Goal: Information Seeking & Learning: Learn about a topic

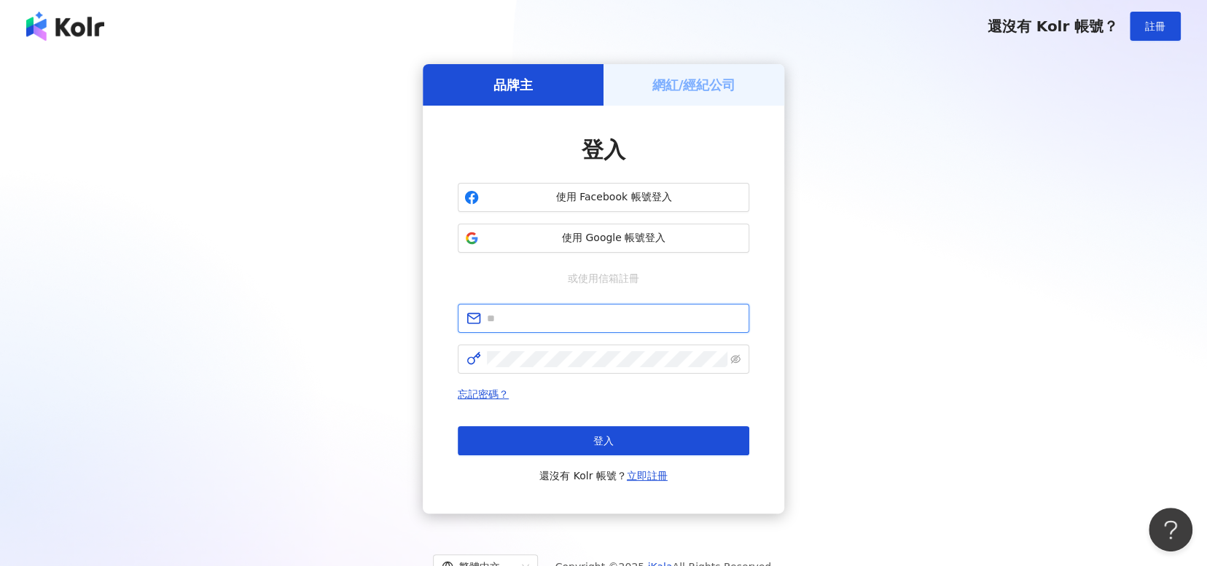
click at [657, 323] on input "text" at bounding box center [614, 318] width 254 height 16
type input "**********"
click button "登入" at bounding box center [603, 440] width 291 height 29
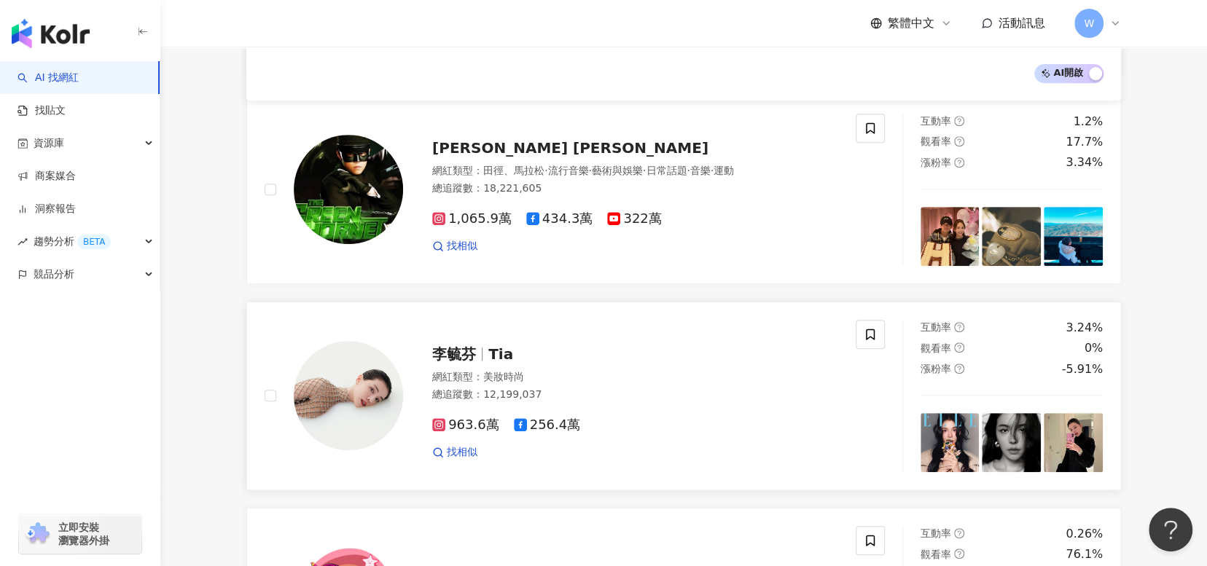
scroll to position [359, 0]
click at [76, 171] on link "商案媒合" at bounding box center [46, 176] width 58 height 15
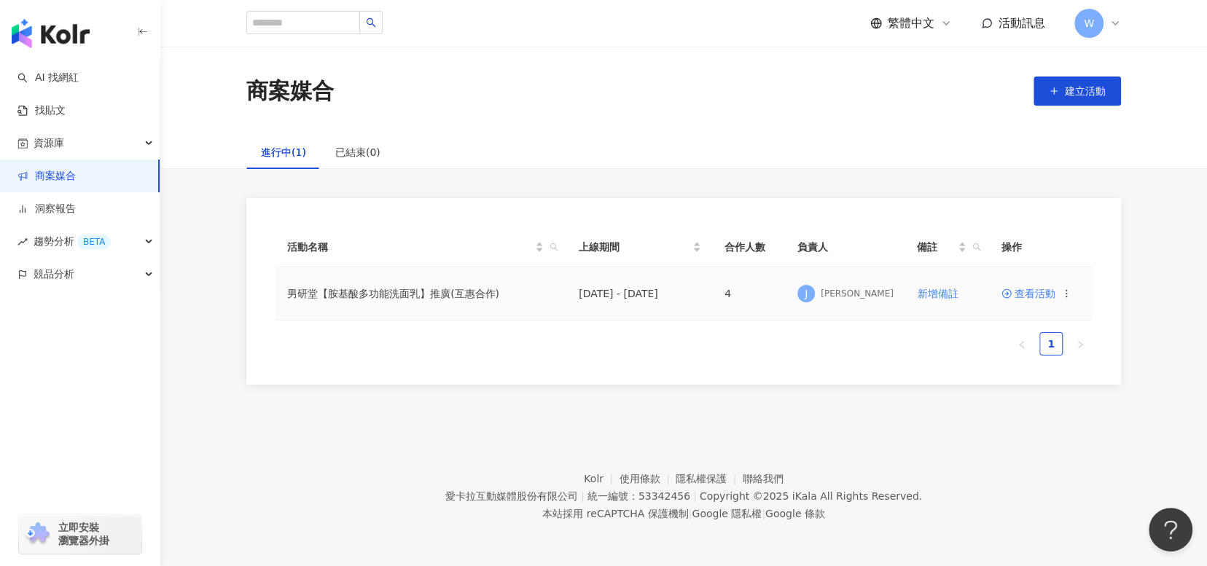
click at [1046, 297] on span "查看活動" at bounding box center [1028, 294] width 54 height 10
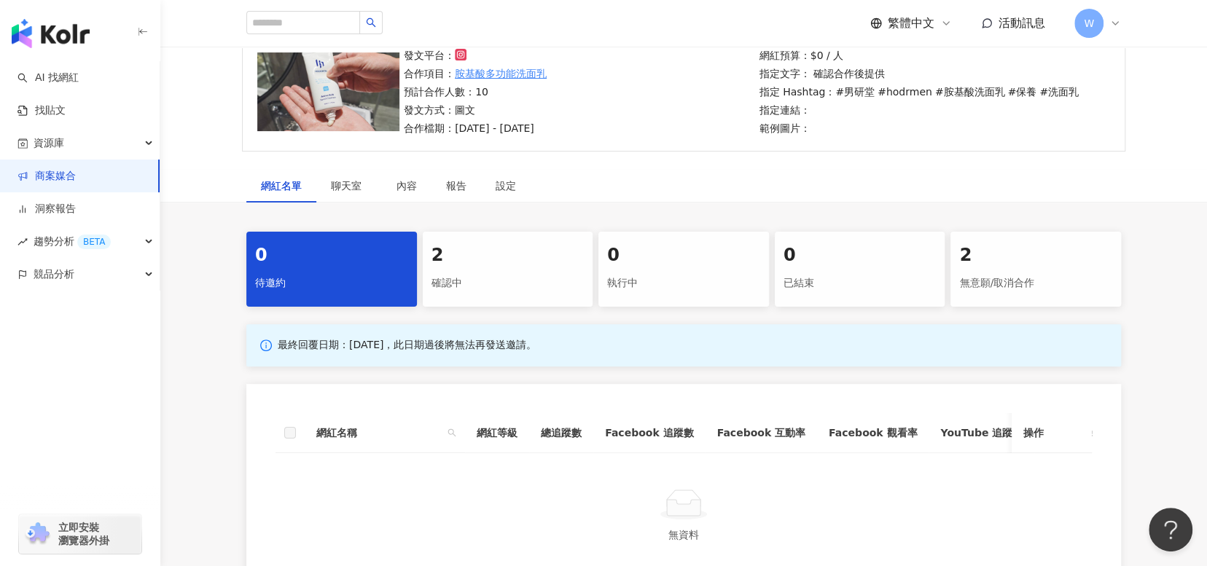
scroll to position [219, 0]
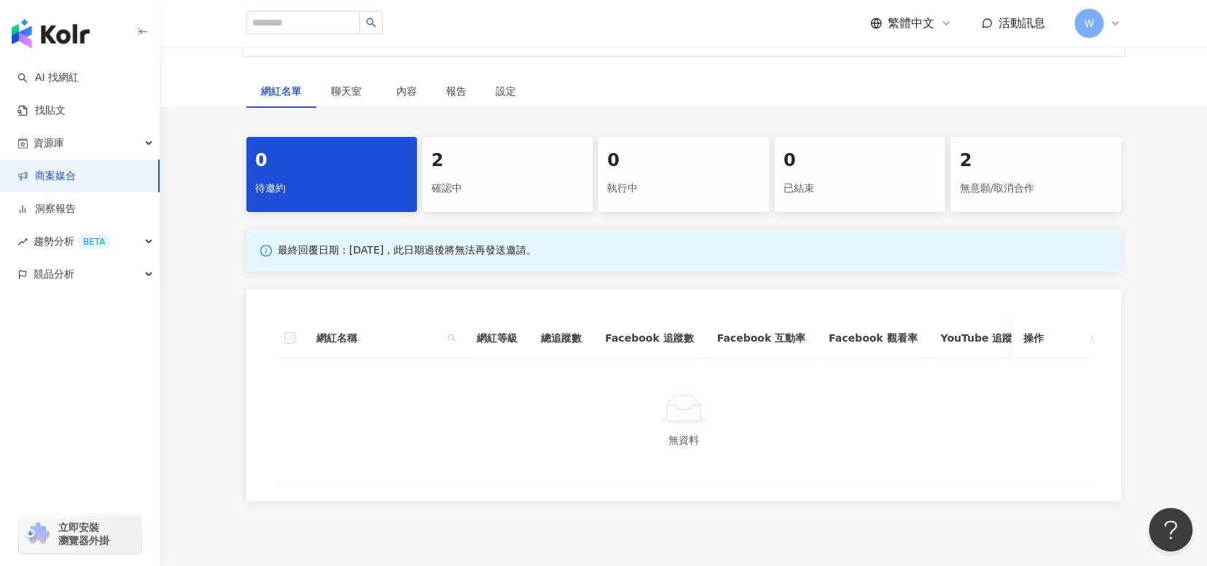
click at [517, 200] on div "2 確認中" at bounding box center [508, 174] width 171 height 75
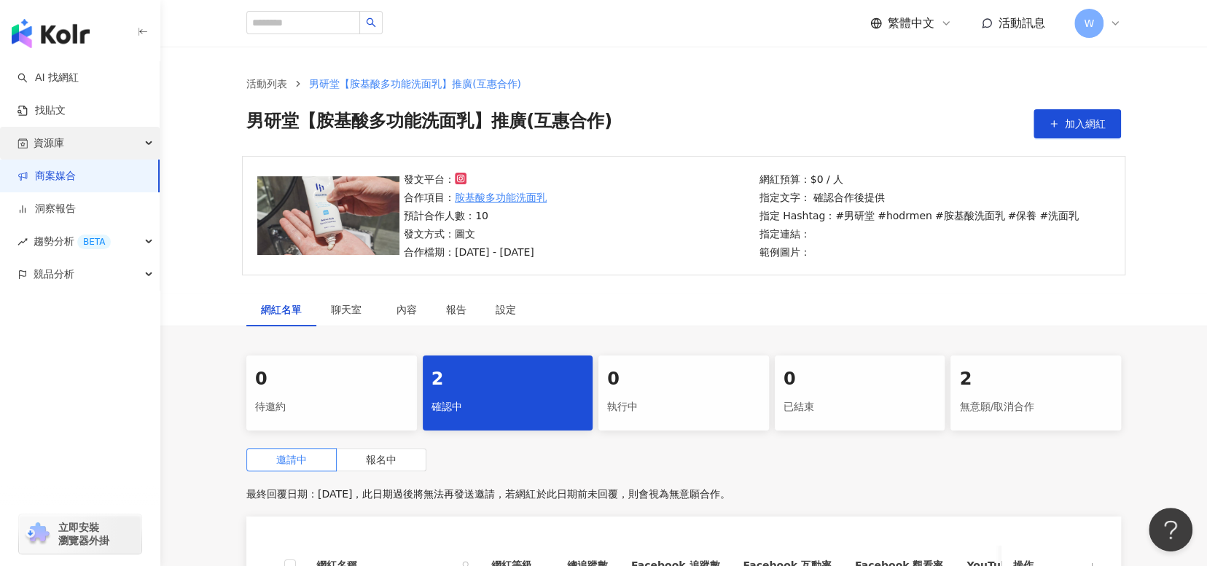
click at [123, 141] on div "資源庫" at bounding box center [80, 143] width 160 height 33
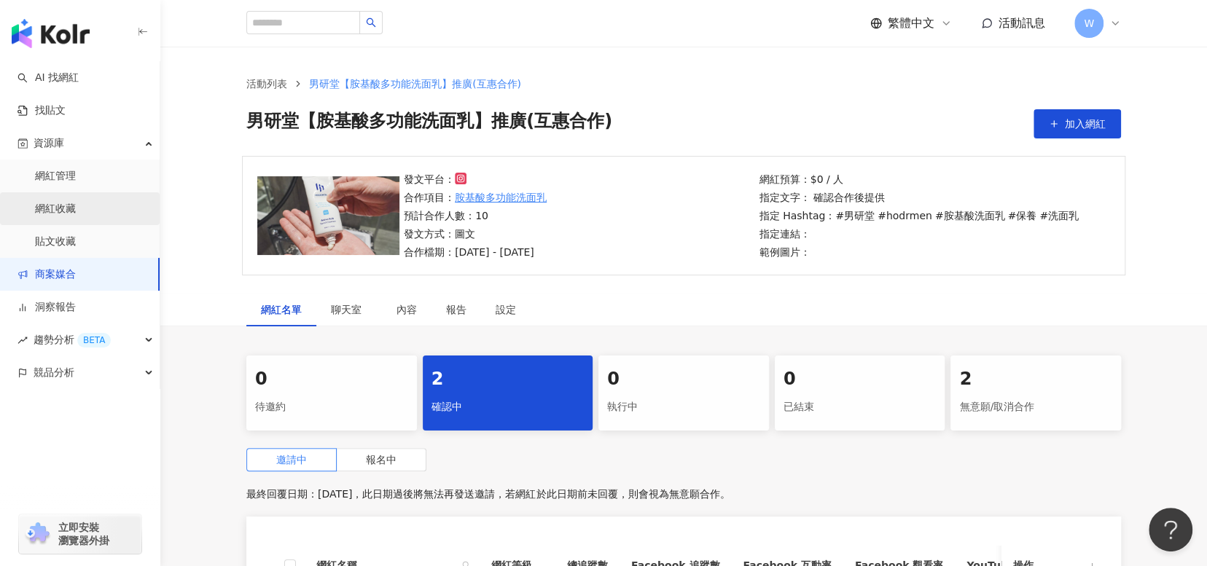
click at [76, 208] on link "網紅收藏" at bounding box center [55, 209] width 41 height 15
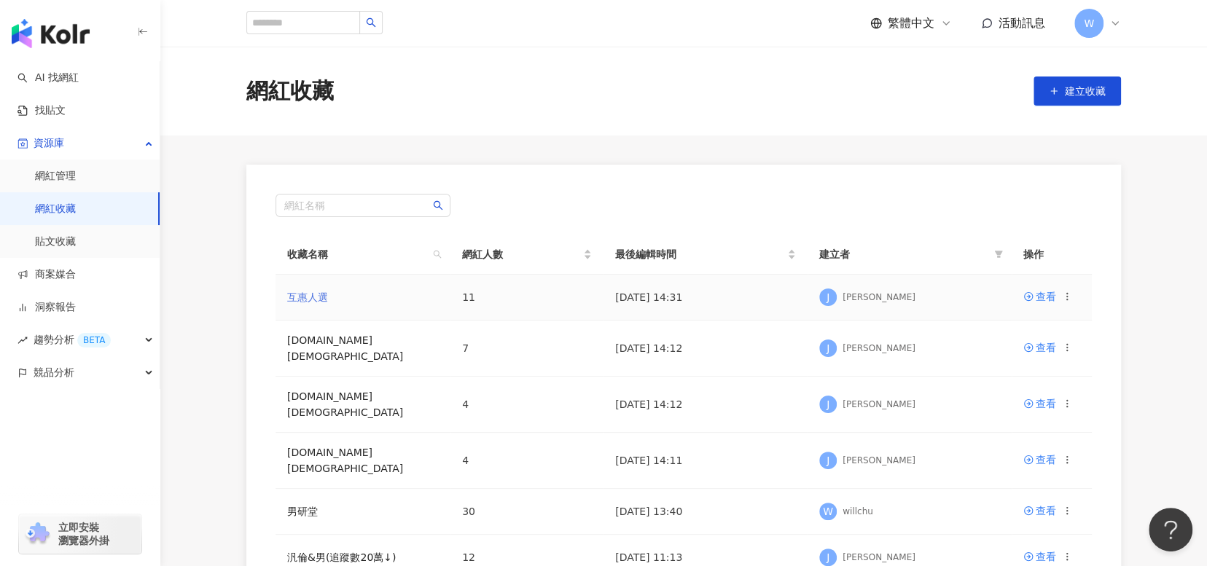
click at [310, 295] on link "互惠人選" at bounding box center [307, 297] width 41 height 12
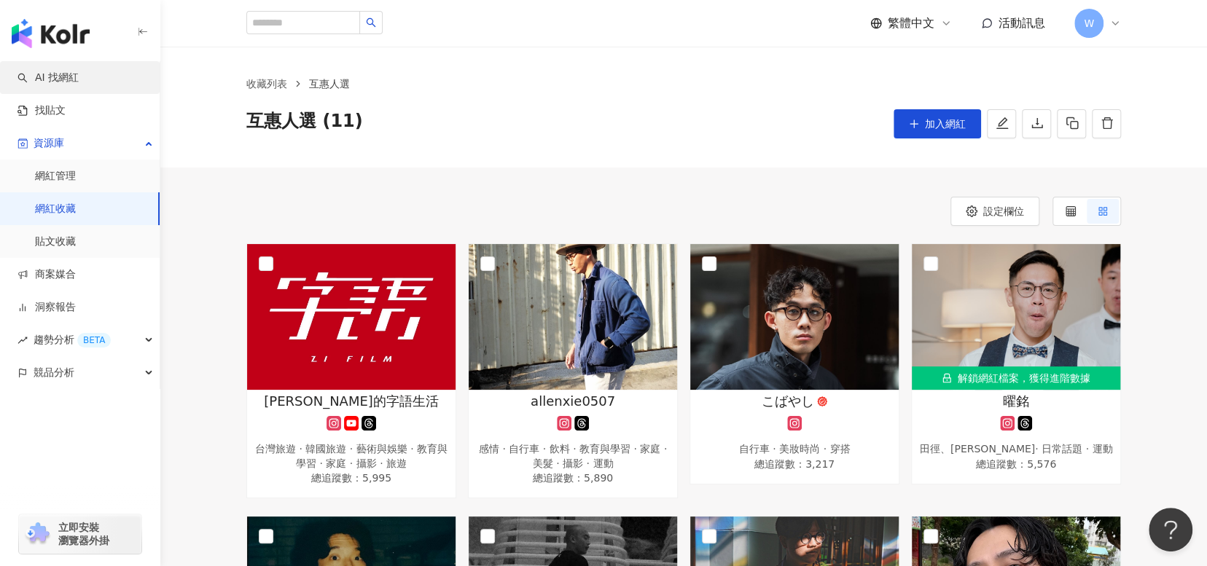
click at [79, 73] on link "AI 找網紅" at bounding box center [47, 78] width 61 height 15
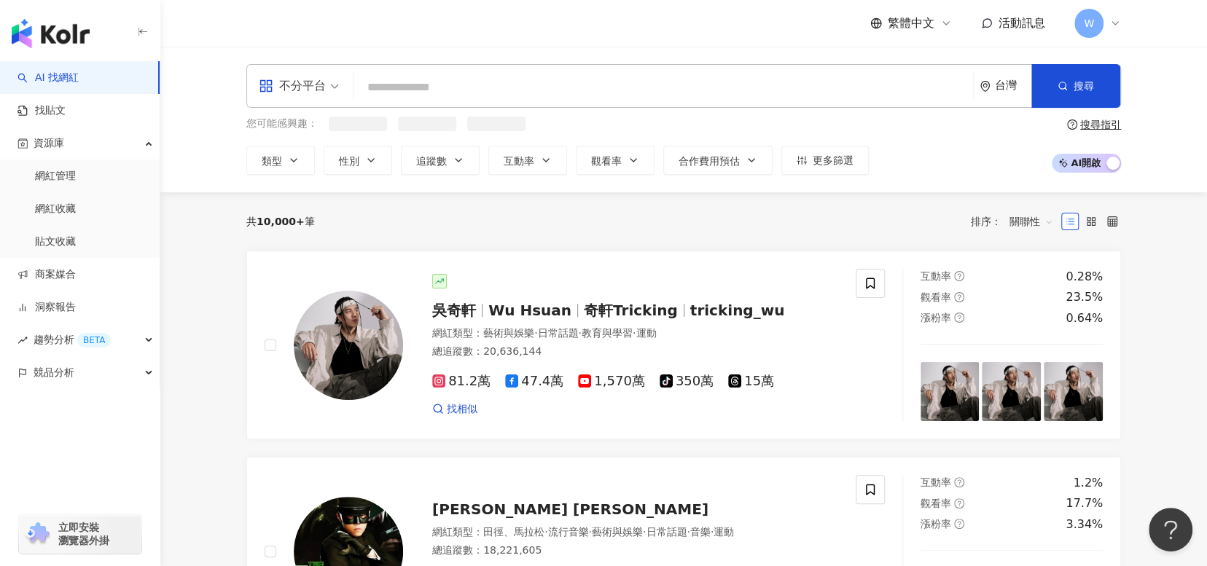
click at [432, 91] on input "search" at bounding box center [663, 88] width 608 height 28
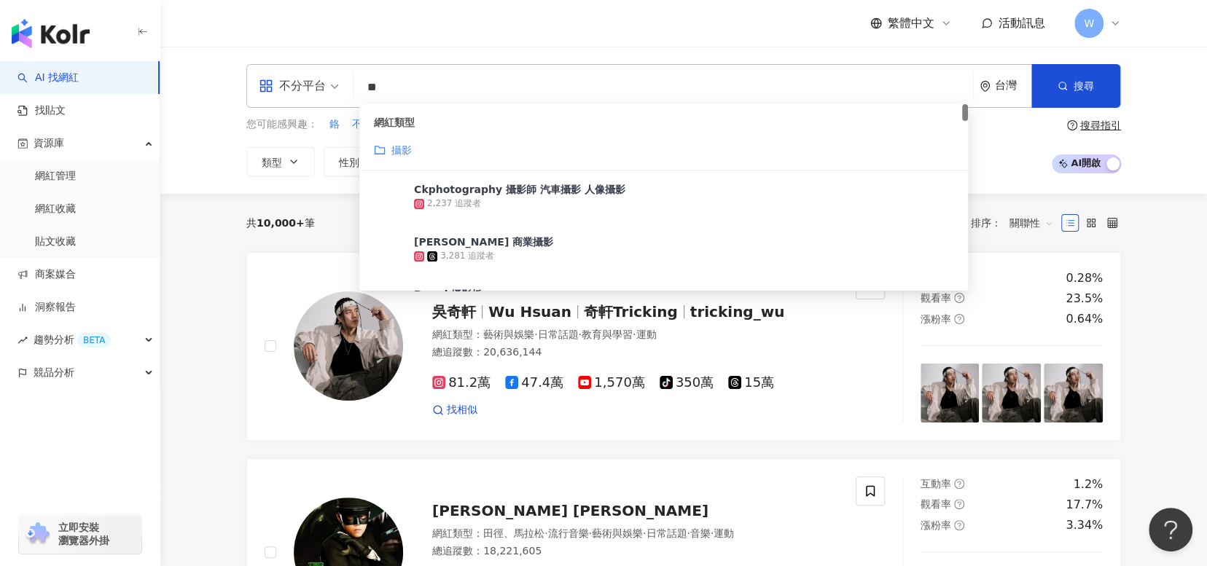
type input "*"
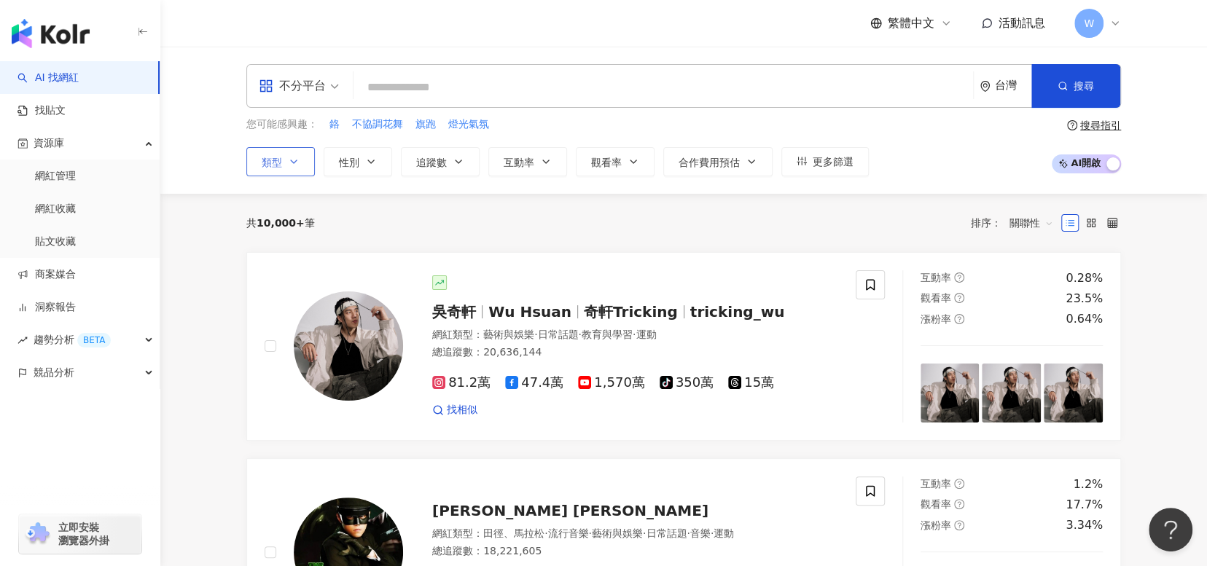
click at [310, 153] on button "類型" at bounding box center [280, 161] width 68 height 29
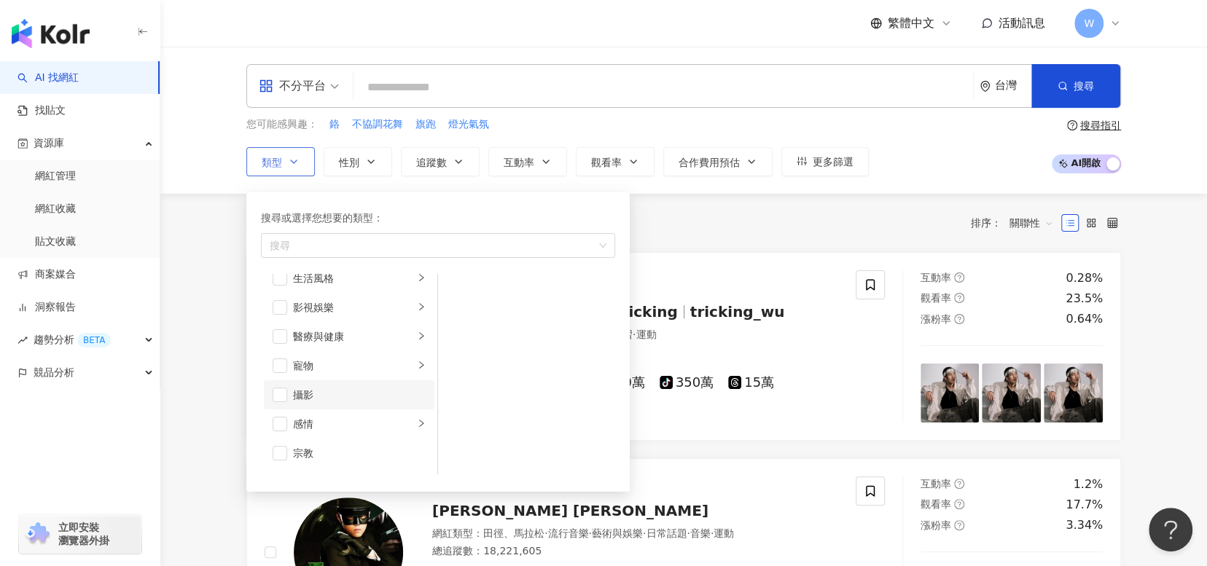
scroll to position [359, 0]
click at [367, 367] on div "攝影" at bounding box center [359, 369] width 133 height 16
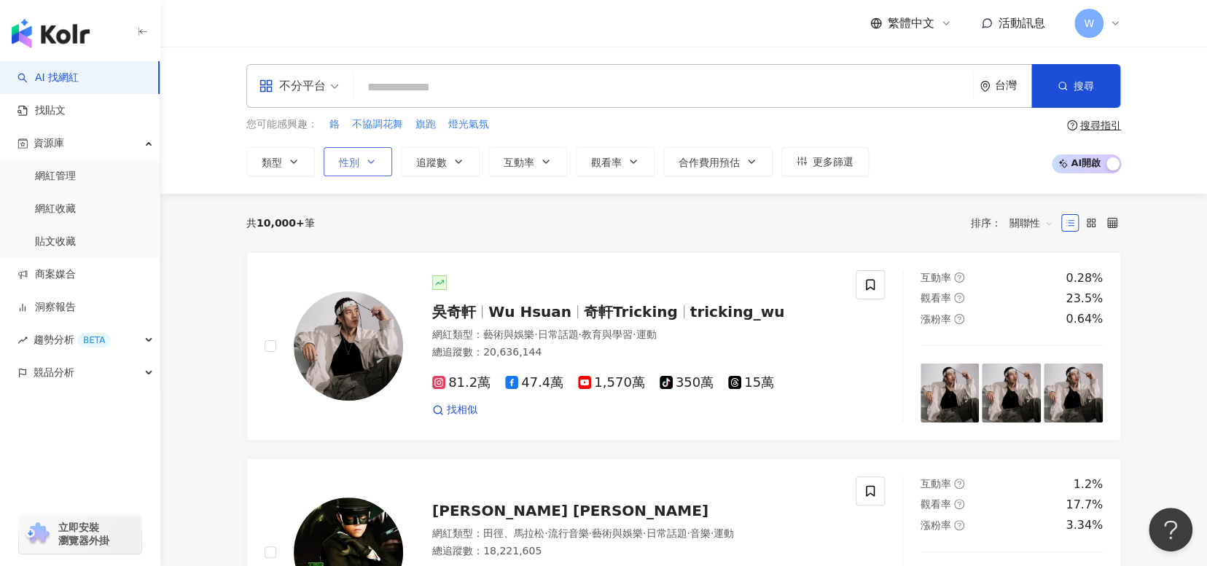
click at [385, 171] on button "性別" at bounding box center [358, 161] width 68 height 29
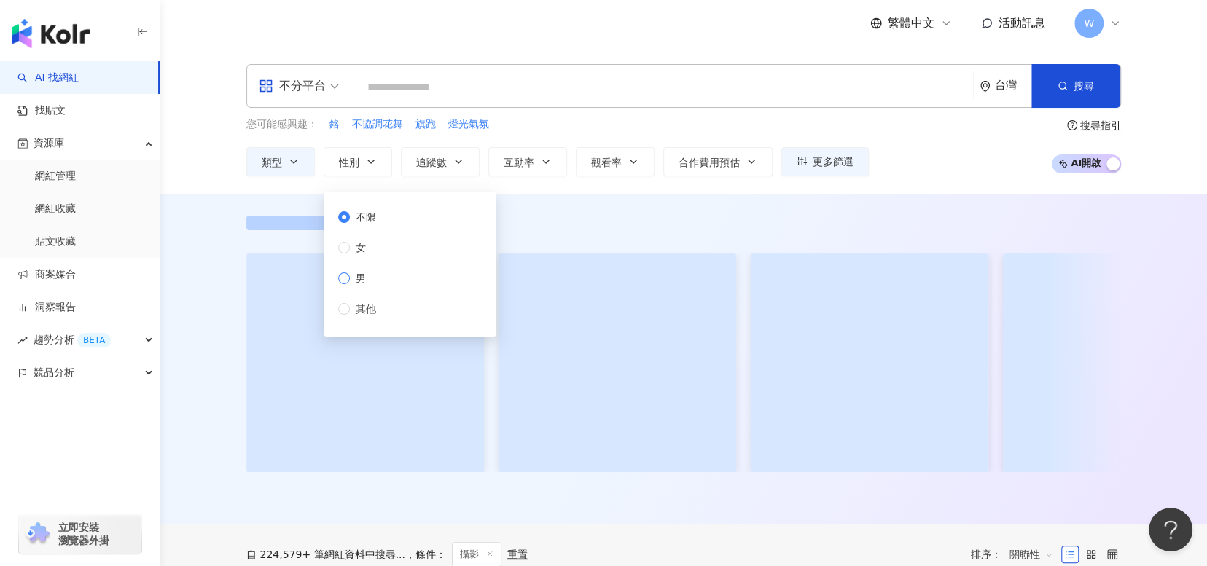
click at [378, 280] on label "男" at bounding box center [360, 278] width 44 height 16
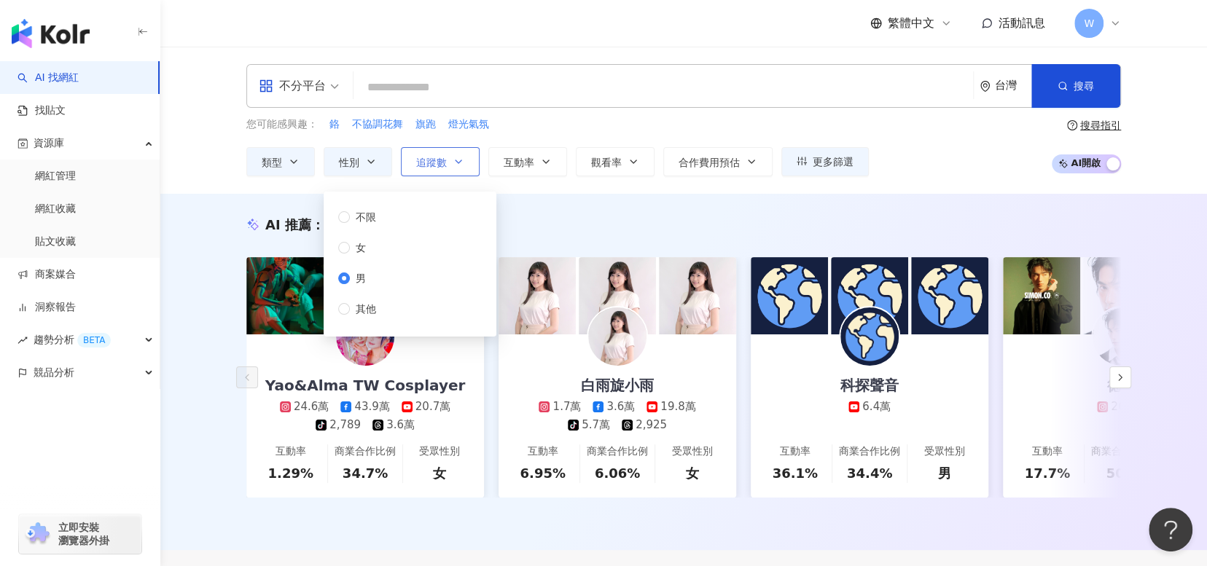
click at [469, 166] on button "追蹤數" at bounding box center [440, 161] width 79 height 29
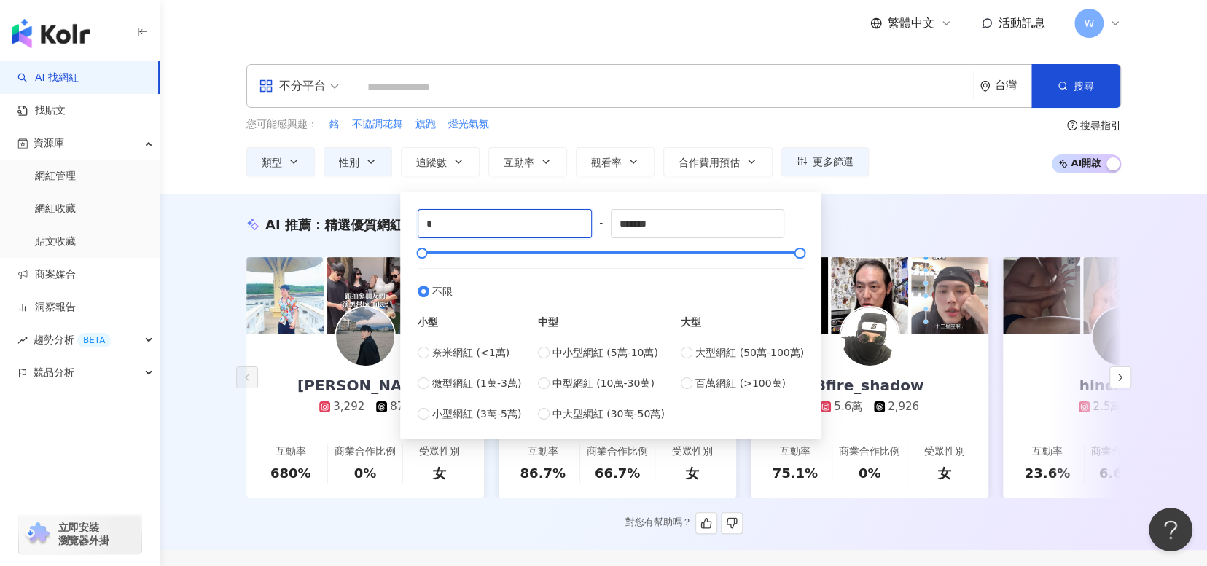
type input "*****"
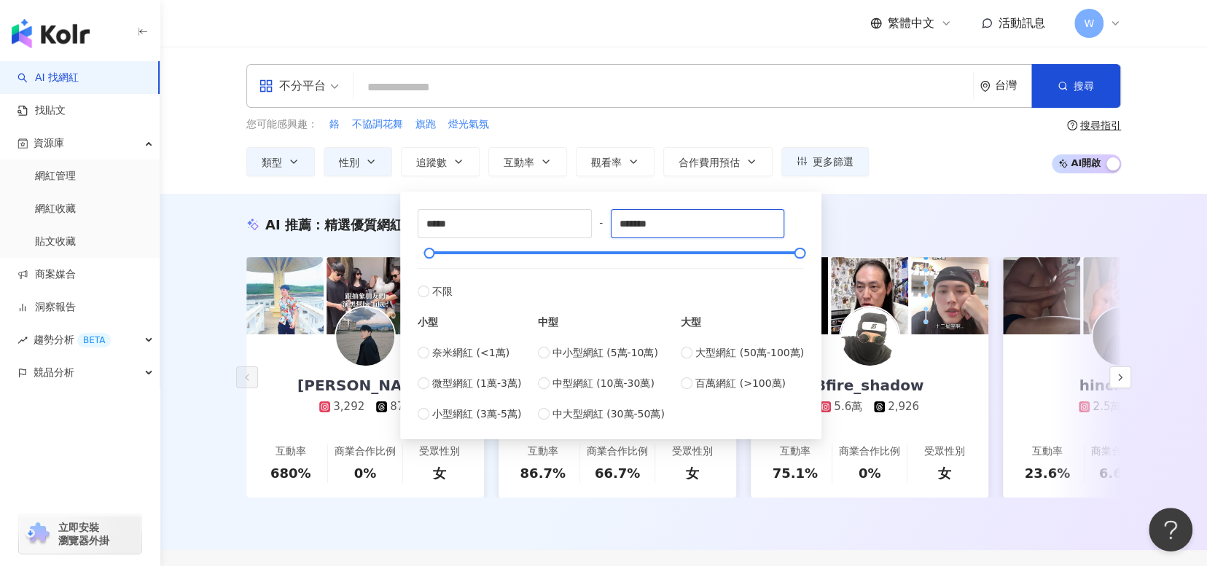
drag, startPoint x: 688, startPoint y: 230, endPoint x: 598, endPoint y: 230, distance: 89.6
click at [598, 230] on div "***** - ******* 不限 小型 奈米網紅 (<1萬) 微型網紅 (1萬-3萬) 小型網紅 (3萬-5萬) 中型 中小型網紅 (5萬-10萬) 中型…" at bounding box center [611, 315] width 386 height 213
type input "*****"
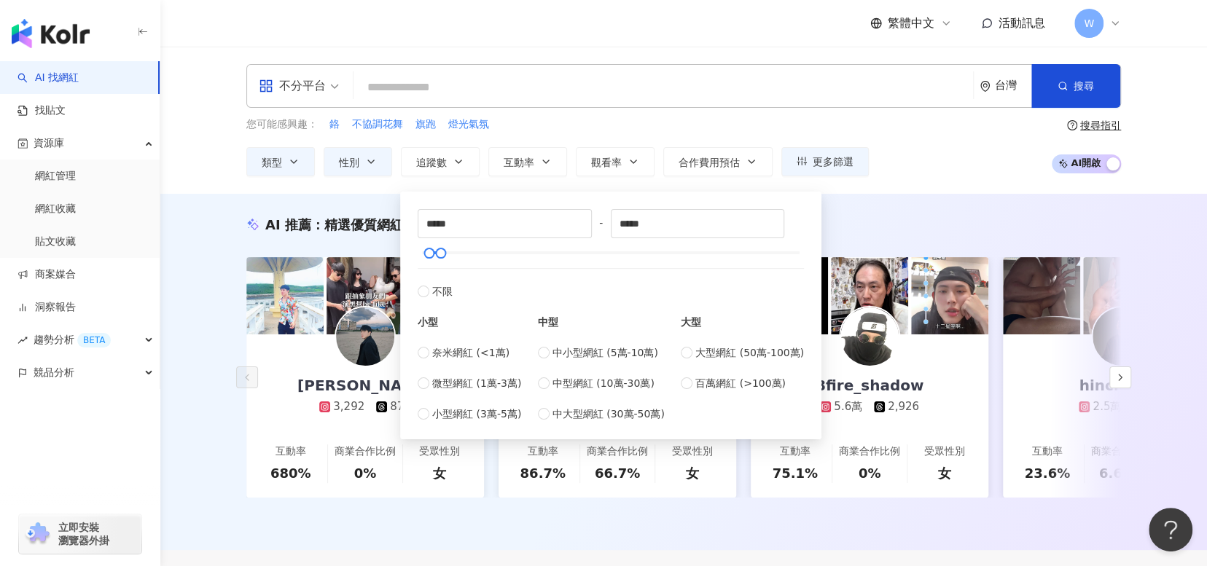
click at [913, 168] on div "您可能感興趣： 鉻 不協調花舞 旗跑 燈光氣氛 類型 性別 追蹤數 互動率 觀看率 合作費用預估 更多篩選 不限 女 男 其他 ***** - ***** 不…" at bounding box center [683, 147] width 874 height 60
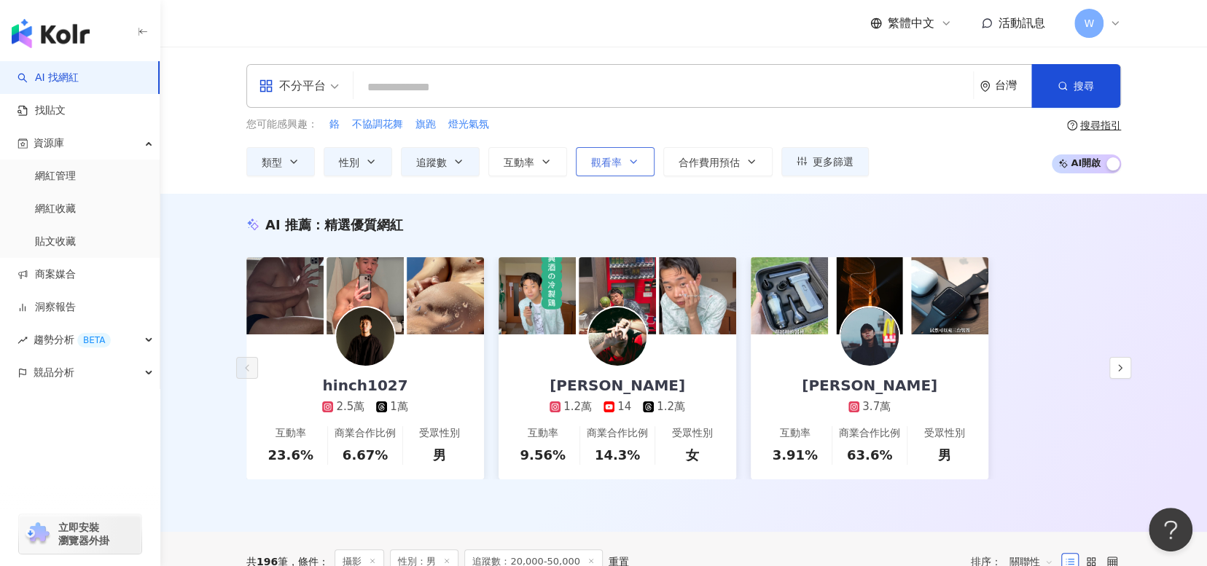
click at [628, 165] on icon "button" at bounding box center [633, 162] width 12 height 12
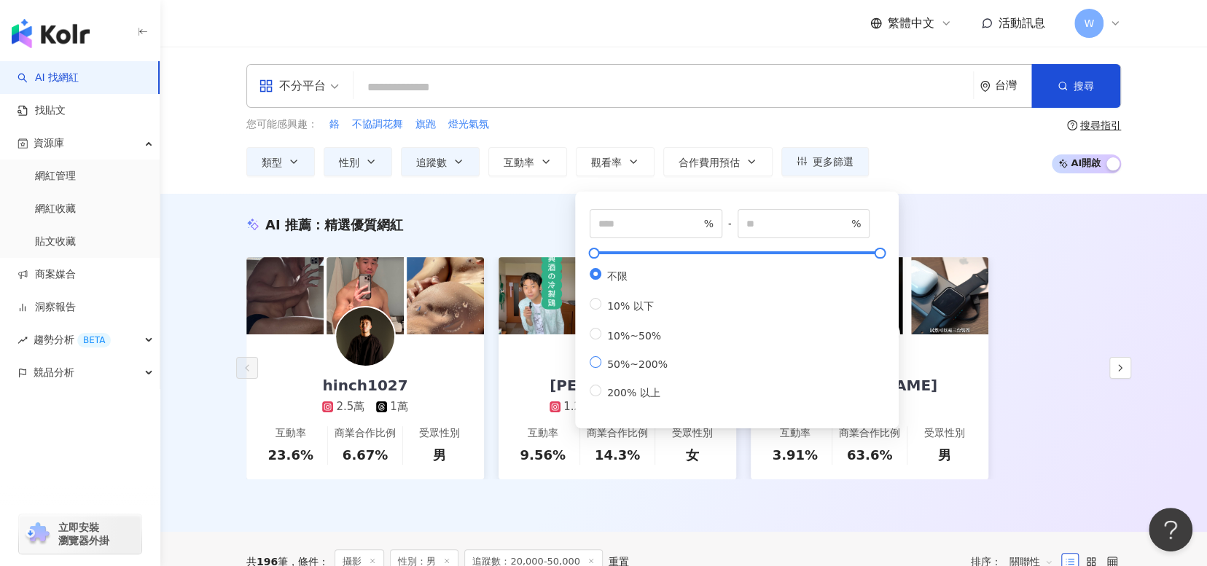
click at [619, 370] on span "50%~200%" at bounding box center [637, 365] width 72 height 12
type input "**"
type input "***"
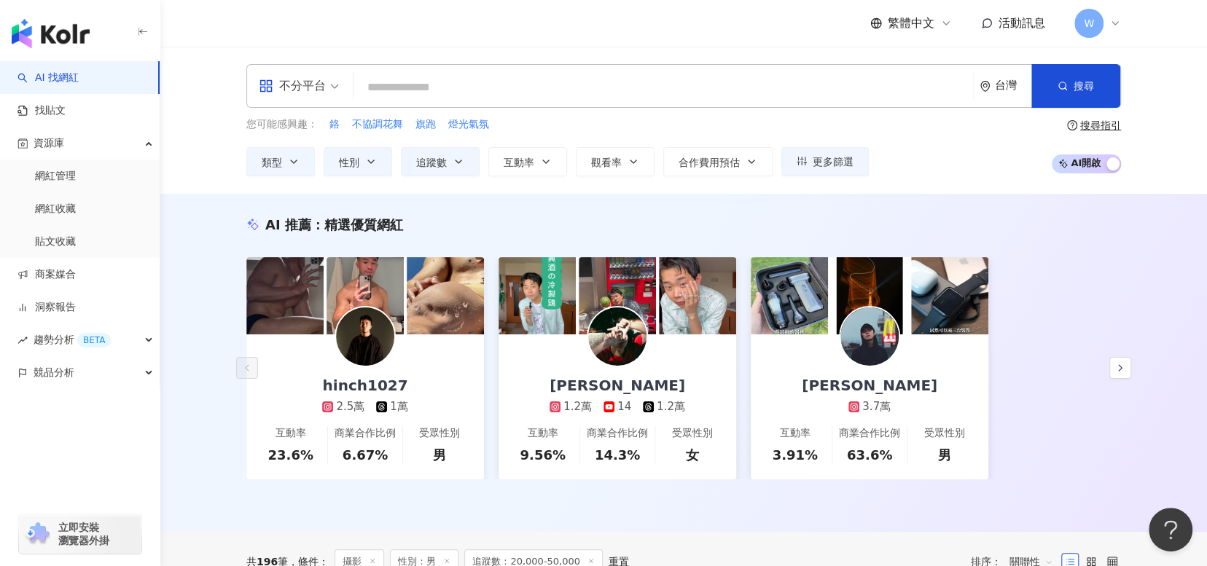
click at [966, 177] on div "不分平台 台灣 搜尋 customizedTag 網紅類型 攝 影 Ckphotography 攝影師 汽車攝影 人像攝影 2,237 追蹤者 Eddie 商…" at bounding box center [683, 120] width 1046 height 147
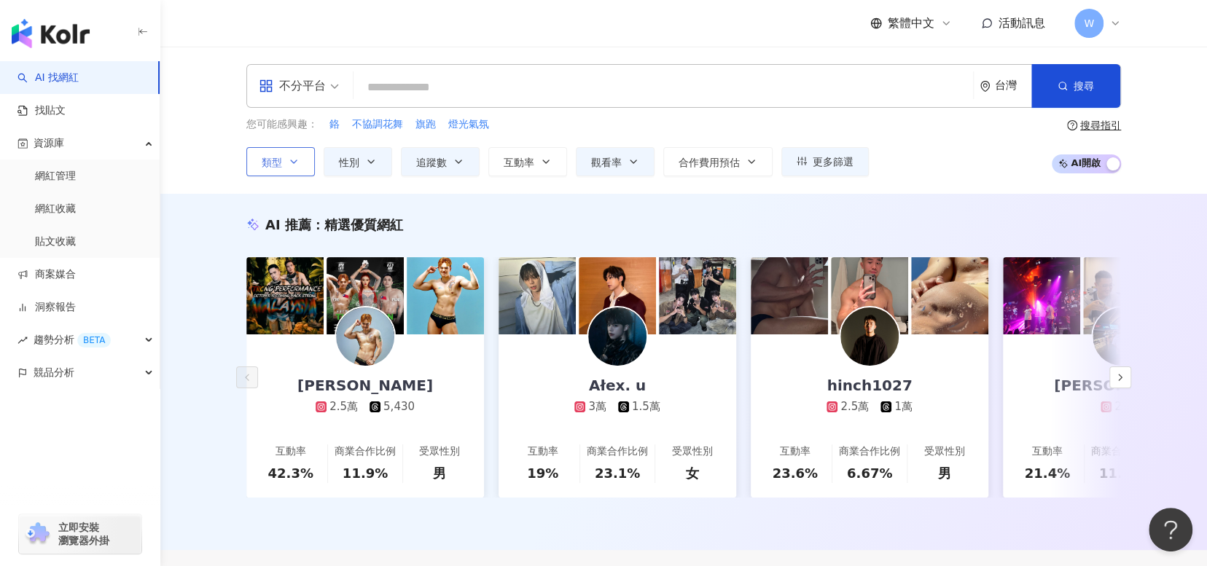
click at [308, 173] on button "類型" at bounding box center [280, 161] width 68 height 29
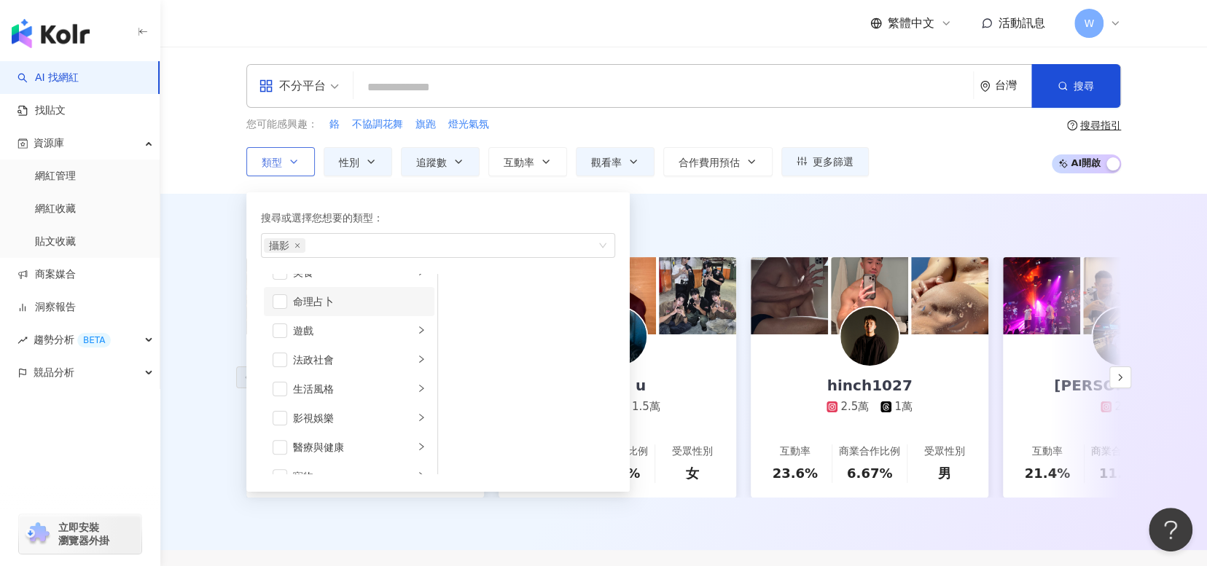
scroll to position [364, 0]
click at [340, 381] on li "感情" at bounding box center [349, 393] width 171 height 29
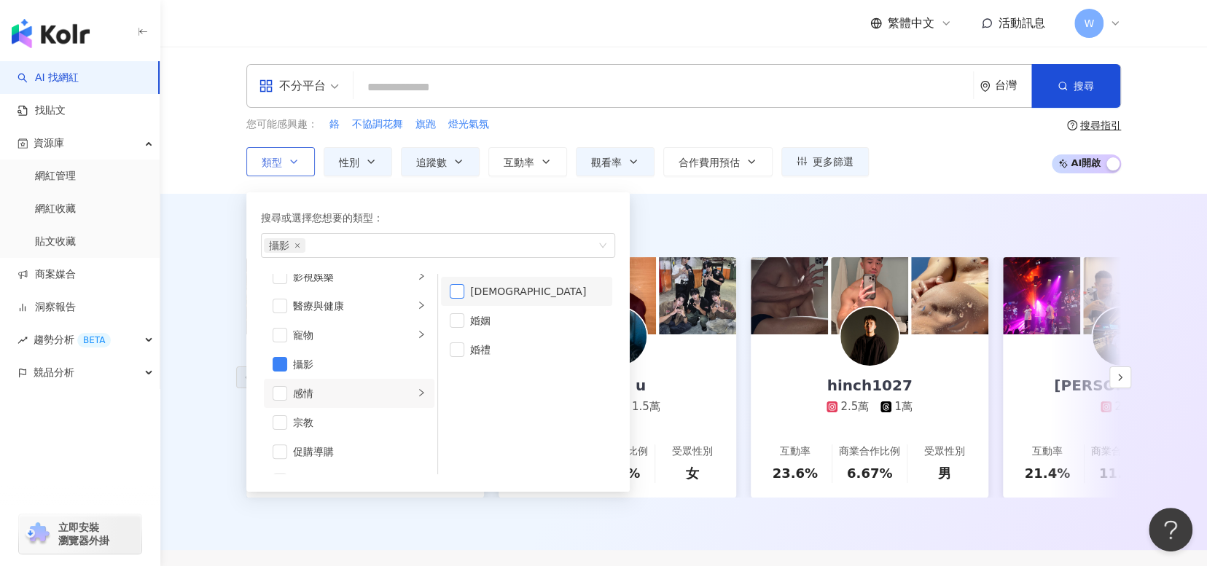
click at [455, 289] on span "button" at bounding box center [457, 291] width 15 height 15
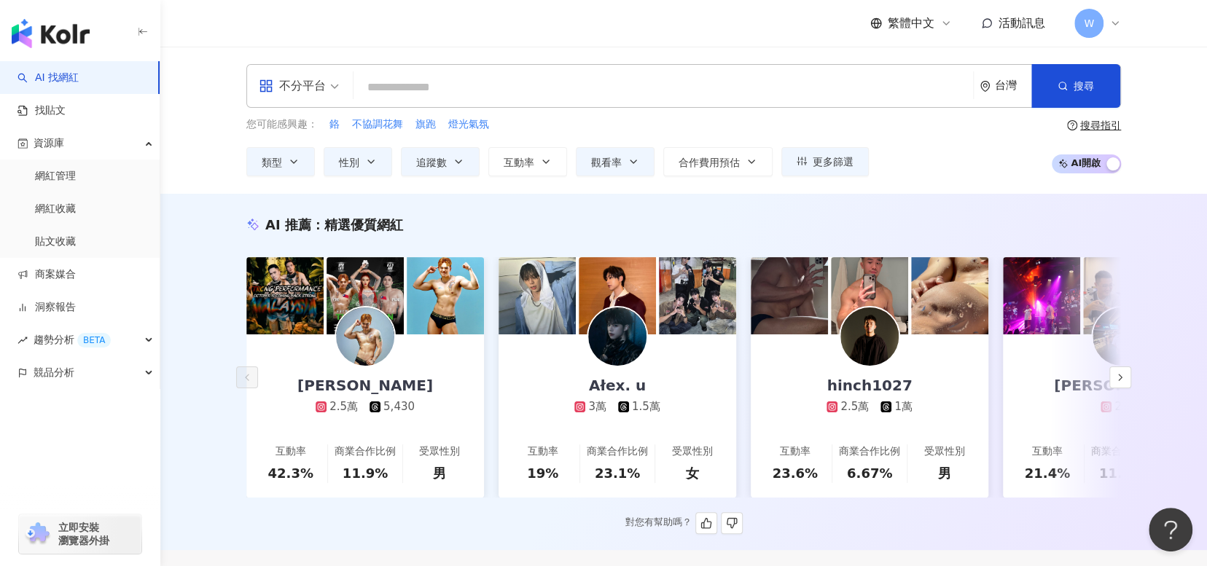
click at [968, 222] on div "AI 推薦 ： 精選優質網紅" at bounding box center [683, 225] width 874 height 18
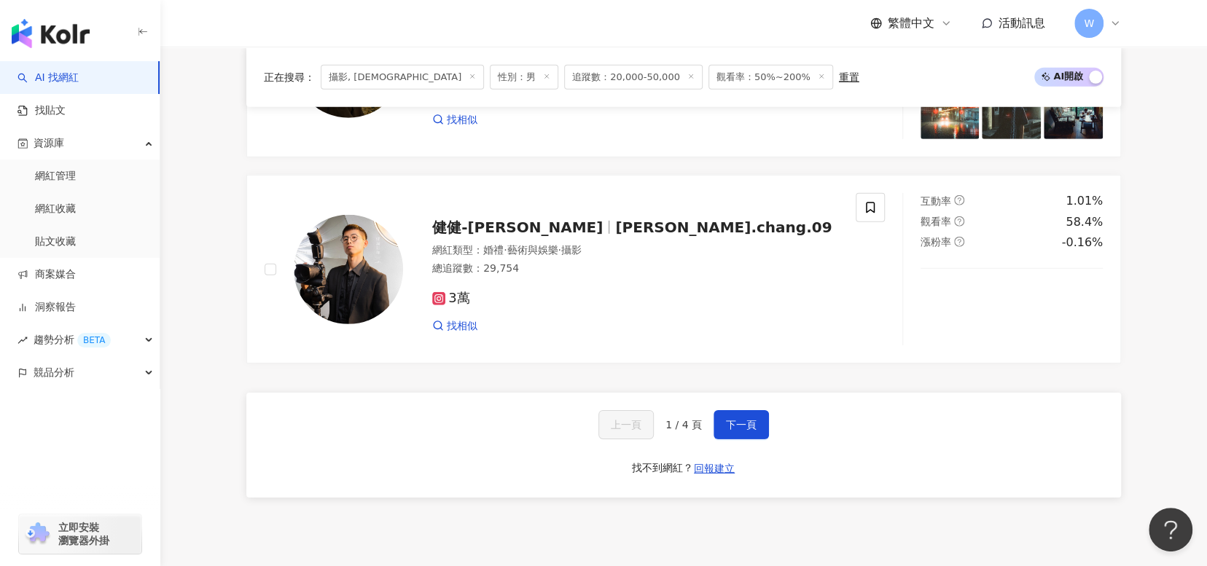
scroll to position [2769, 0]
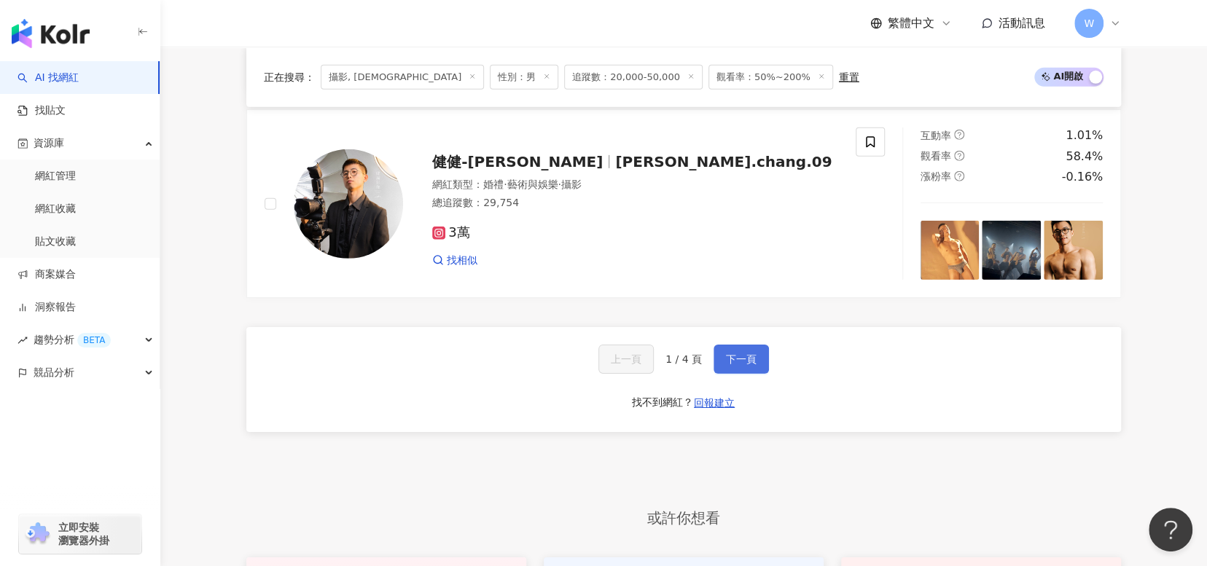
click at [737, 353] on span "下一頁" at bounding box center [741, 359] width 31 height 12
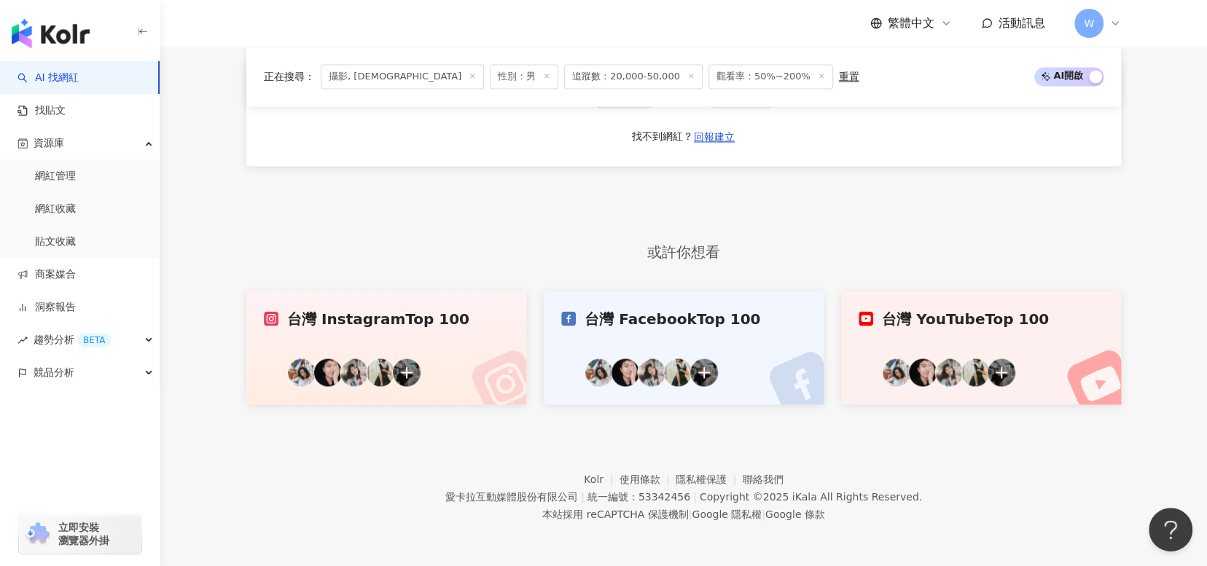
scroll to position [1180, 0]
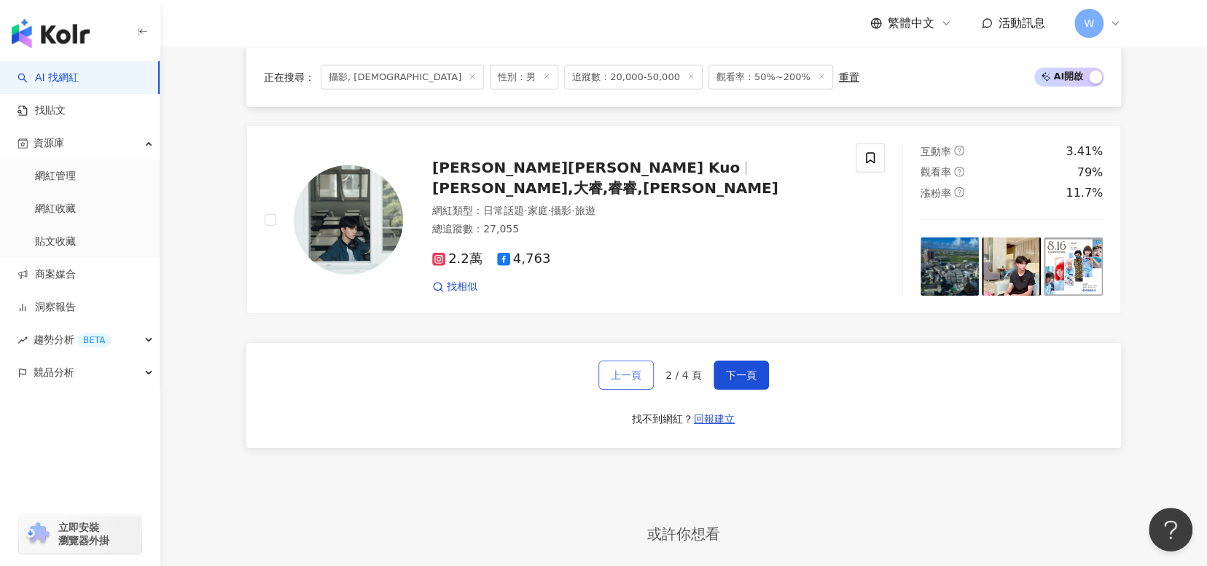
click at [616, 369] on span "上一頁" at bounding box center [626, 375] width 31 height 12
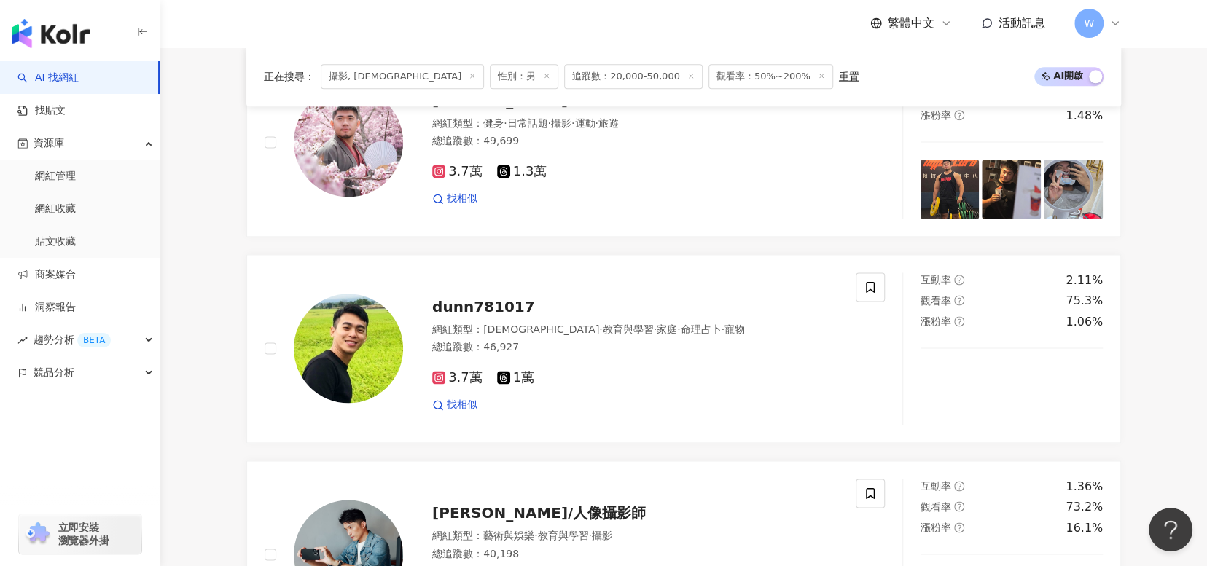
scroll to position [2769, 0]
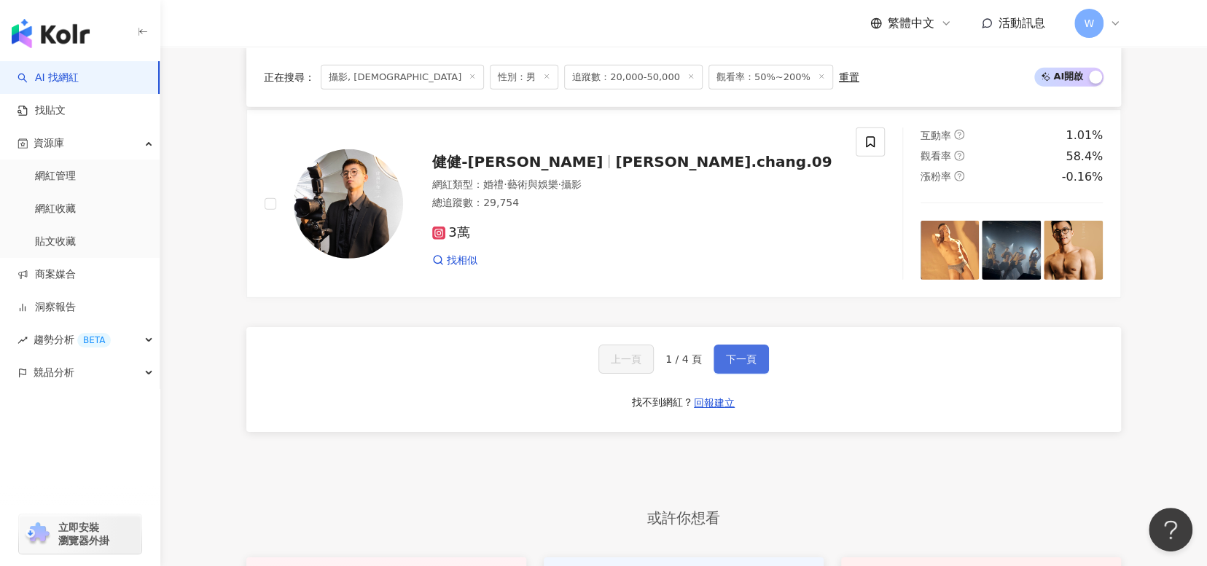
click at [725, 345] on button "下一頁" at bounding box center [740, 359] width 55 height 29
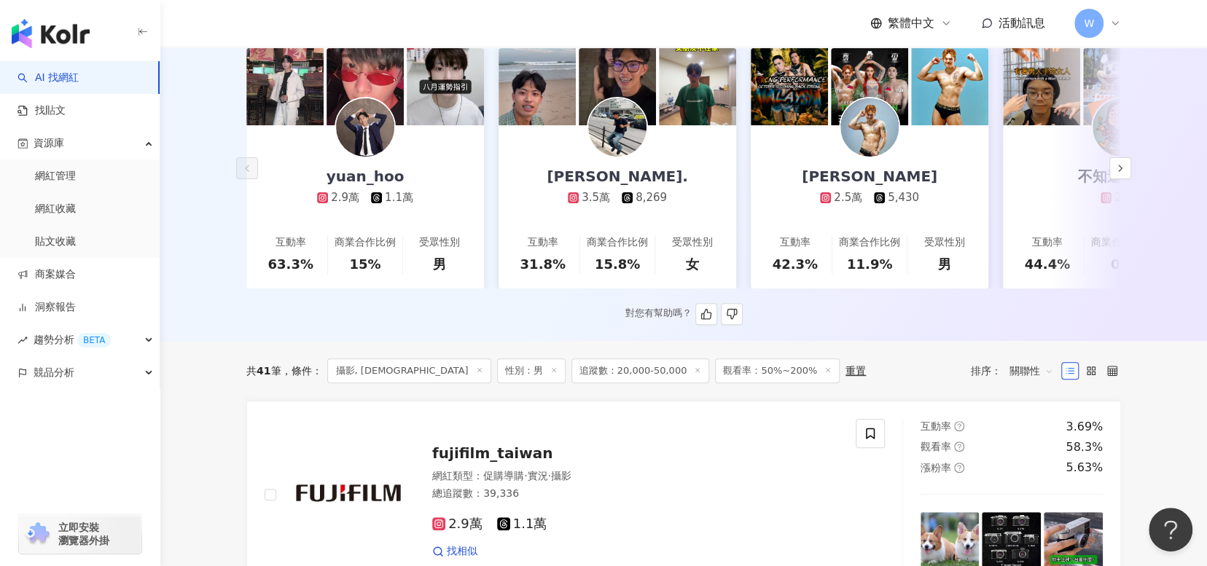
scroll to position [437, 0]
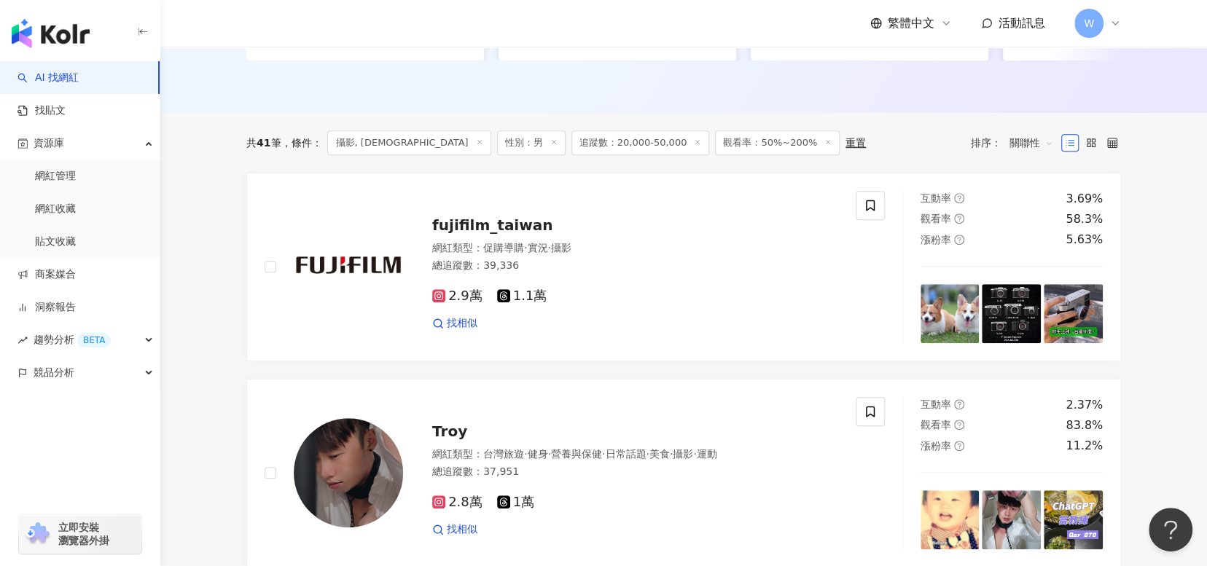
click at [1039, 135] on span "關聯性" at bounding box center [1031, 142] width 44 height 23
click at [1027, 266] on div "觀看率" at bounding box center [1031, 264] width 36 height 16
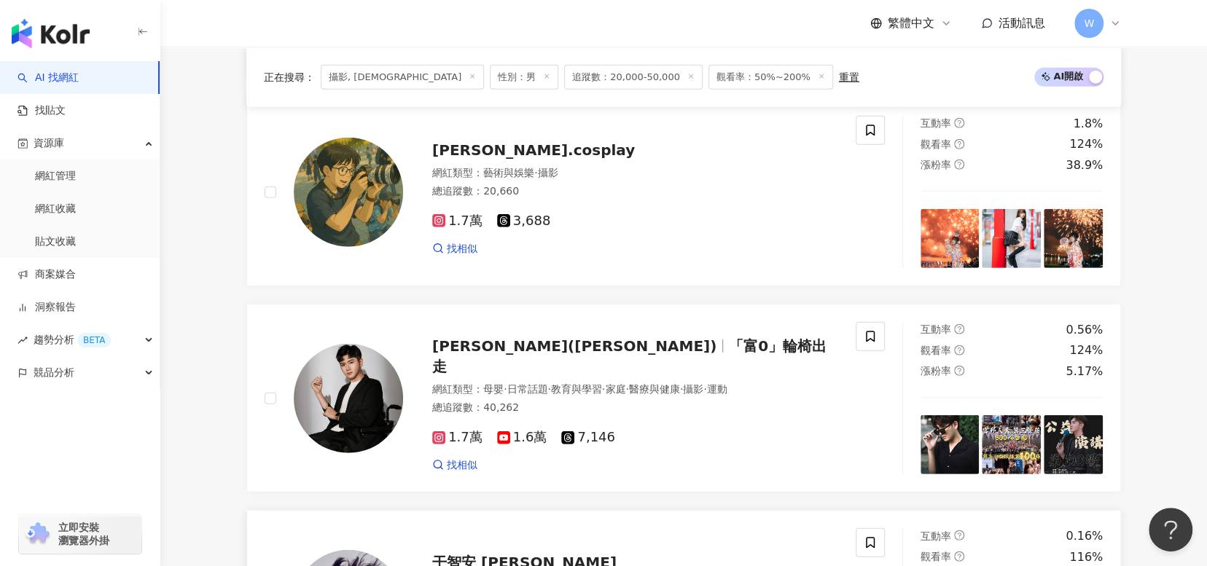
scroll to position [2805, 0]
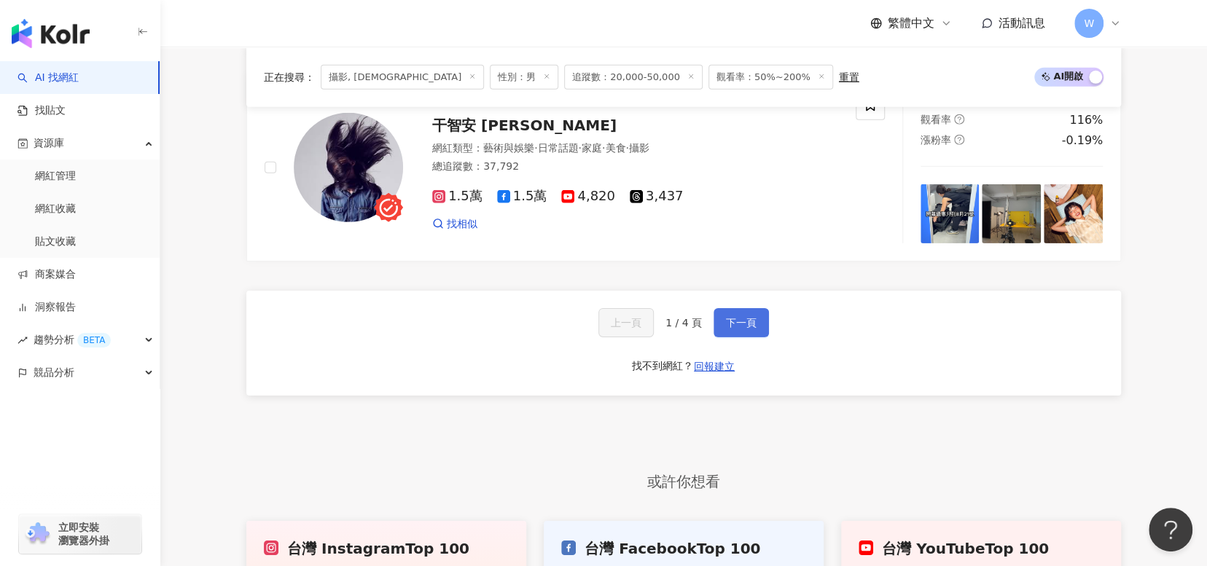
click at [756, 308] on button "下一頁" at bounding box center [740, 322] width 55 height 29
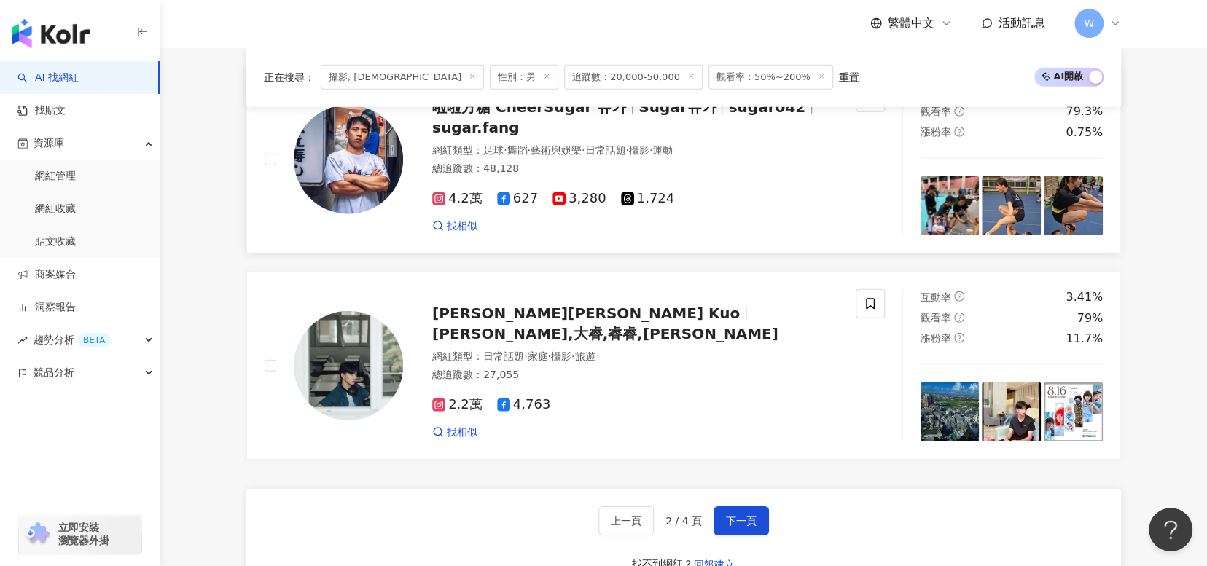
scroll to position [2696, 0]
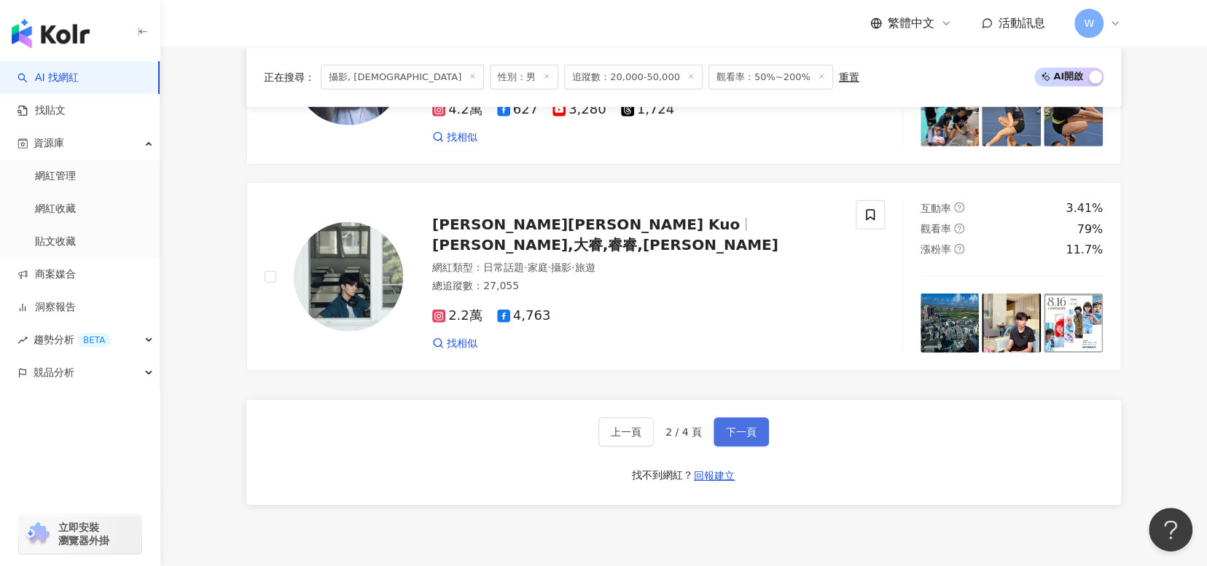
click at [753, 426] on span "下一頁" at bounding box center [741, 432] width 31 height 12
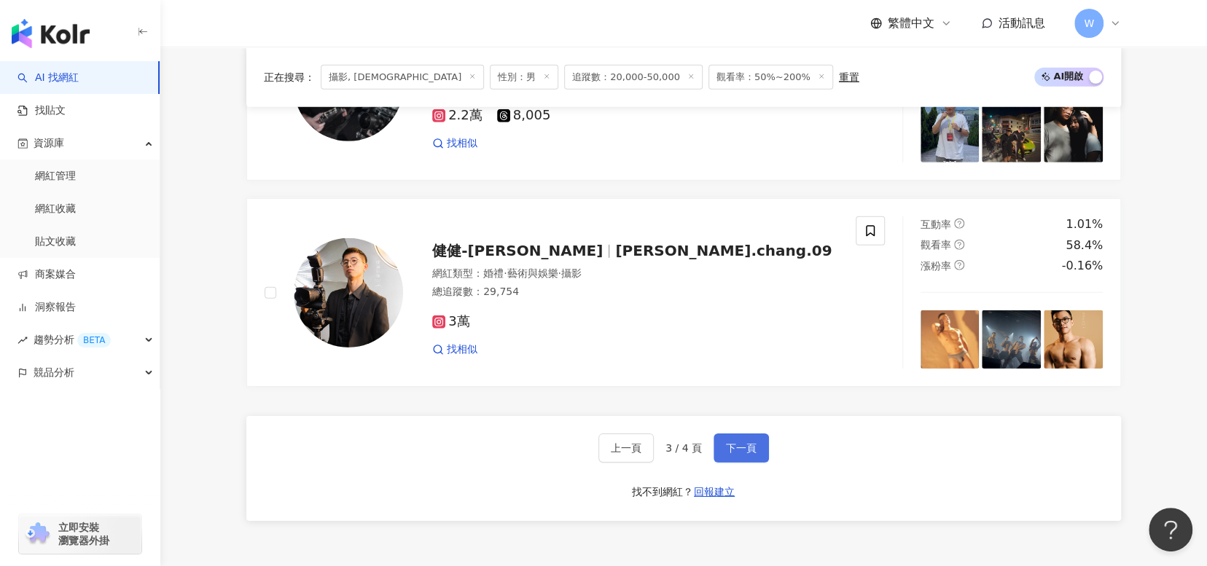
click at [748, 442] on span "下一頁" at bounding box center [741, 448] width 31 height 12
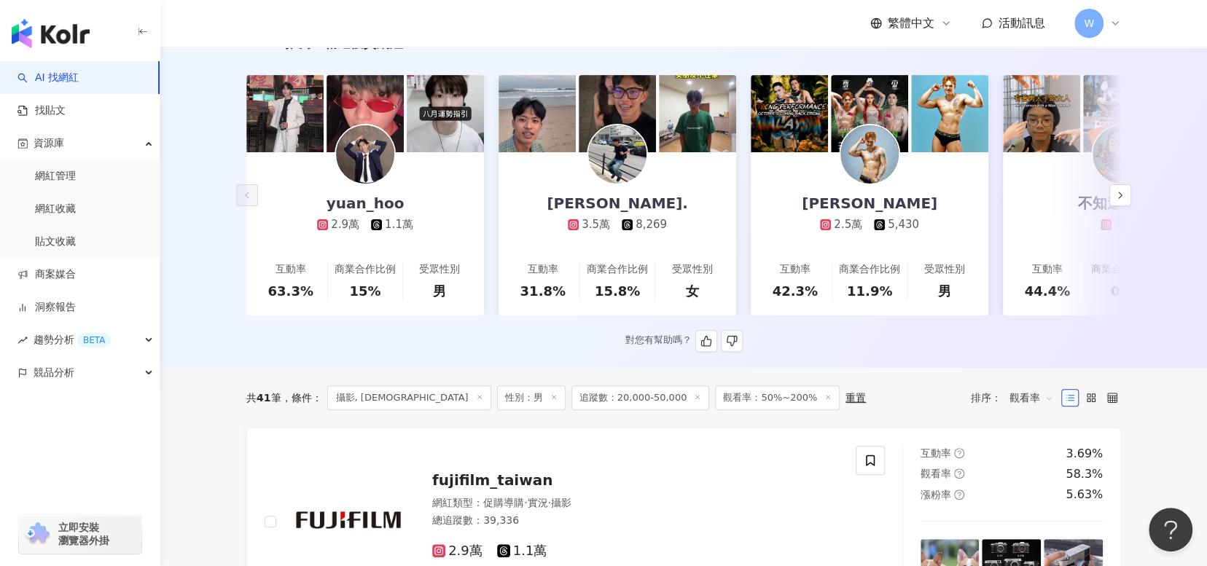
scroll to position [88, 0]
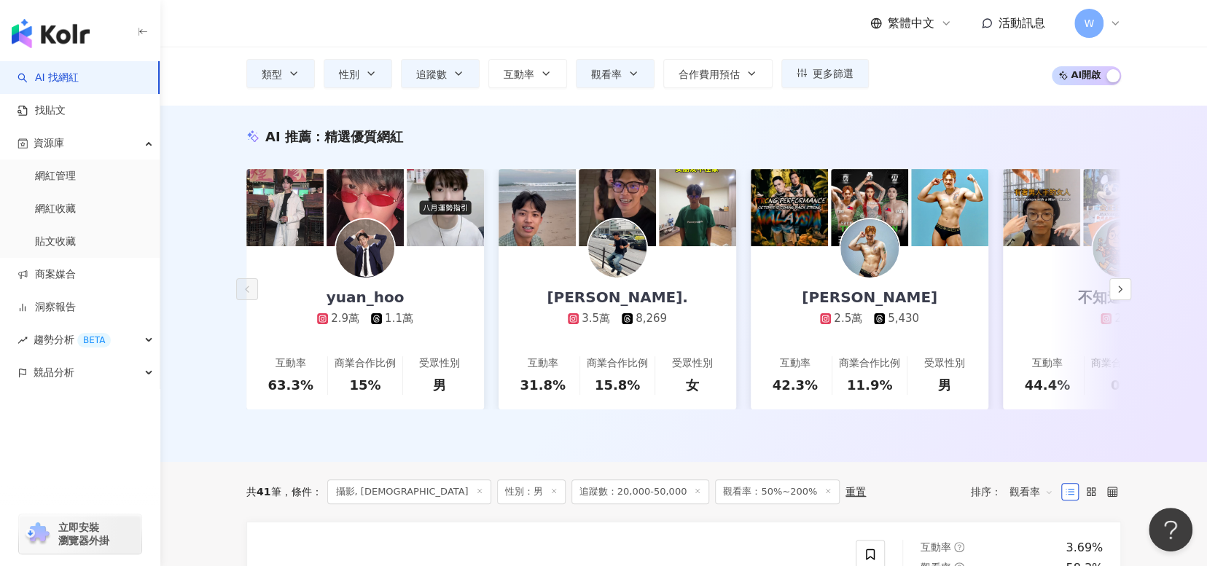
click at [383, 487] on span "攝影, LGBT" at bounding box center [408, 491] width 163 height 25
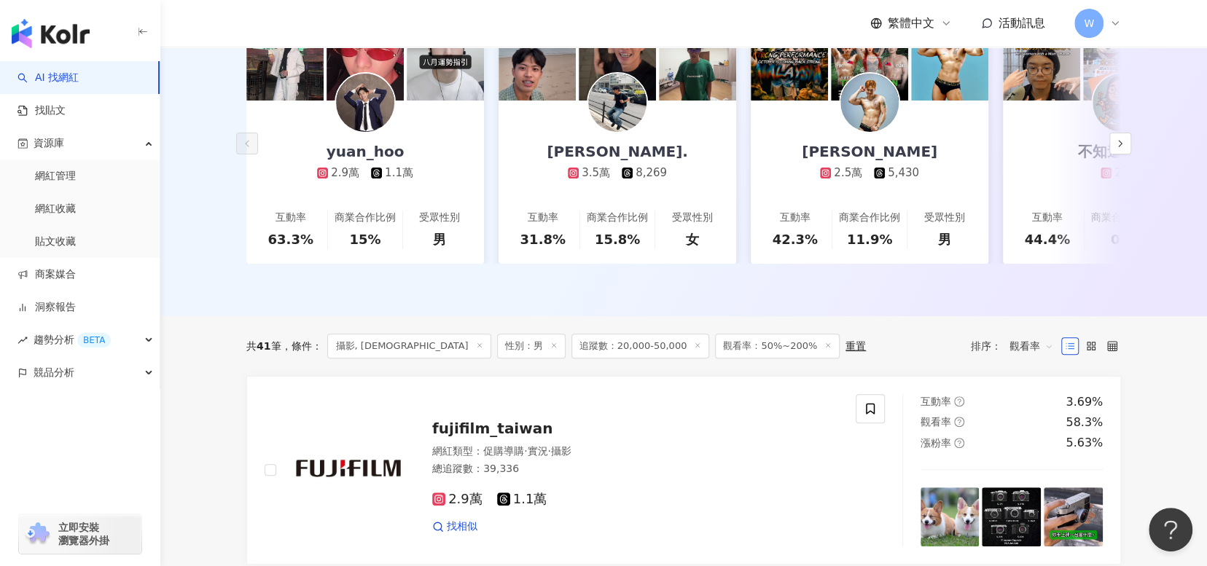
scroll to position [0, 0]
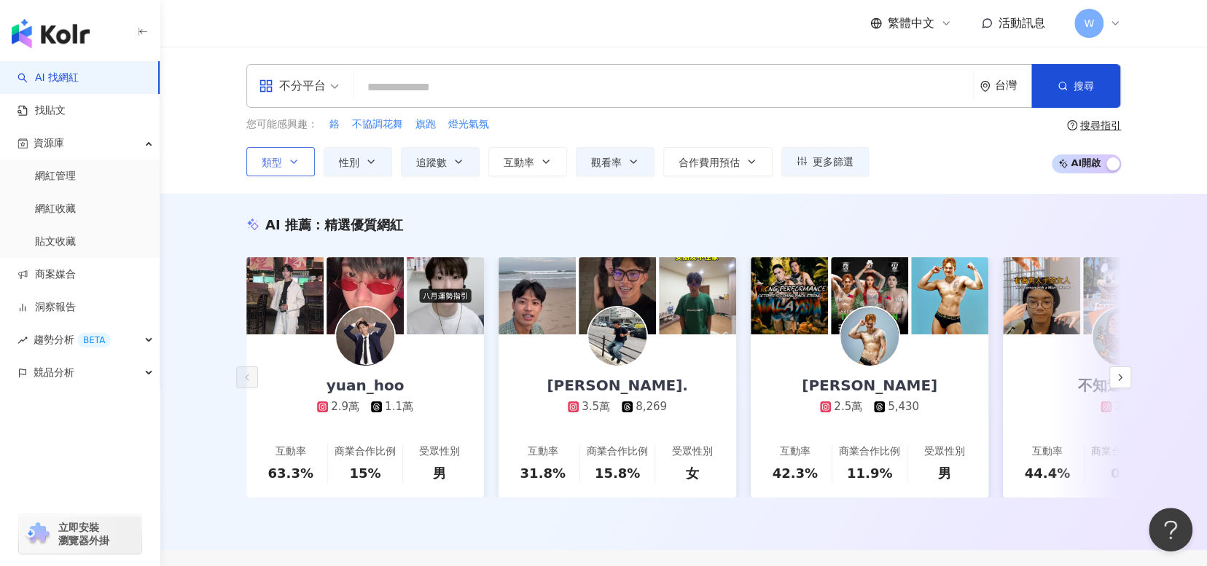
click at [297, 160] on icon "button" at bounding box center [294, 162] width 12 height 12
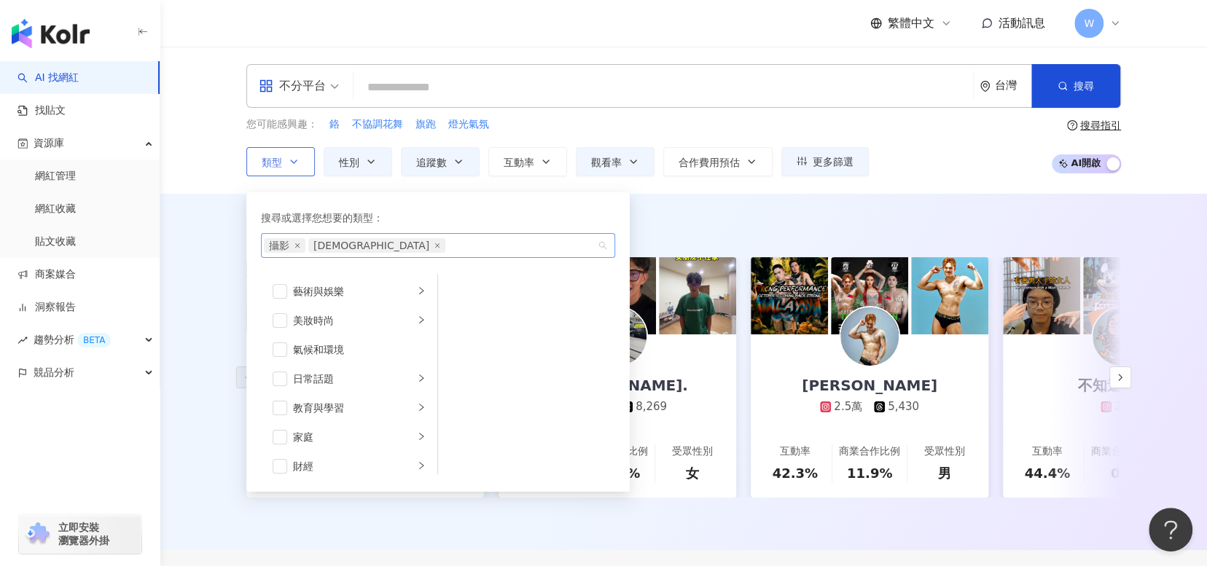
click at [347, 248] on span "LGBT" at bounding box center [376, 245] width 137 height 15
click at [434, 247] on icon "close" at bounding box center [437, 246] width 6 height 6
click at [890, 117] on div "您可能感興趣： 鉻 不協調花舞 旗跑 燈光氣氛 類型 搜尋或選擇您想要的類型： Photography 攝影 藝術與娛樂 美妝時尚 氣候和環境 日常話題 教育…" at bounding box center [683, 147] width 874 height 60
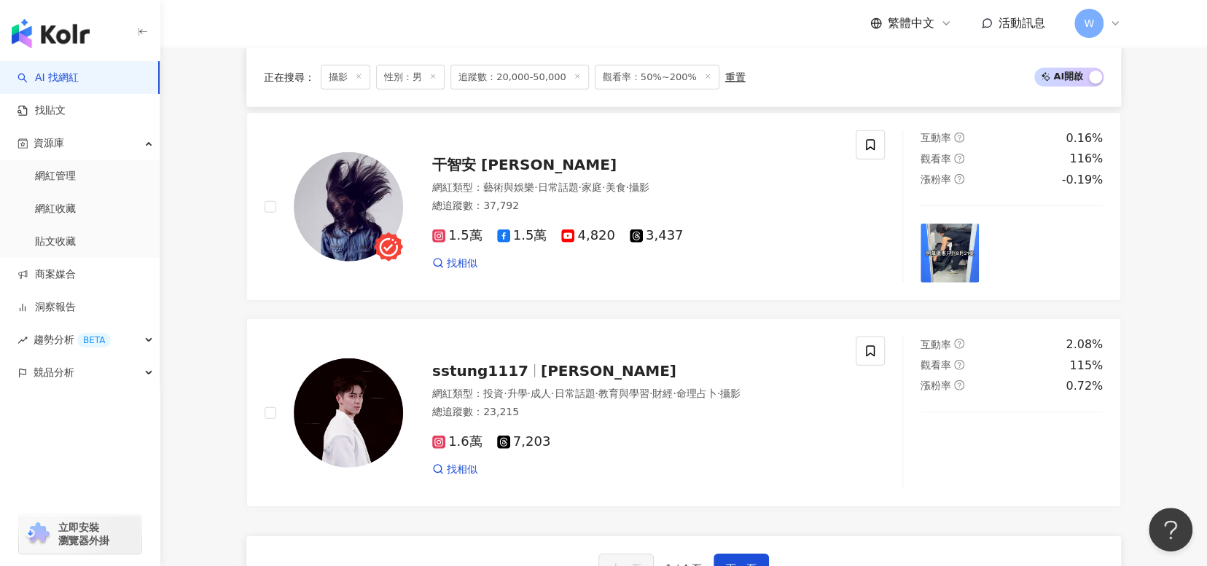
scroll to position [2769, 0]
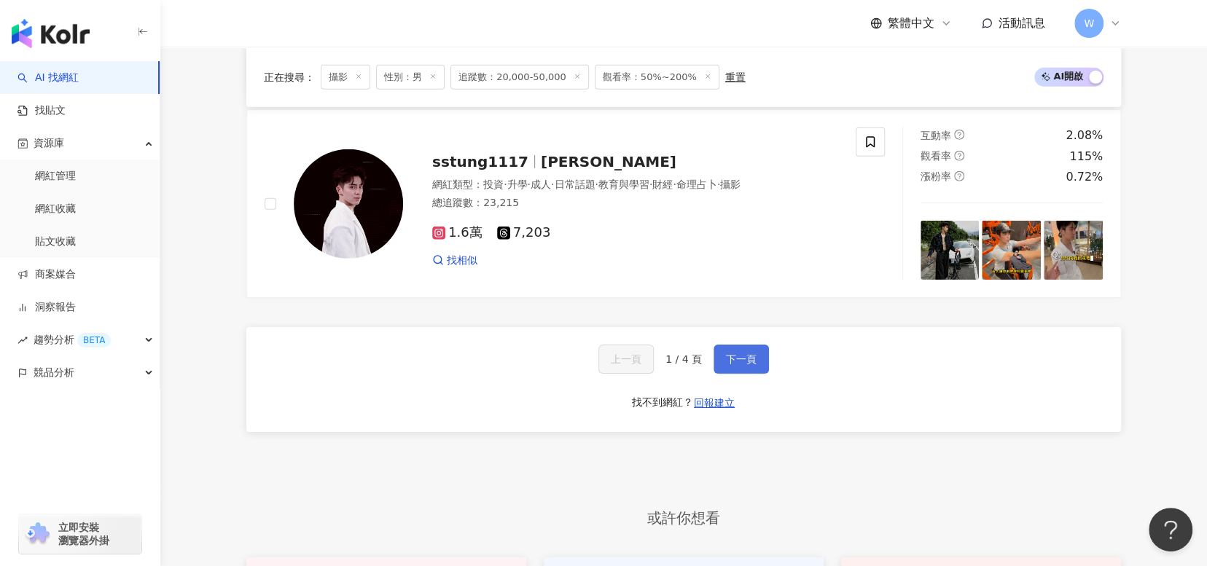
click at [741, 353] on span "下一頁" at bounding box center [741, 359] width 31 height 12
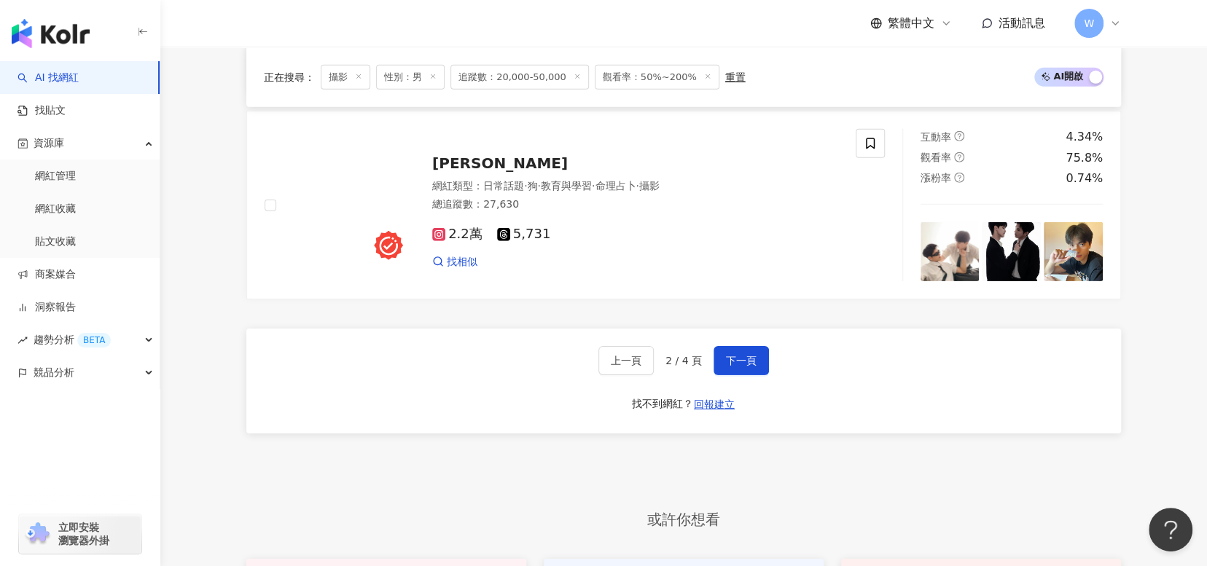
scroll to position [2660, 0]
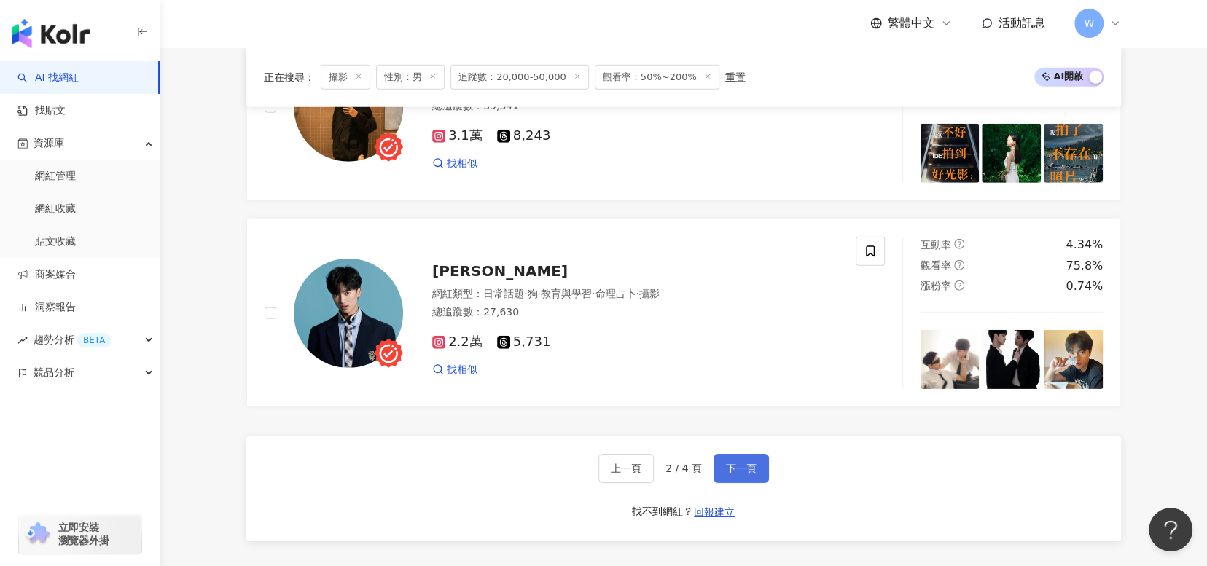
click at [744, 463] on span "下一頁" at bounding box center [741, 469] width 31 height 12
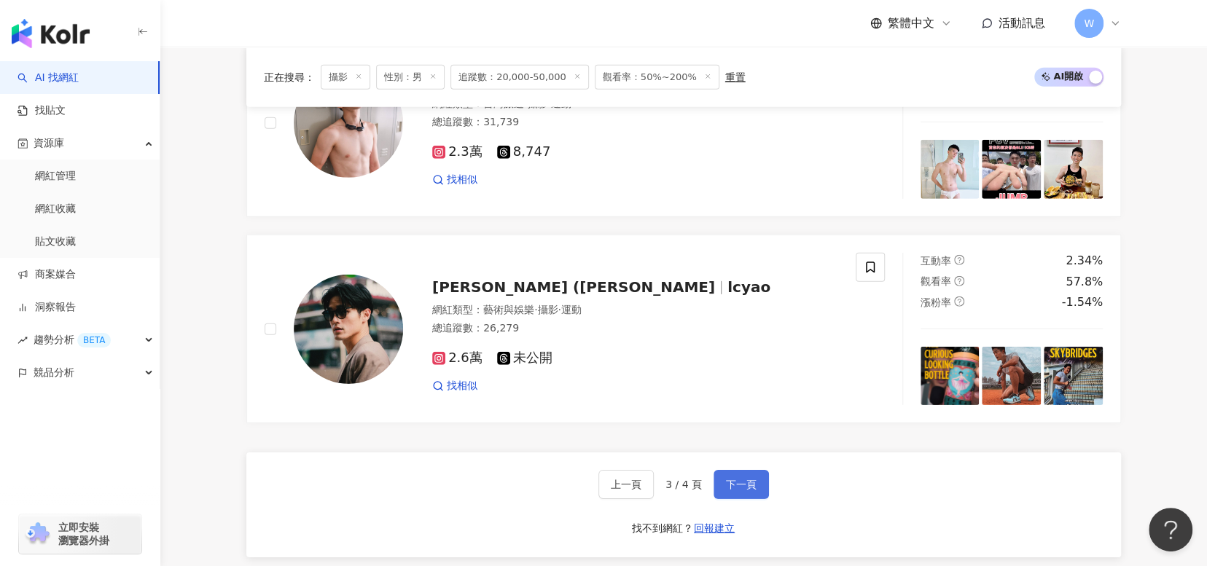
click at [737, 470] on button "下一頁" at bounding box center [740, 484] width 55 height 29
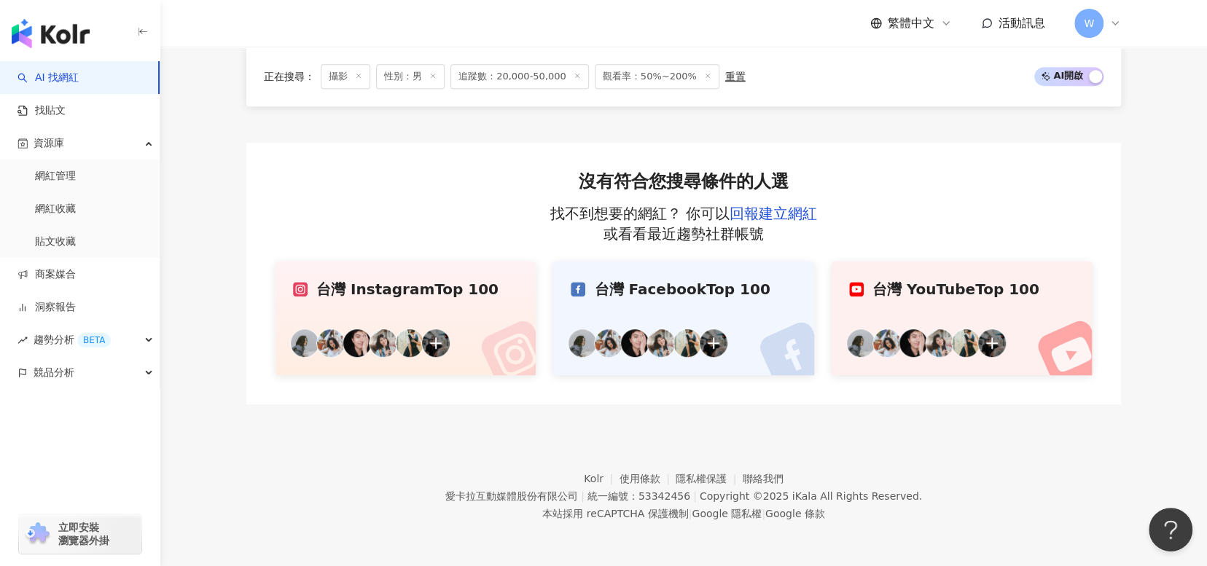
scroll to position [496, 0]
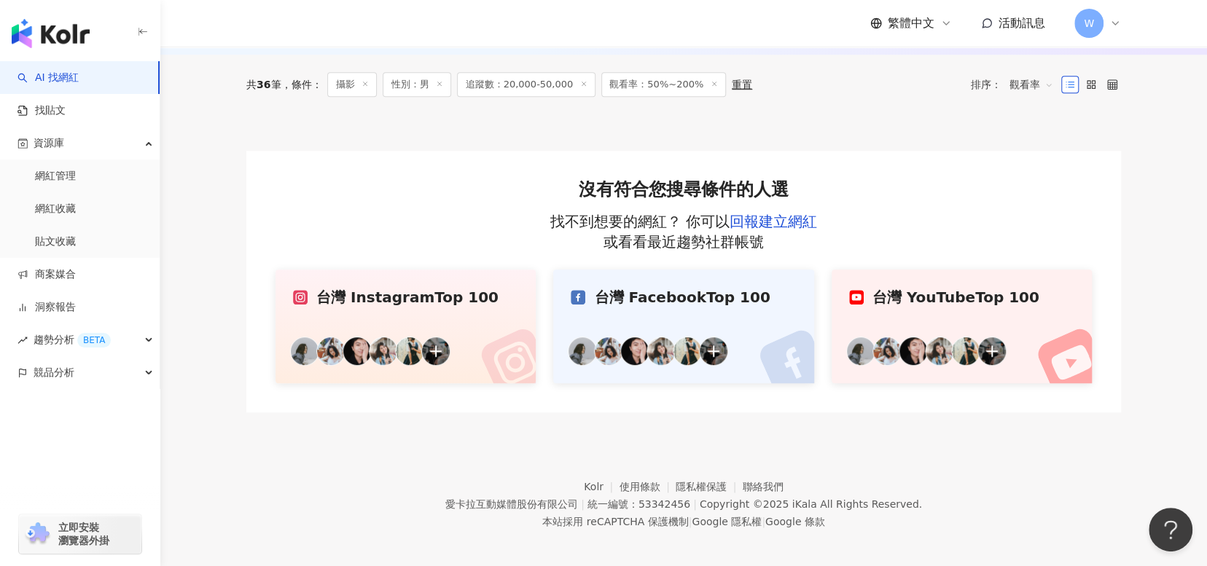
click at [367, 82] on line at bounding box center [366, 84] width 4 height 4
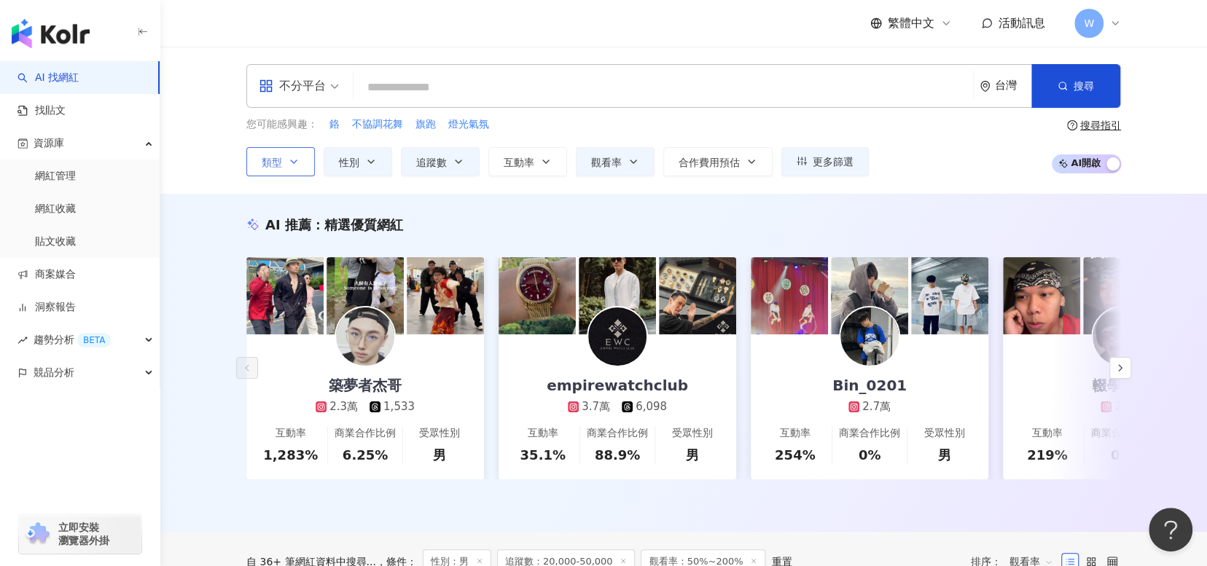
click at [297, 168] on button "類型" at bounding box center [280, 161] width 68 height 29
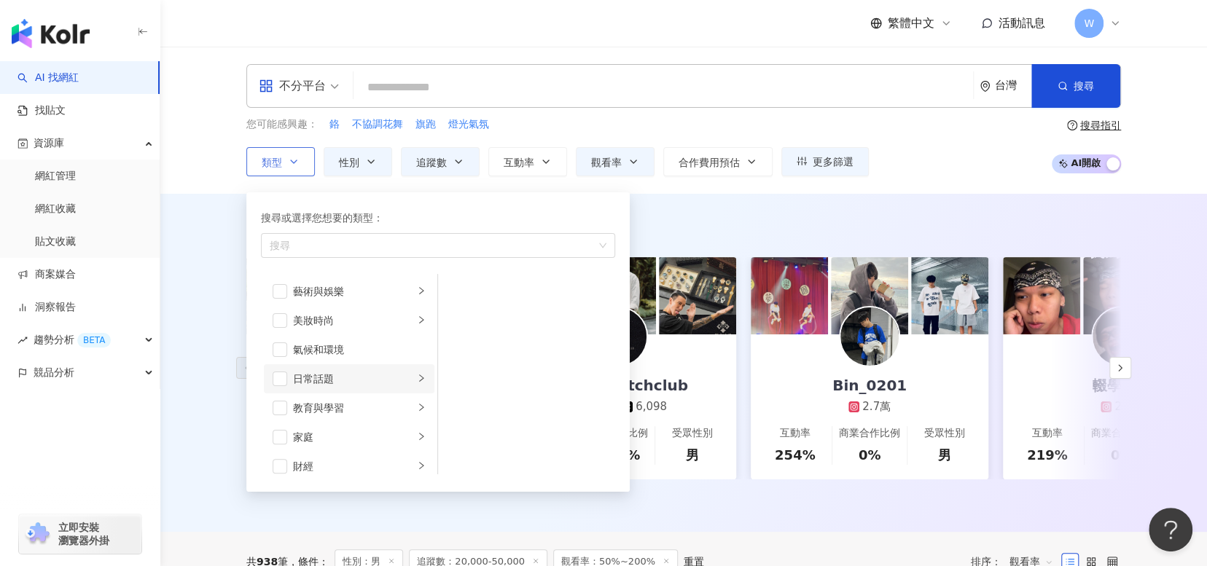
click at [306, 380] on div "日常話題" at bounding box center [353, 379] width 121 height 16
click at [273, 379] on span "button" at bounding box center [280, 379] width 15 height 15
click at [743, 208] on div "AI 推薦 ： 精選優質網紅 築夢者杰哥 2.3萬 1,533 互動率 1,283% 商業合作比例 6.25% 受眾性別 男 empirewatchclub …" at bounding box center [683, 363] width 1046 height 338
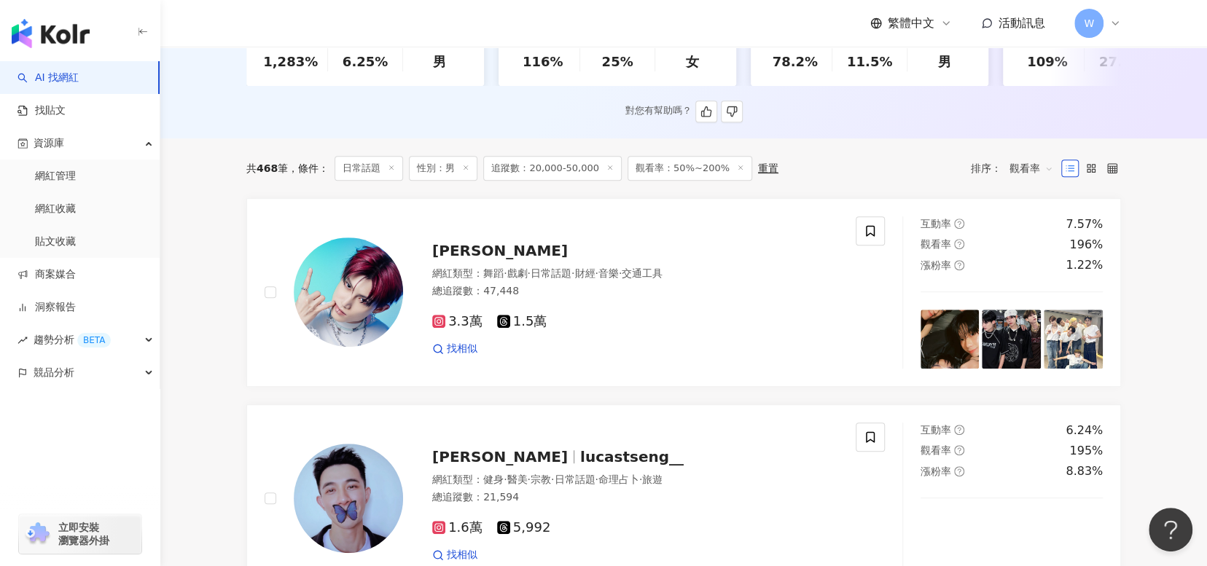
scroll to position [583, 0]
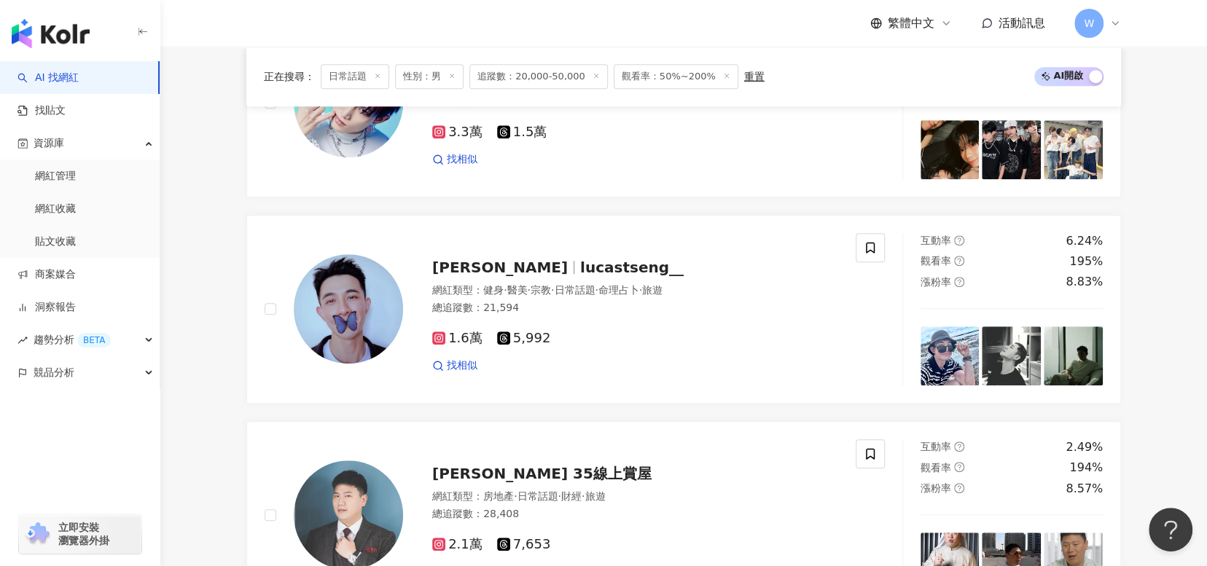
click at [360, 77] on span "日常話題" at bounding box center [355, 76] width 68 height 25
click at [379, 77] on line at bounding box center [378, 76] width 4 height 4
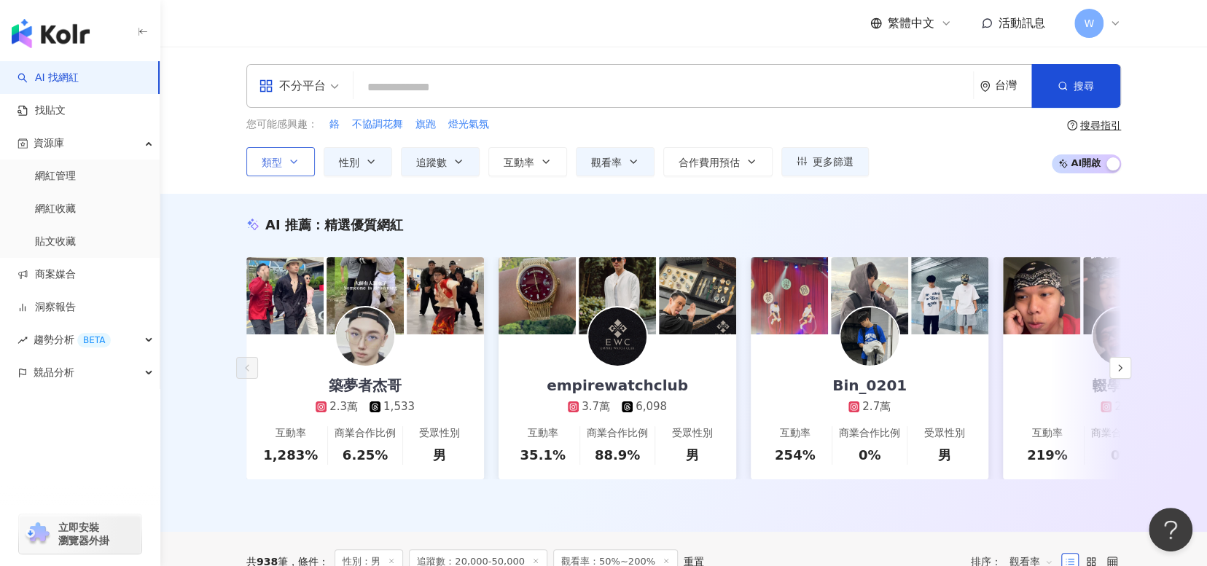
click at [295, 160] on icon "button" at bounding box center [294, 162] width 12 height 12
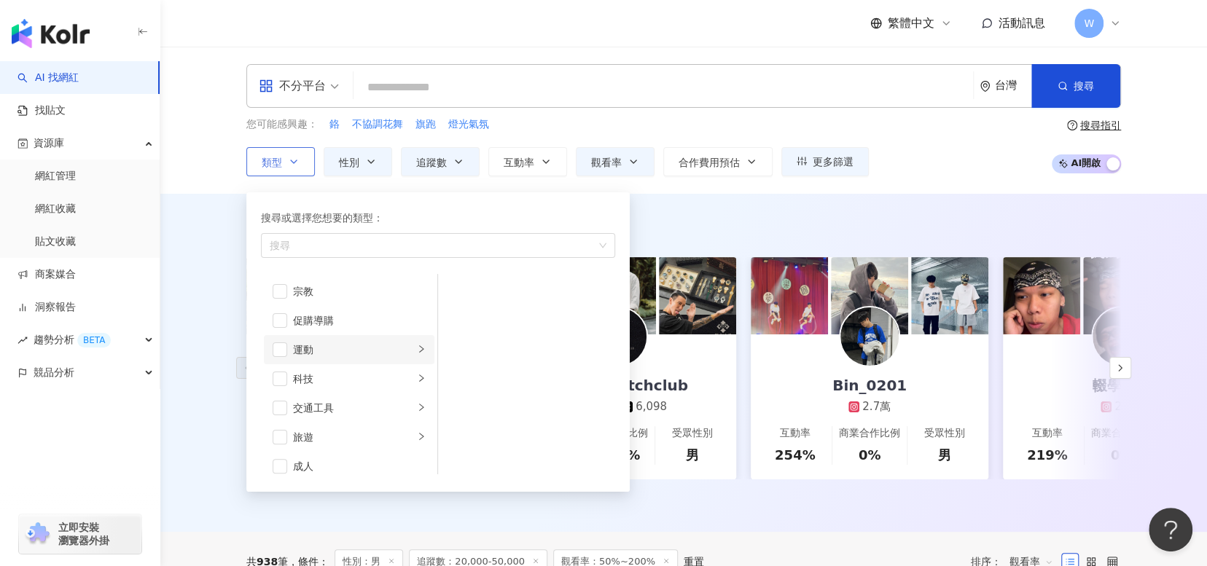
scroll to position [504, 0]
click at [273, 397] on span "button" at bounding box center [280, 399] width 15 height 15
click at [880, 206] on div "AI 推薦 ： 精選優質網紅 築夢者杰哥 2.3萬 1,533 互動率 1,283% 商業合作比例 6.25% 受眾性別 男 empirewatchclub …" at bounding box center [683, 363] width 1046 height 338
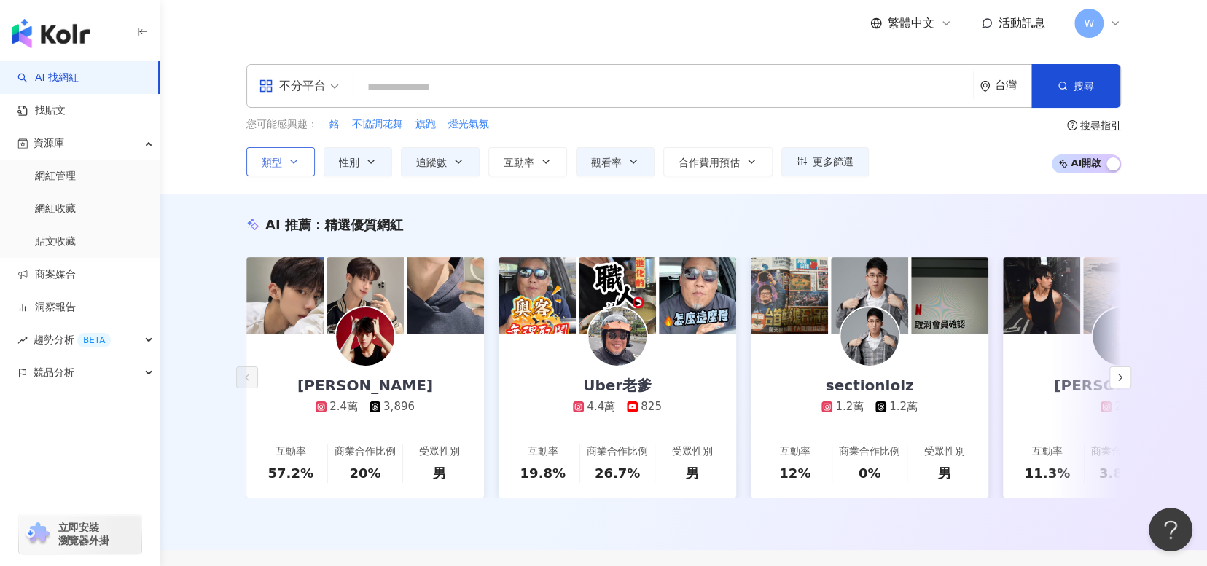
click at [301, 160] on button "類型" at bounding box center [280, 161] width 68 height 29
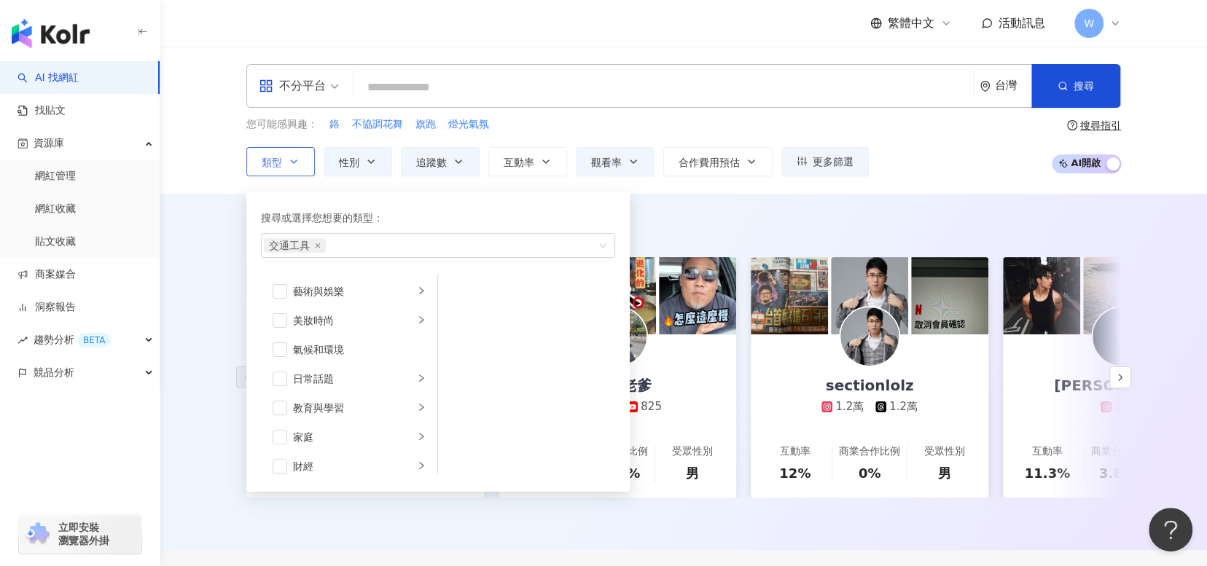
click at [301, 160] on button "類型 搜尋或選擇您想要的類型： 交通工具 藝術與娛樂 美妝時尚 氣候和環境 日常話題 教育與學習 家庭 財經 美食 命理占卜 遊戲 法政社會 生活風格 影視娛…" at bounding box center [280, 161] width 68 height 29
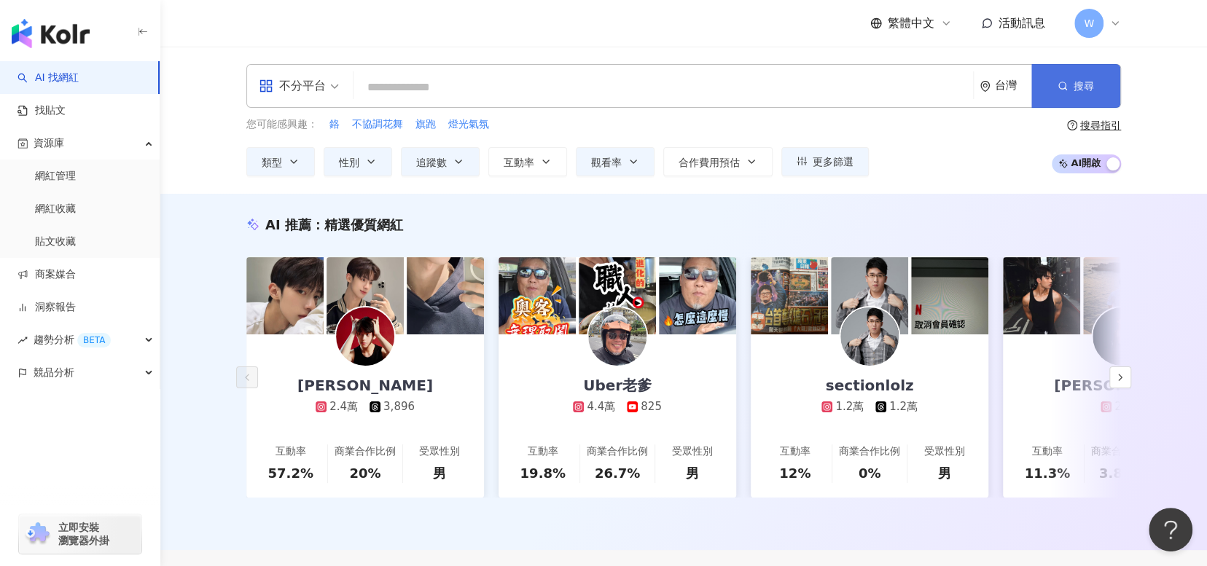
click at [1089, 80] on span "搜尋" at bounding box center [1083, 86] width 20 height 12
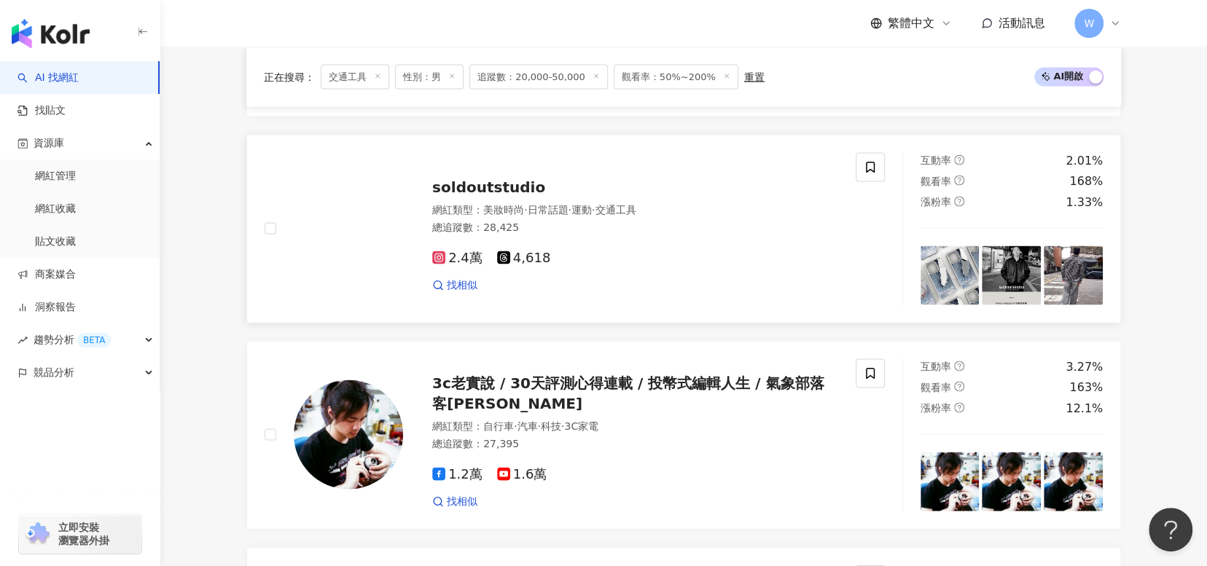
scroll to position [1822, 0]
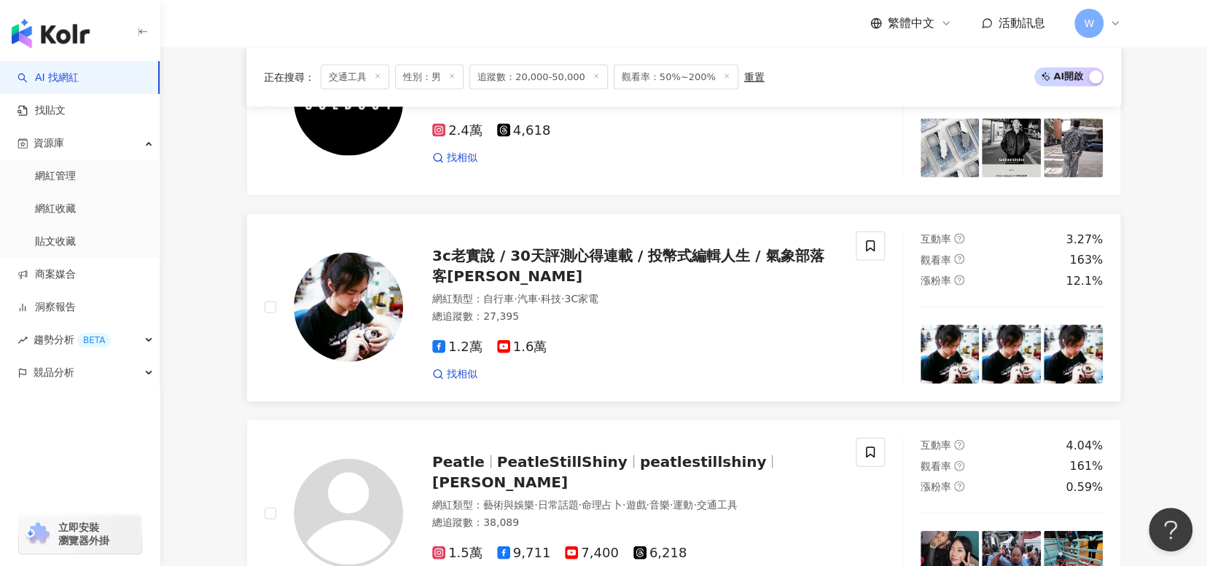
drag, startPoint x: 751, startPoint y: 258, endPoint x: 680, endPoint y: 399, distance: 157.4
click at [680, 399] on link "3c老實說 / 30天評測心得連載 / 投幣式編輯人生 / 氣象部落客勞倫斯 網紅類型 ： 自行車 · 汽車 · 科技 · 3C家電 總追蹤數 ： 27,39…" at bounding box center [683, 308] width 874 height 189
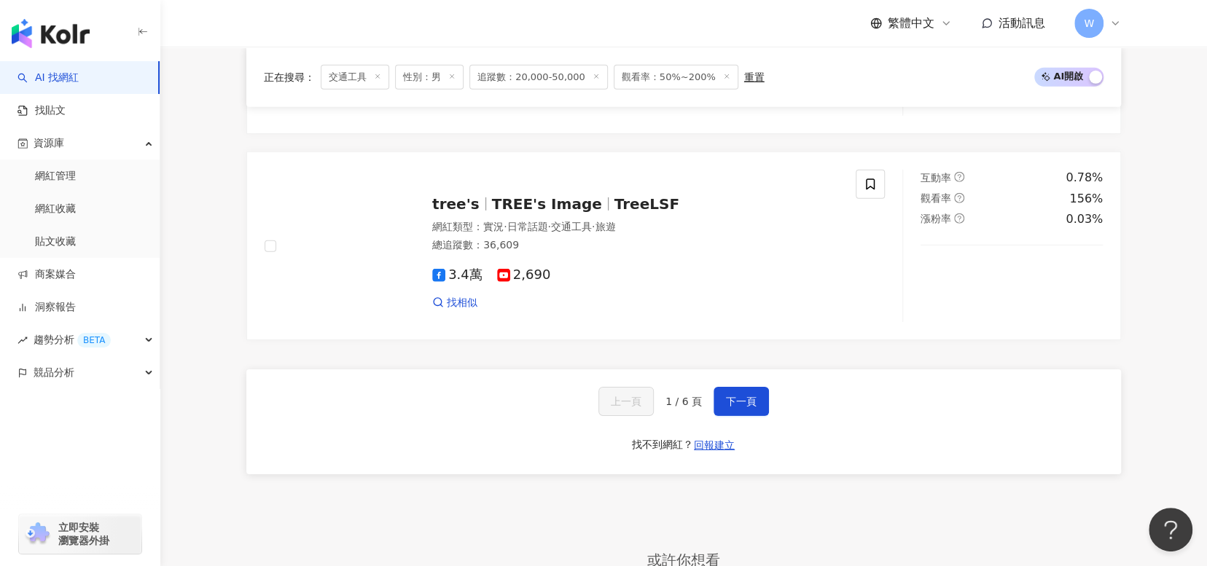
scroll to position [2769, 0]
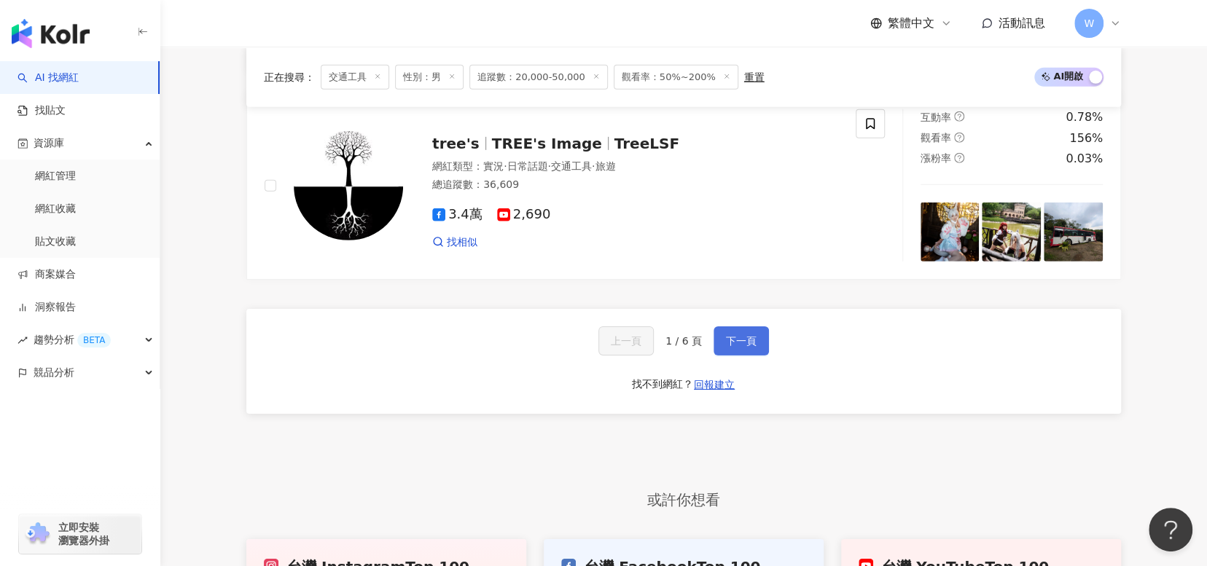
click at [729, 339] on button "下一頁" at bounding box center [740, 340] width 55 height 29
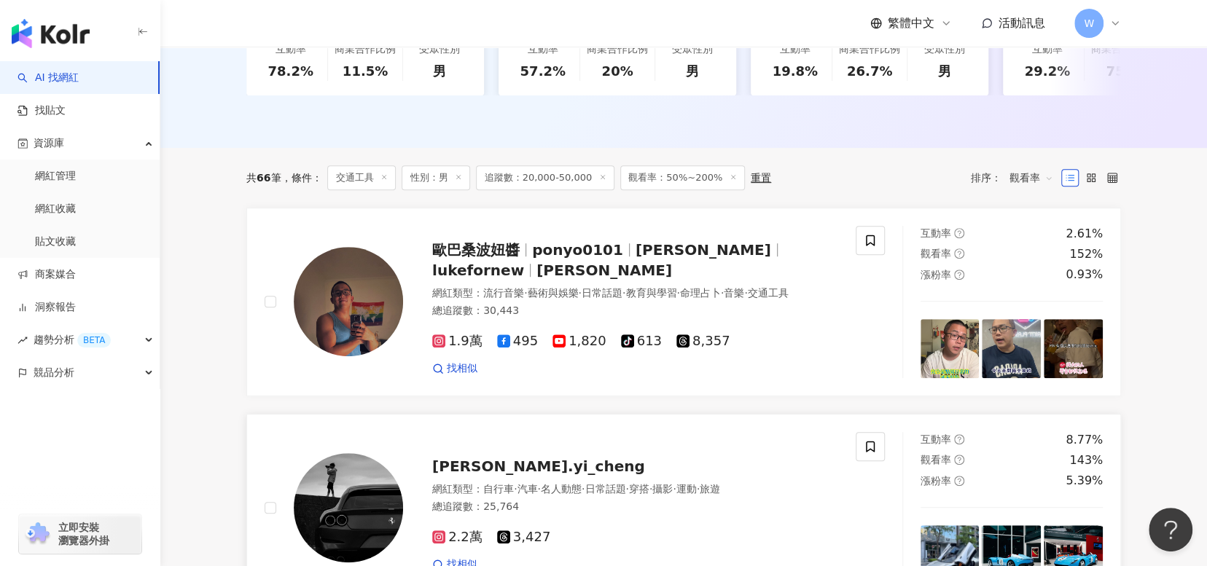
scroll to position [374, 0]
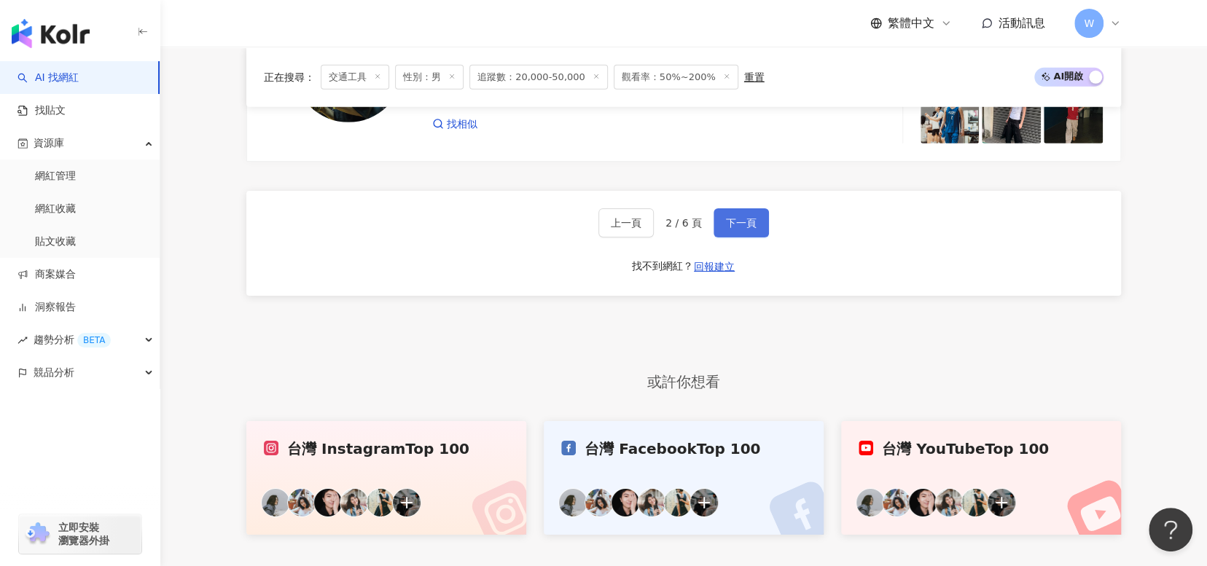
click at [751, 229] on span "下一頁" at bounding box center [741, 223] width 31 height 12
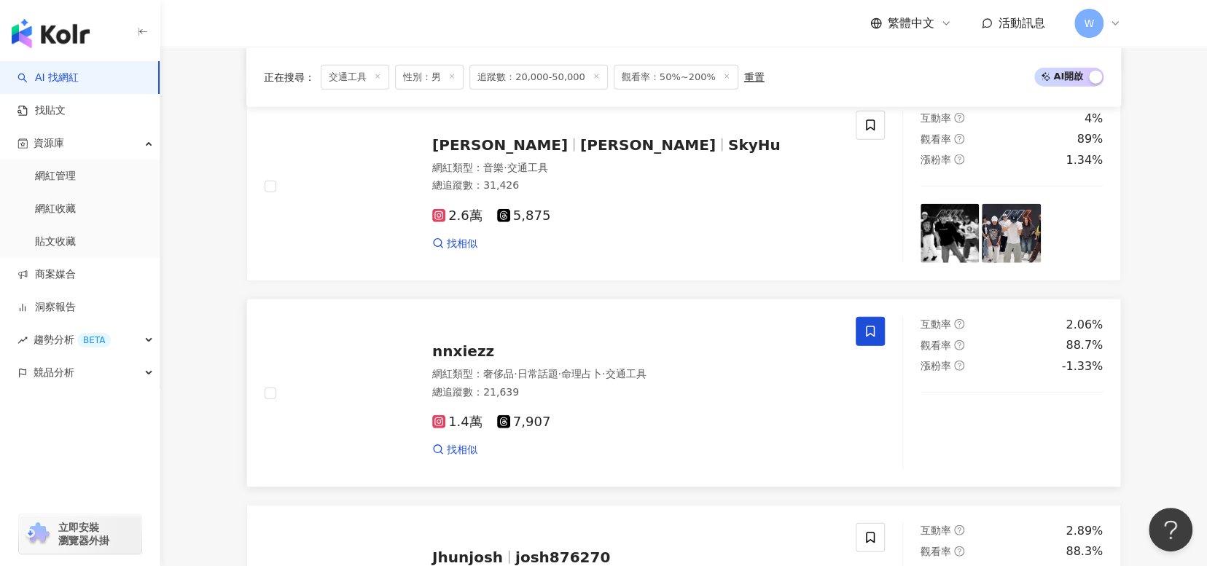
scroll to position [2659, 0]
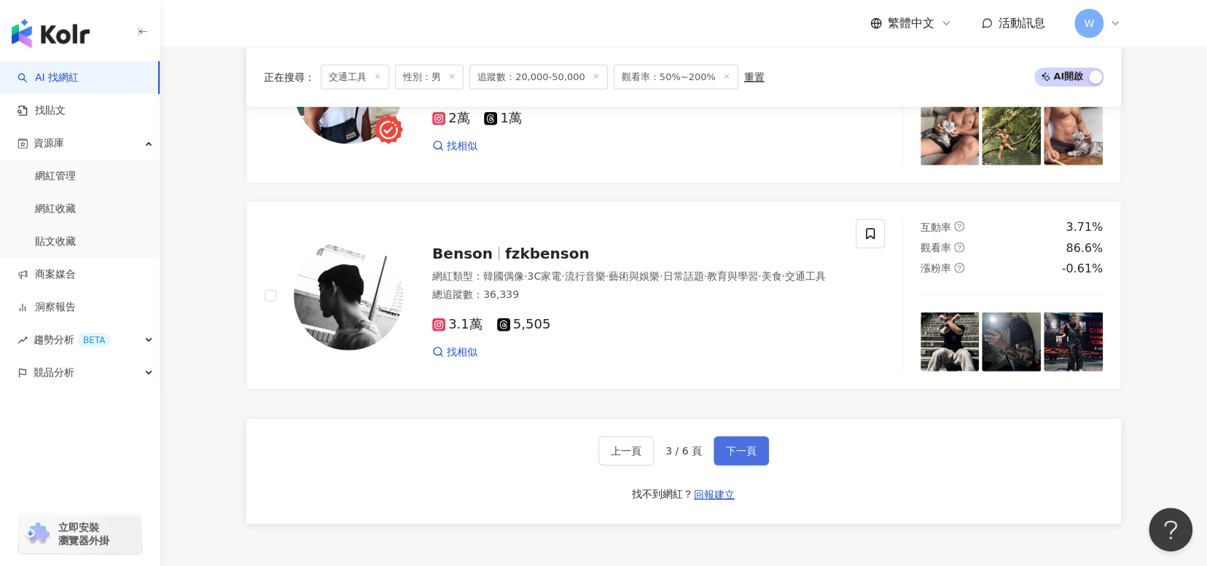
click at [729, 457] on span "下一頁" at bounding box center [741, 451] width 31 height 12
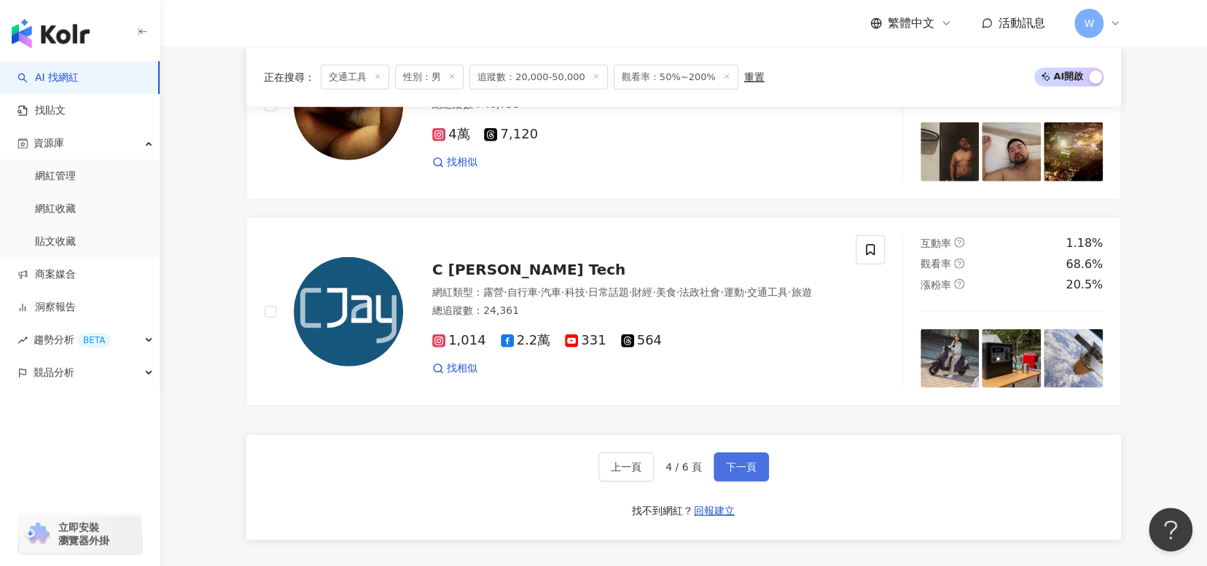
click at [748, 469] on button "下一頁" at bounding box center [740, 467] width 55 height 29
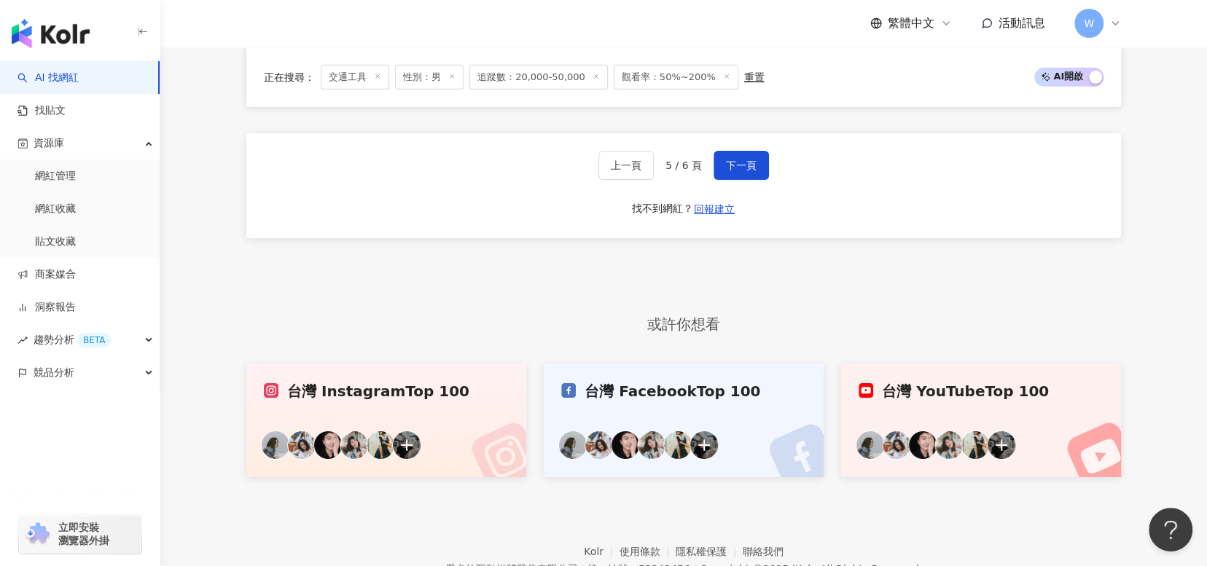
scroll to position [2878, 0]
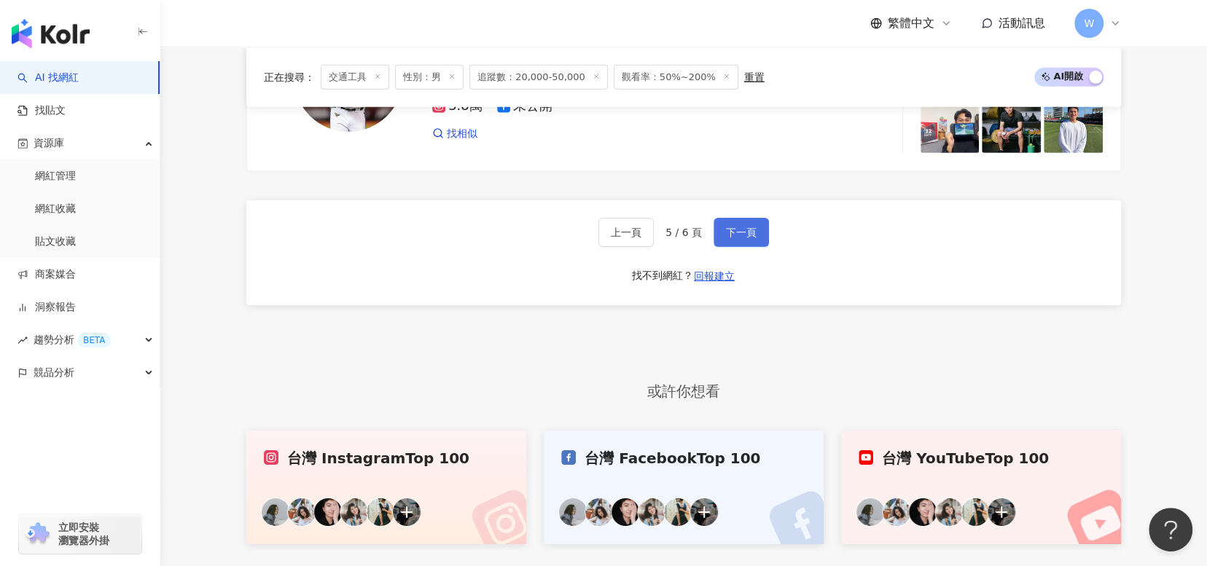
click at [763, 232] on button "下一頁" at bounding box center [740, 232] width 55 height 29
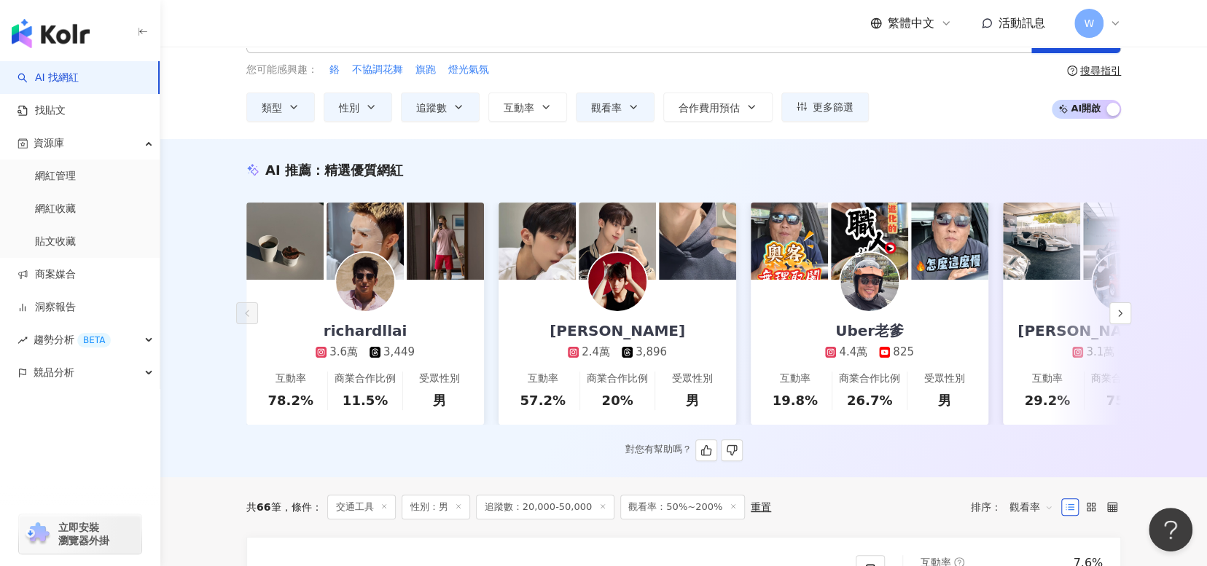
scroll to position [0, 0]
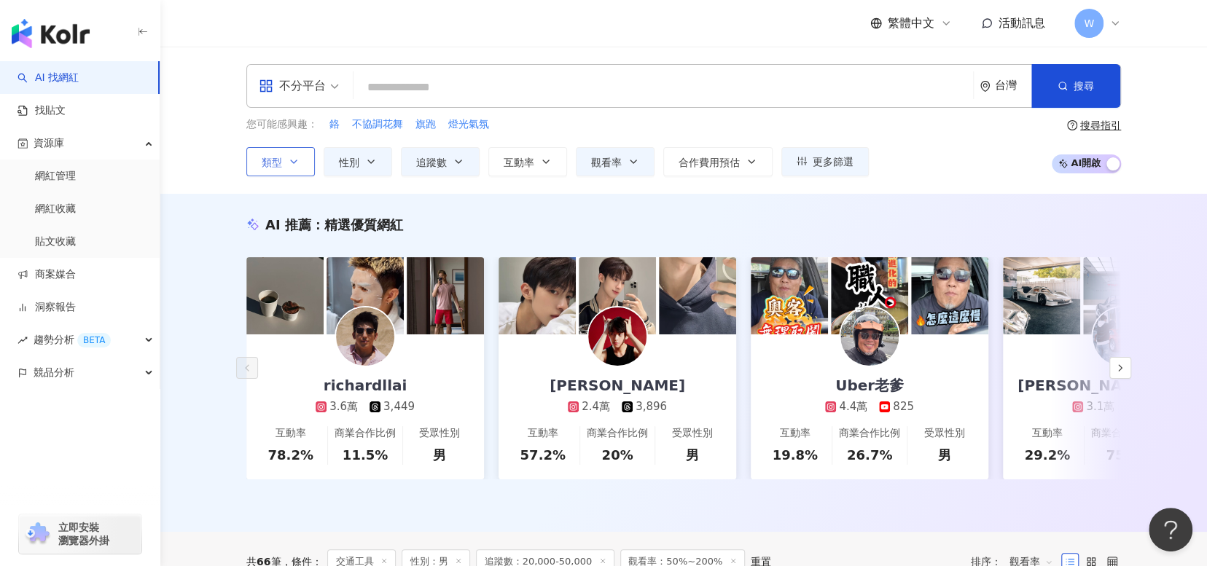
click at [291, 164] on icon "button" at bounding box center [294, 162] width 12 height 12
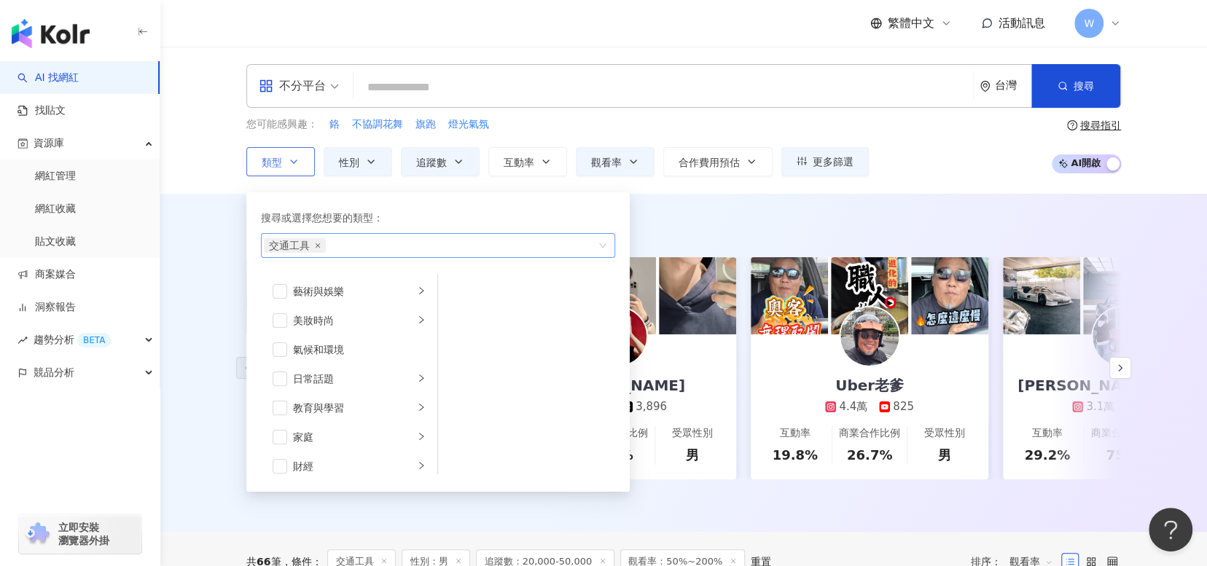
click at [317, 246] on icon "close" at bounding box center [318, 246] width 6 height 6
click at [281, 381] on span "button" at bounding box center [280, 379] width 15 height 15
click at [1154, 259] on div "AI 推薦 ： 精選優質網紅 richardllai 3.6萬 3,449 互動率 78.2% 商業合作比例 11.5% 受眾性別 男 鍾奇 2.4萬 3,8…" at bounding box center [683, 363] width 1046 height 338
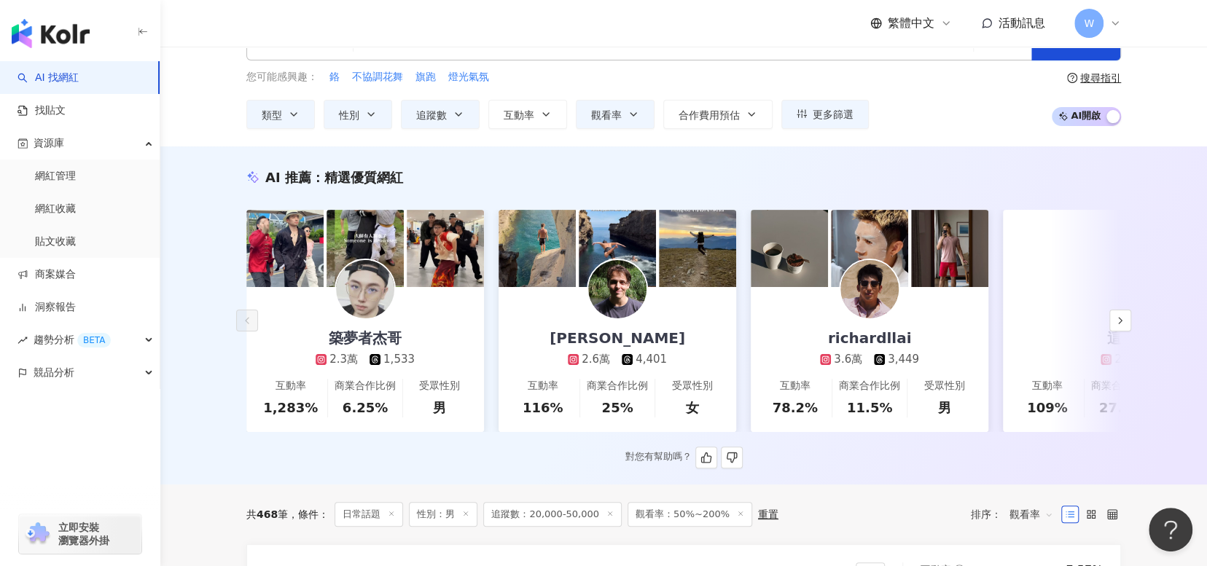
scroll to position [73, 0]
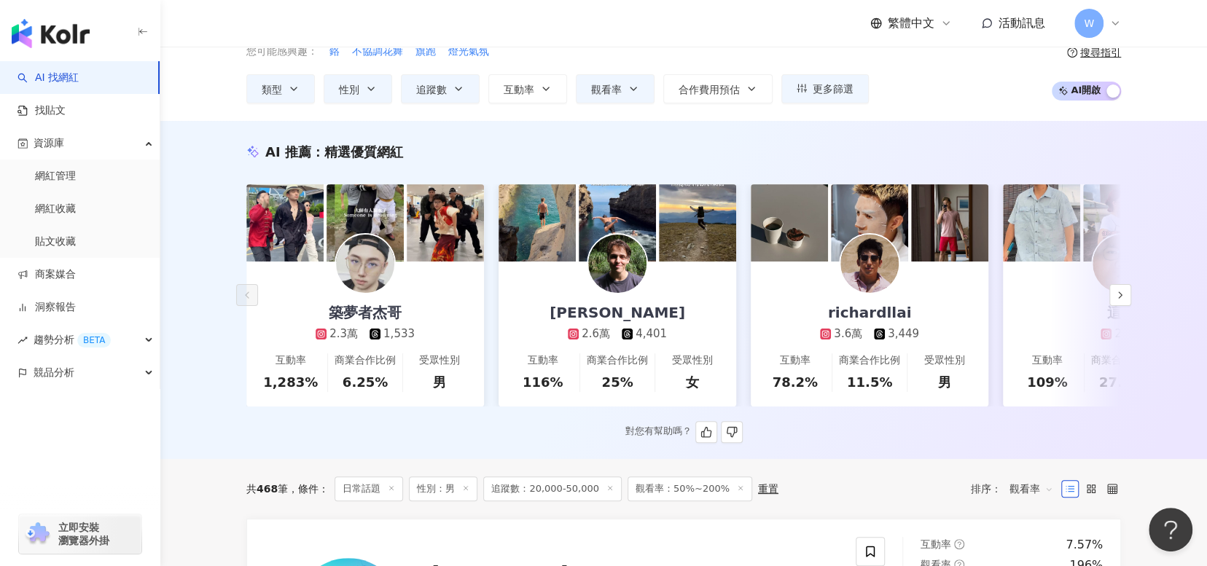
click at [687, 144] on div "AI 推薦 ： 精選優質網紅" at bounding box center [683, 152] width 874 height 18
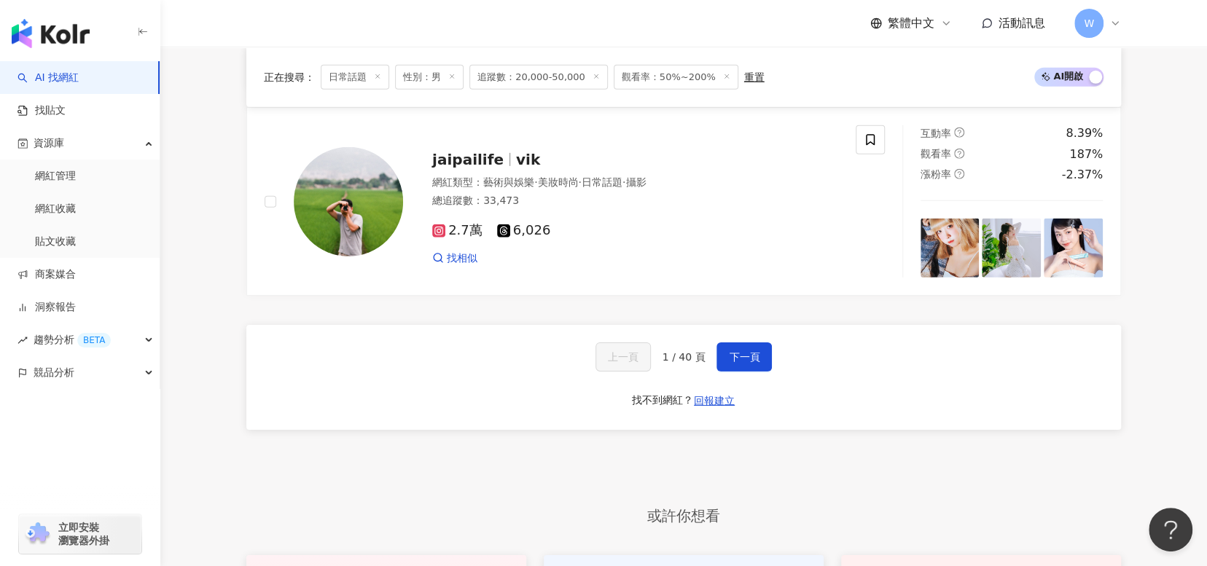
scroll to position [2769, 0]
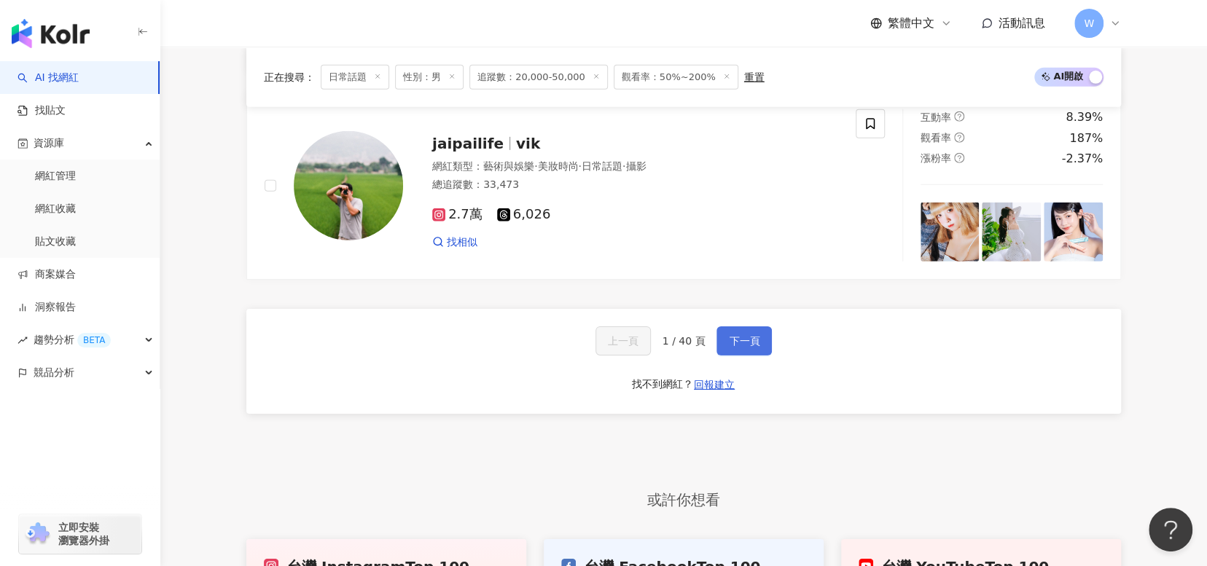
click at [741, 347] on span "下一頁" at bounding box center [744, 341] width 31 height 12
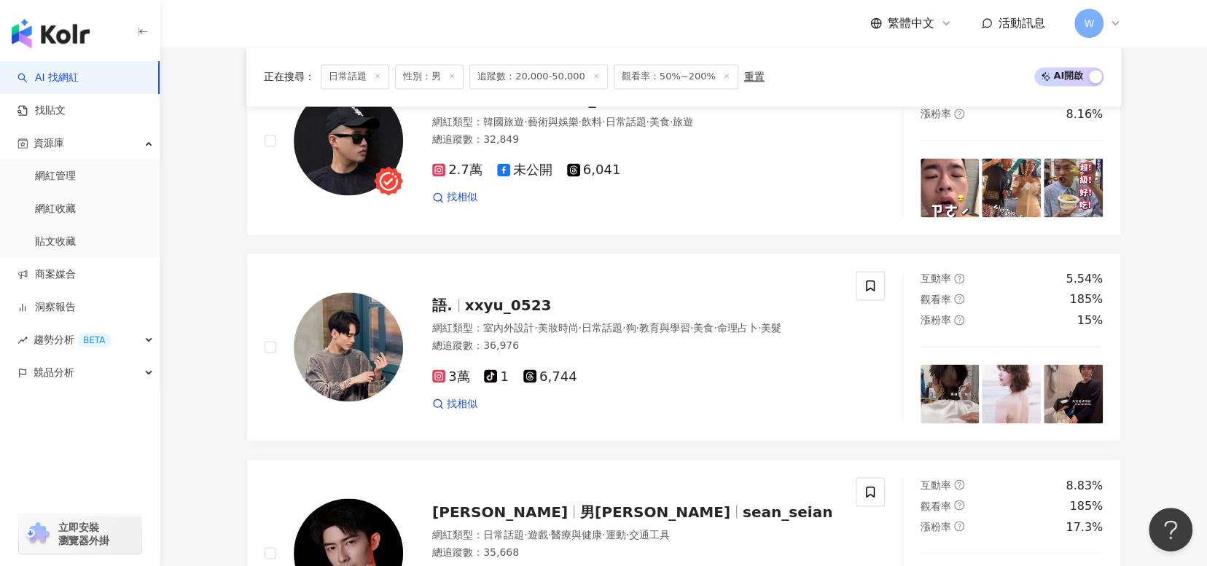
scroll to position [1385, 0]
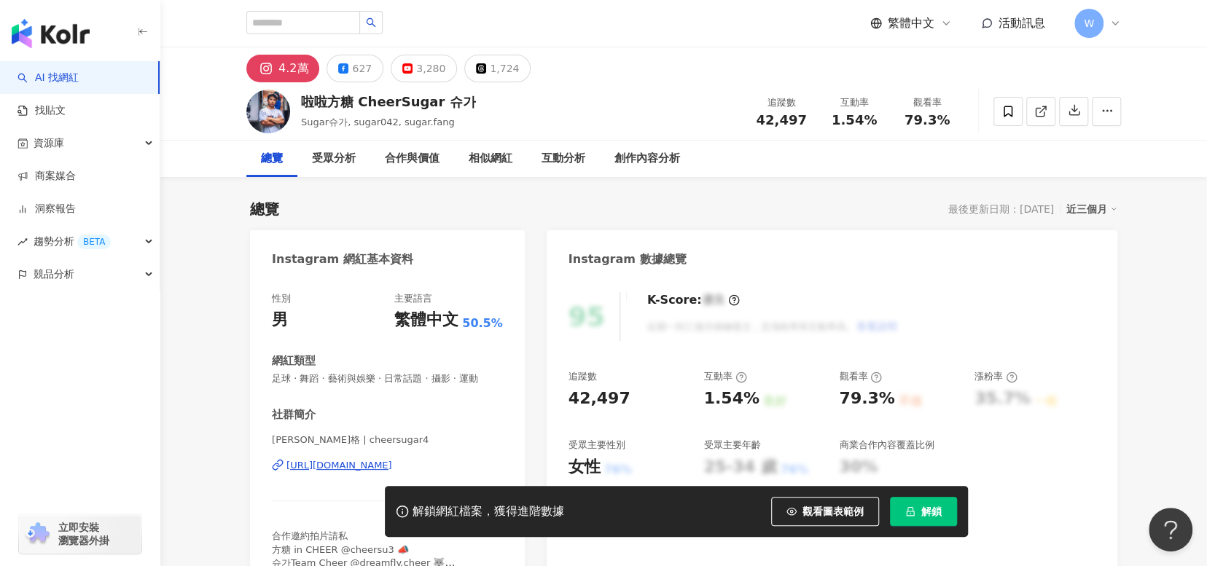
click at [717, 208] on div "總覽 最後更新日期：2025/8/12 近三個月" at bounding box center [683, 209] width 867 height 20
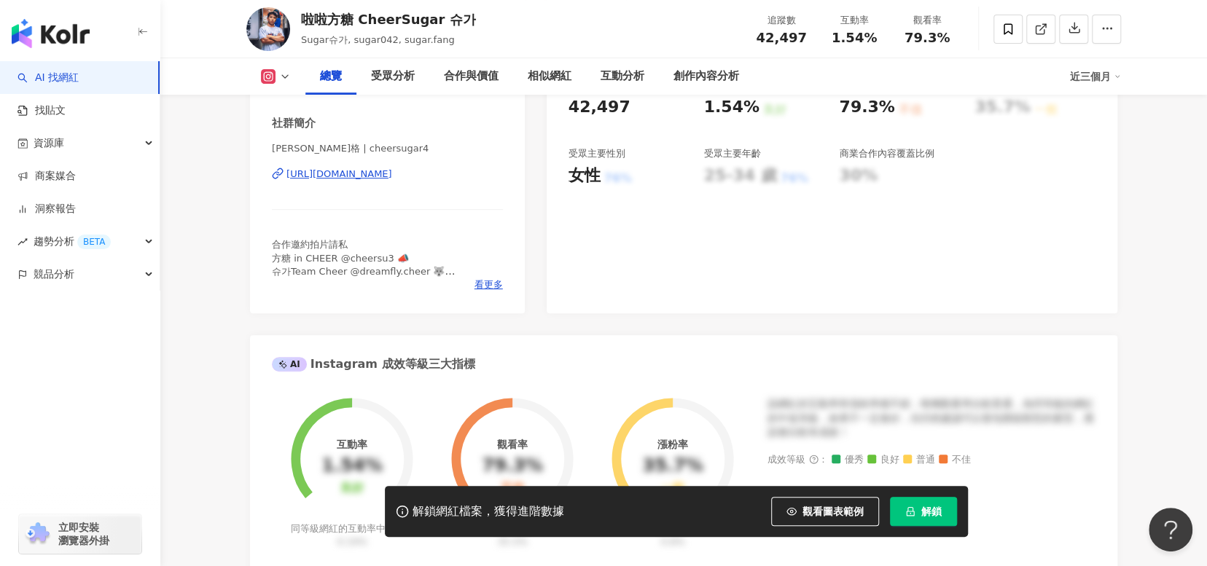
scroll to position [146, 0]
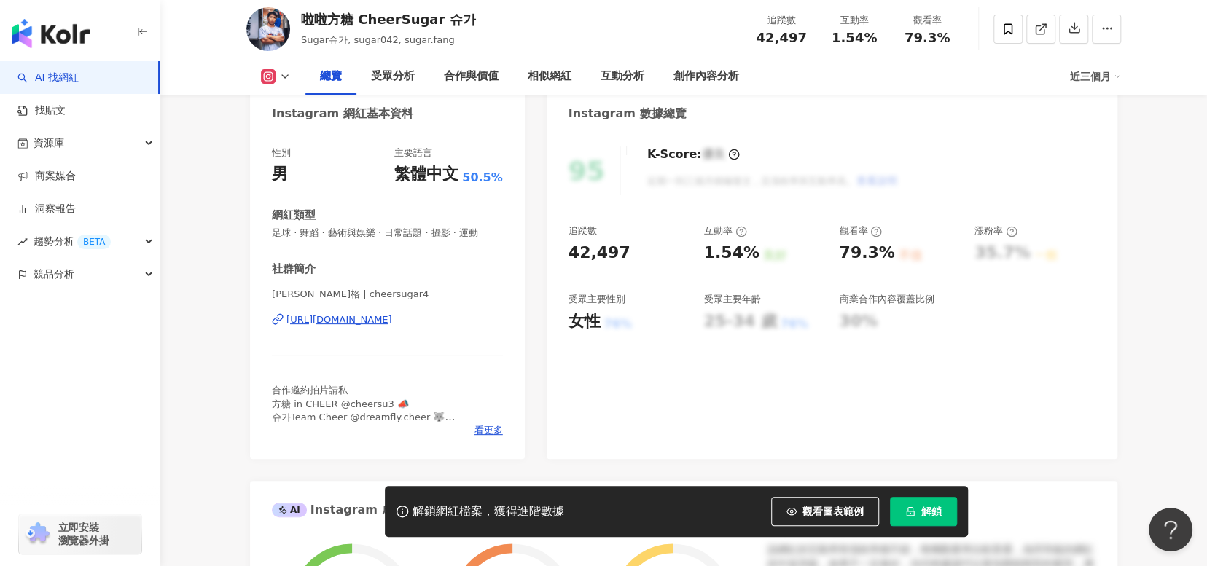
click at [386, 323] on div "https://www.instagram.com/cheersugar4/" at bounding box center [339, 319] width 106 height 13
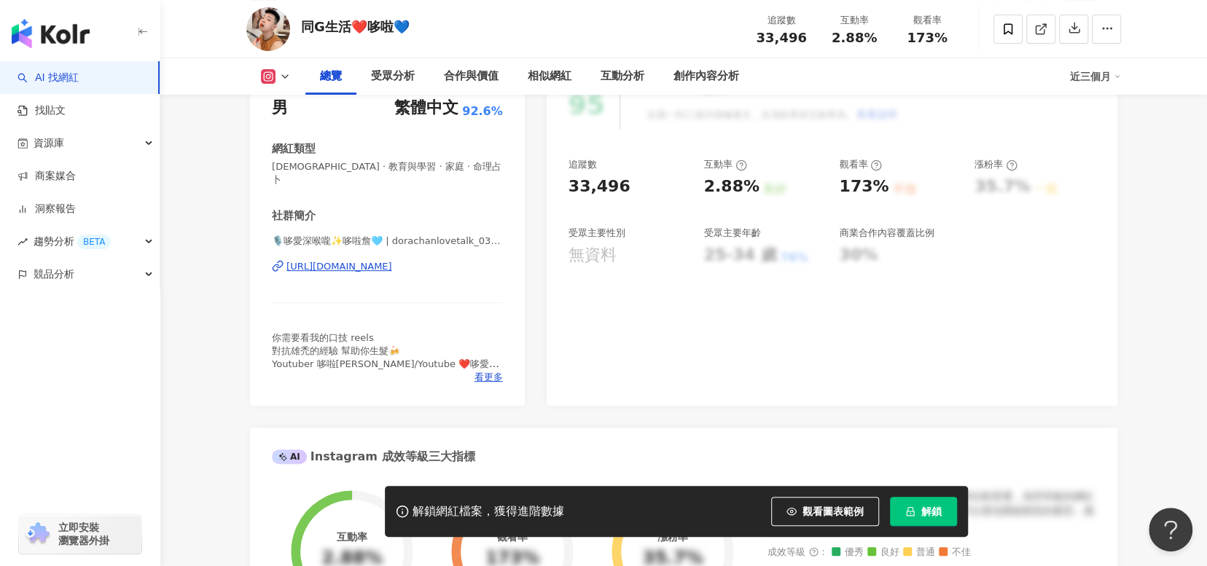
scroll to position [146, 0]
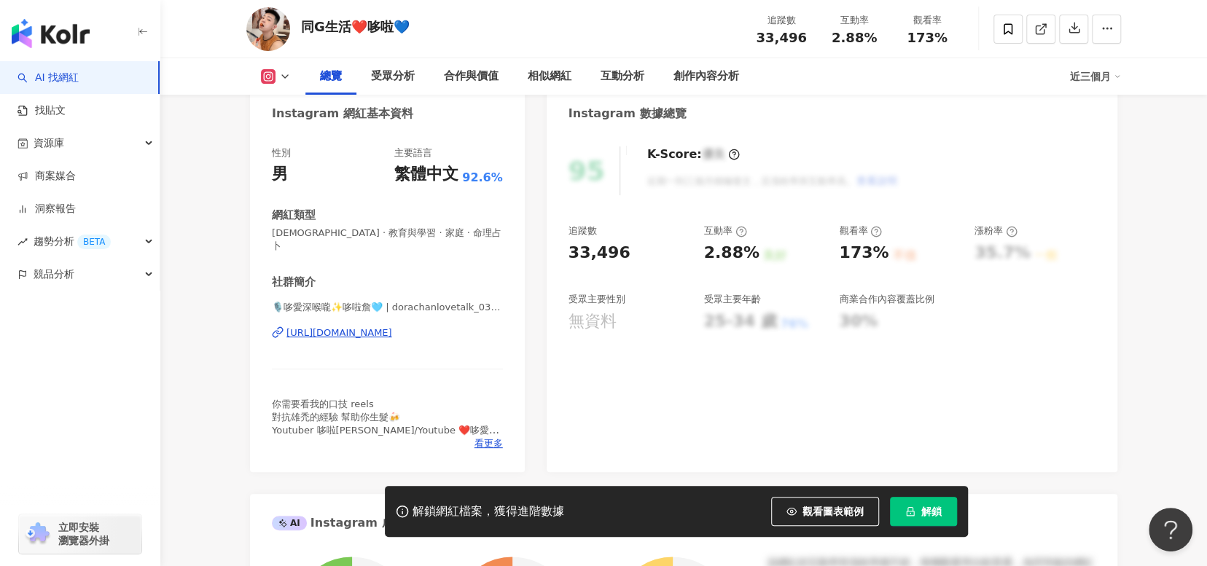
click at [392, 326] on div "https://www.instagram.com/dorachanlovetalk_0301/" at bounding box center [339, 332] width 106 height 13
drag, startPoint x: 369, startPoint y: 299, endPoint x: 350, endPoint y: 291, distance: 20.3
click at [350, 301] on span "🎙️哆愛深喉嚨✨哆啦詹🩵 | dorachanlovetalk_0301" at bounding box center [387, 307] width 231 height 13
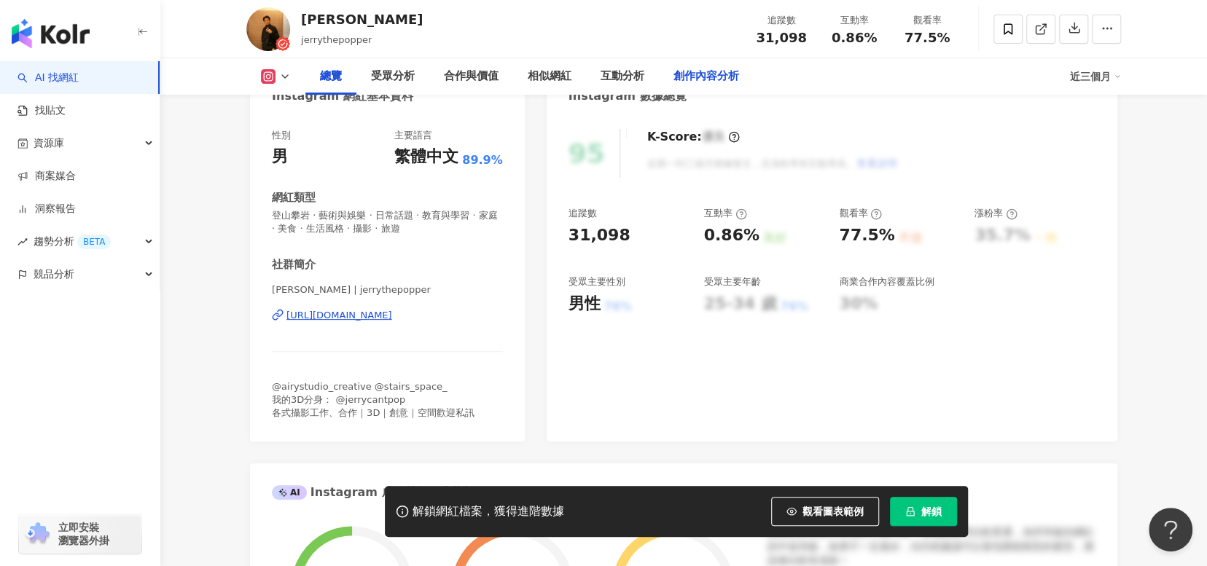
scroll to position [73, 0]
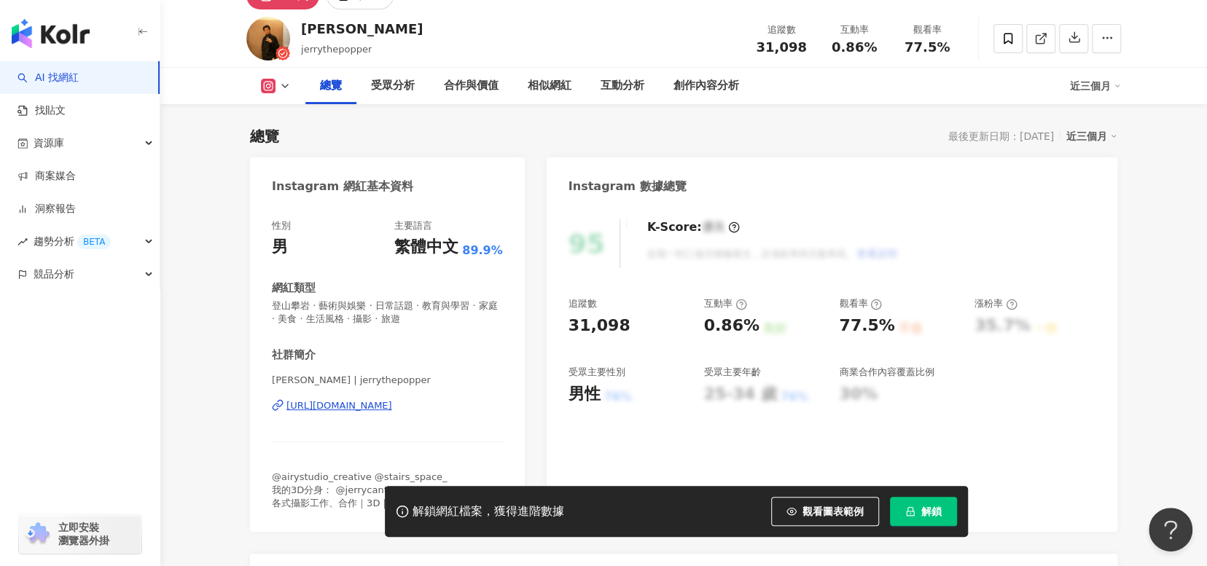
click at [392, 403] on div "[URL][DOMAIN_NAME]" at bounding box center [339, 405] width 106 height 13
click at [392, 403] on div "https://www.instagram.com/jerrythepopper/" at bounding box center [339, 405] width 106 height 13
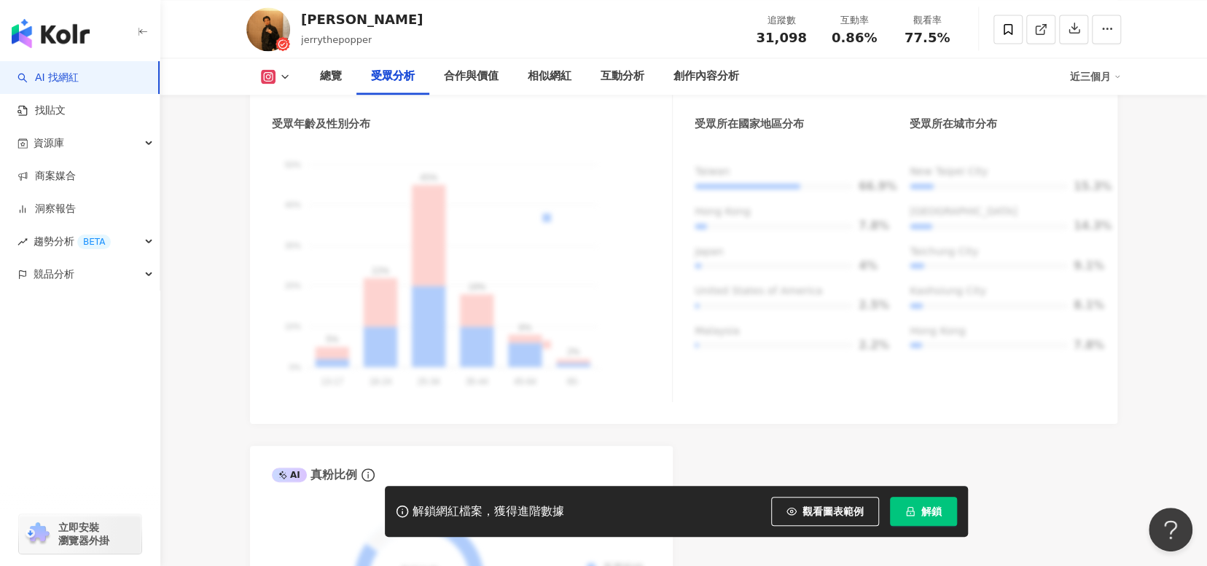
scroll to position [1166, 0]
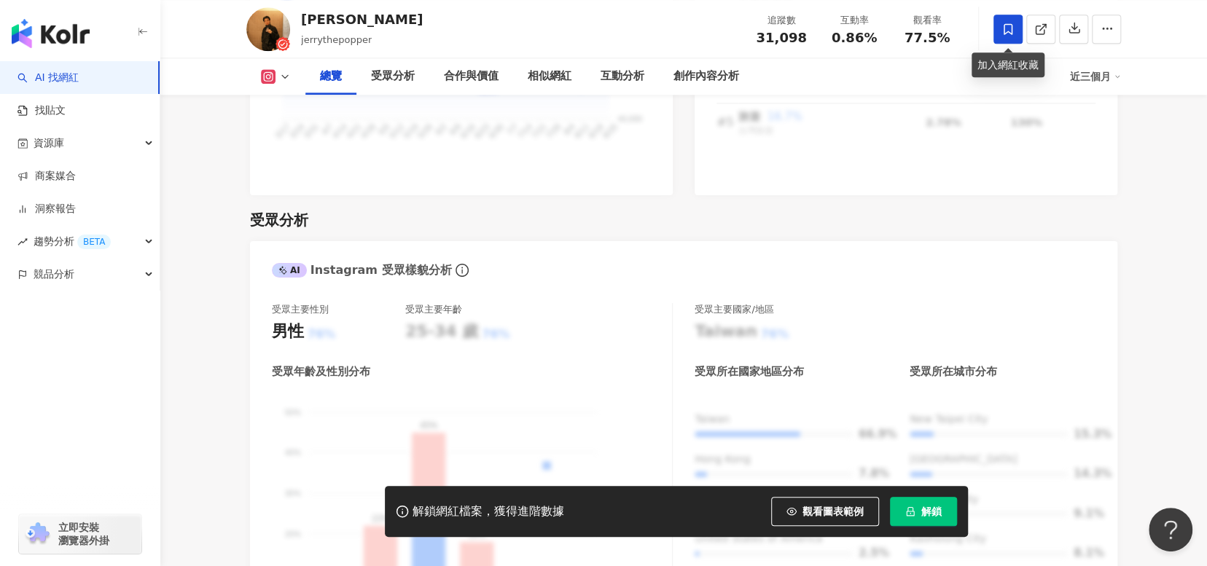
click at [1003, 35] on span at bounding box center [1007, 29] width 29 height 29
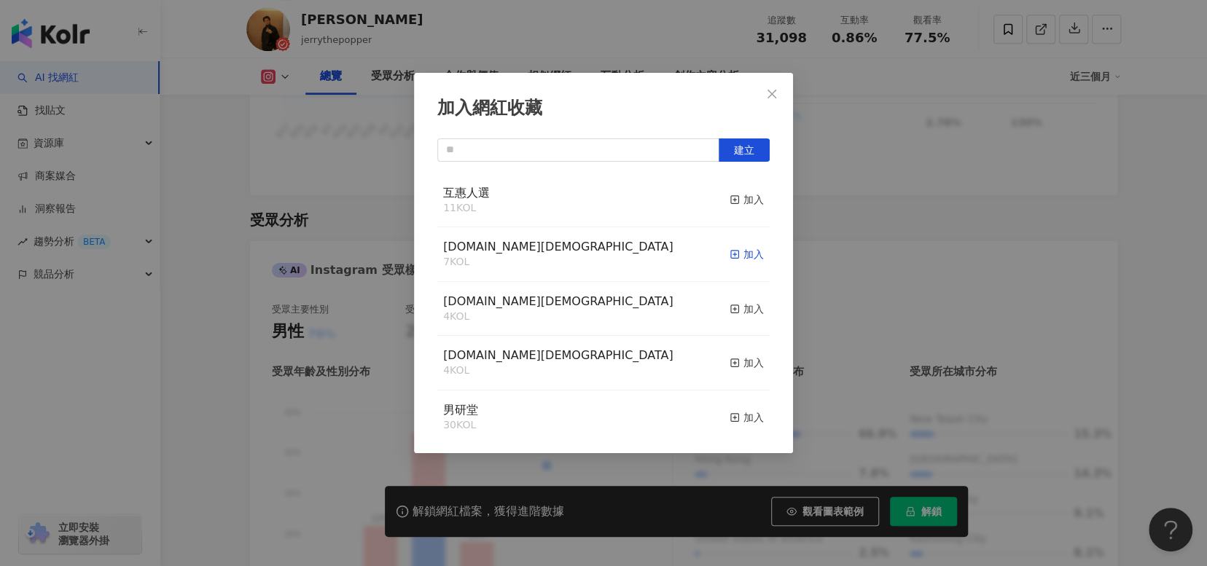
click at [729, 254] on icon "button" at bounding box center [734, 254] width 10 height 10
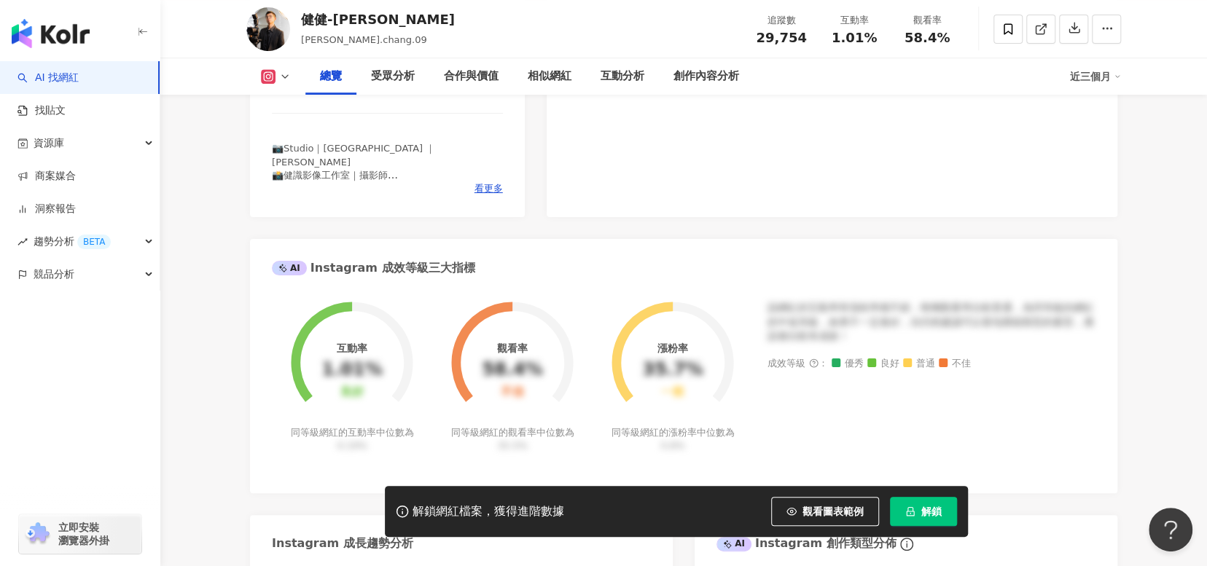
scroll to position [219, 0]
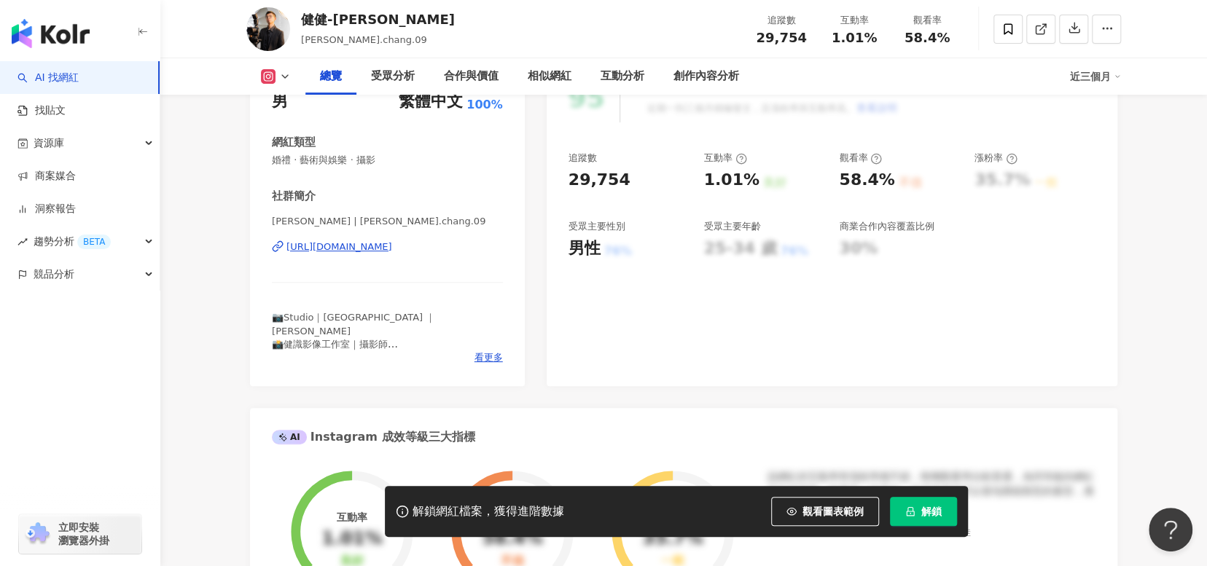
click at [392, 249] on div "[URL][DOMAIN_NAME]" at bounding box center [339, 246] width 106 height 13
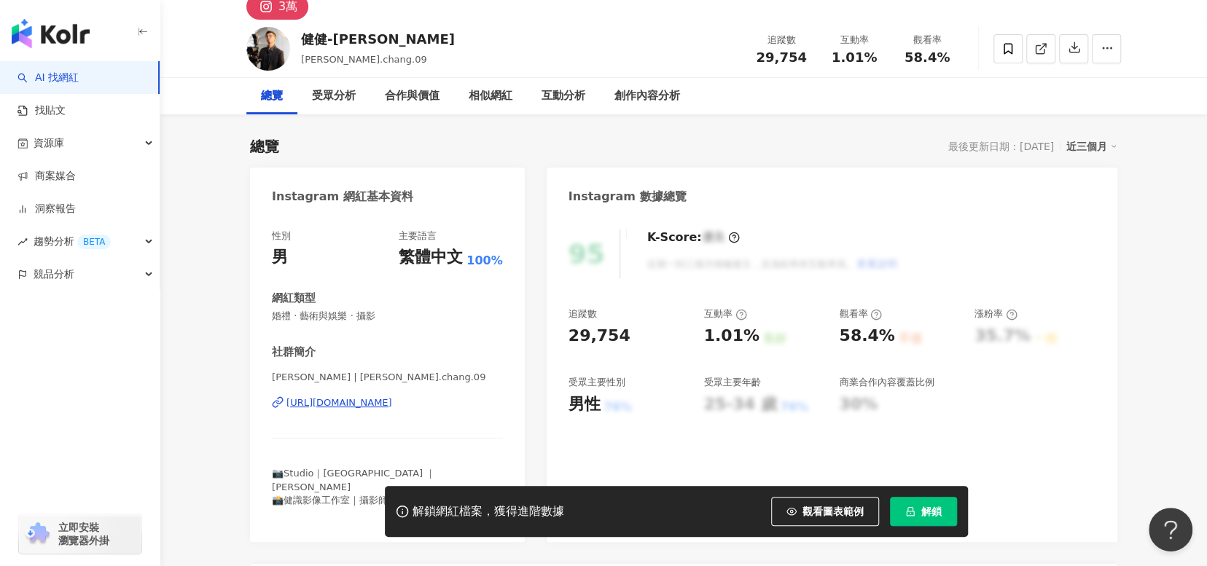
scroll to position [0, 0]
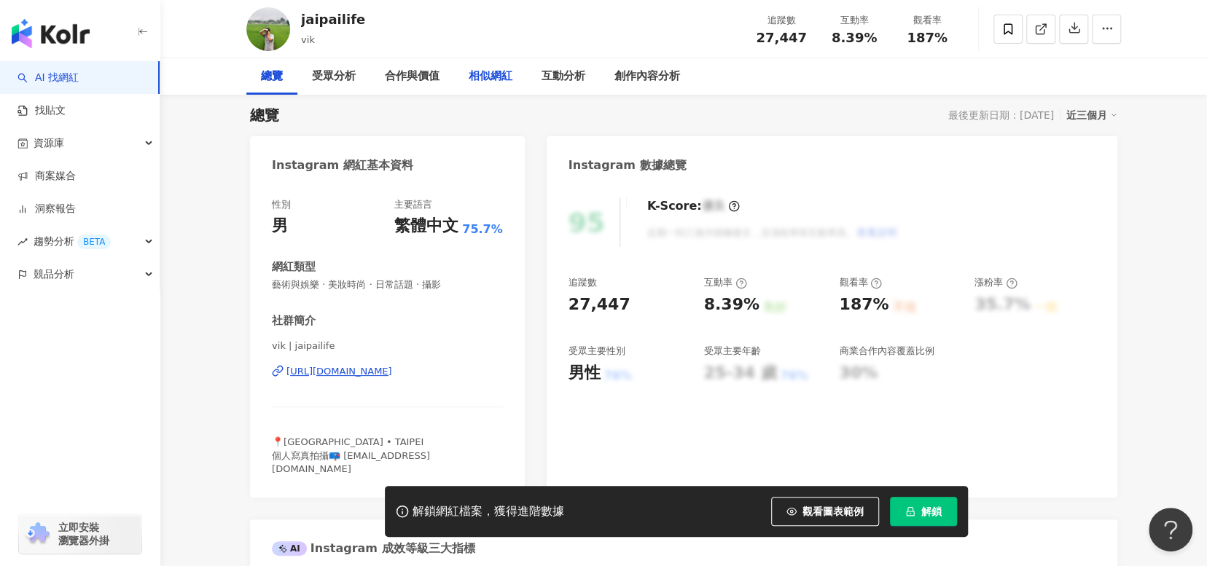
scroll to position [146, 0]
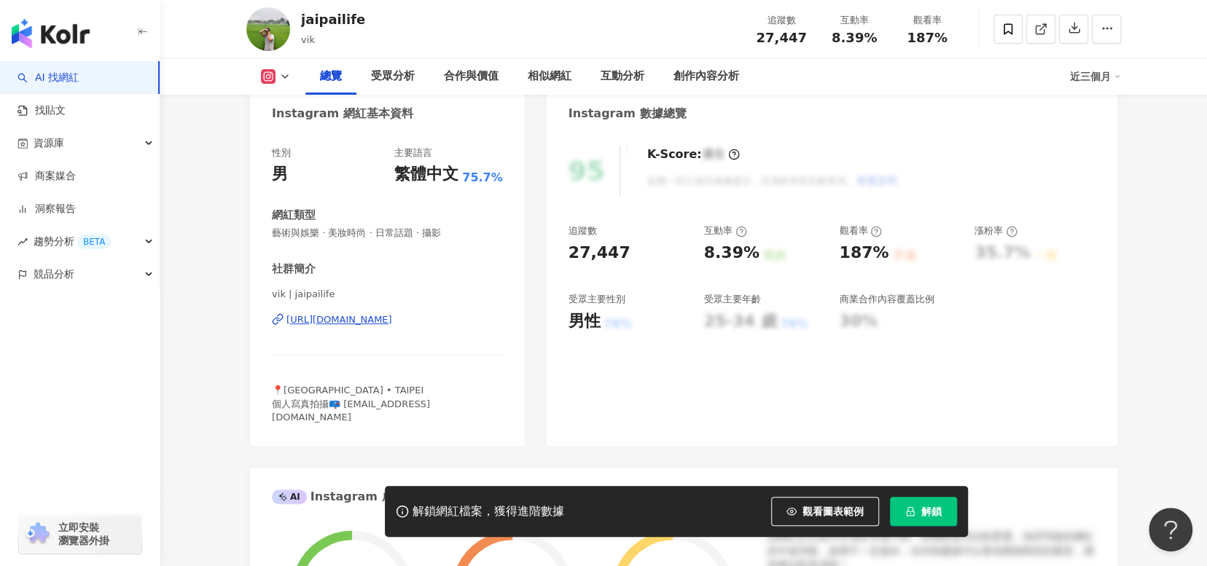
click at [392, 313] on div "https://www.instagram.com/jaipailife/" at bounding box center [339, 319] width 106 height 13
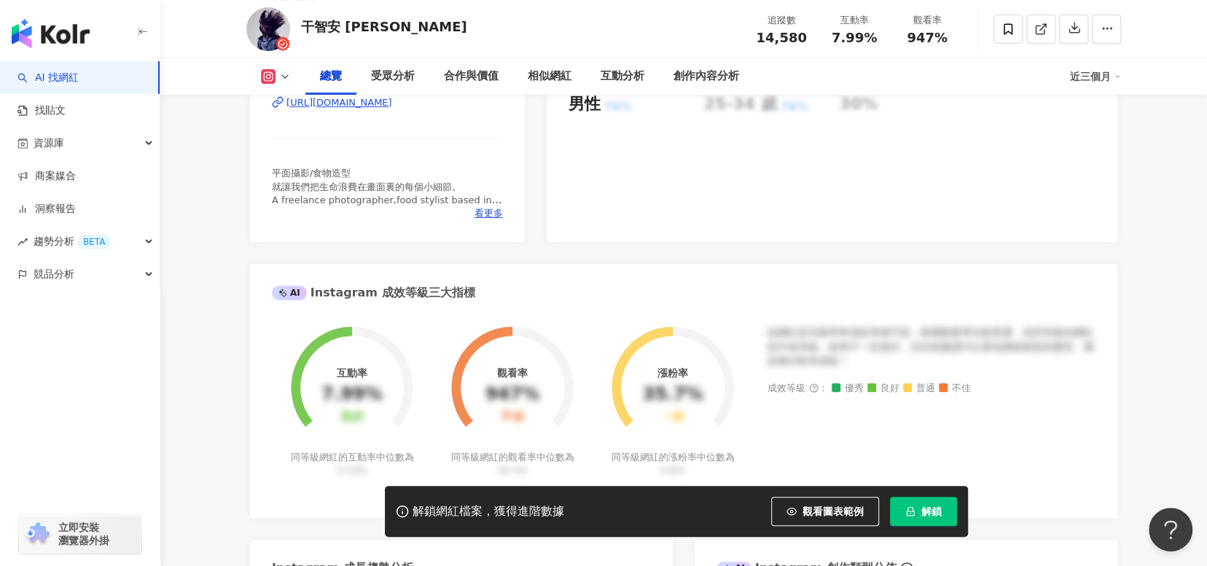
scroll to position [219, 0]
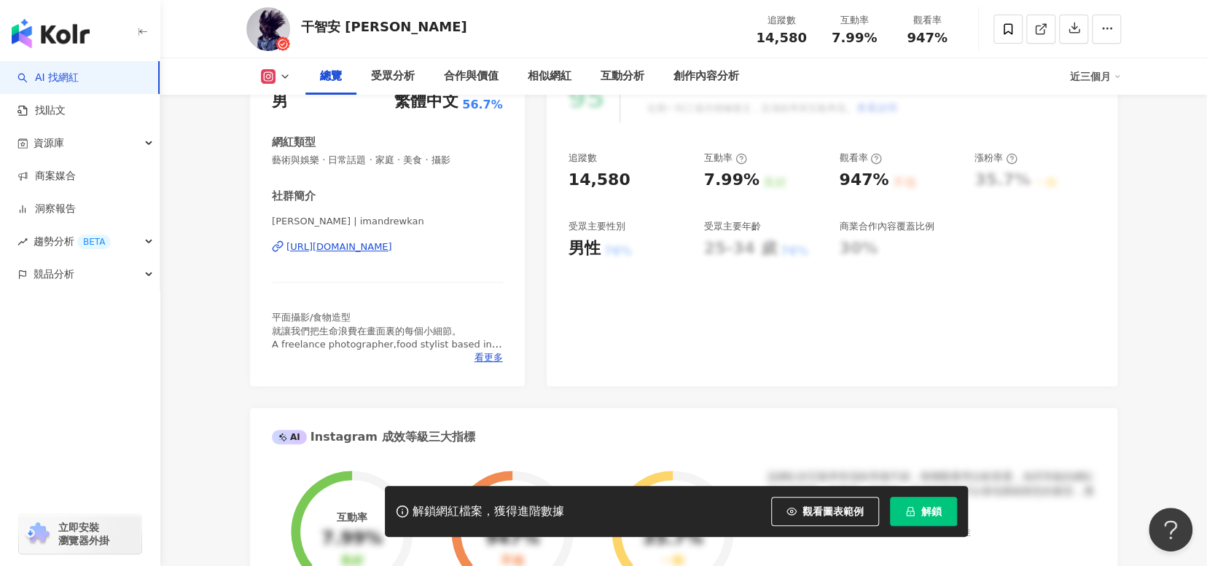
click at [392, 248] on div "[URL][DOMAIN_NAME]" at bounding box center [339, 246] width 106 height 13
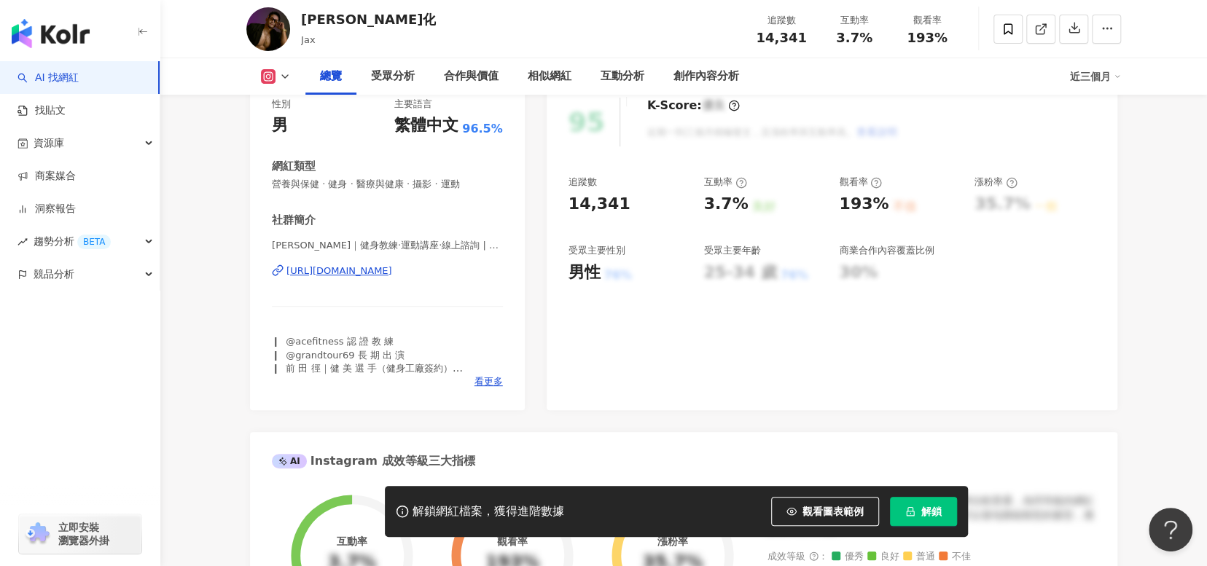
scroll to position [73, 0]
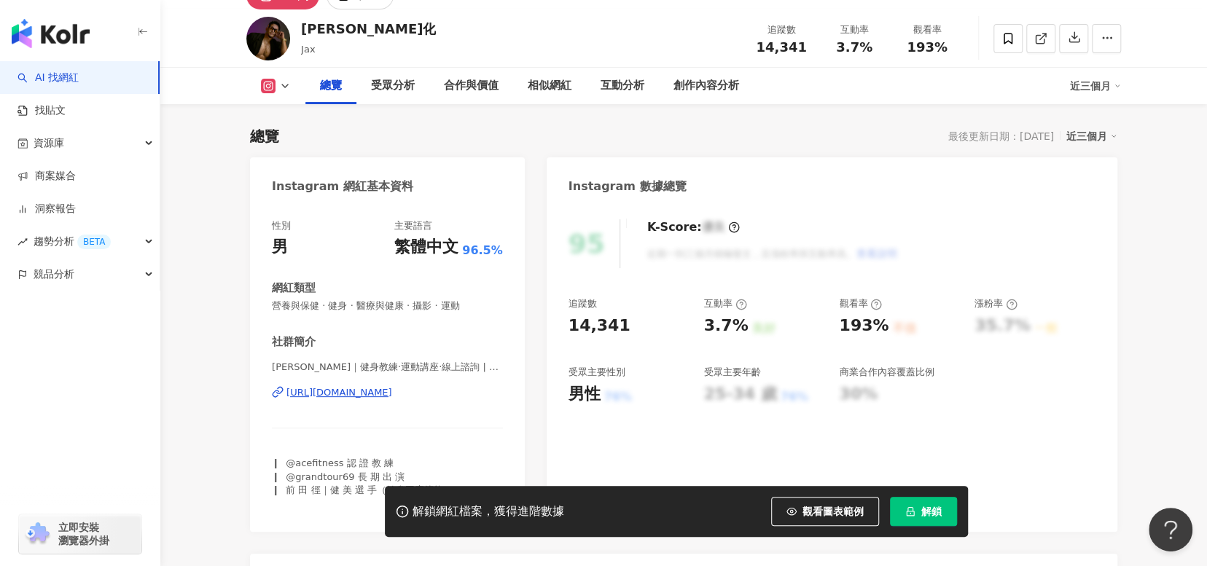
click at [388, 395] on div "[URL][DOMAIN_NAME]" at bounding box center [339, 392] width 106 height 13
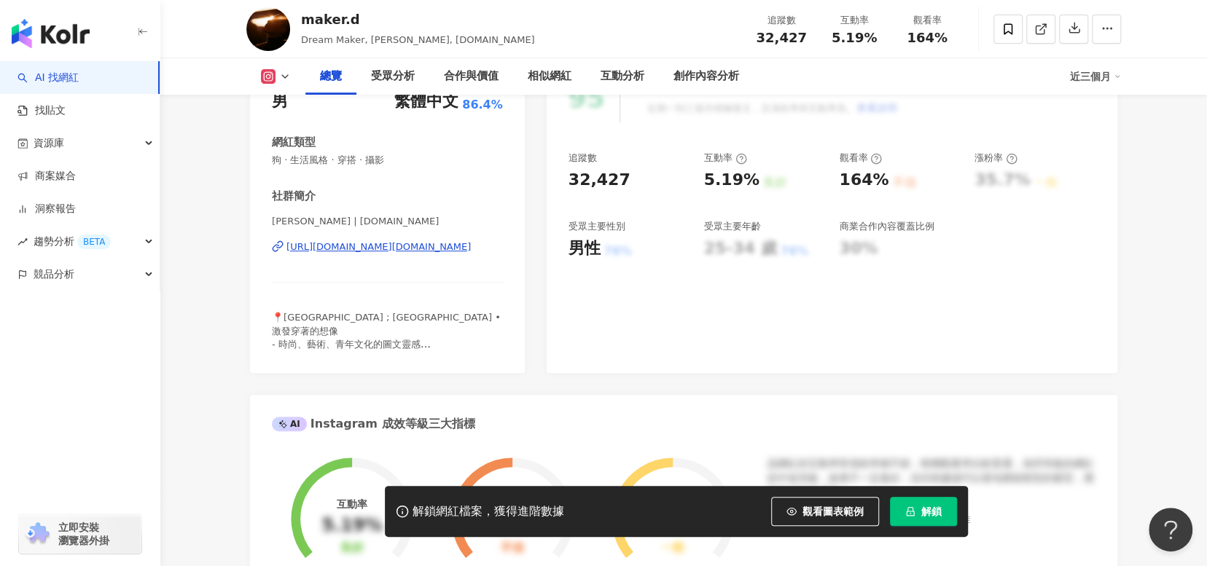
click at [453, 248] on div "https://www.instagram.com/streetsnap.tw/" at bounding box center [378, 246] width 184 height 13
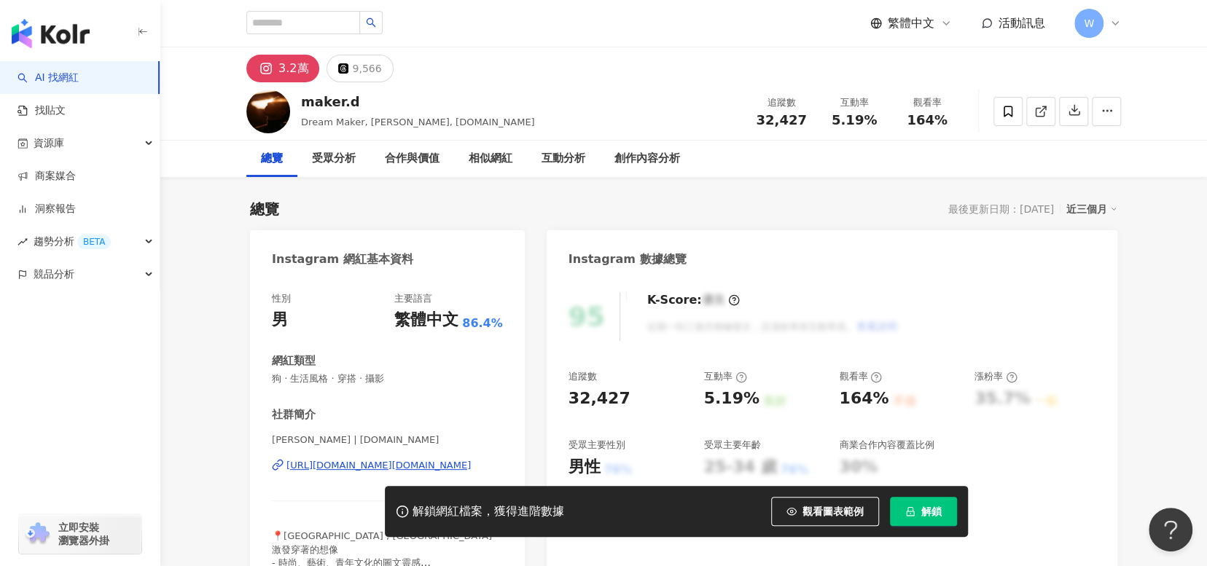
scroll to position [291, 0]
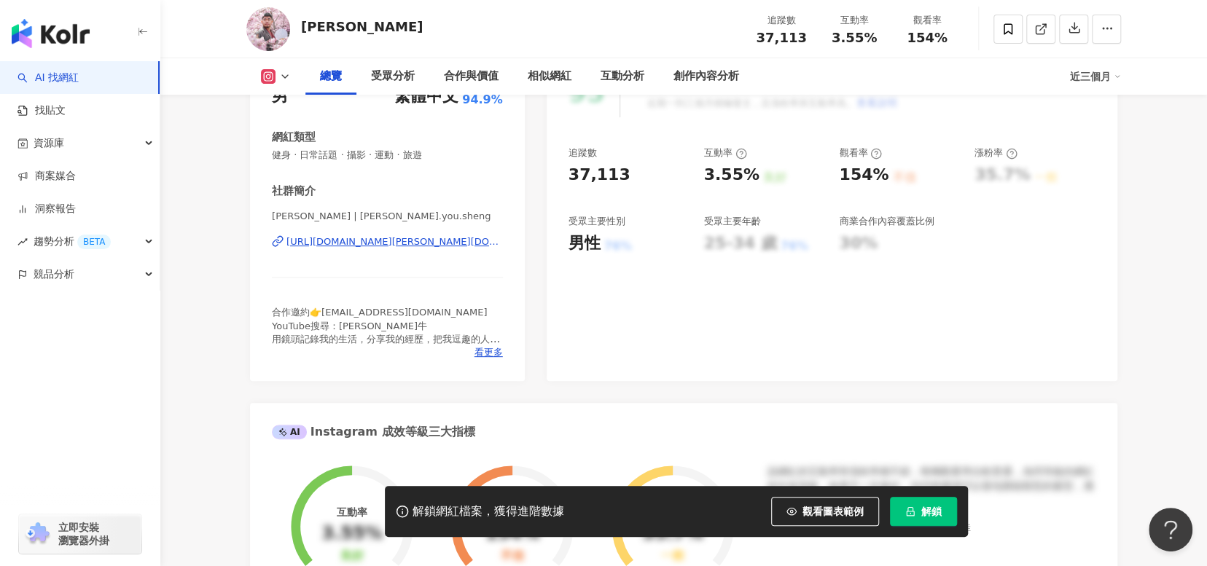
scroll to position [146, 0]
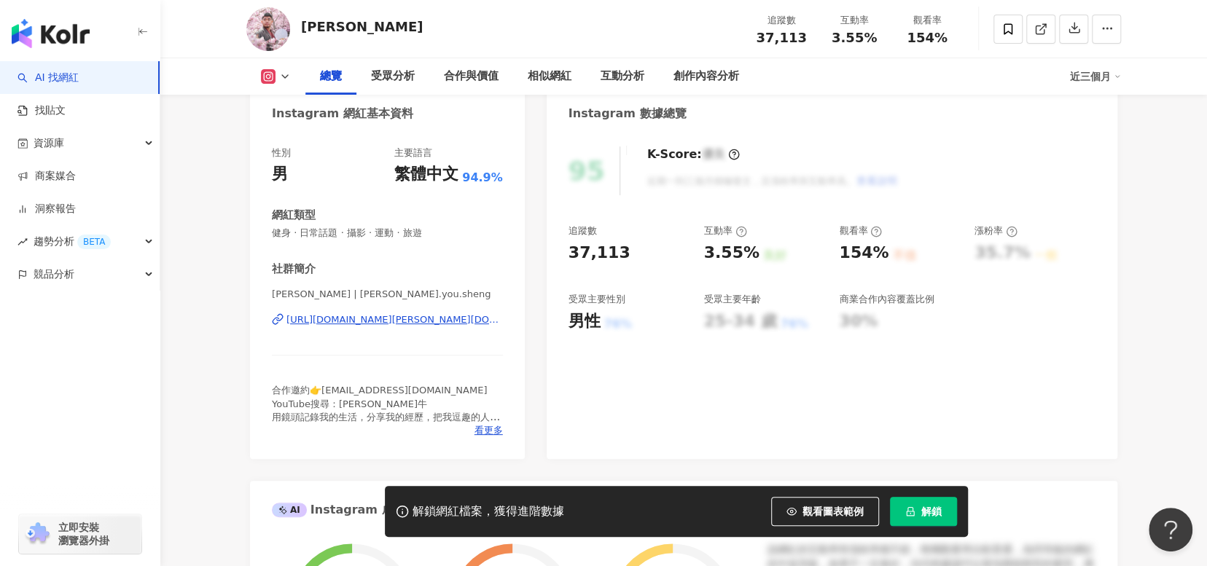
click at [410, 324] on div "[URL][DOMAIN_NAME][PERSON_NAME][DOMAIN_NAME]" at bounding box center [394, 319] width 216 height 13
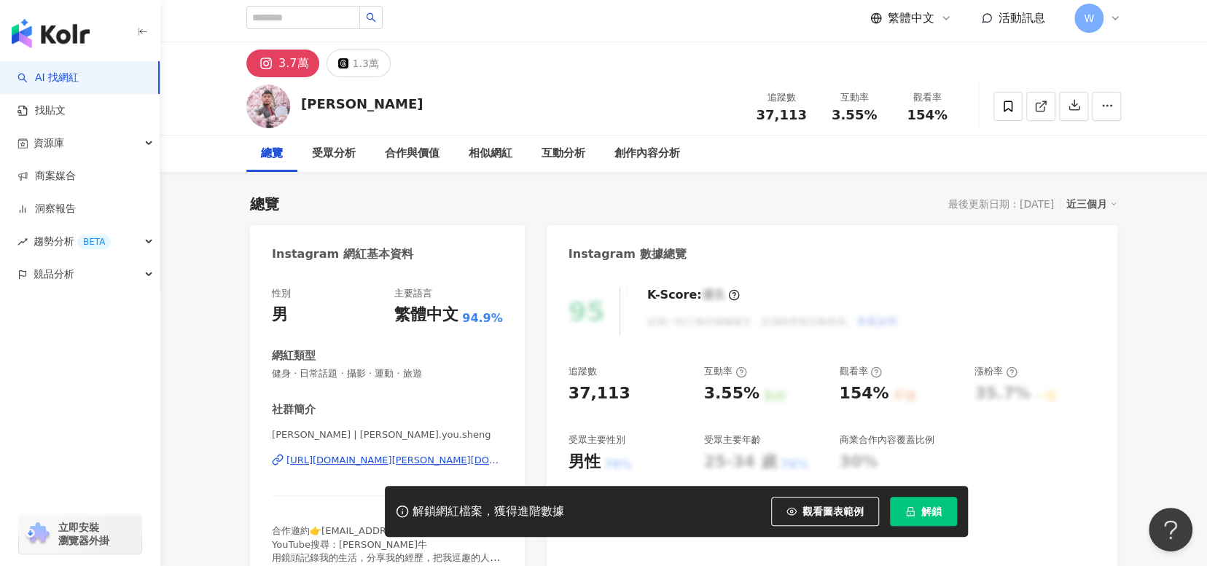
scroll to position [291, 0]
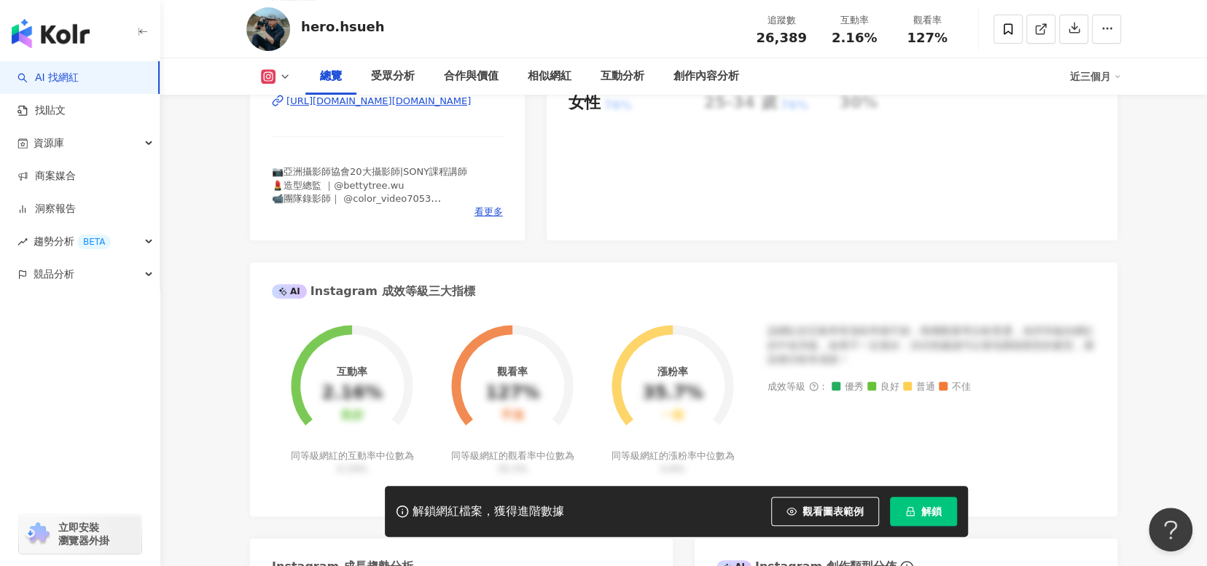
scroll to position [291, 0]
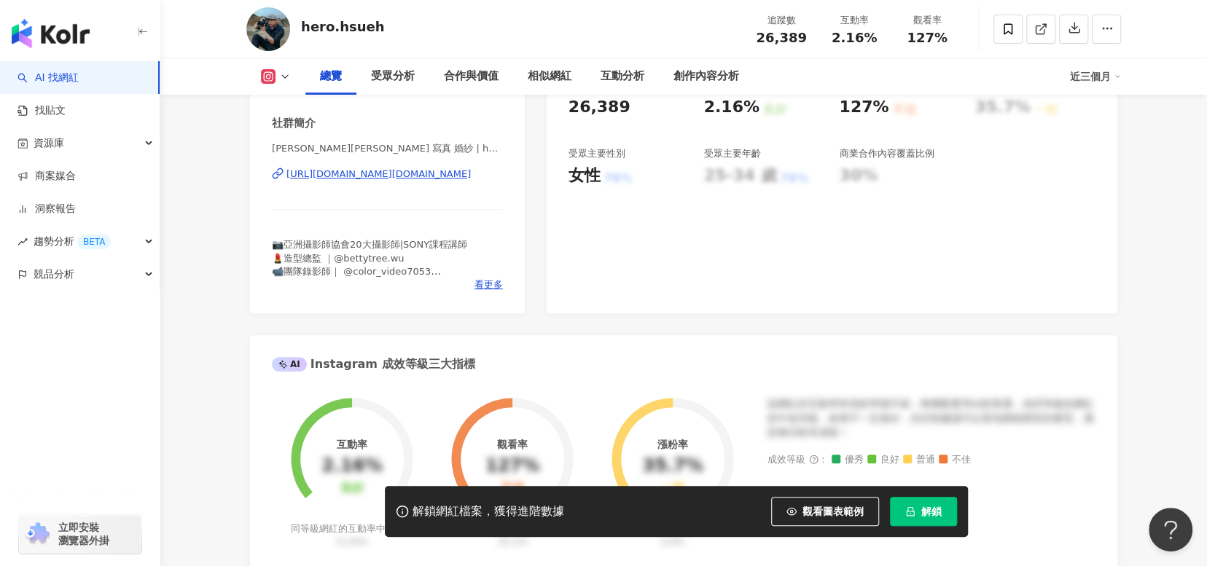
click at [445, 173] on div "https://www.instagram.com/hero.hsueh/" at bounding box center [378, 174] width 184 height 13
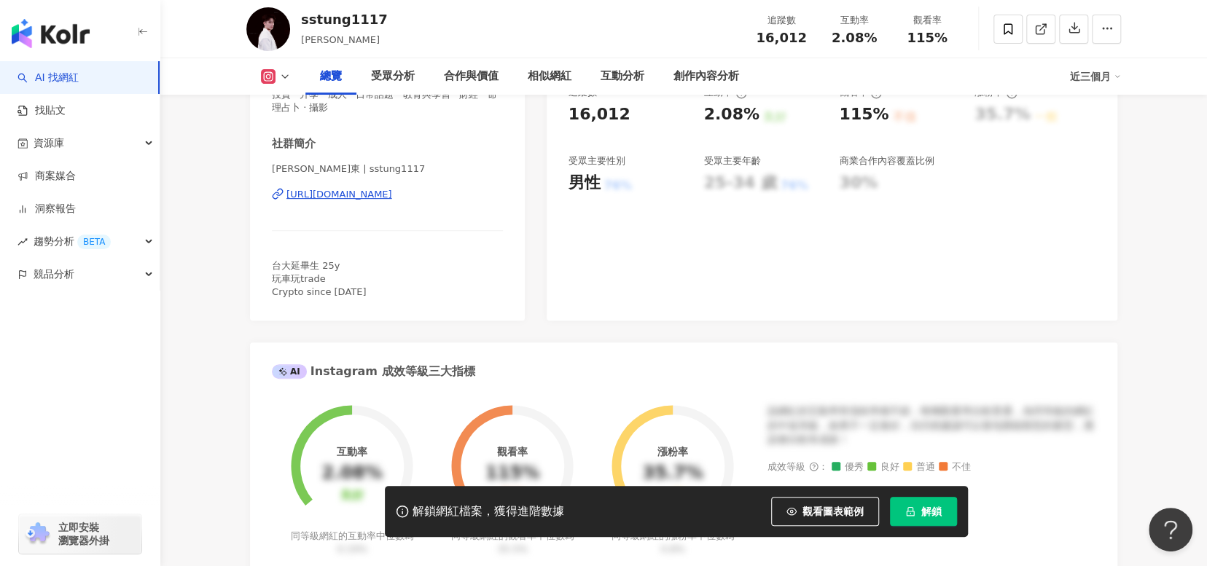
scroll to position [219, 0]
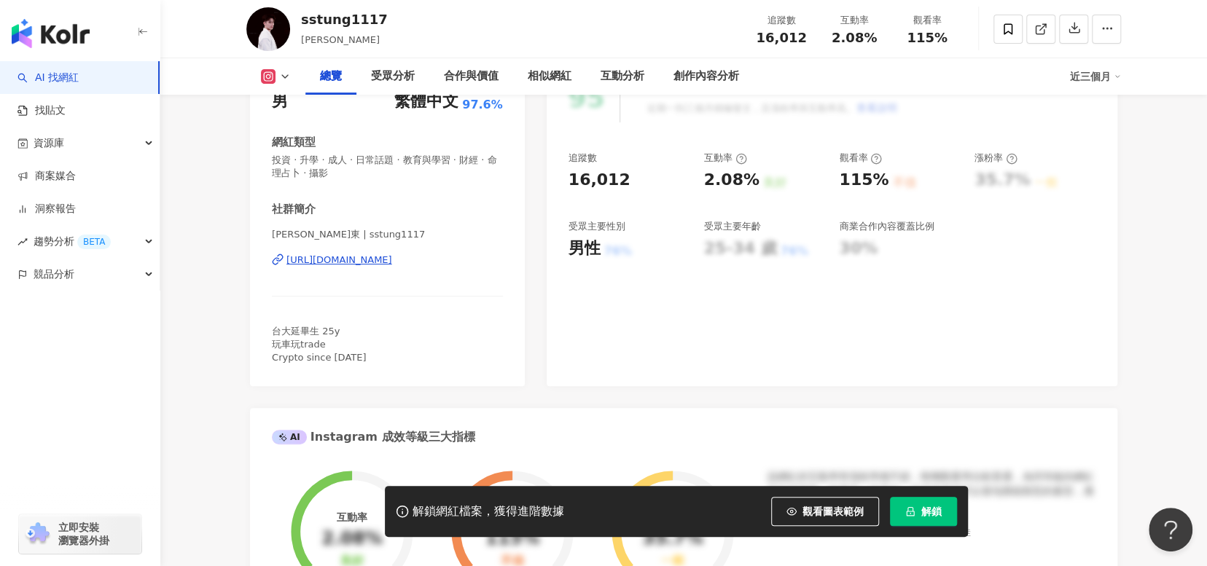
click at [392, 263] on div "https://www.instagram.com/sstung1117/" at bounding box center [339, 260] width 106 height 13
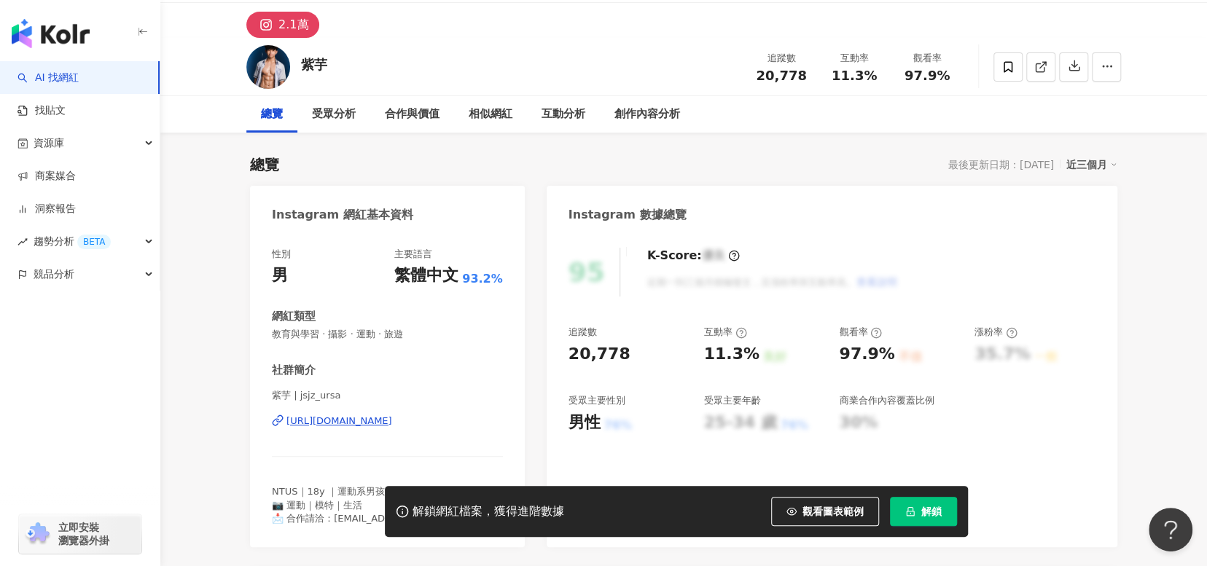
scroll to position [219, 0]
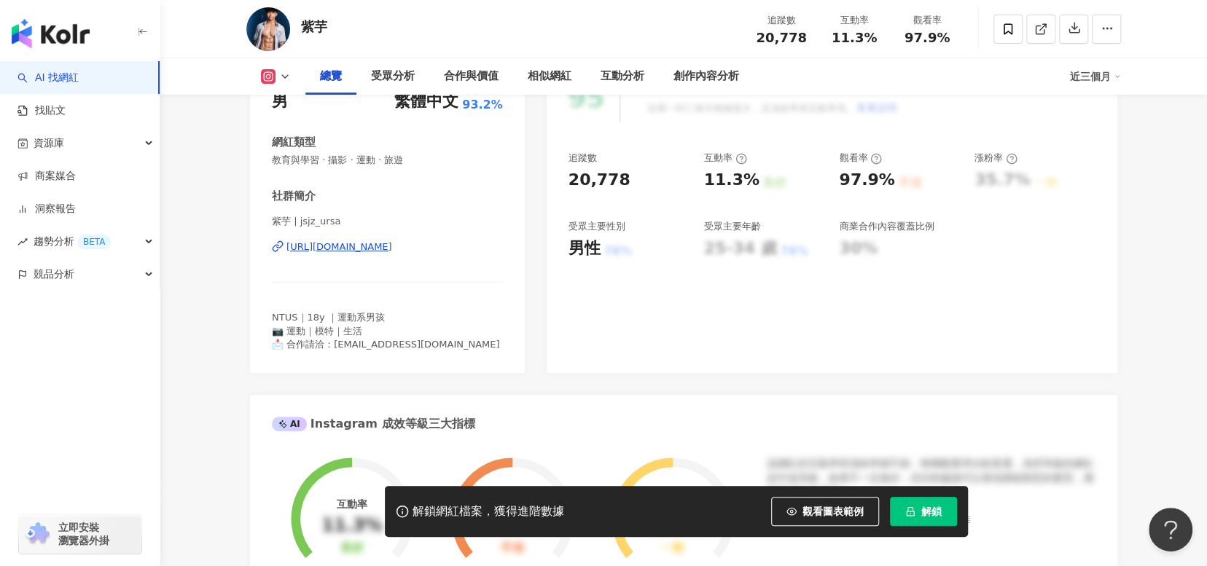
click at [392, 246] on div "https://www.instagram.com/jsjz_ursa/" at bounding box center [339, 246] width 106 height 13
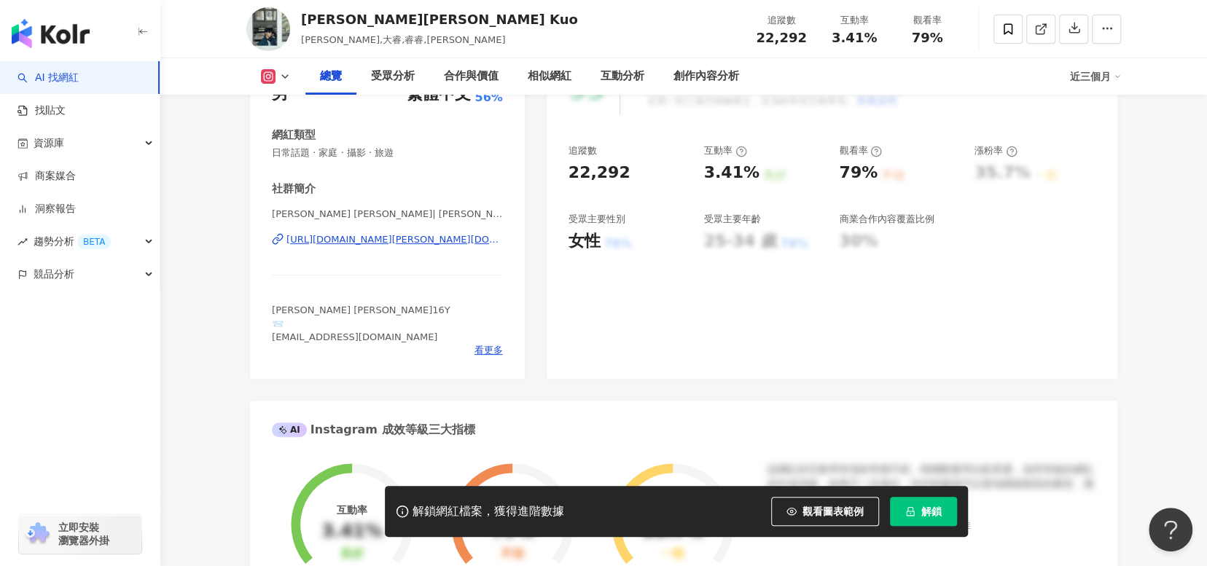
scroll to position [146, 0]
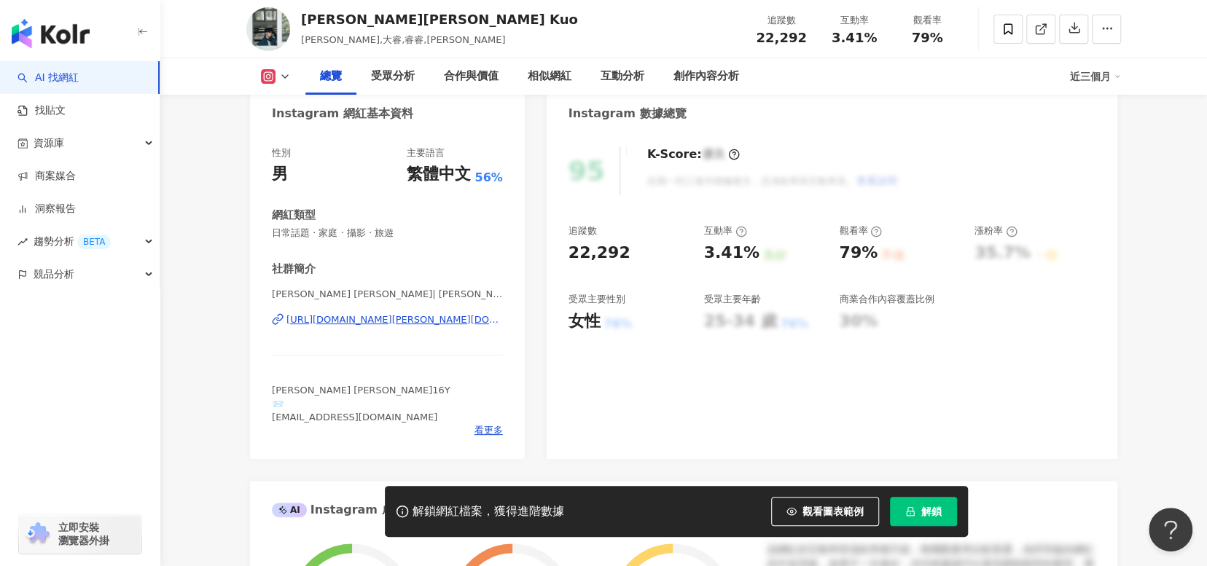
click at [436, 316] on div "https://www.instagram.com/max.kuo310/" at bounding box center [394, 319] width 216 height 13
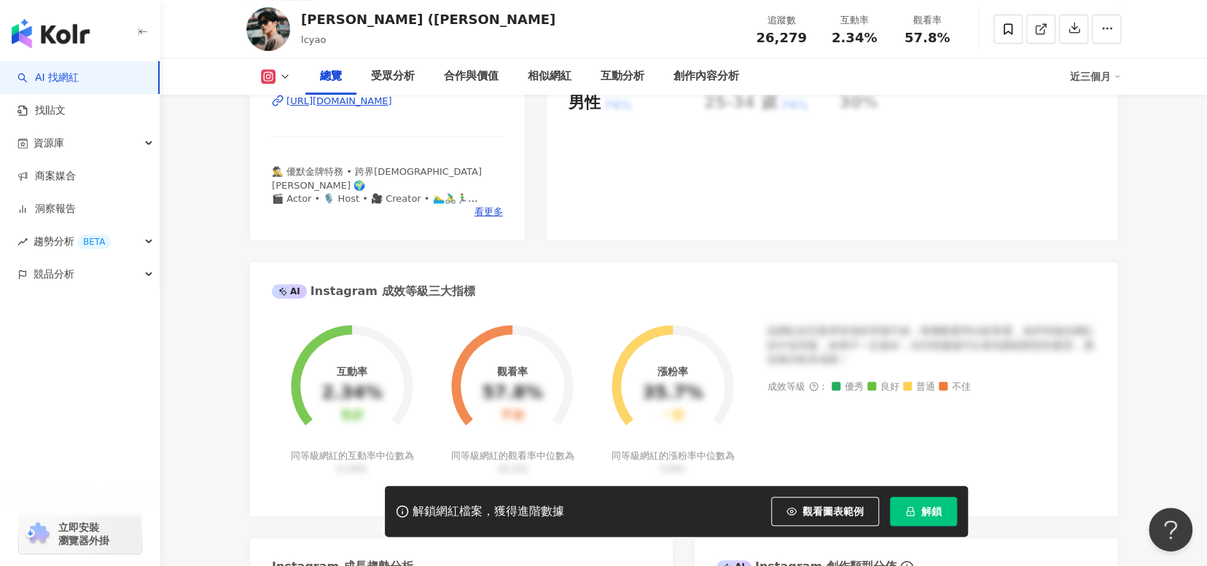
scroll to position [219, 0]
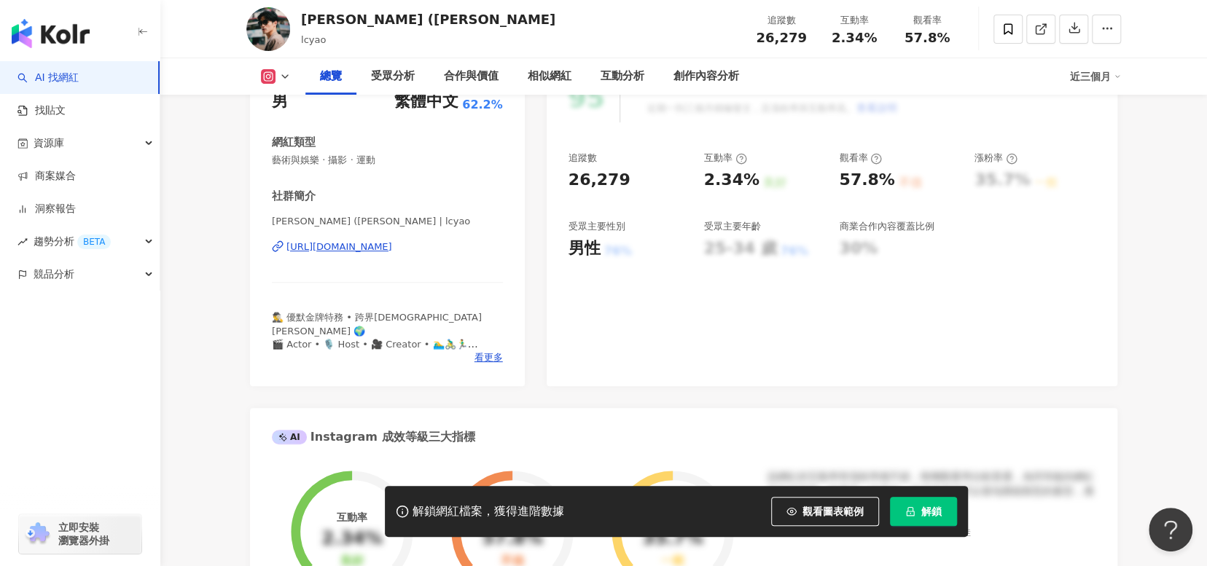
click at [392, 250] on div "[URL][DOMAIN_NAME]" at bounding box center [339, 246] width 106 height 13
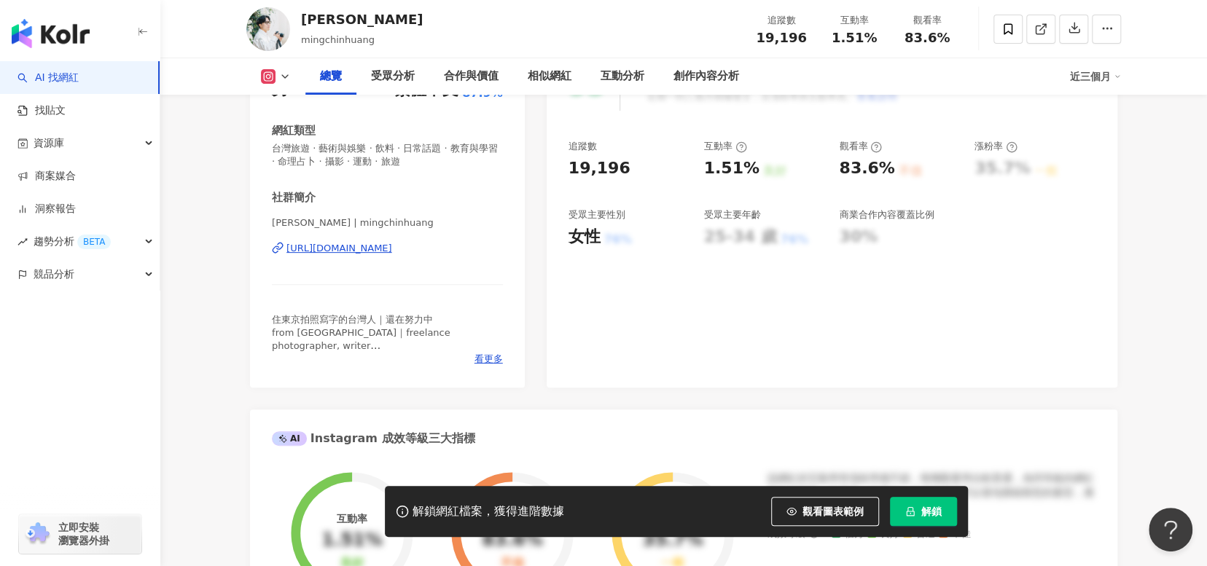
scroll to position [219, 0]
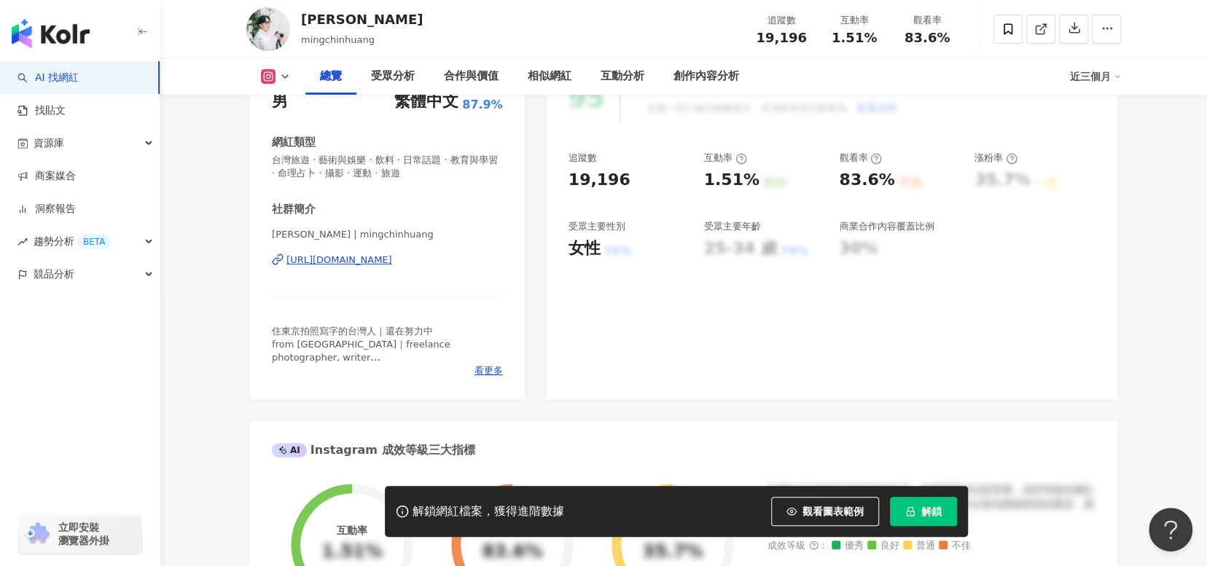
click at [392, 263] on div "https://www.instagram.com/mingchinhuang/" at bounding box center [339, 260] width 106 height 13
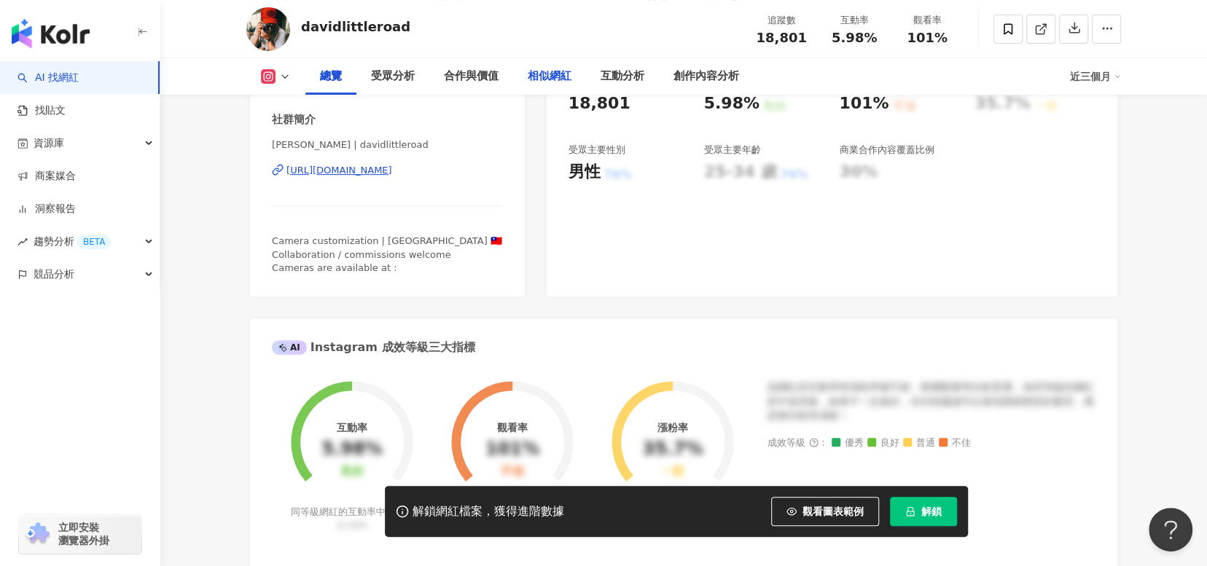
scroll to position [219, 0]
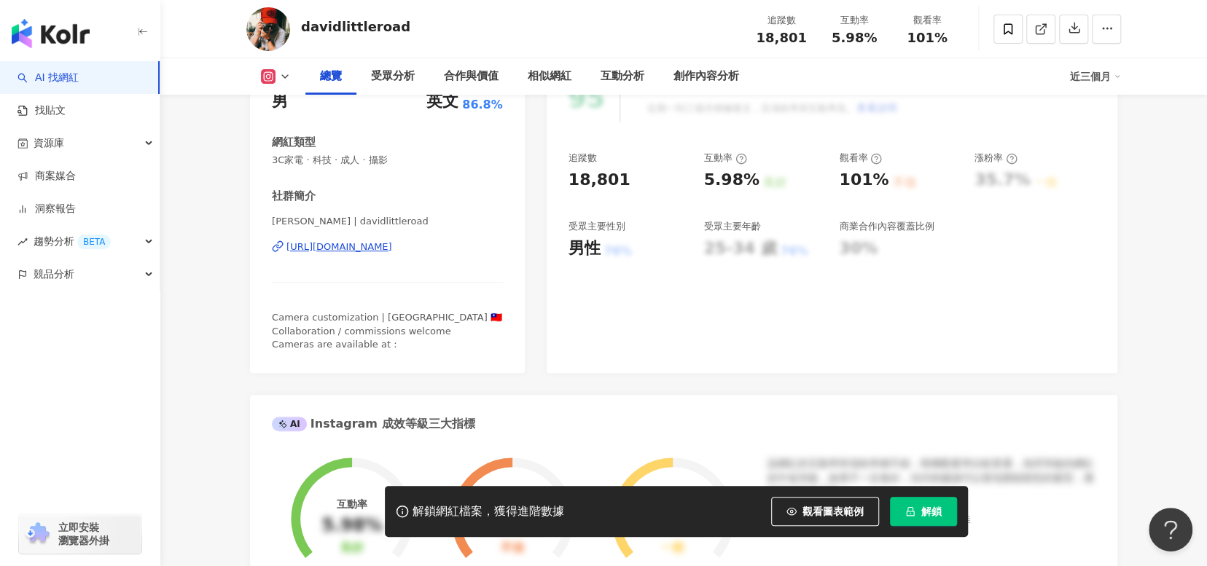
click at [392, 242] on div "[URL][DOMAIN_NAME]" at bounding box center [339, 246] width 106 height 13
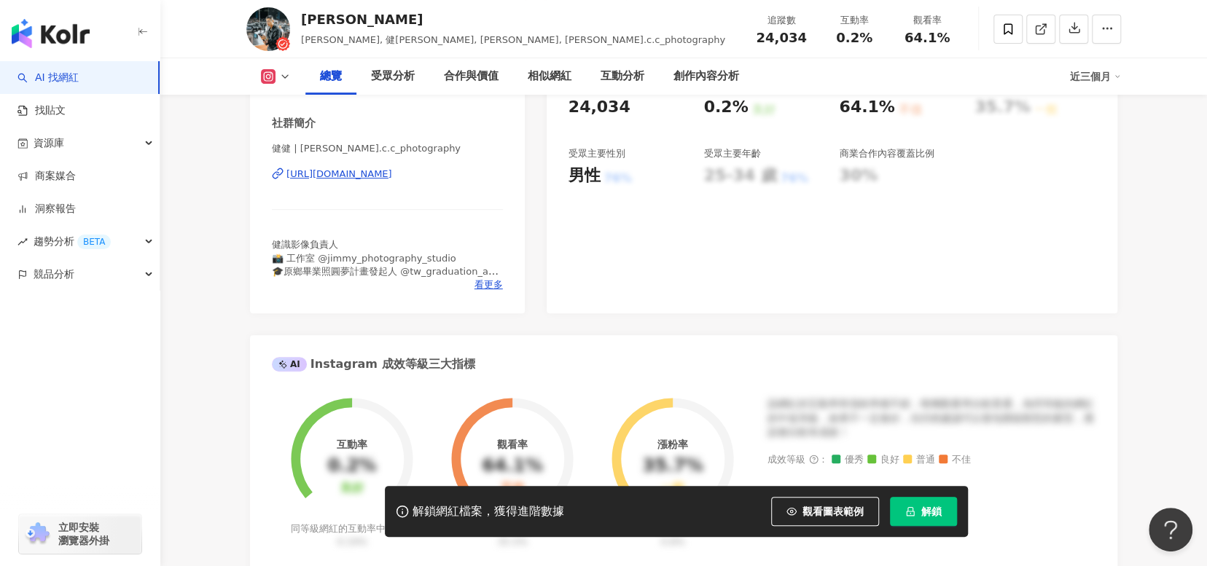
click at [392, 179] on div "https://www.instagram.com/jimmy.c.c_photography/" at bounding box center [339, 174] width 106 height 13
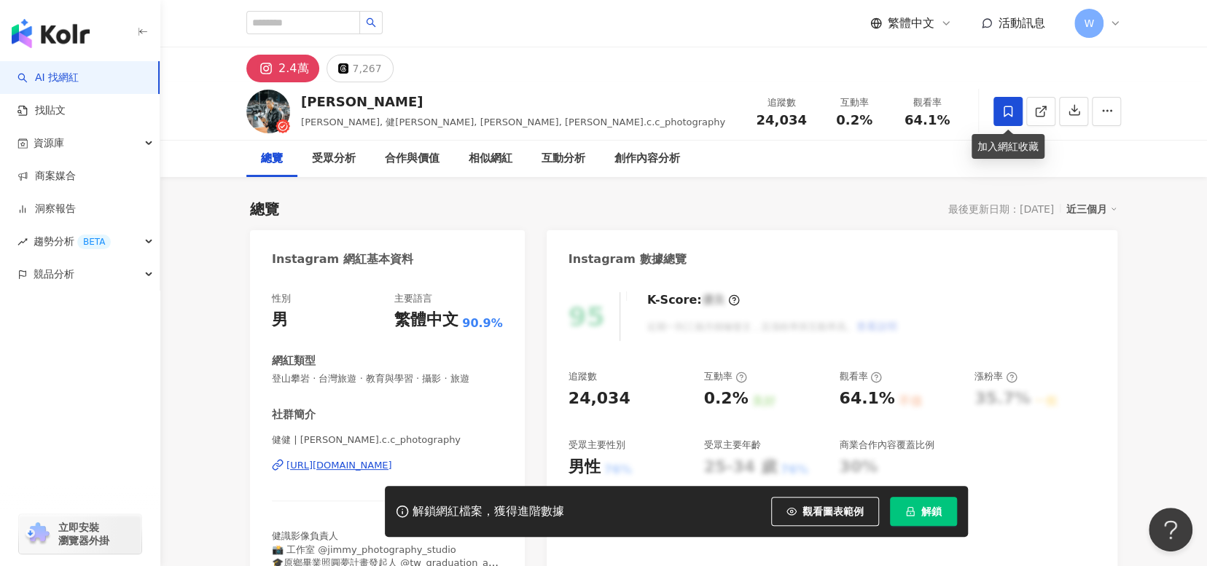
click at [1006, 112] on icon at bounding box center [1007, 111] width 13 height 13
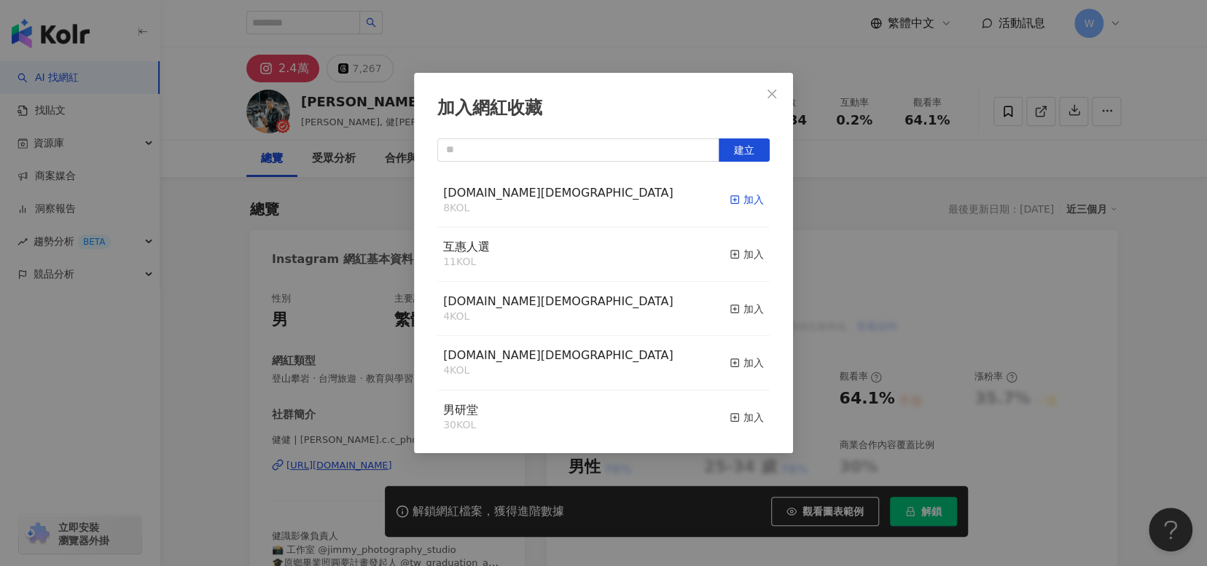
click at [729, 197] on icon "button" at bounding box center [734, 200] width 10 height 10
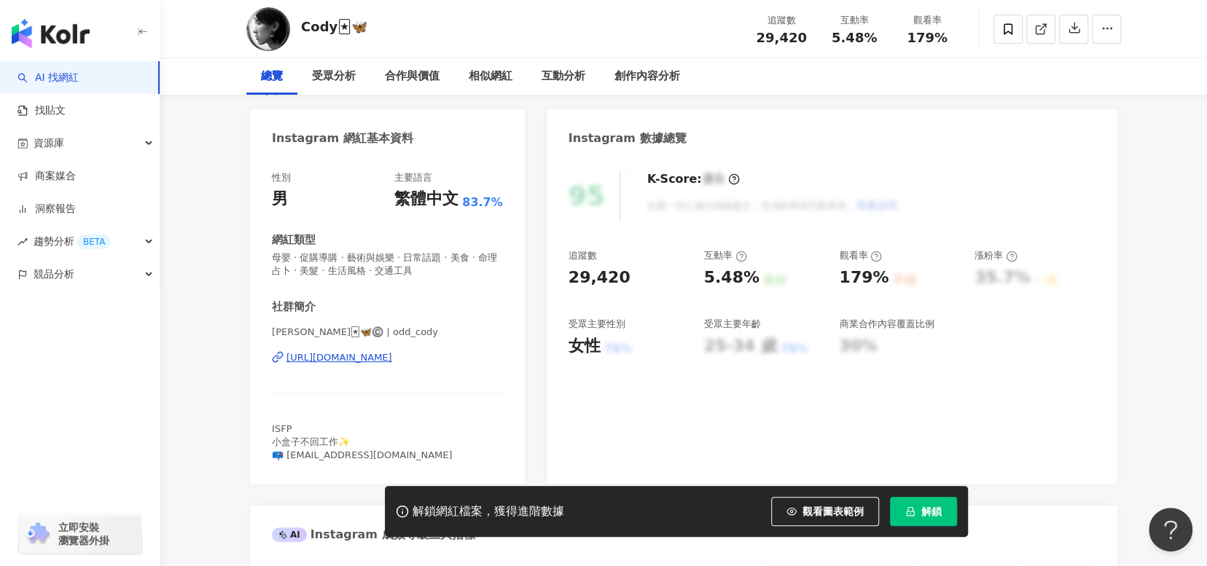
scroll to position [146, 0]
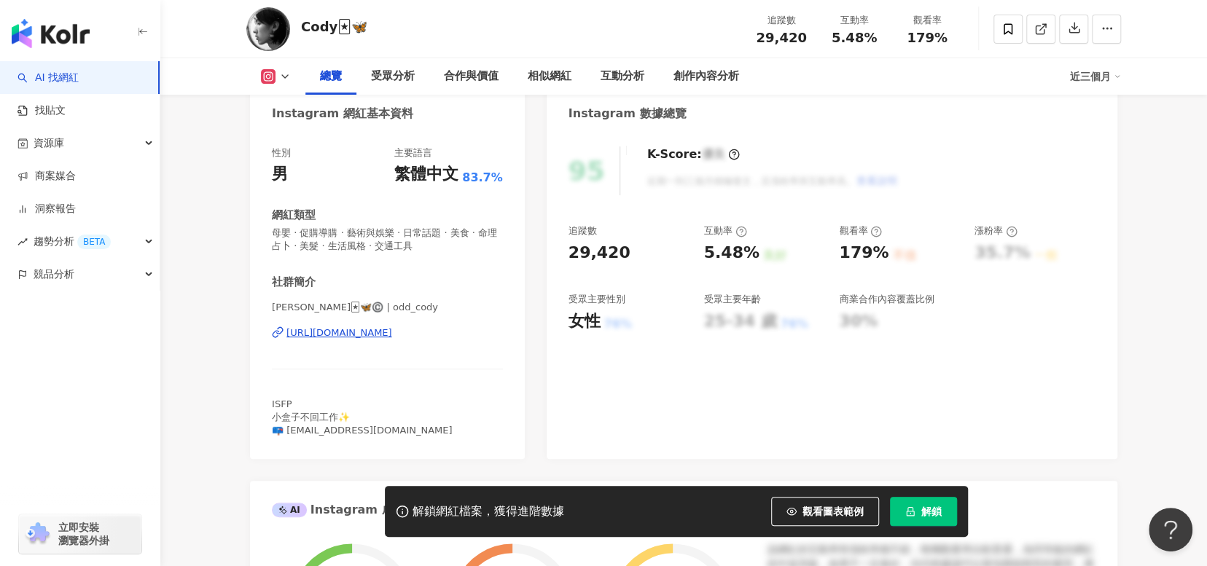
click at [392, 334] on div "https://www.instagram.com/odd_cody/" at bounding box center [339, 332] width 106 height 13
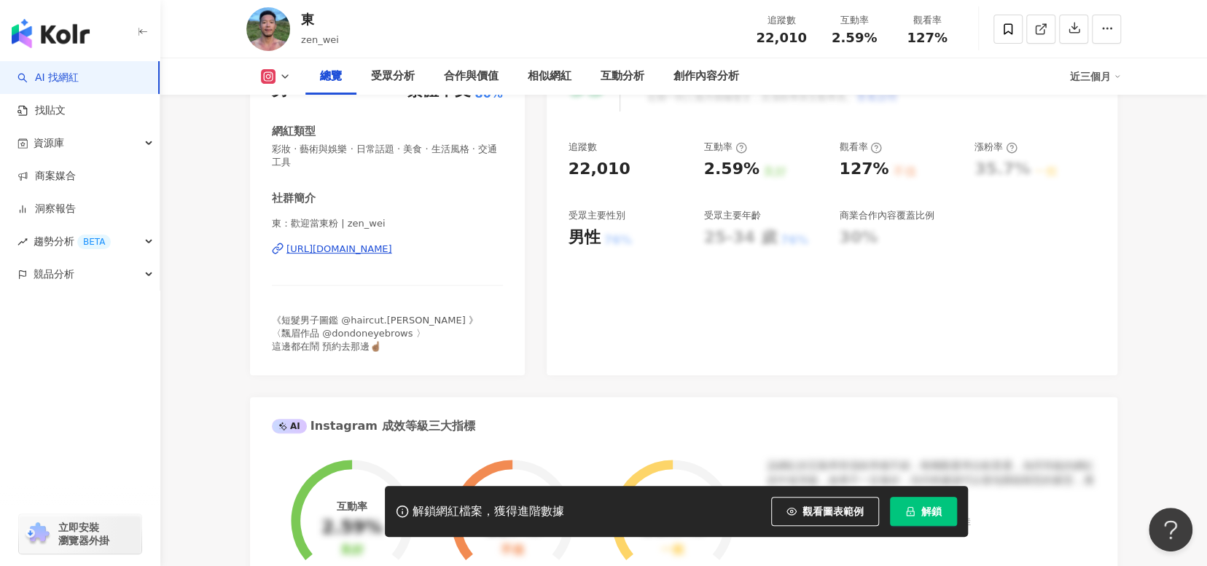
scroll to position [146, 0]
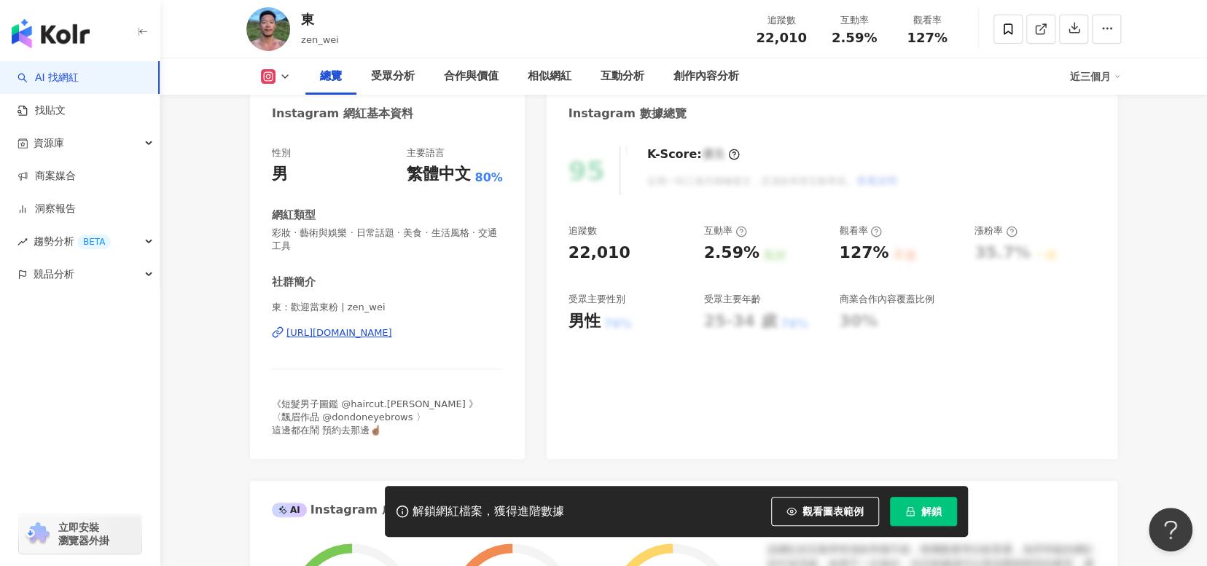
click at [392, 339] on div "[URL][DOMAIN_NAME]" at bounding box center [339, 332] width 106 height 13
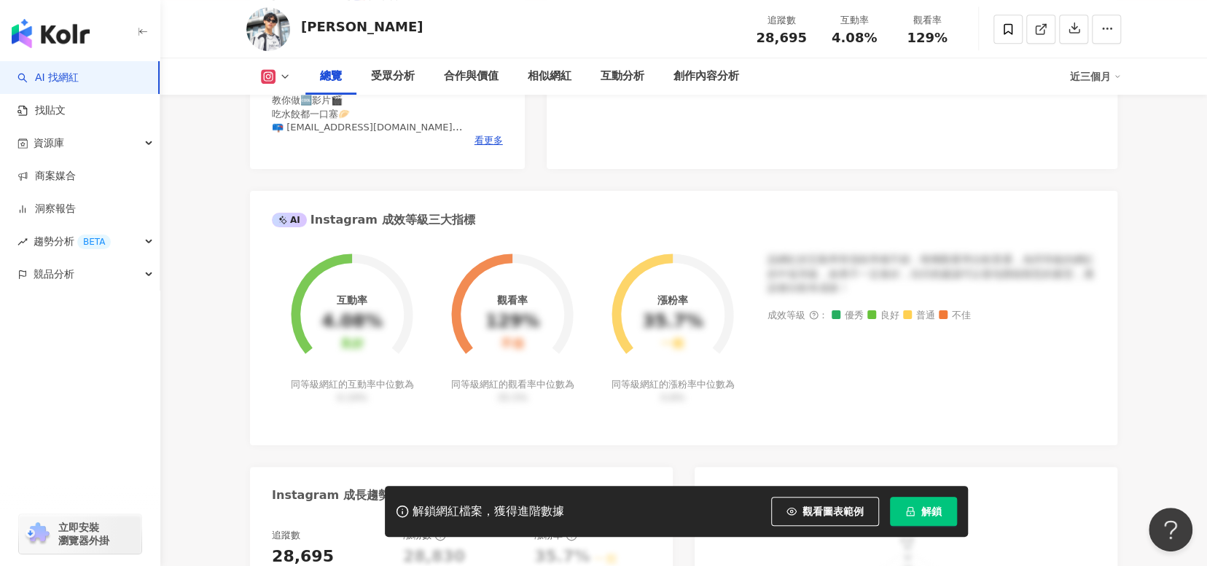
scroll to position [219, 0]
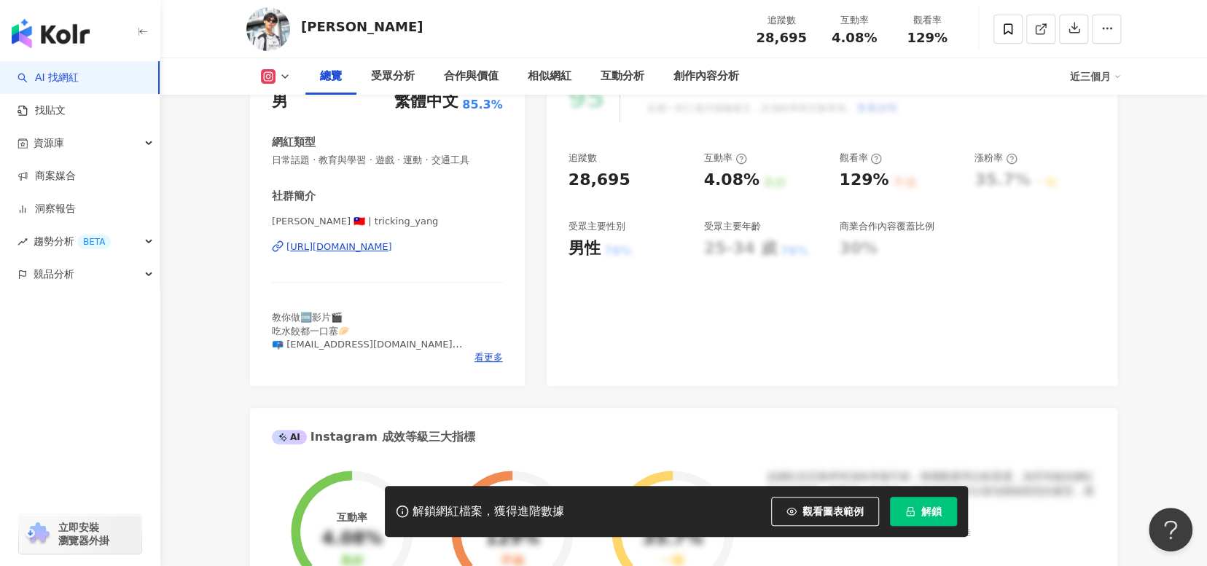
click at [392, 246] on div "https://www.instagram.com/tricking_yang/" at bounding box center [339, 246] width 106 height 13
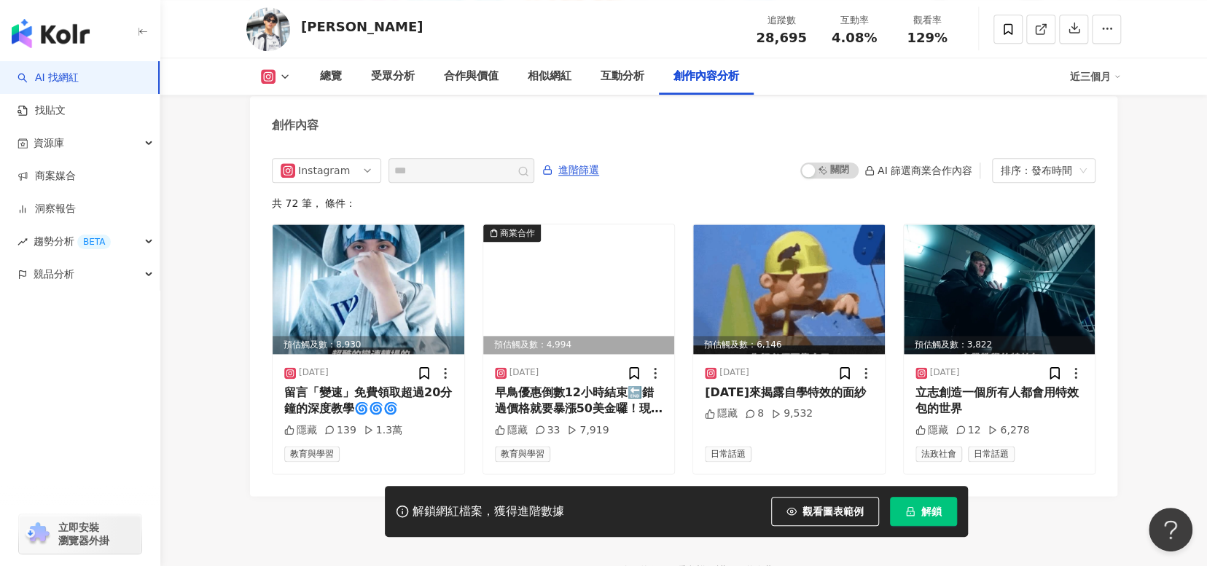
scroll to position [4542, 0]
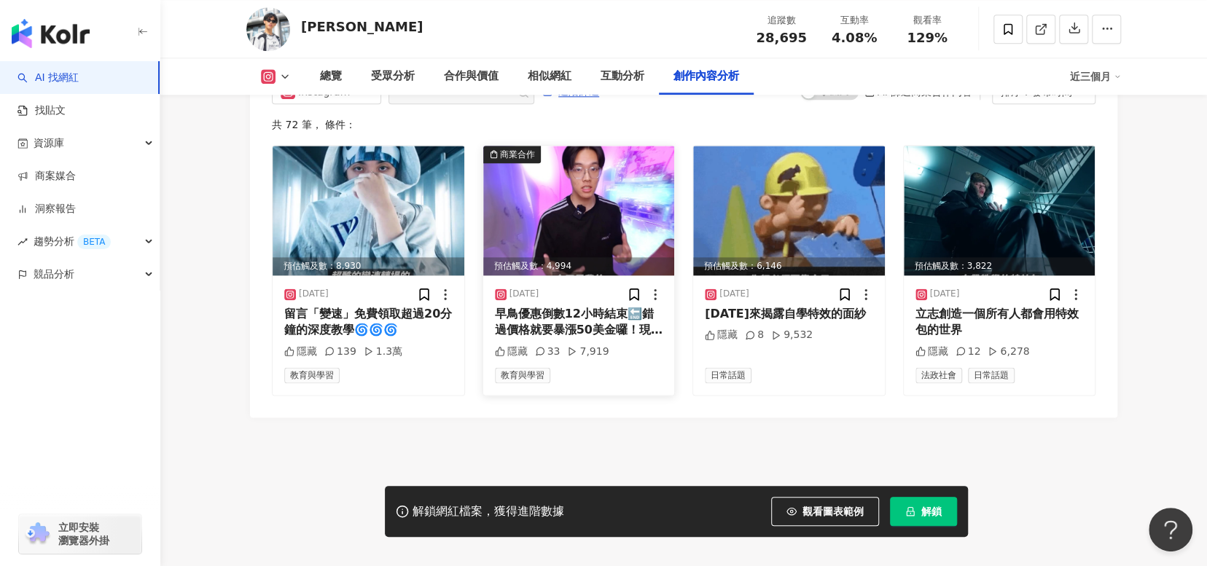
click at [596, 320] on div "早鳥優惠倒數12小時結束🔚錯過價格就要暴漲50美金囉！現在還在猶豫的 直接衝就完事啦🔥🔥🔥" at bounding box center [579, 322] width 168 height 33
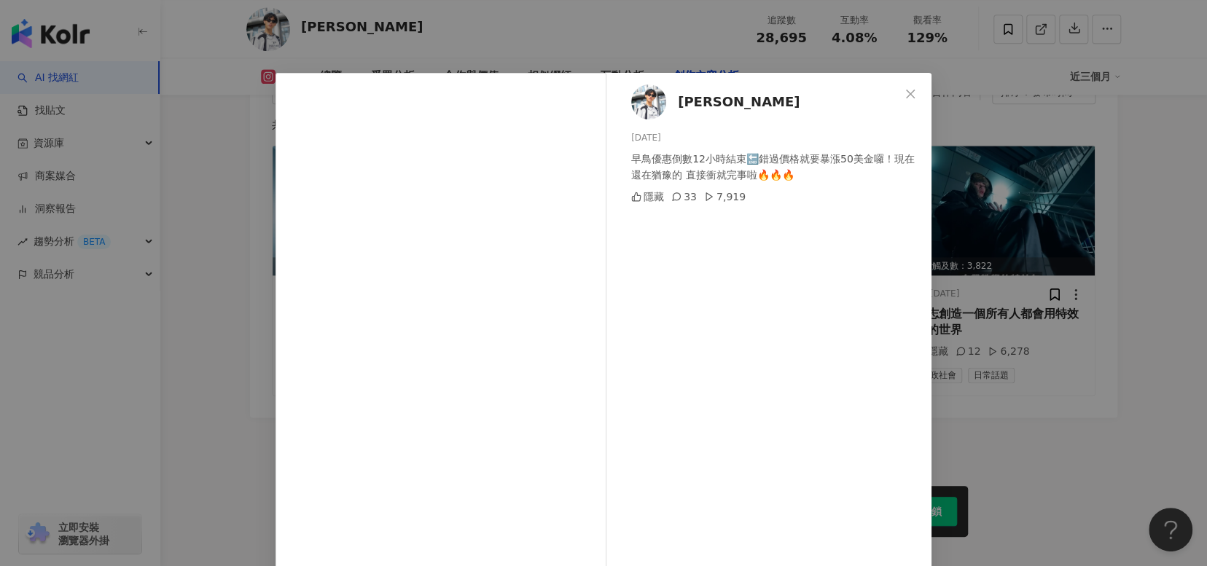
scroll to position [69, 0]
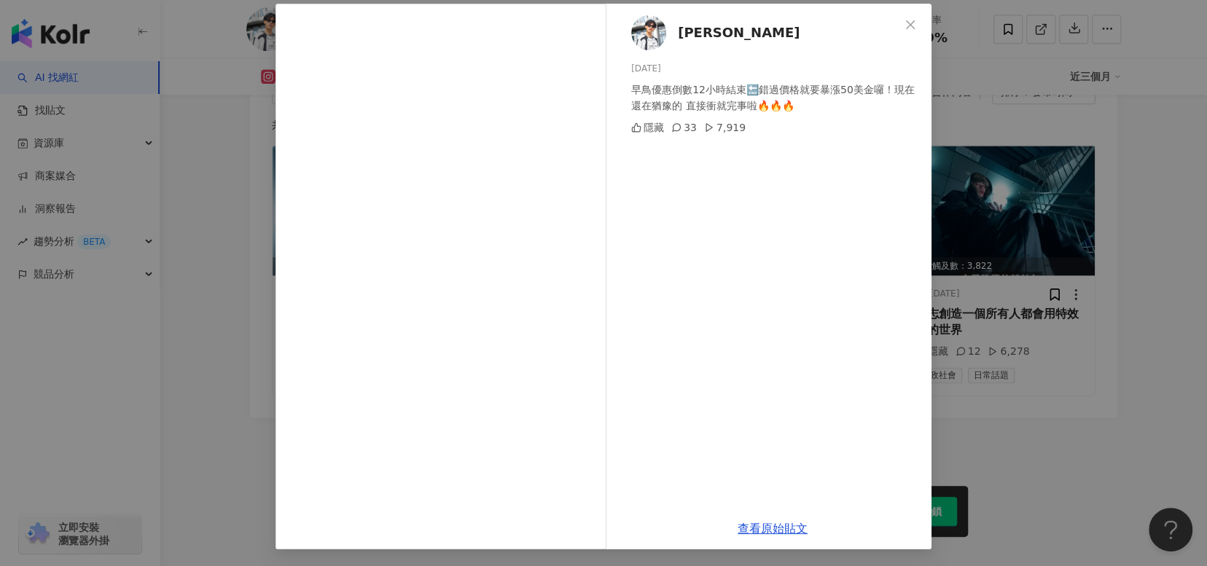
click at [1156, 411] on div "楊大 2025/7/13 早鳥優惠倒數12小時結束🔚錯過價格就要暴漲50美金囉！現在還在猶豫的 直接衝就完事啦🔥🔥🔥 隱藏 33 7,919 查看原始貼文" at bounding box center [603, 283] width 1207 height 566
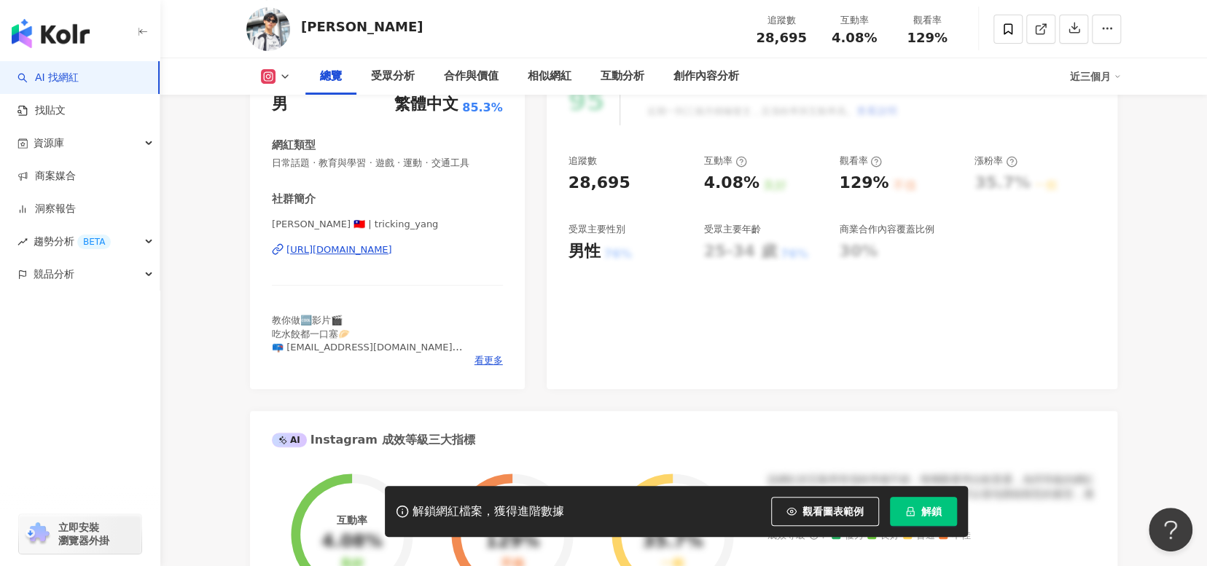
scroll to position [24, 0]
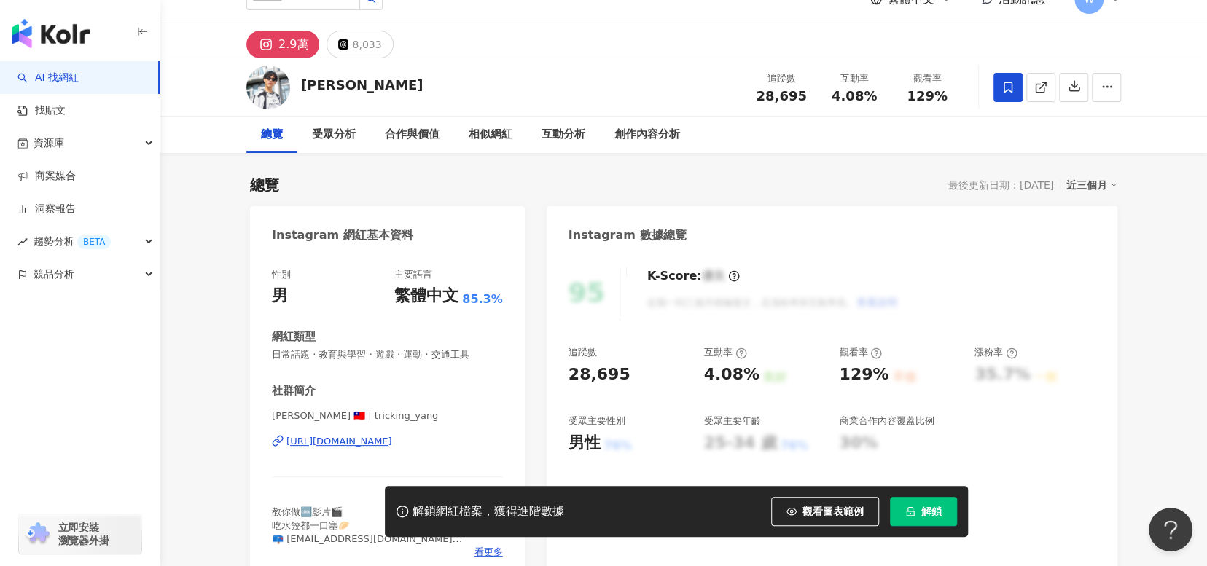
click at [1001, 91] on icon at bounding box center [1007, 87] width 13 height 13
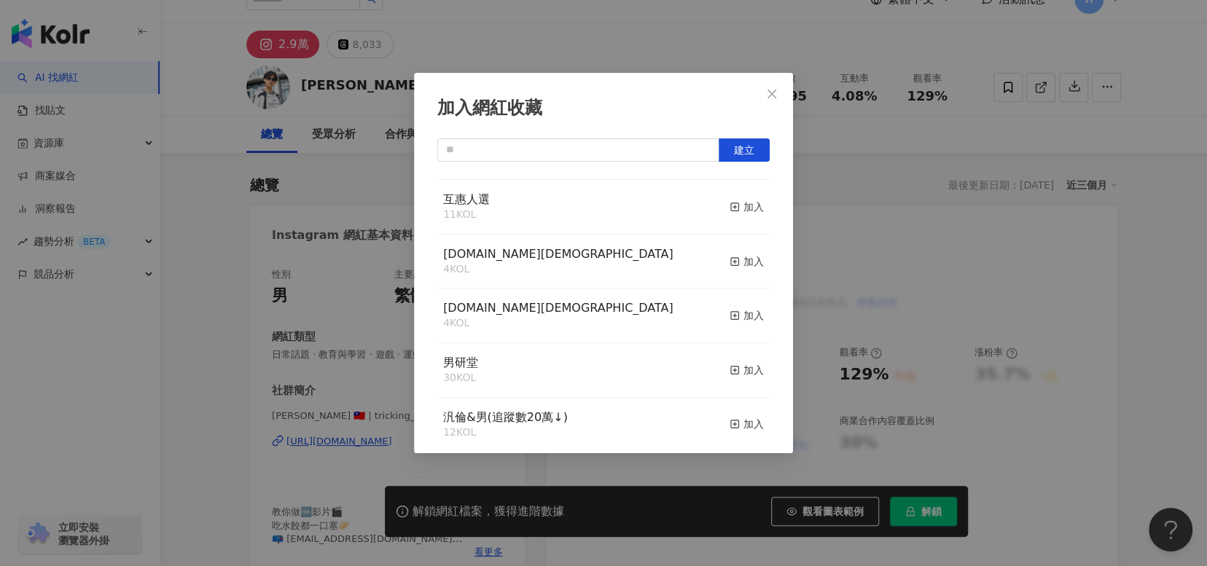
scroll to position [73, 0]
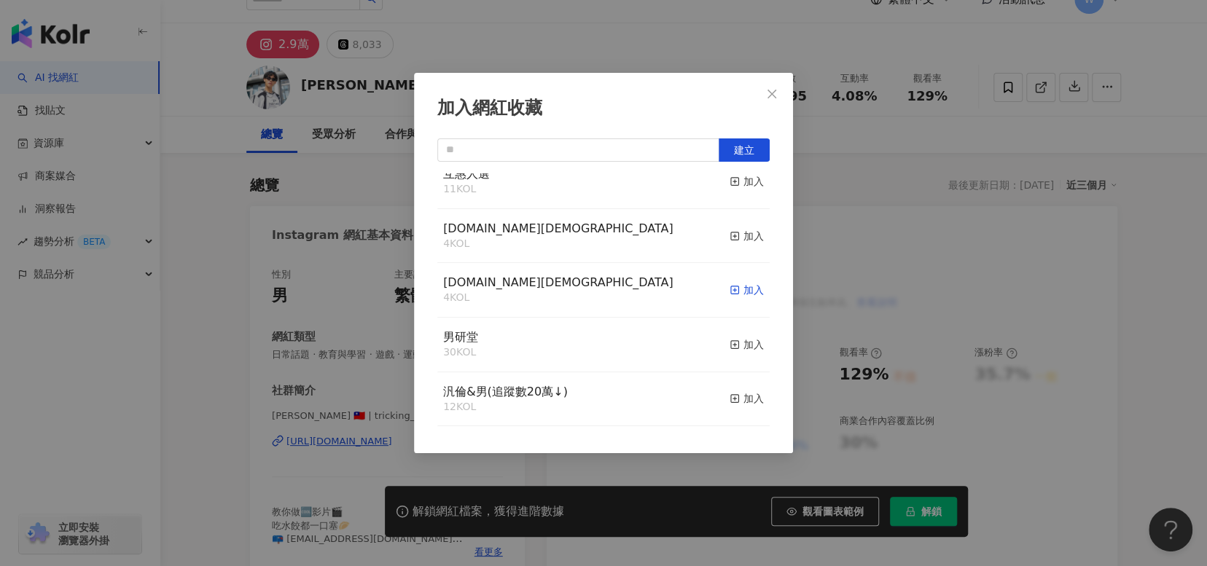
click at [729, 293] on div "加入" at bounding box center [746, 290] width 34 height 16
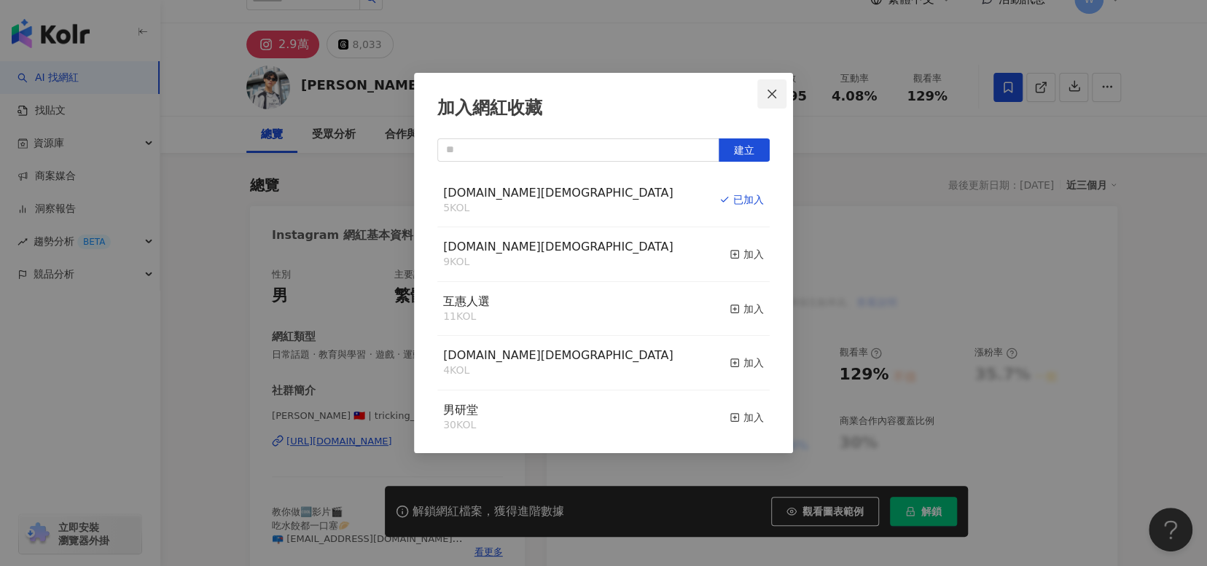
click at [771, 95] on icon "close" at bounding box center [771, 93] width 9 height 9
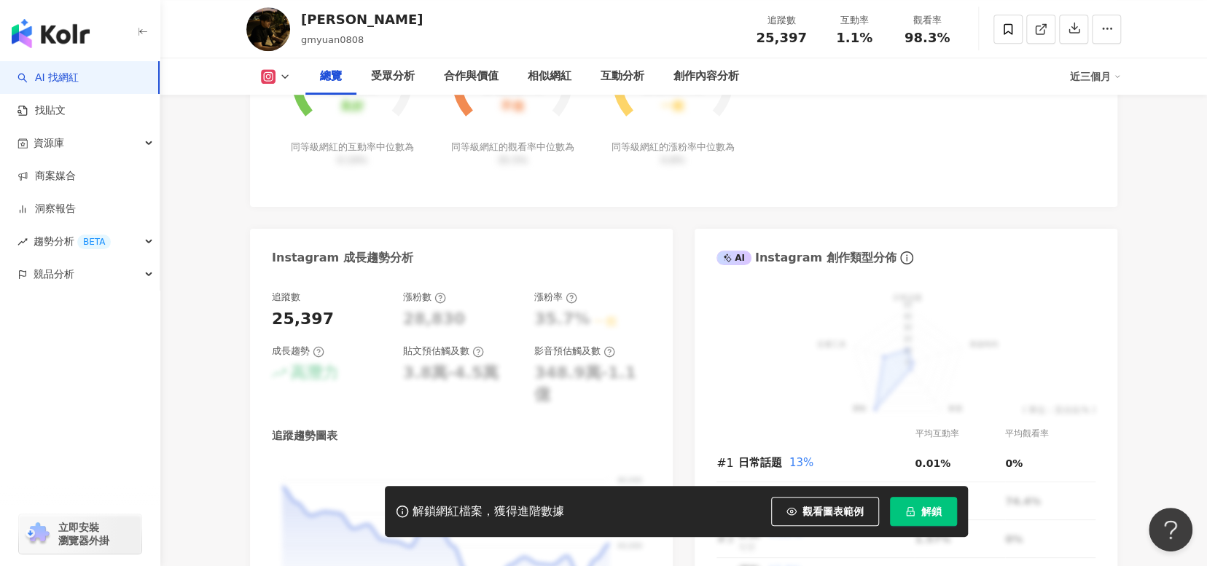
scroll to position [291, 0]
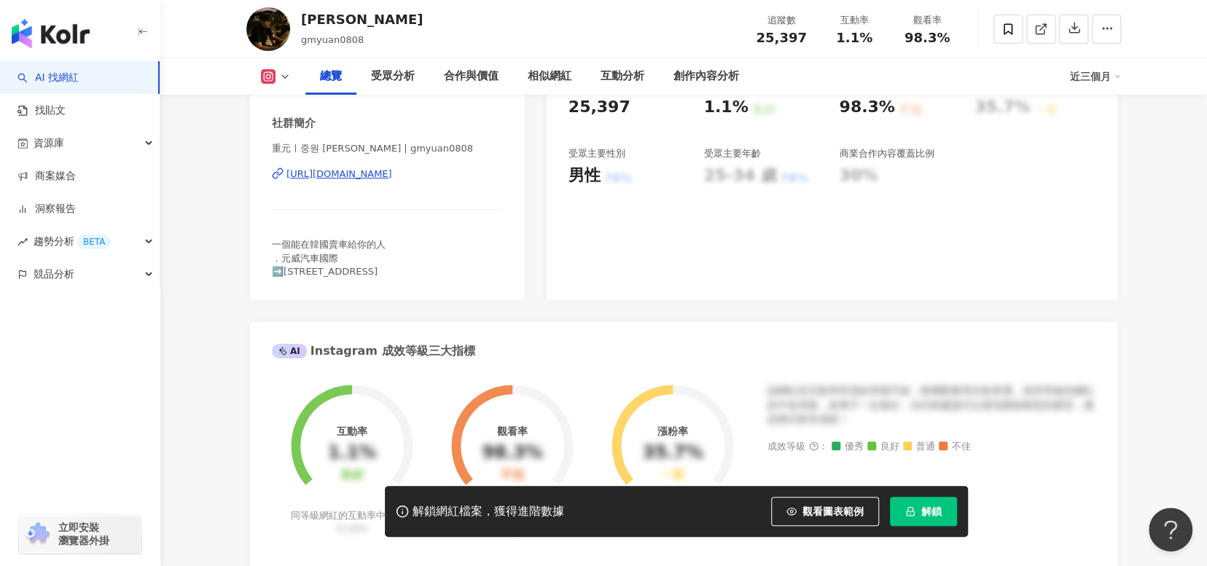
click at [392, 174] on div "[URL][DOMAIN_NAME]" at bounding box center [339, 174] width 106 height 13
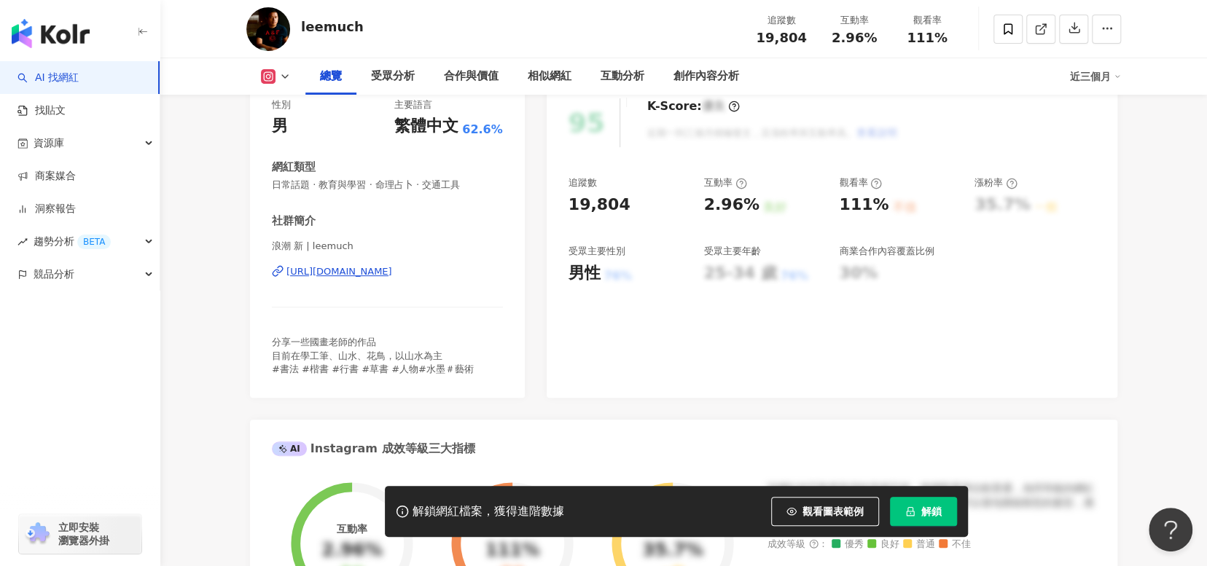
scroll to position [146, 0]
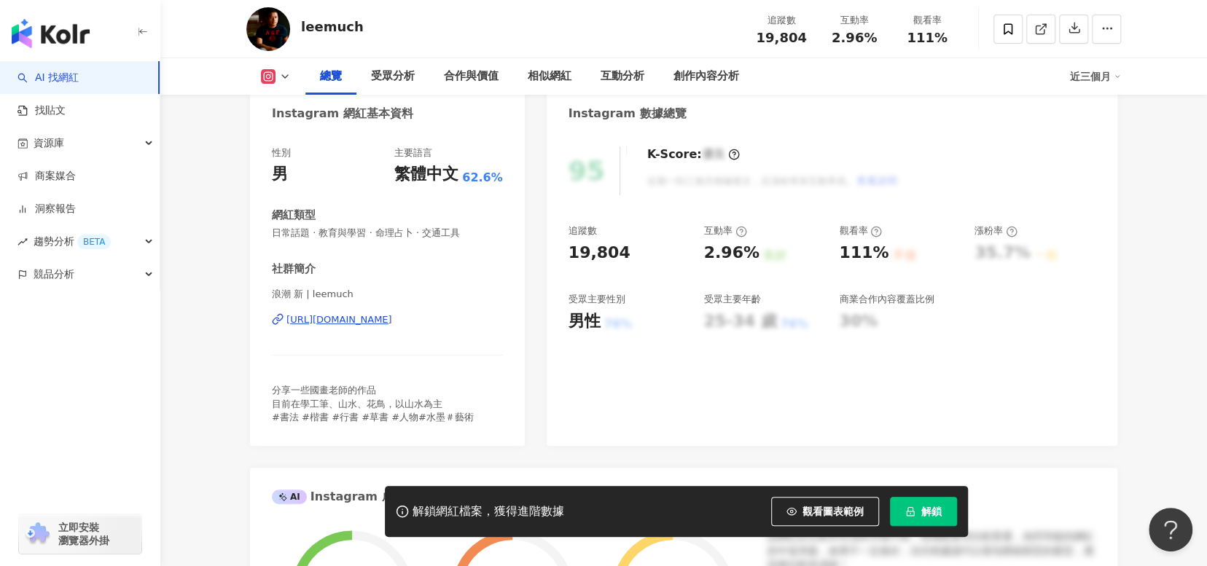
click at [373, 318] on div "https://www.instagram.com/leemuch/" at bounding box center [339, 319] width 106 height 13
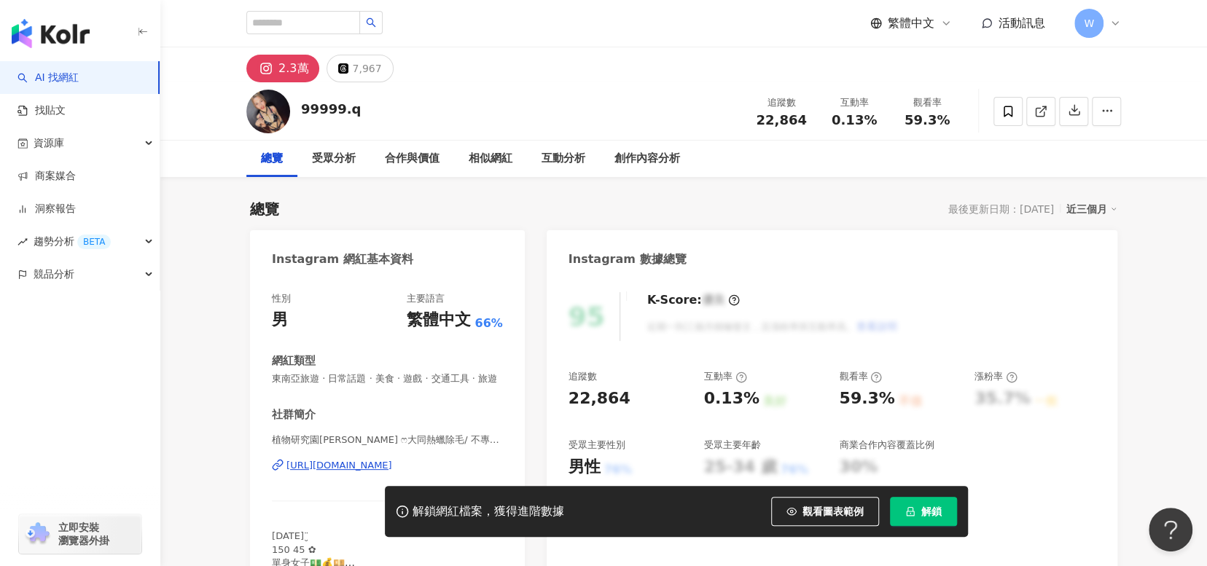
scroll to position [146, 0]
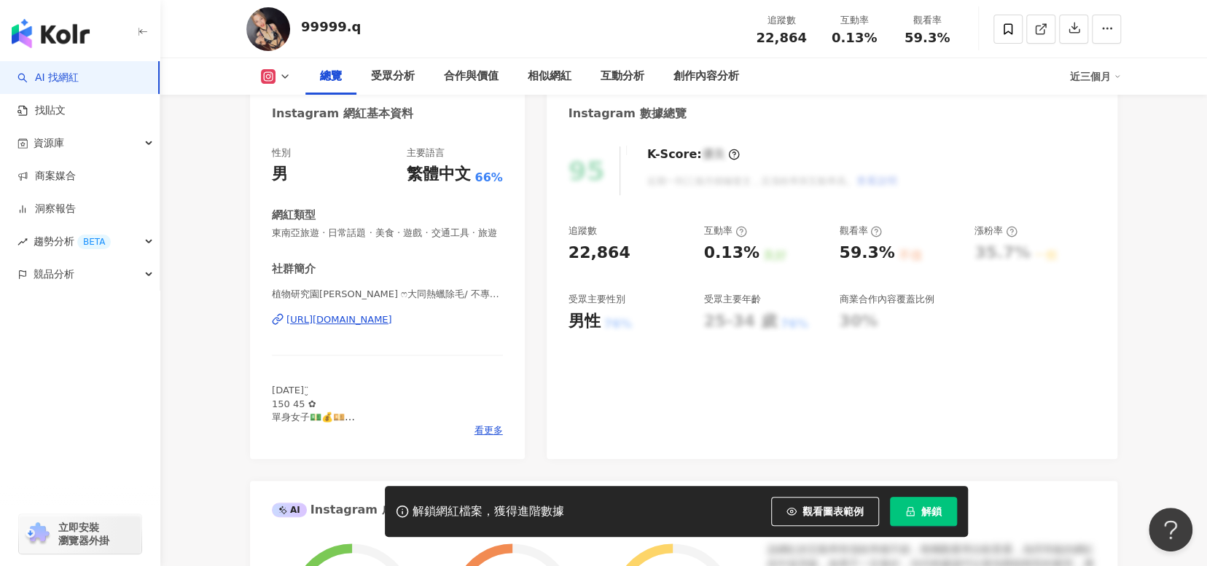
click at [392, 326] on div "https://www.instagram.com/99999.q/" at bounding box center [339, 319] width 106 height 13
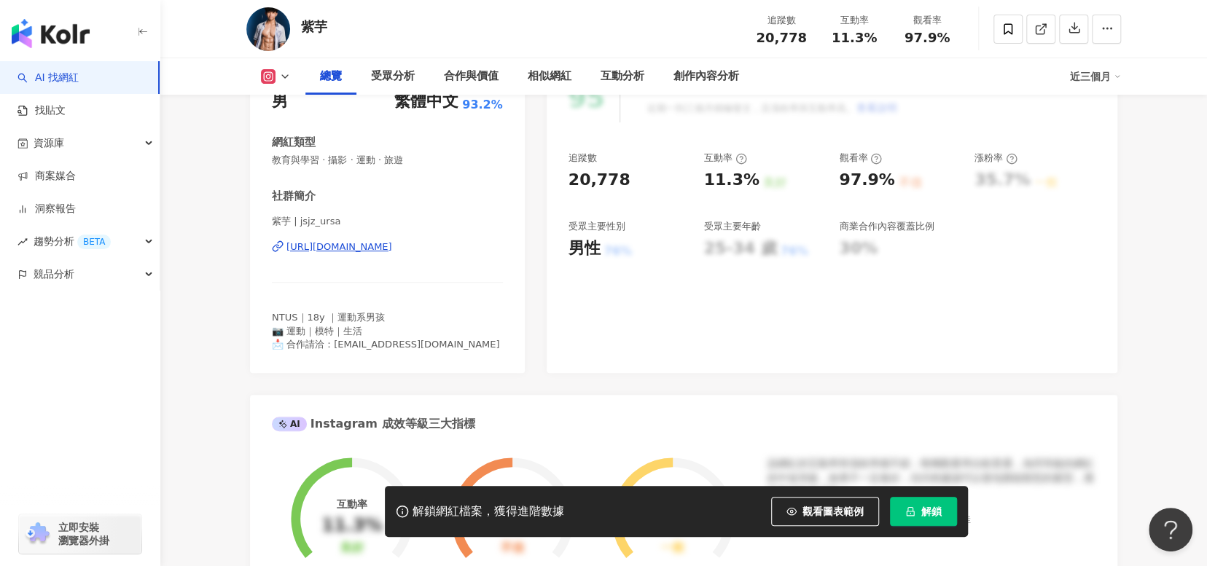
scroll to position [219, 0]
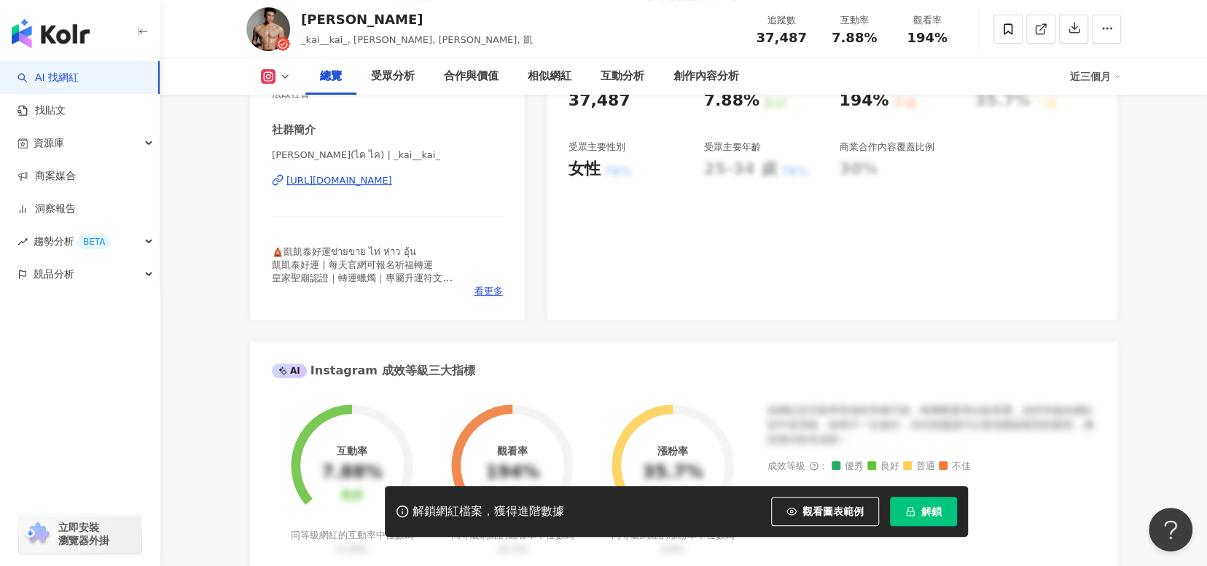
scroll to position [219, 0]
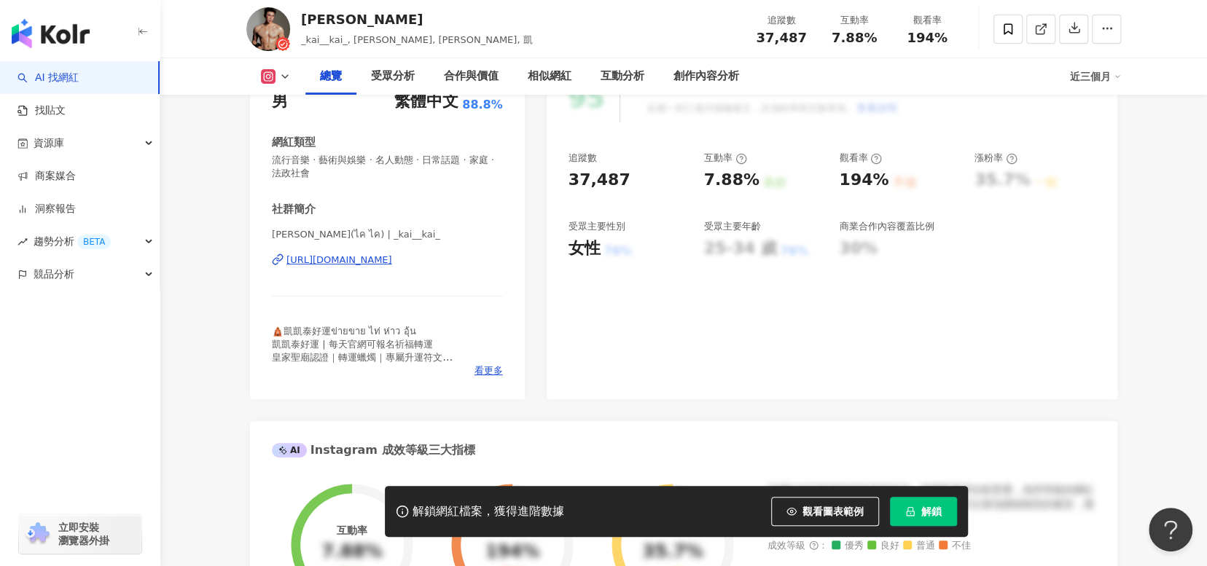
click at [392, 256] on div "https://www.instagram.com/_kai__kai_/" at bounding box center [339, 260] width 106 height 13
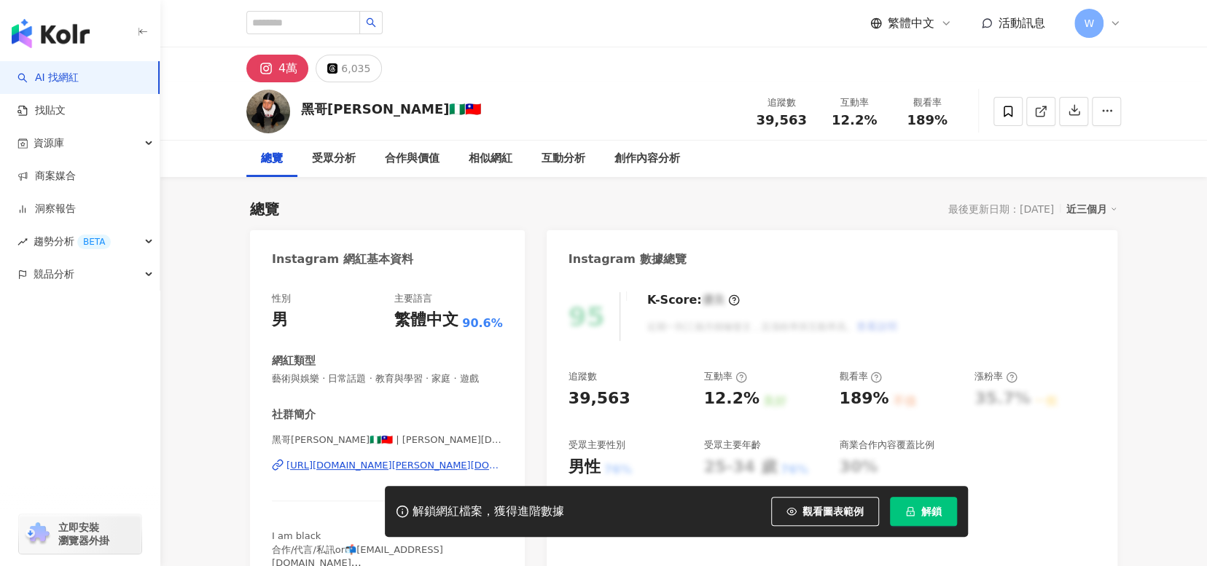
scroll to position [146, 0]
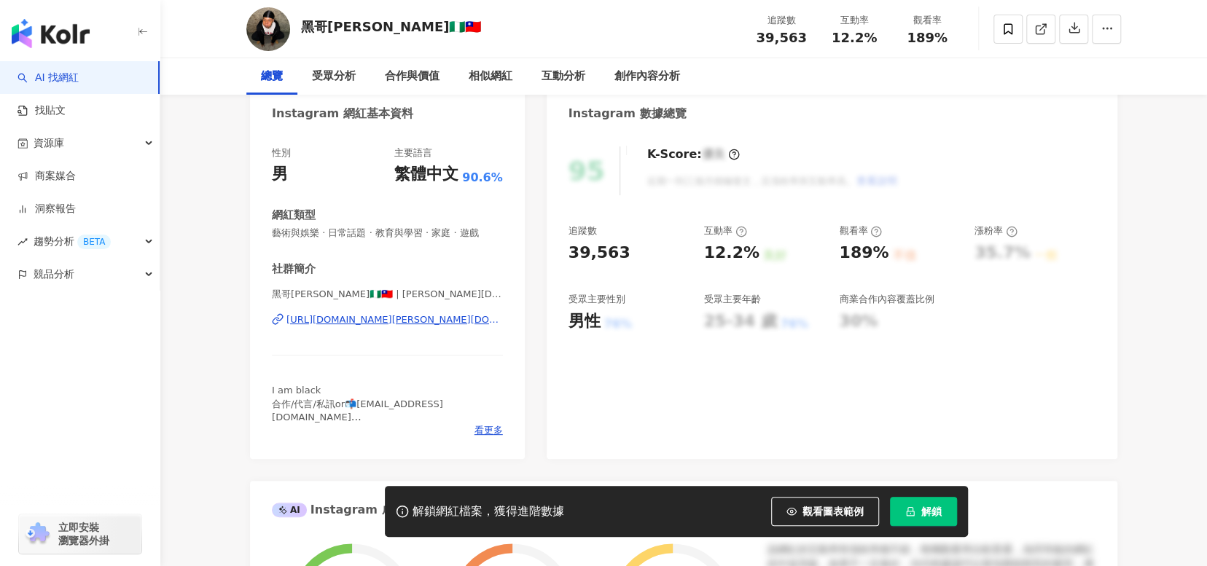
click at [434, 318] on div "[URL][DOMAIN_NAME][PERSON_NAME][DOMAIN_NAME]" at bounding box center [394, 319] width 216 height 13
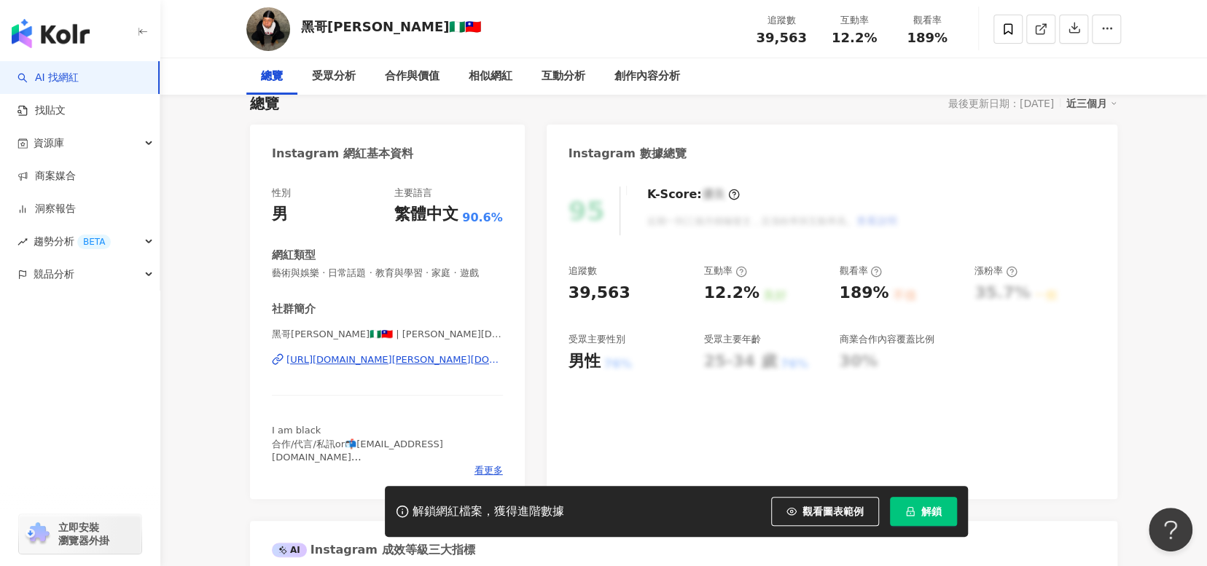
scroll to position [73, 0]
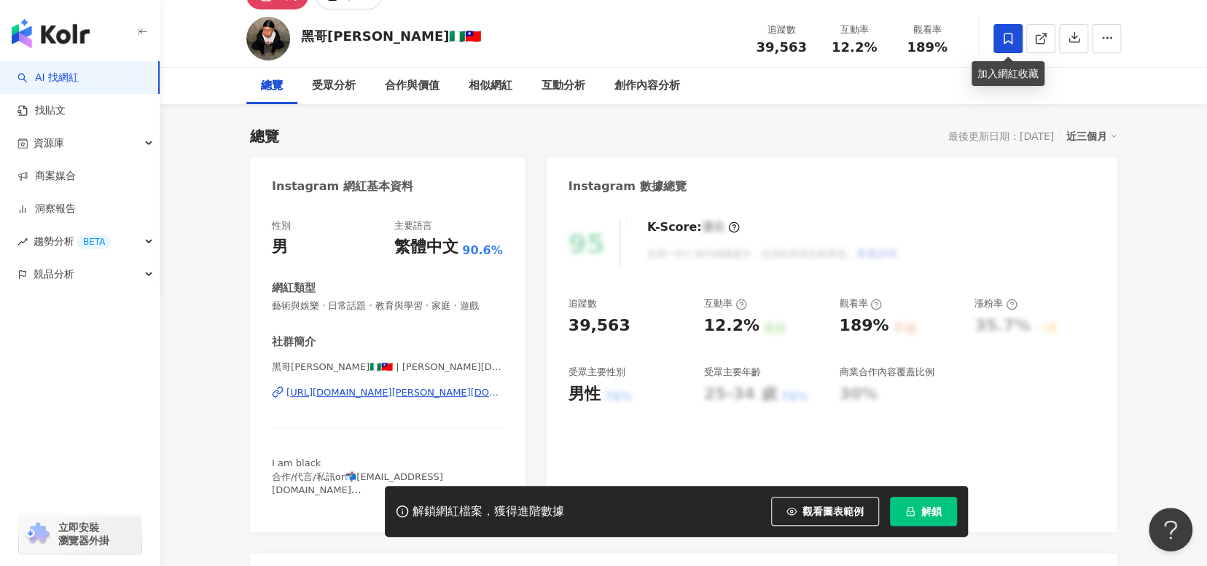
click at [1017, 34] on span at bounding box center [1007, 38] width 29 height 29
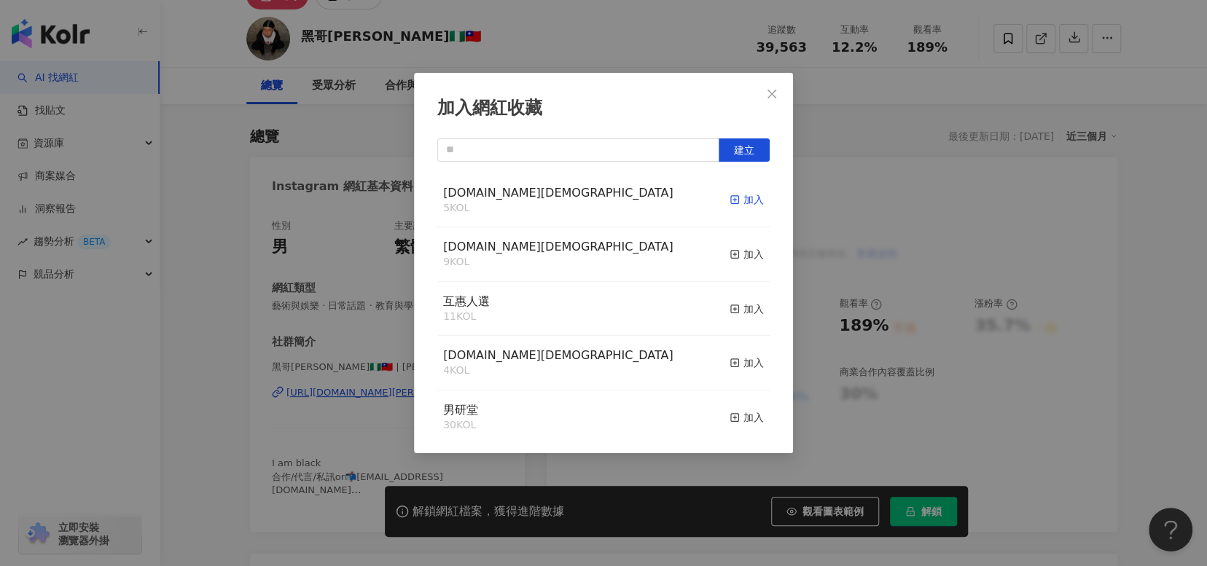
click at [729, 200] on icon "button" at bounding box center [734, 200] width 10 height 10
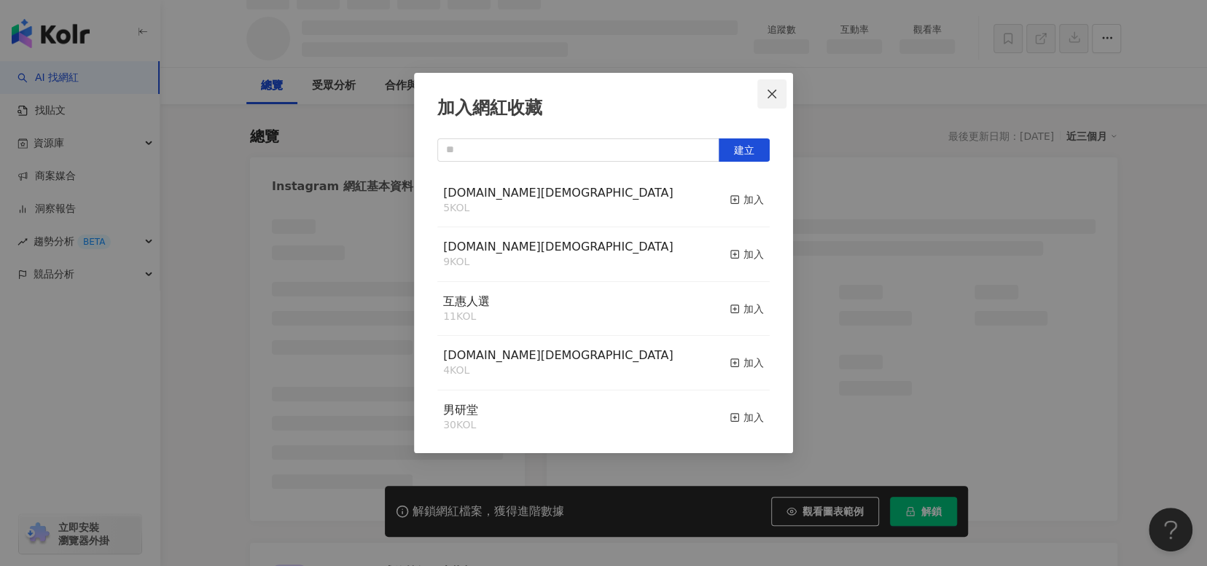
scroll to position [88, 0]
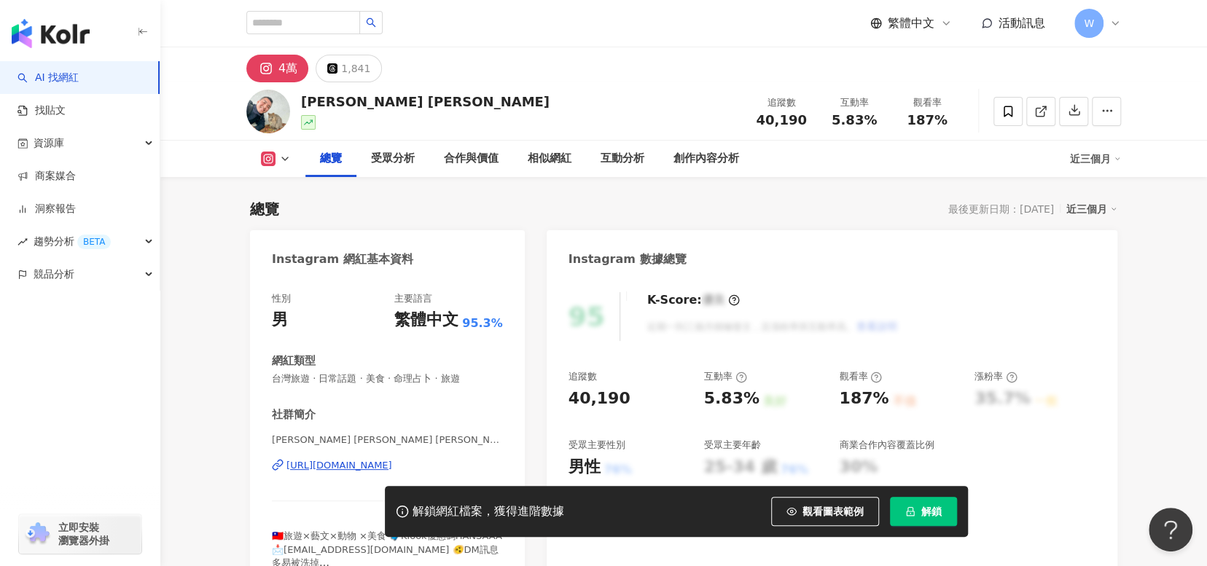
scroll to position [146, 0]
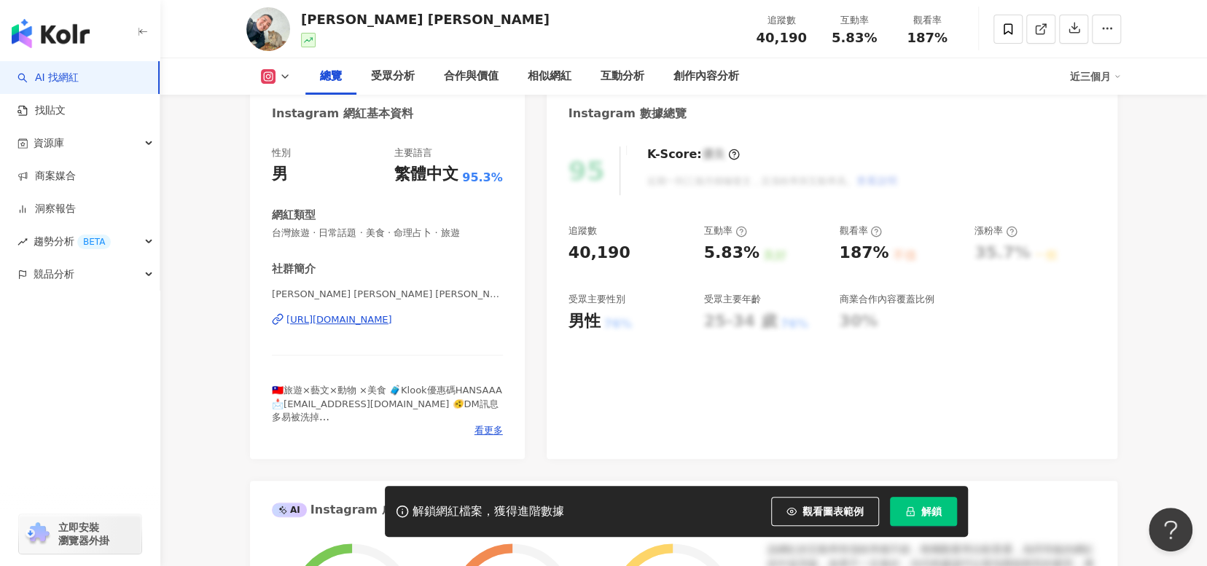
click at [392, 324] on div "https://www.instagram.com/hans_lhs/" at bounding box center [339, 319] width 106 height 13
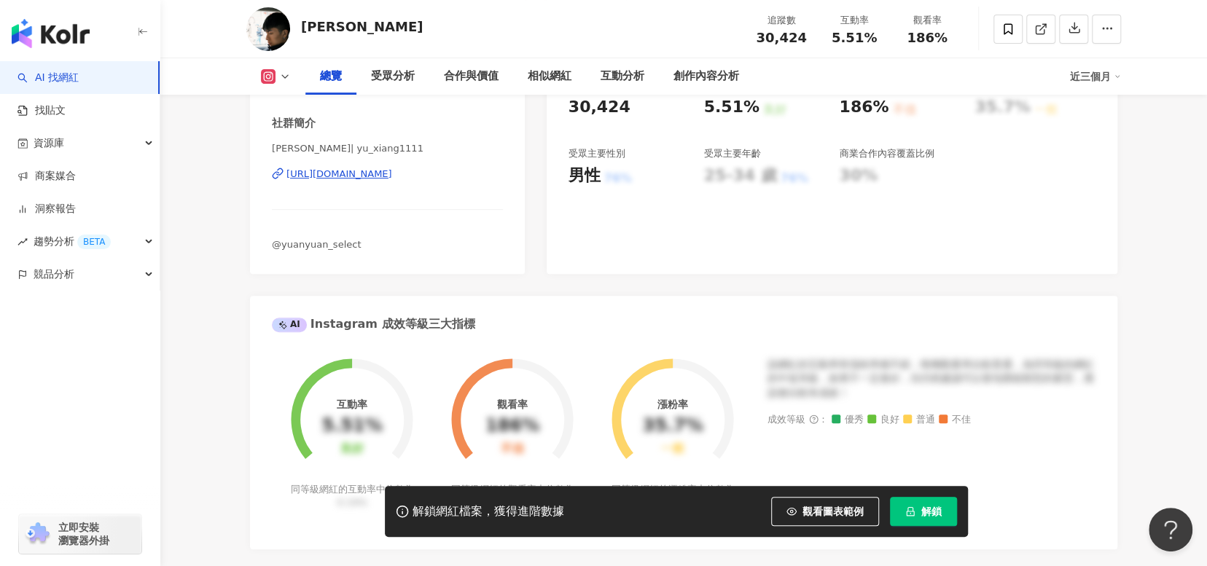
scroll to position [219, 0]
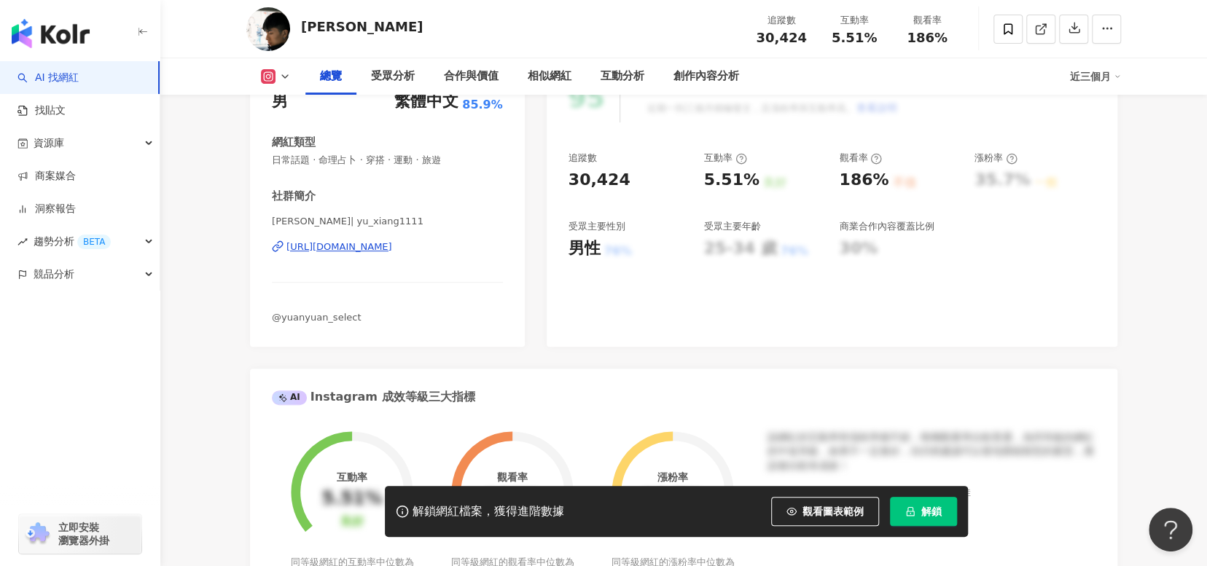
click at [392, 248] on div "[URL][DOMAIN_NAME]" at bounding box center [339, 246] width 106 height 13
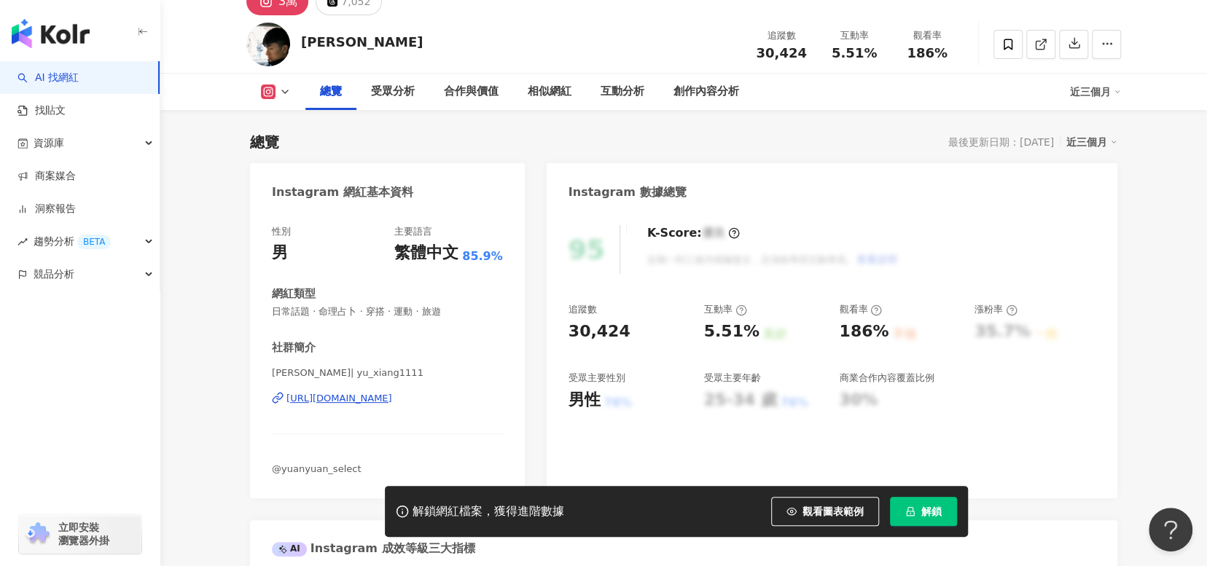
scroll to position [0, 0]
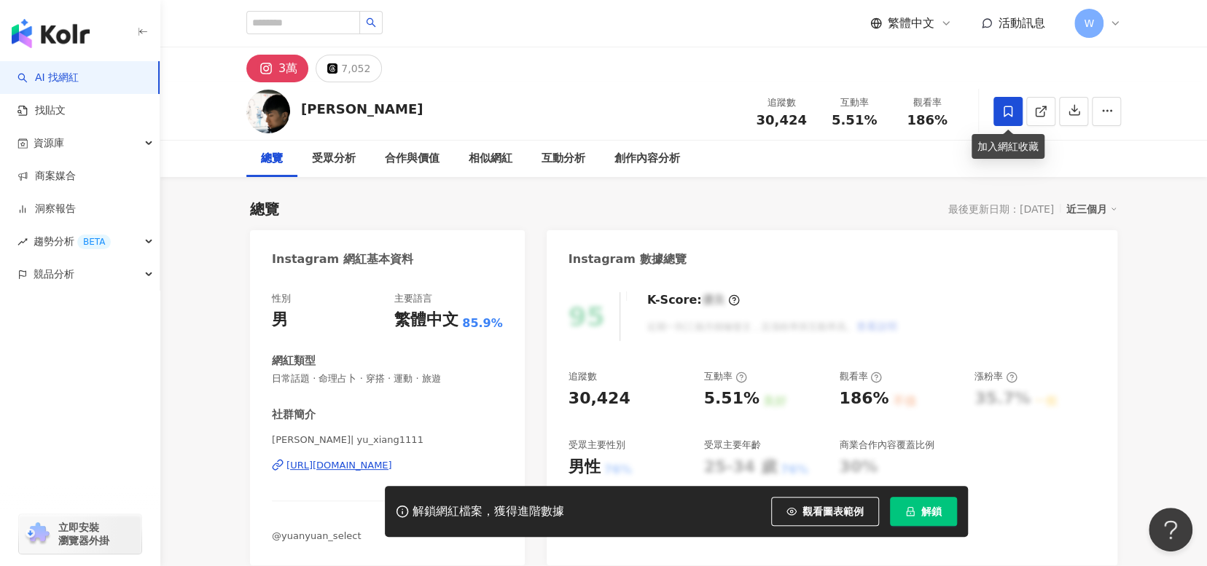
click at [1007, 110] on icon at bounding box center [1007, 111] width 13 height 13
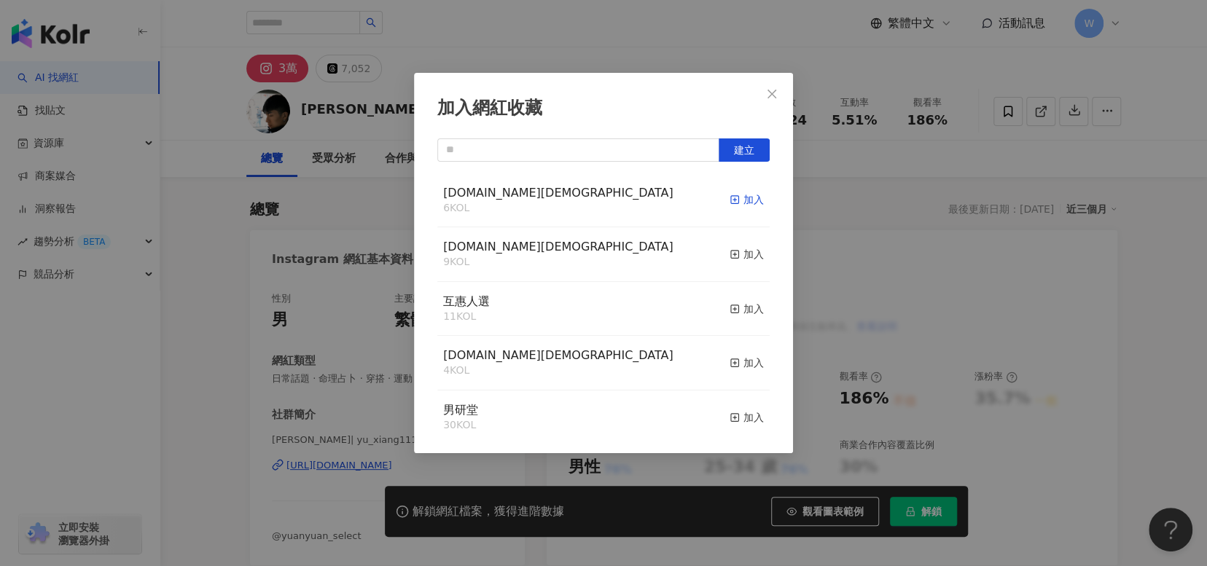
click at [729, 195] on icon "button" at bounding box center [734, 200] width 10 height 10
click at [775, 96] on icon "close" at bounding box center [771, 93] width 9 height 9
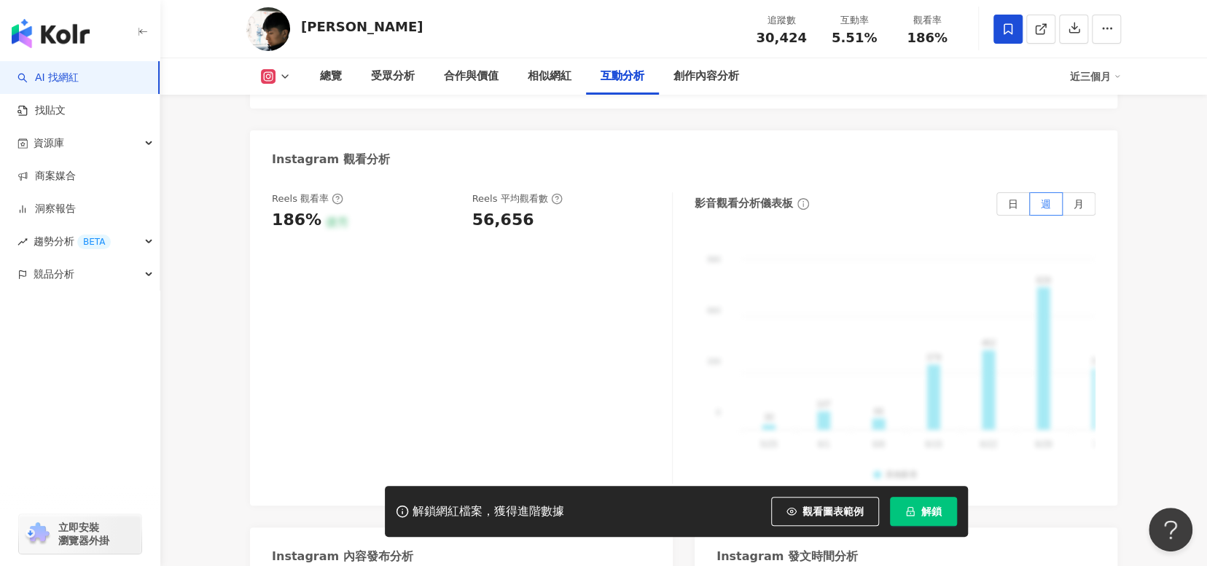
scroll to position [3352, 0]
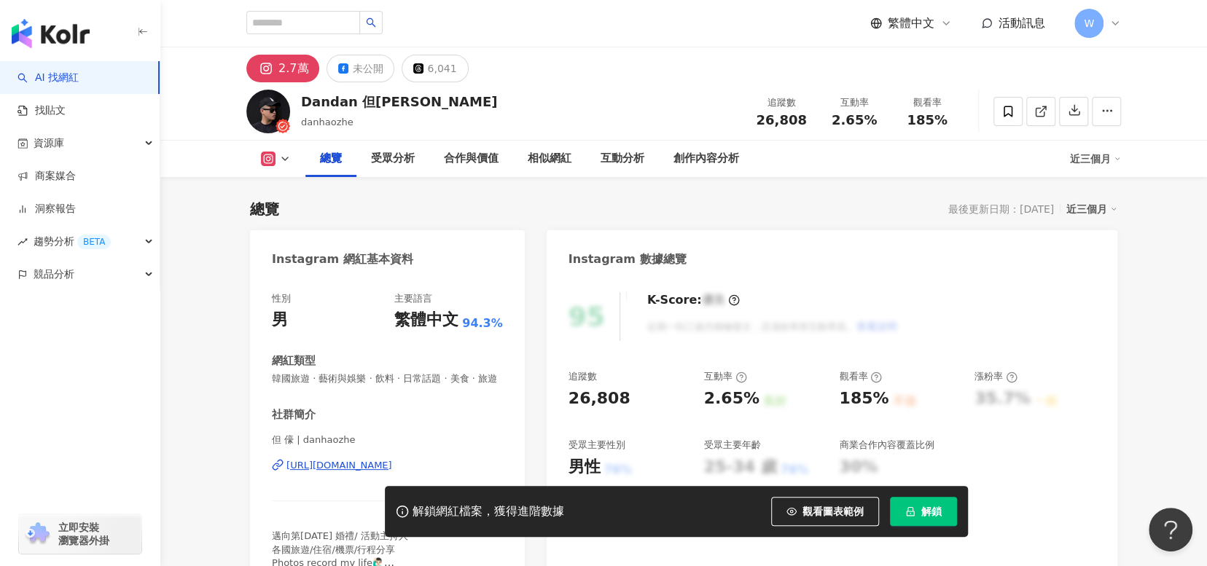
scroll to position [219, 0]
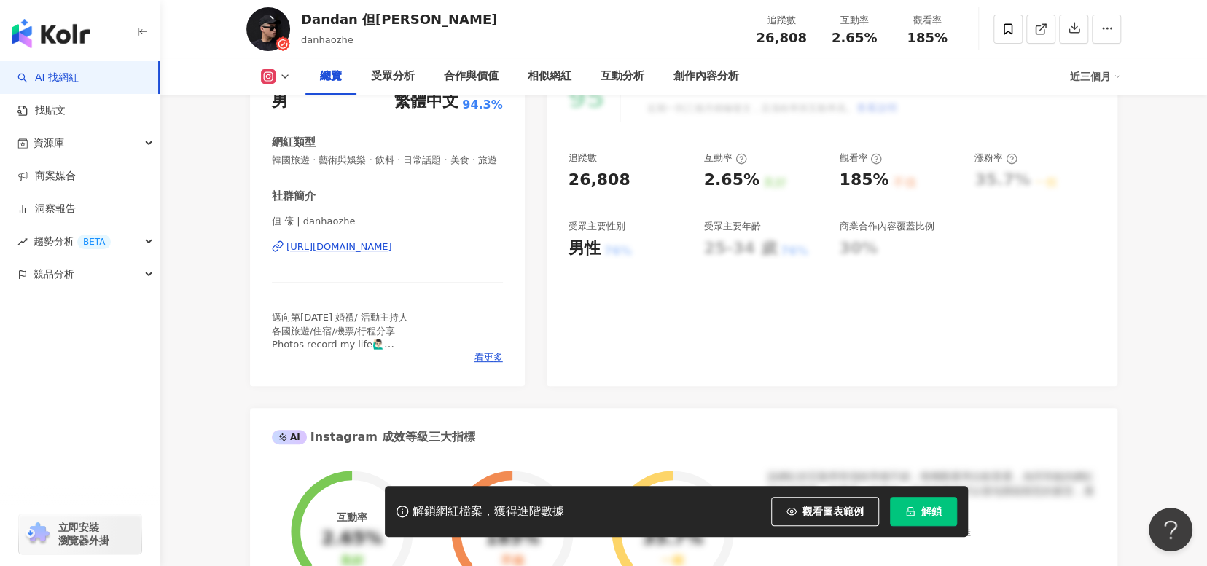
click at [392, 254] on div "https://www.instagram.com/danhaozhe/" at bounding box center [339, 246] width 106 height 13
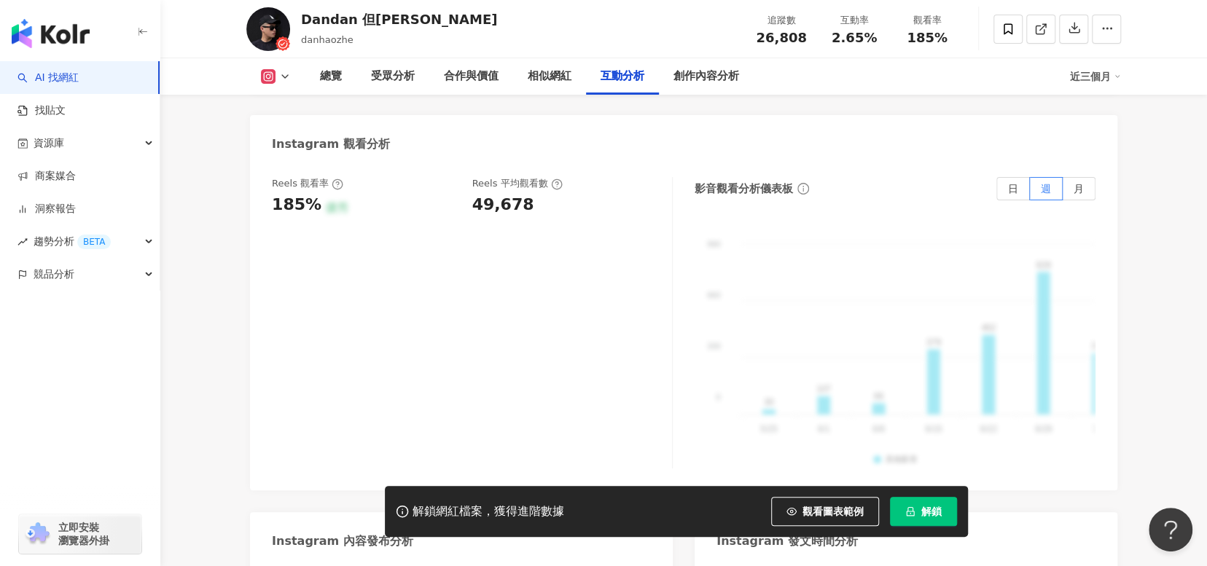
scroll to position [3425, 0]
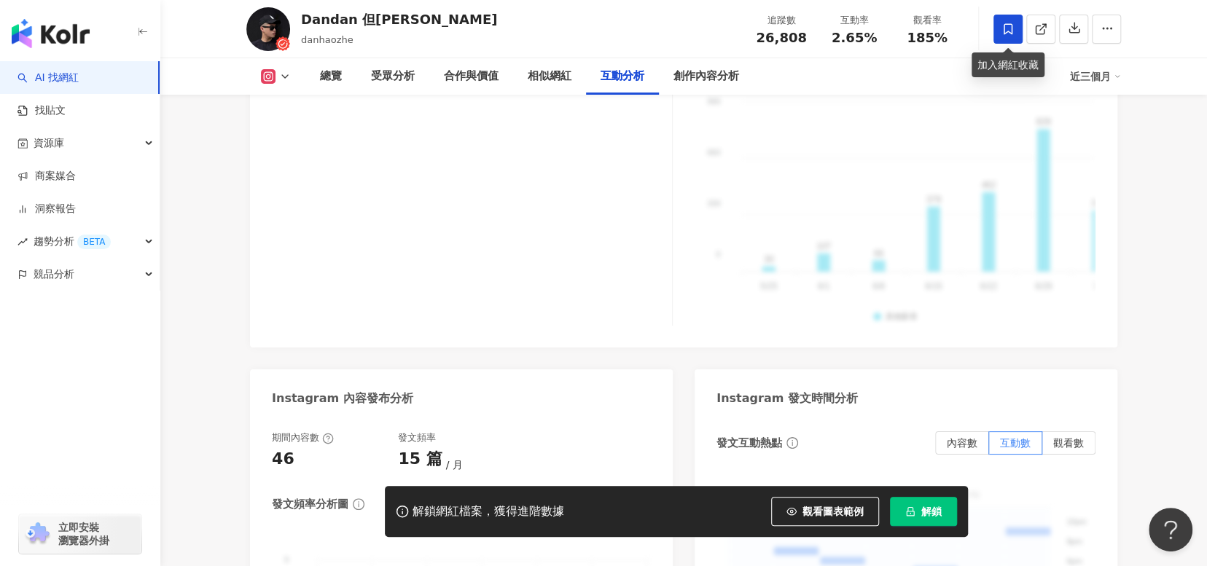
click at [1002, 28] on icon at bounding box center [1007, 29] width 13 height 13
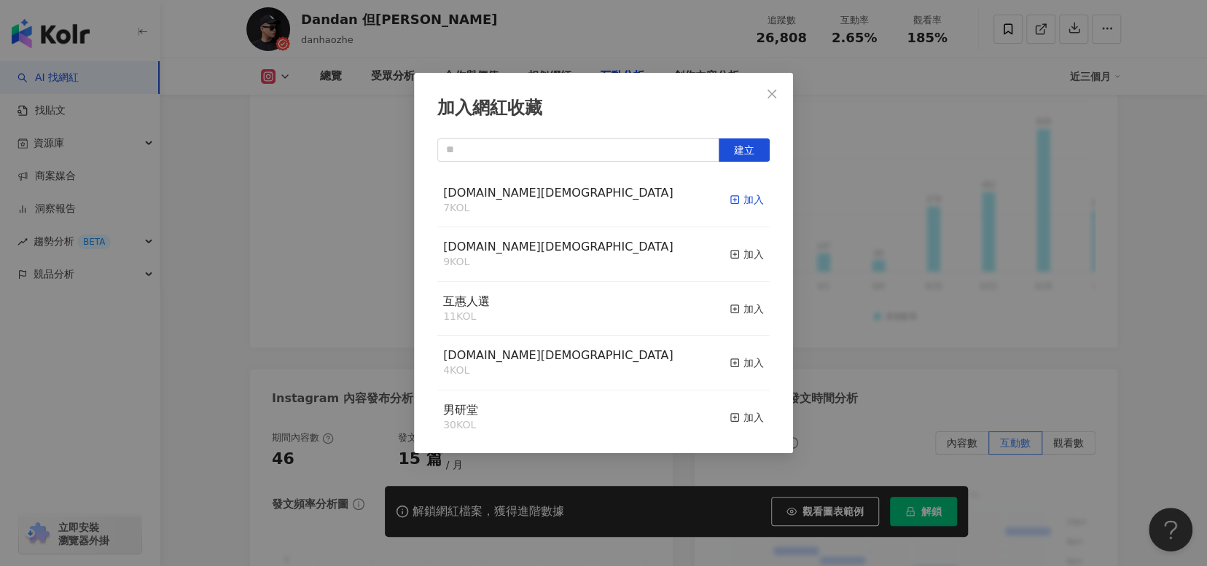
click at [733, 200] on line "button" at bounding box center [735, 200] width 4 height 0
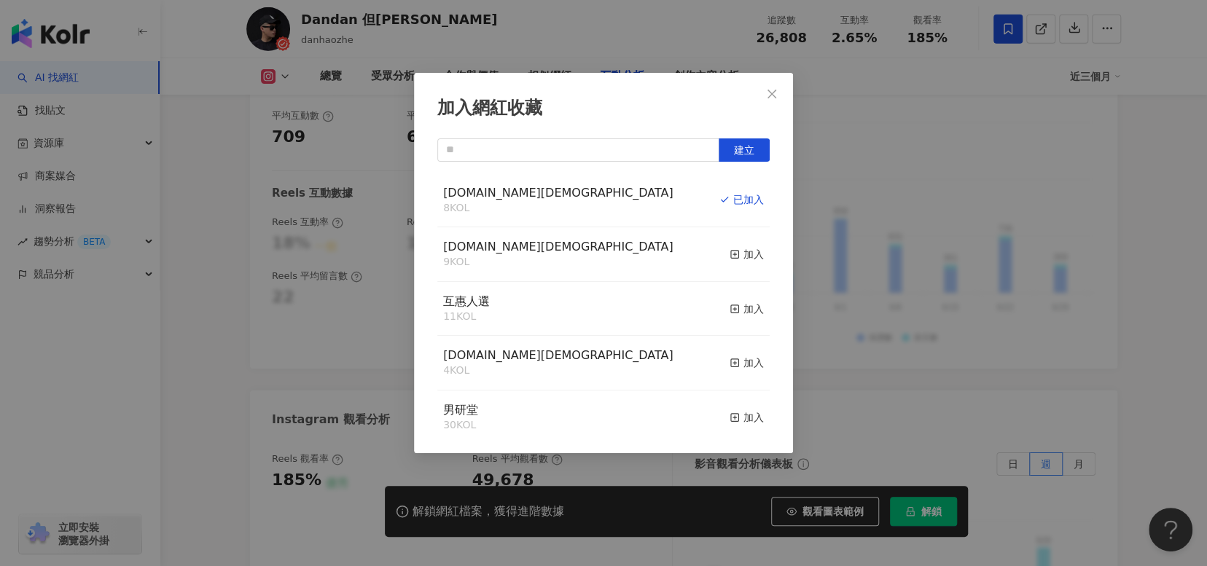
scroll to position [3408, 0]
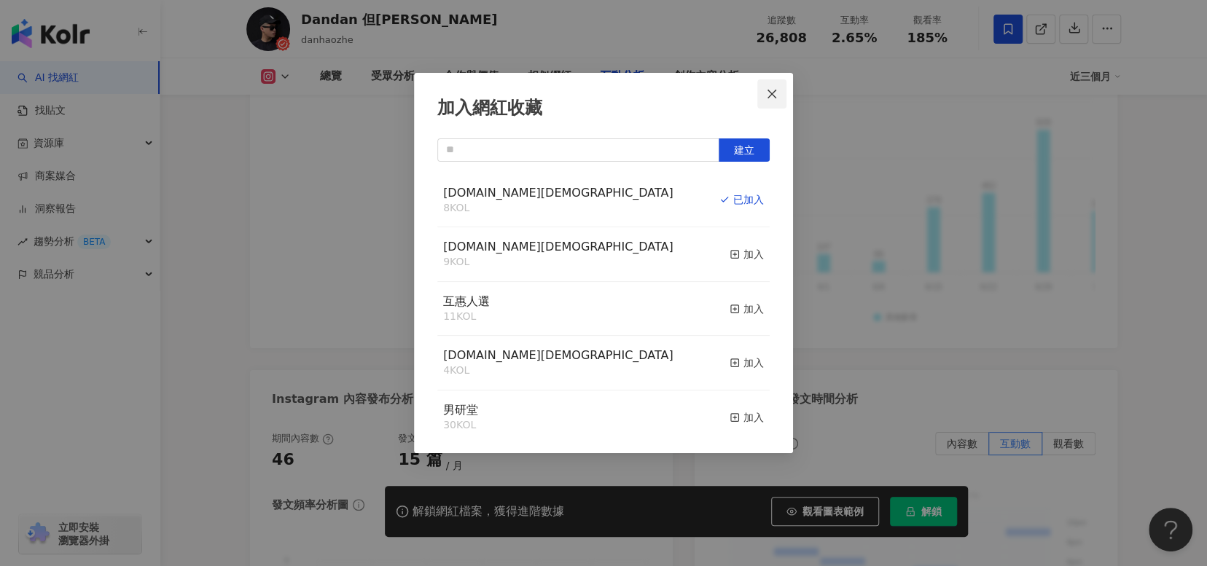
click at [776, 88] on icon "close" at bounding box center [772, 94] width 12 height 12
click at [777, 89] on div "加入網紅收藏 建立 日常話題.LGBT 8 KOL 已加入 攝影.LGBT 9 KOL 加入 互惠人選 11 KOL 加入 交通工具.LGBT 4 KOL 加…" at bounding box center [603, 283] width 1207 height 566
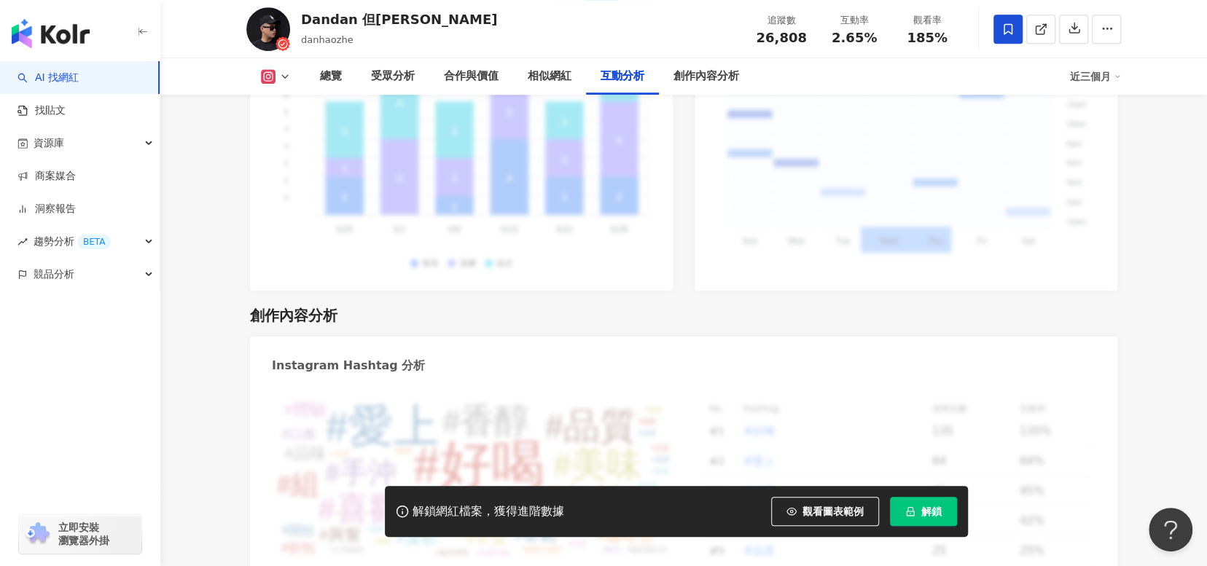
scroll to position [4428, 0]
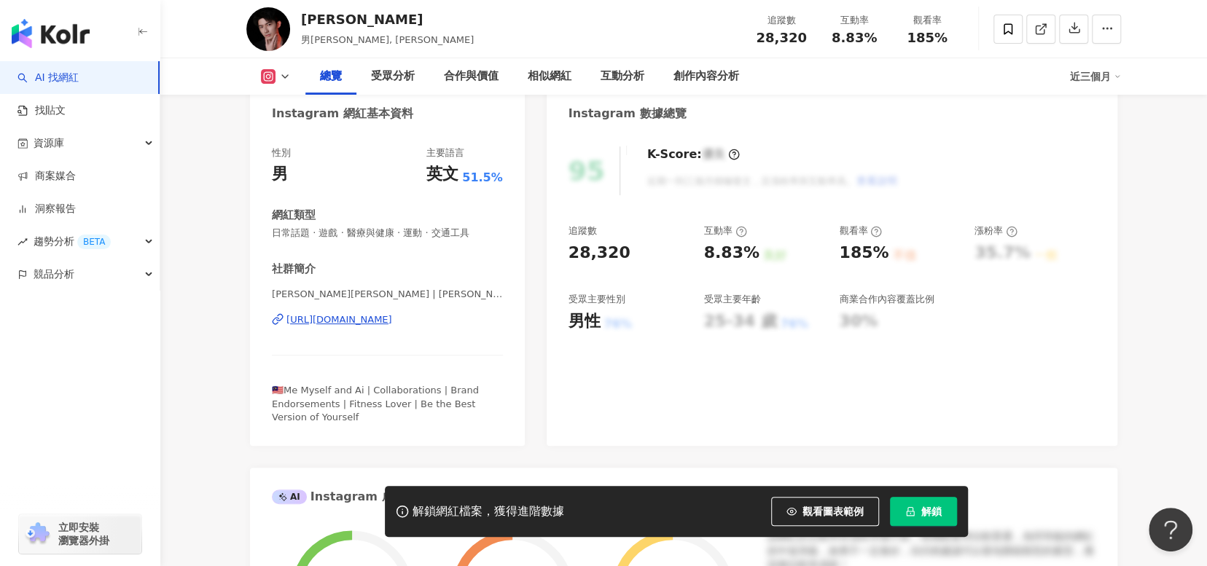
scroll to position [146, 0]
click at [412, 310] on div "Ai 男SEAN | sean_seian https://www.instagram.com/sean_seian/" at bounding box center [387, 330] width 231 height 85
click at [392, 316] on div "https://www.instagram.com/sean_seian/" at bounding box center [339, 319] width 106 height 13
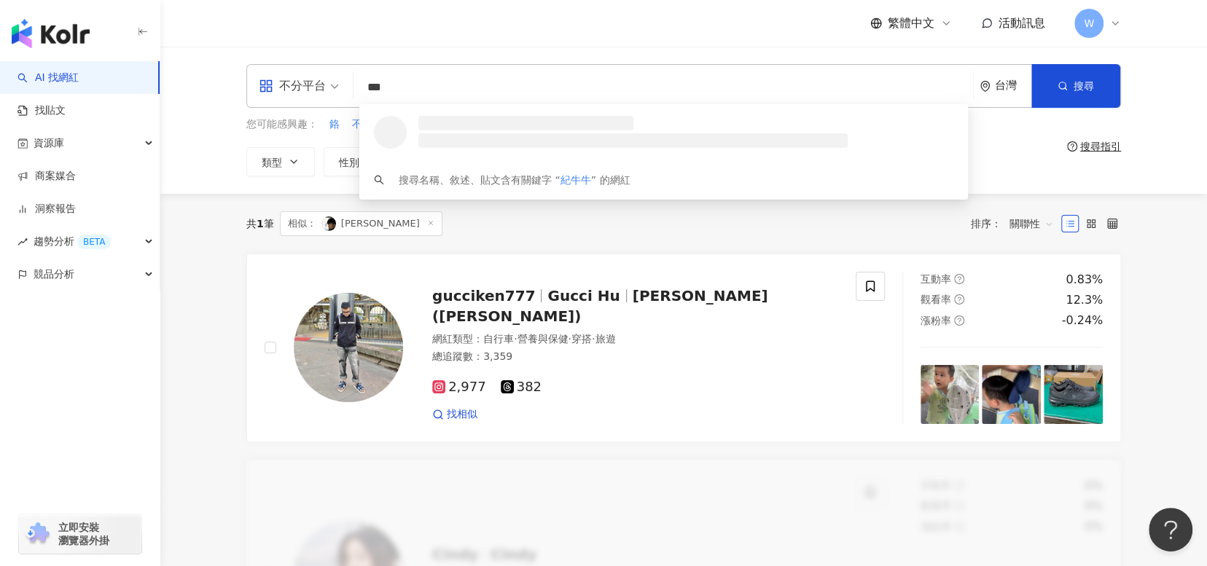
type input "***"
click at [396, 220] on span "相似： Yu Xiang" at bounding box center [361, 223] width 162 height 25
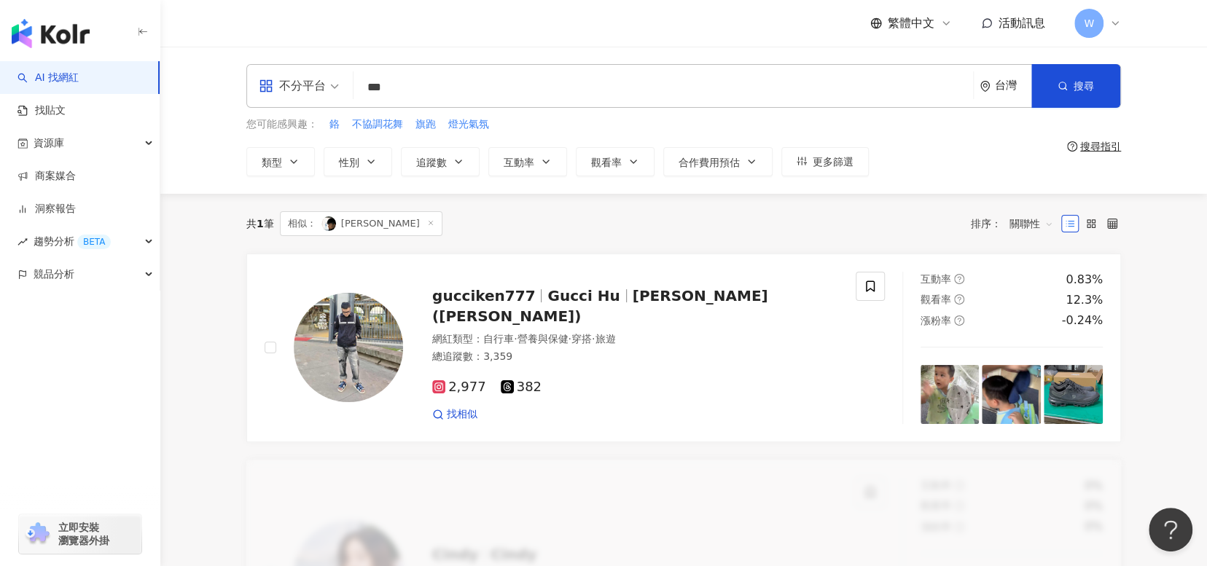
click at [428, 222] on line at bounding box center [430, 223] width 4 height 4
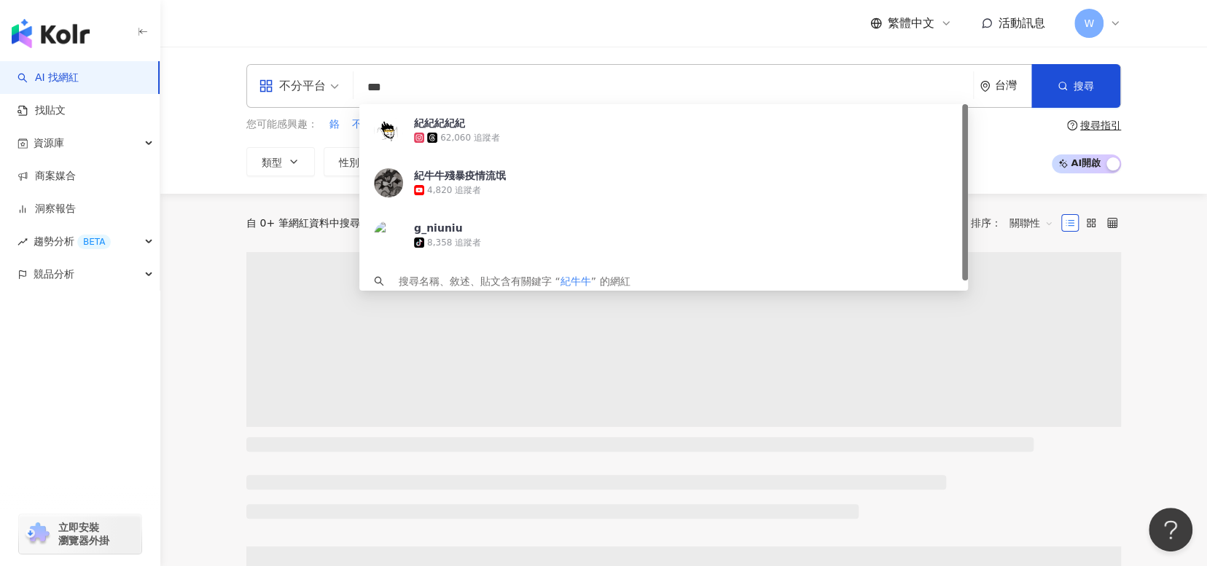
click at [605, 82] on input "***" at bounding box center [663, 88] width 608 height 28
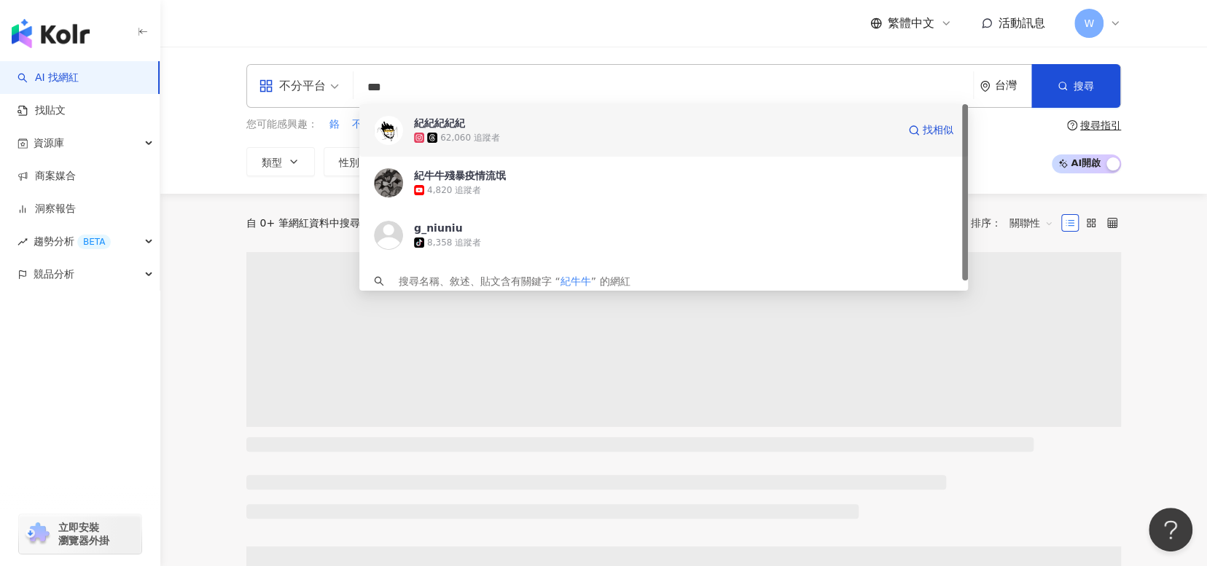
click at [603, 114] on div "紀紀紀紀紀 62,060 追蹤者 找相似" at bounding box center [663, 130] width 608 height 52
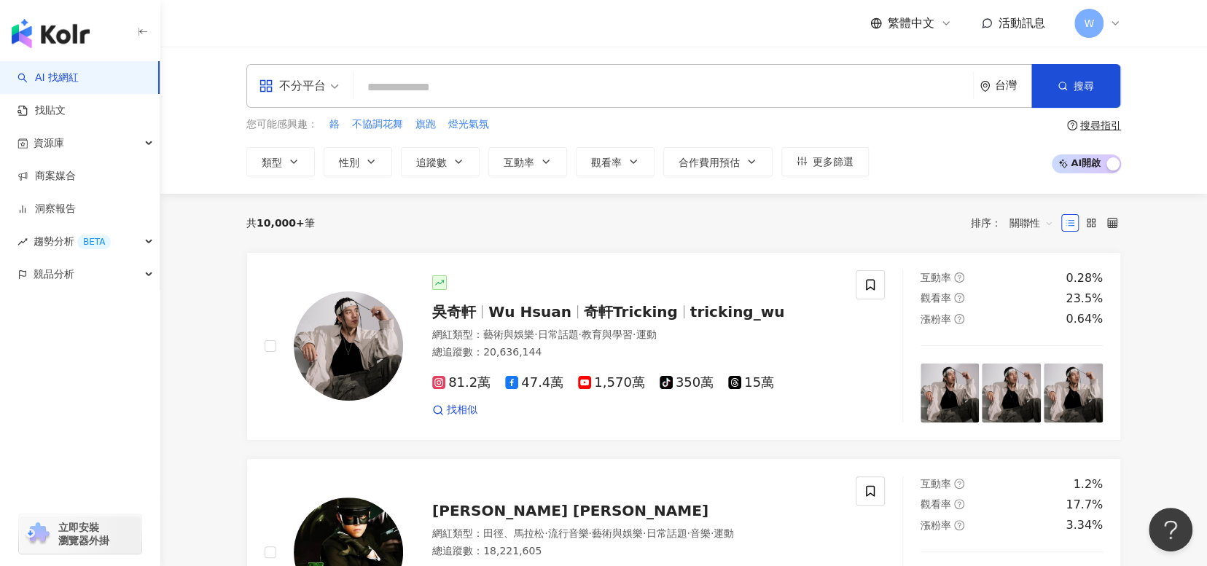
paste input "********"
type input "********"
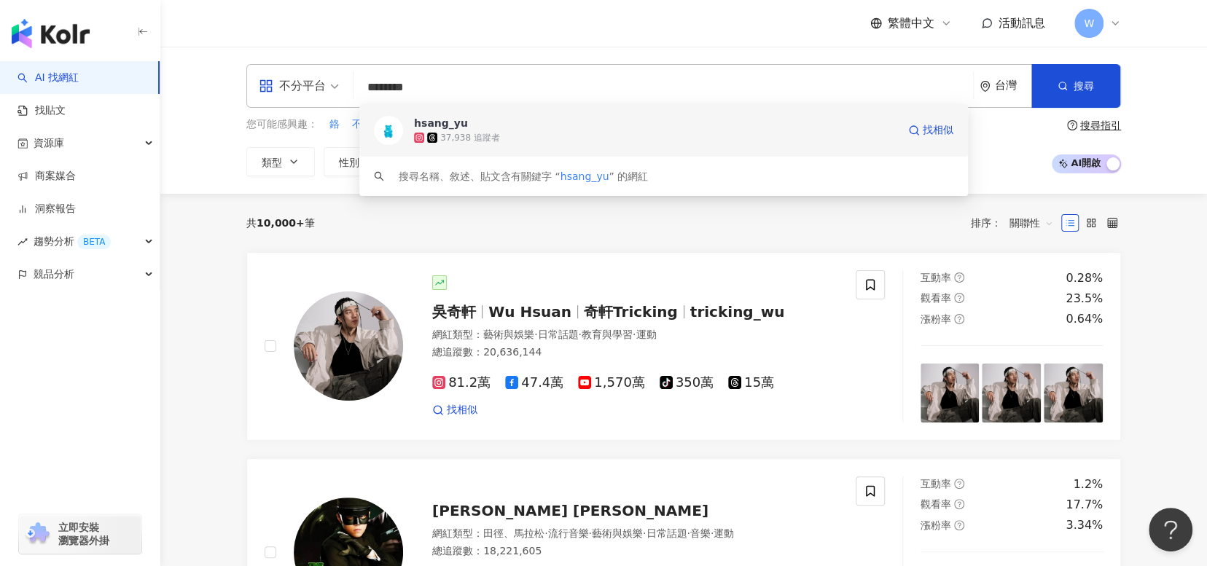
click at [708, 132] on div "37,938 追蹤者" at bounding box center [655, 137] width 483 height 15
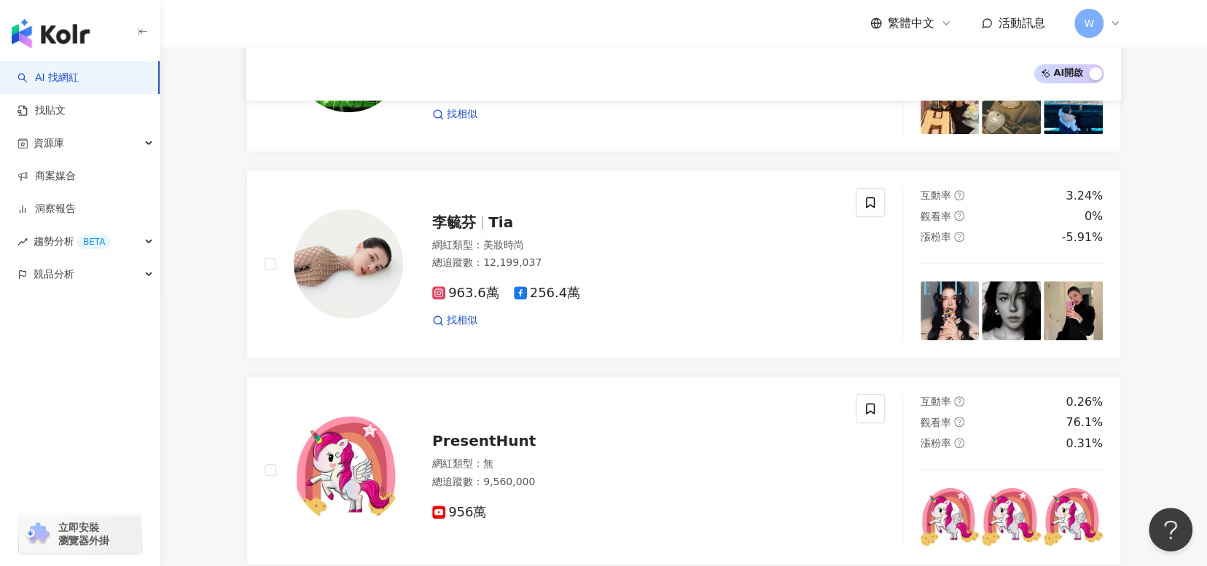
scroll to position [505, 0]
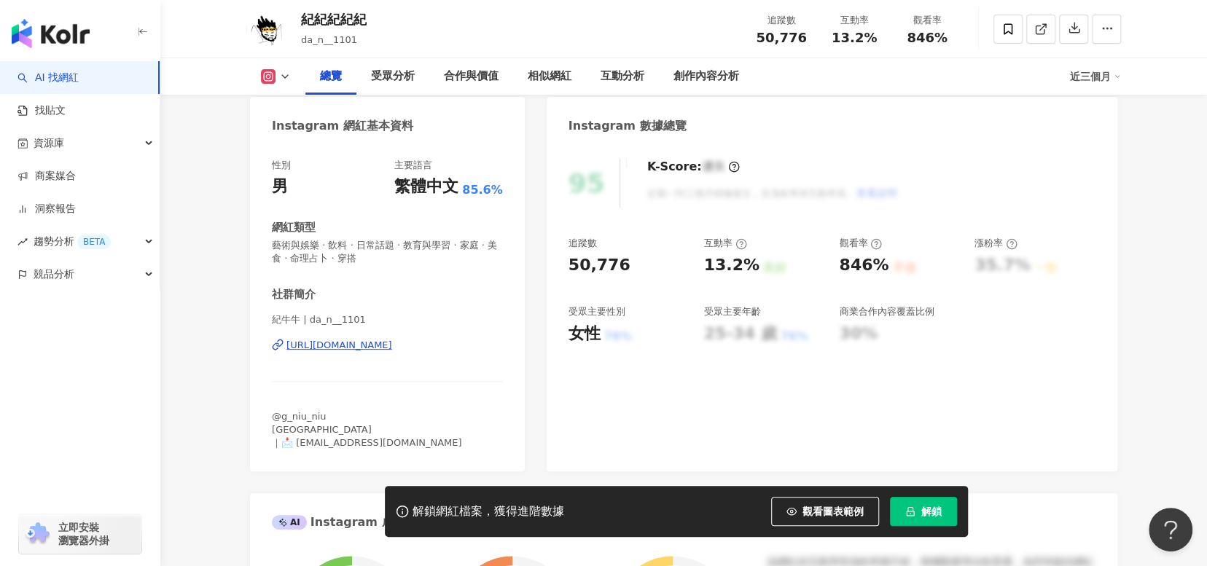
scroll to position [146, 0]
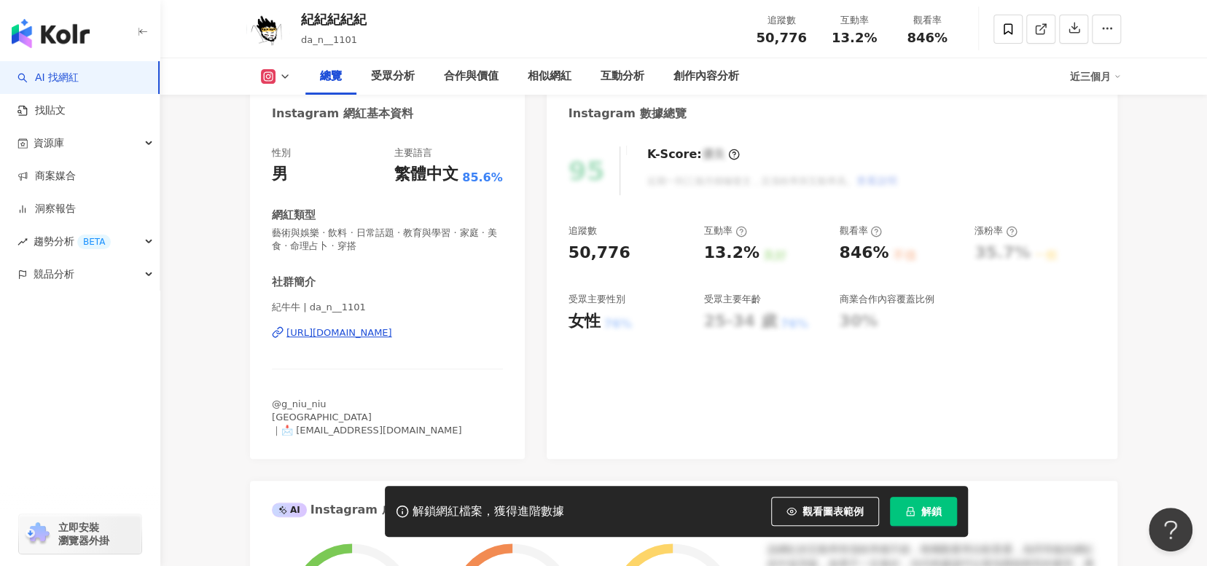
click at [392, 334] on div "[URL][DOMAIN_NAME]" at bounding box center [339, 332] width 106 height 13
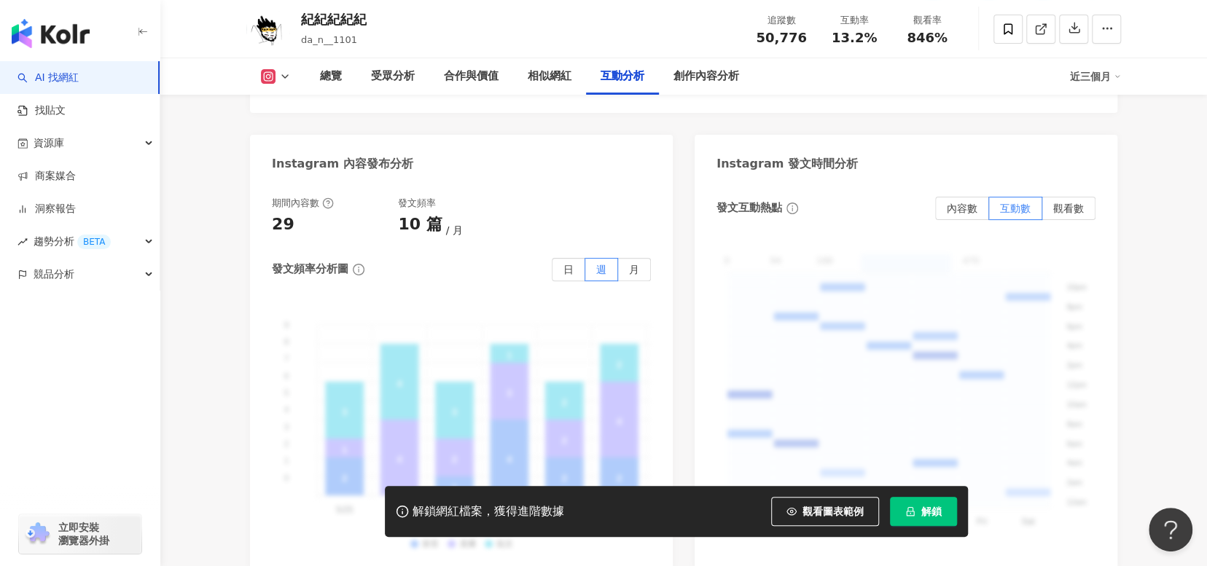
scroll to position [3279, 0]
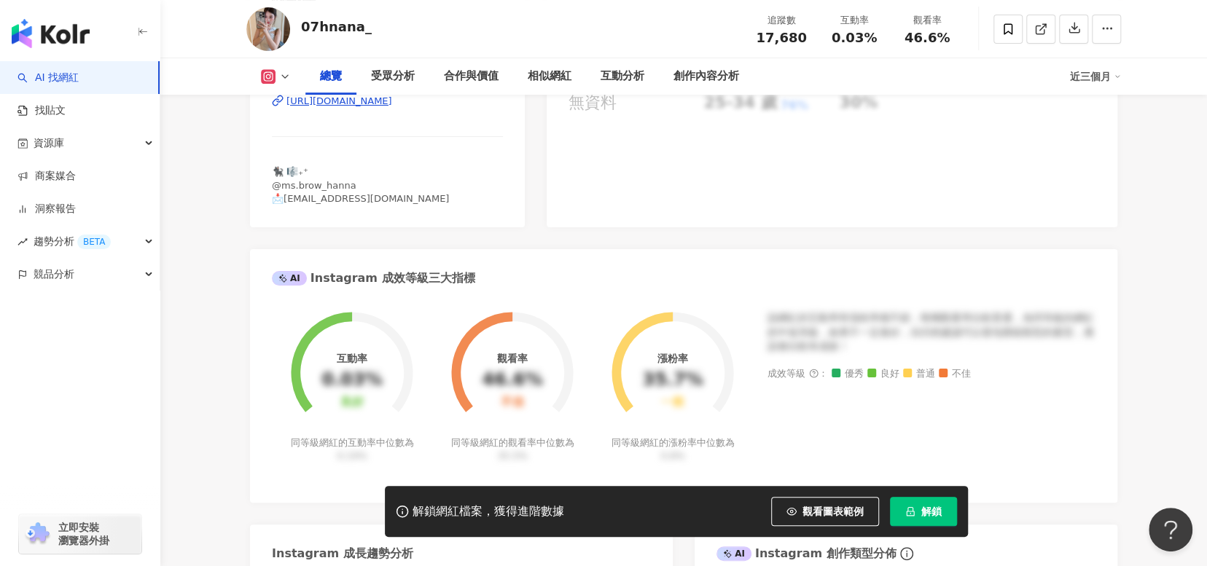
scroll to position [73, 0]
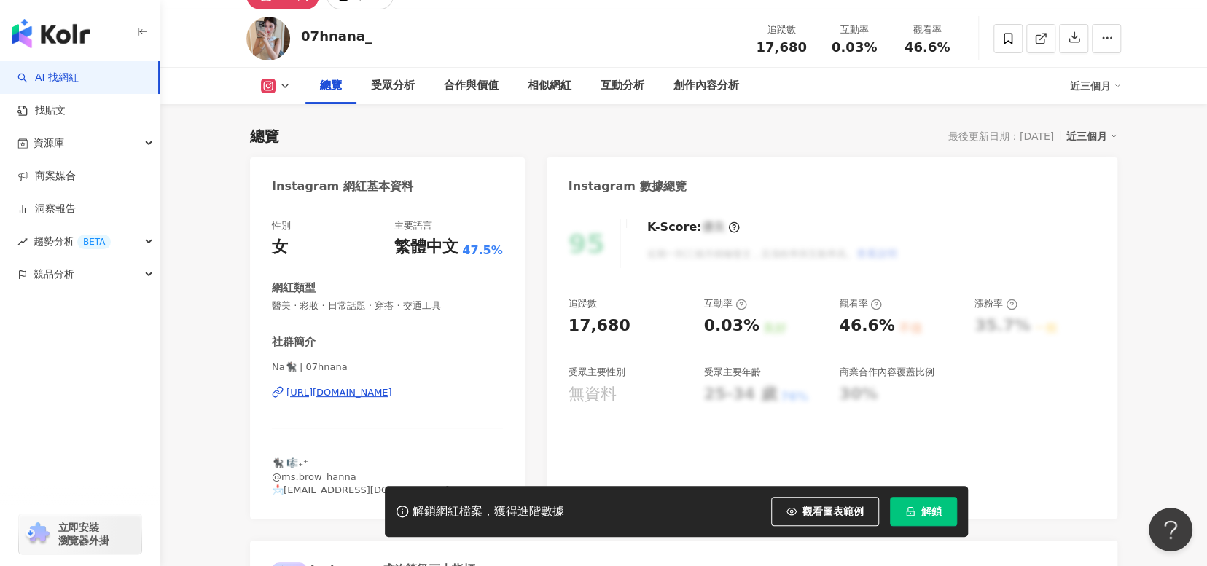
click at [426, 384] on div "Na🐈‍⬛ | 07hnana_ [URL][DOMAIN_NAME]" at bounding box center [387, 403] width 231 height 85
click at [392, 391] on div "[URL][DOMAIN_NAME]" at bounding box center [339, 392] width 106 height 13
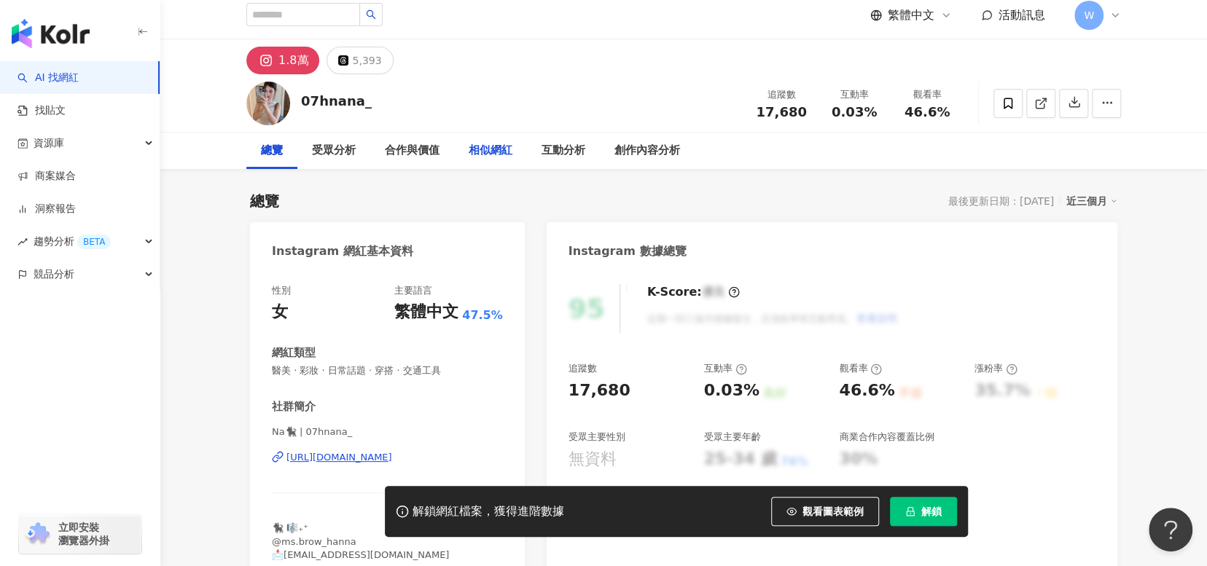
scroll to position [0, 0]
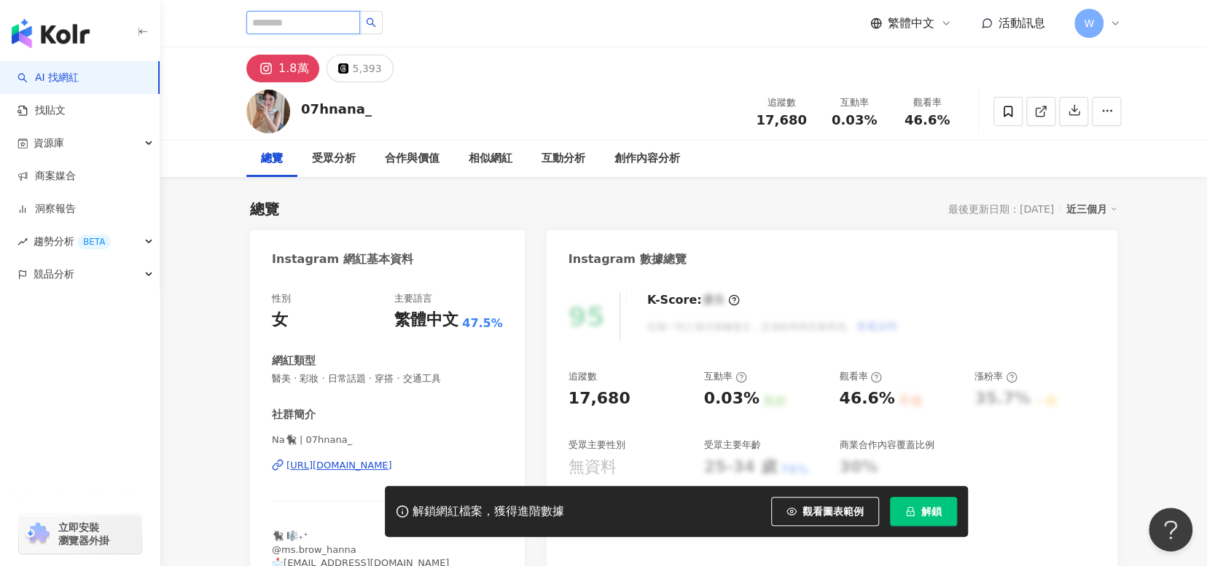
click at [355, 17] on input "search" at bounding box center [303, 22] width 114 height 23
click at [34, 82] on link "AI 找網紅" at bounding box center [47, 78] width 61 height 15
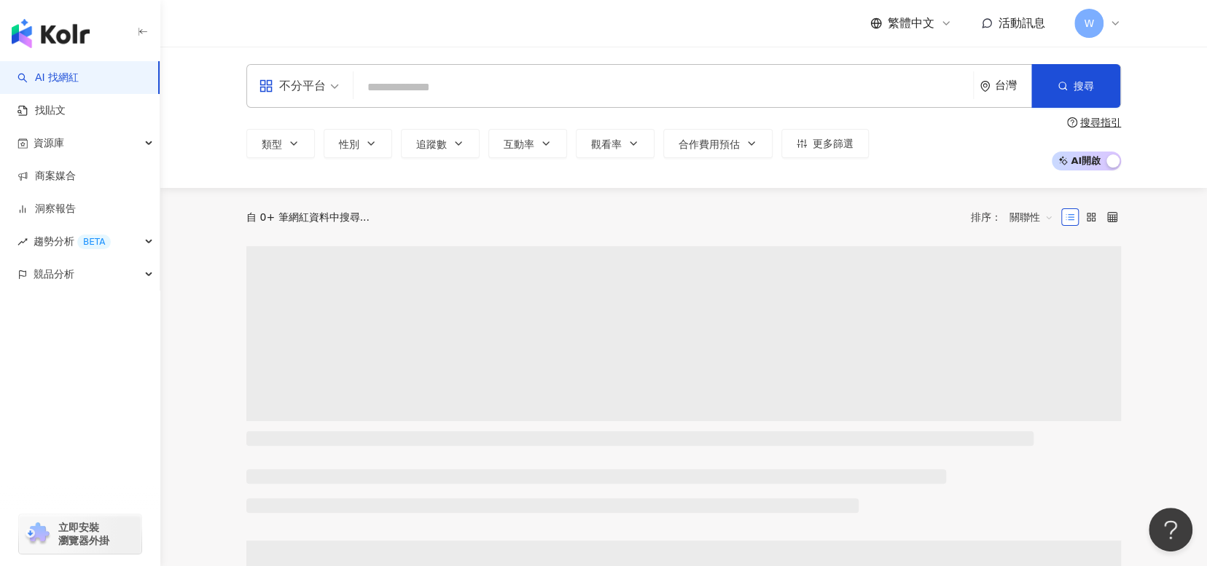
drag, startPoint x: 615, startPoint y: 82, endPoint x: 607, endPoint y: 85, distance: 8.5
click at [615, 82] on input "search" at bounding box center [663, 88] width 608 height 28
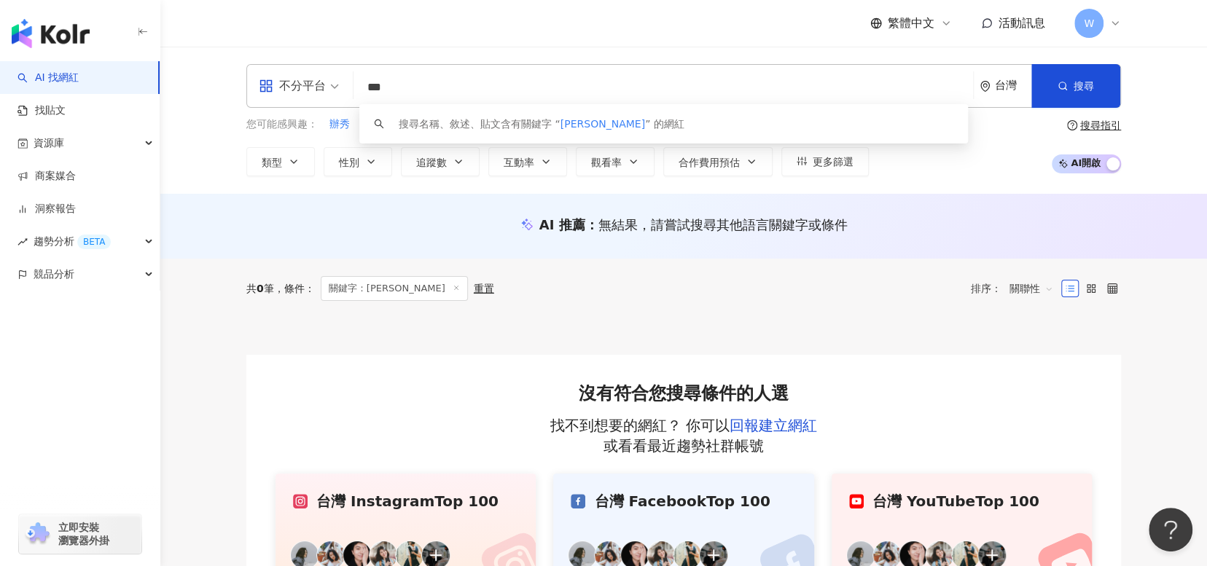
click at [1052, 208] on div "AI 推薦 ： 無結果，請嘗試搜尋其他語言關鍵字或條件" at bounding box center [683, 226] width 1046 height 65
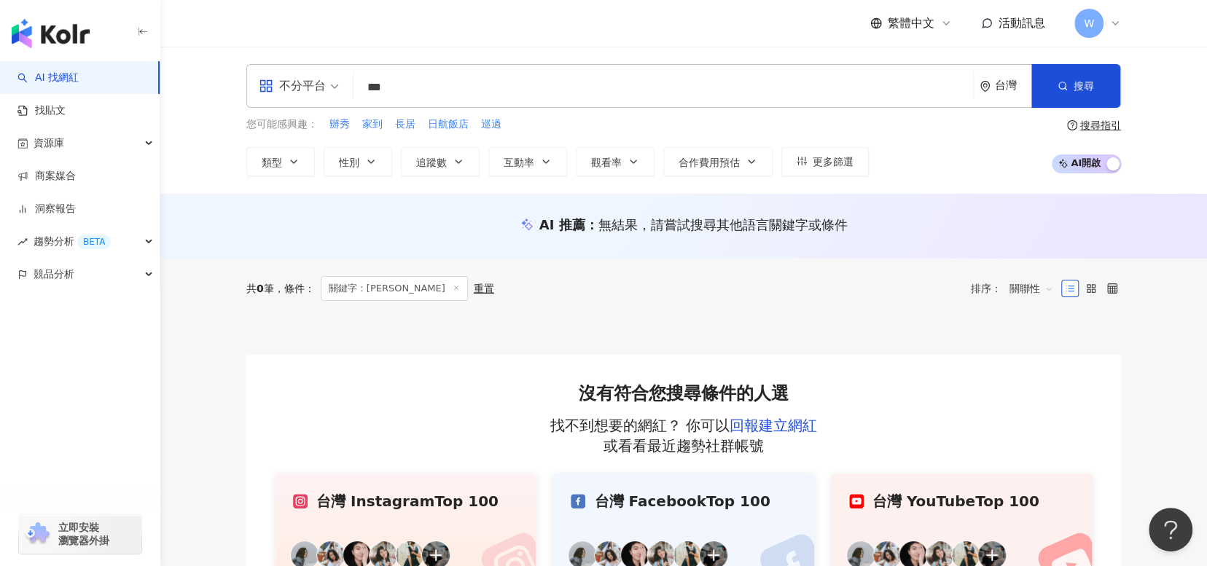
drag, startPoint x: 456, startPoint y: 77, endPoint x: 229, endPoint y: 62, distance: 227.8
click at [229, 62] on div "不分平台 *** 台灣 搜尋 keyword 搜尋名稱、敘述、貼文含有關鍵字 “ 陳安陽 ” 的網紅 您可能感興趣： 辦秀 家到 長居 日航飯店 巡過 類型 …" at bounding box center [683, 120] width 1046 height 147
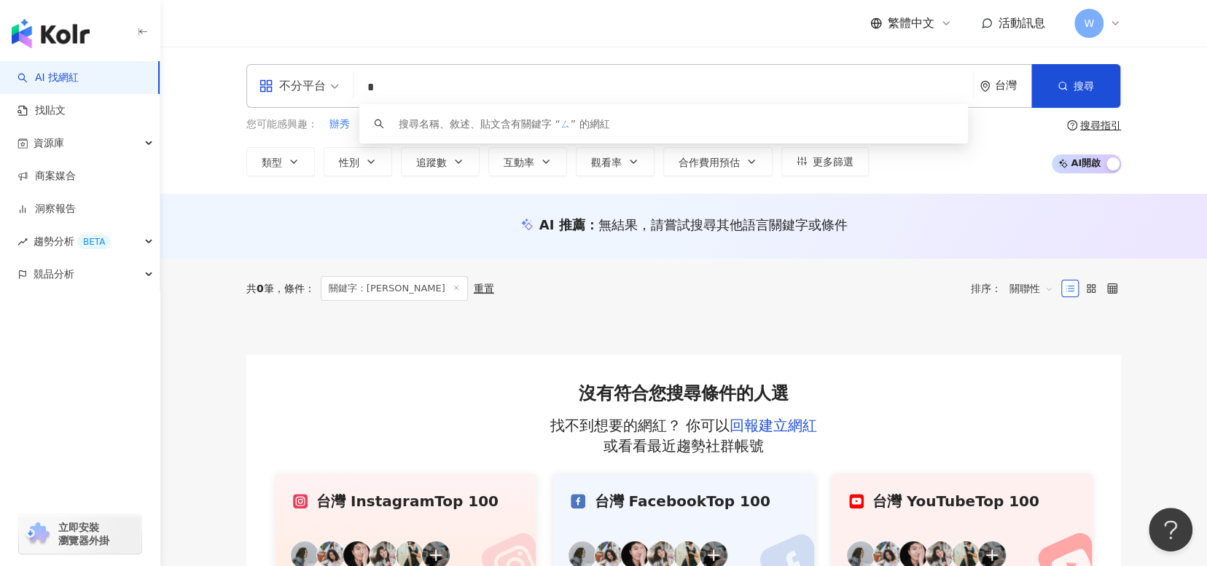
type input "**"
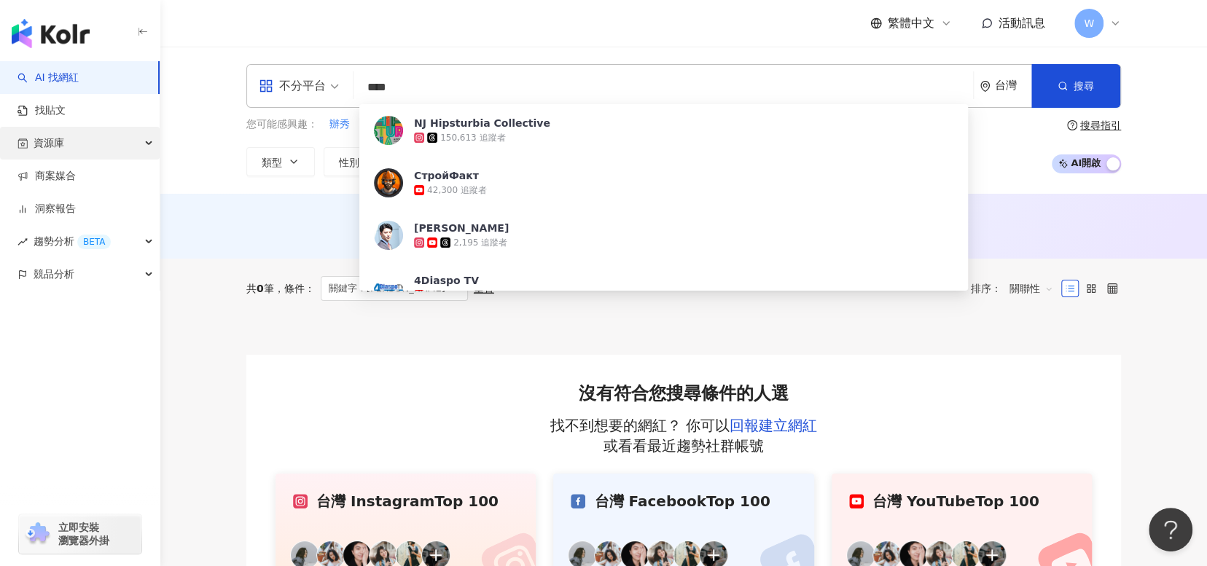
type input "****"
click at [80, 149] on div "資源庫" at bounding box center [80, 143] width 160 height 33
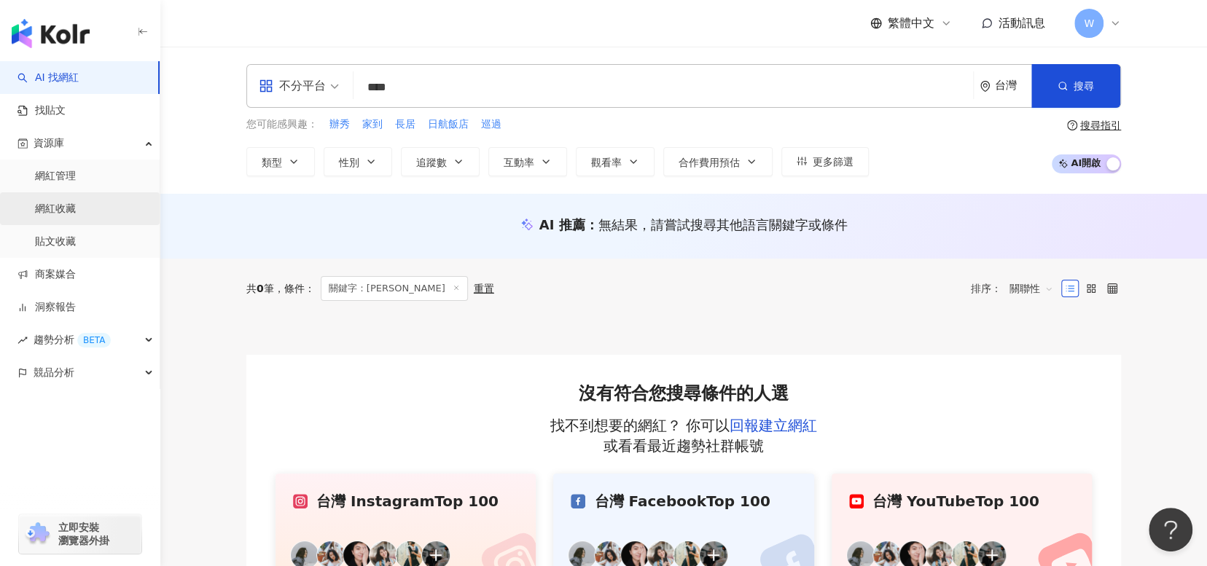
click at [76, 212] on link "網紅收藏" at bounding box center [55, 209] width 41 height 15
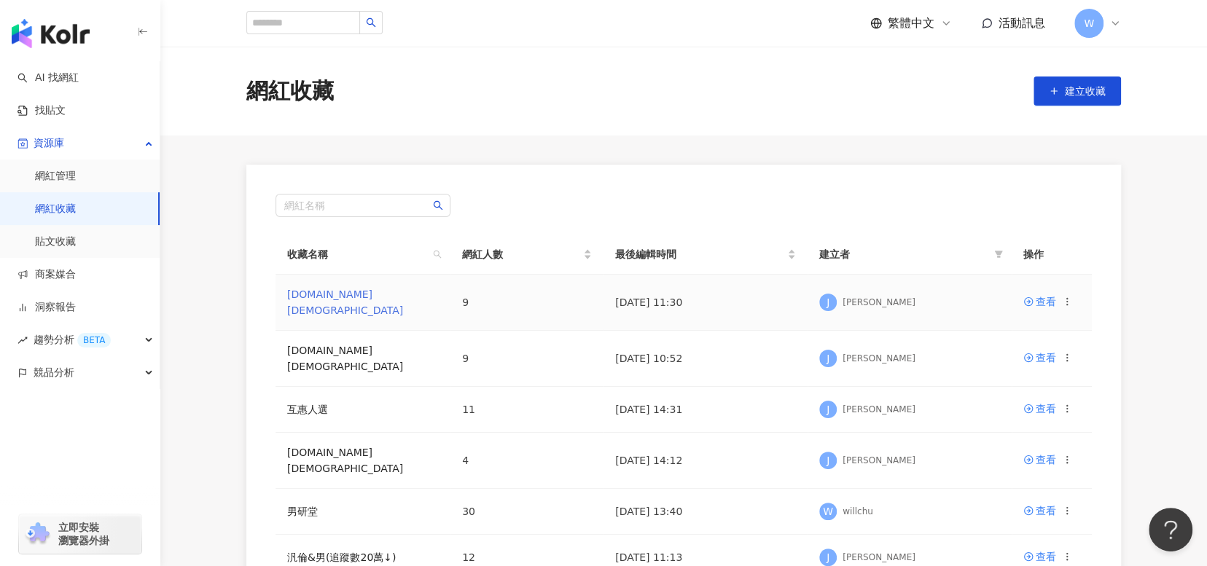
click at [347, 301] on link "日常話題.LGBT" at bounding box center [345, 303] width 116 height 28
click at [321, 345] on link "攝影.LGBT" at bounding box center [345, 359] width 116 height 28
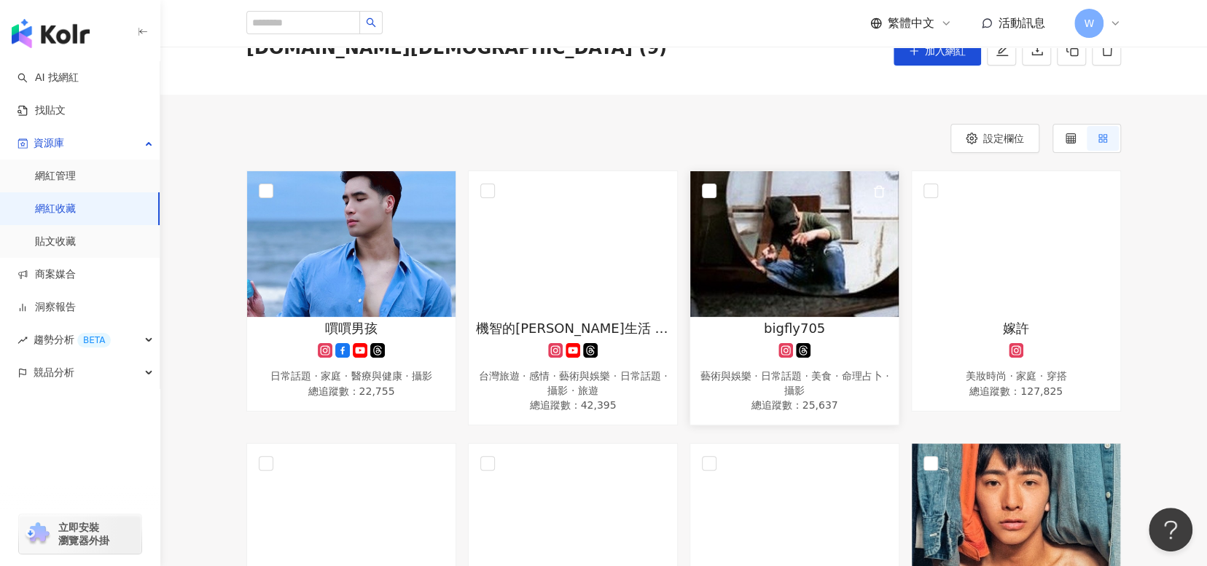
scroll to position [364, 0]
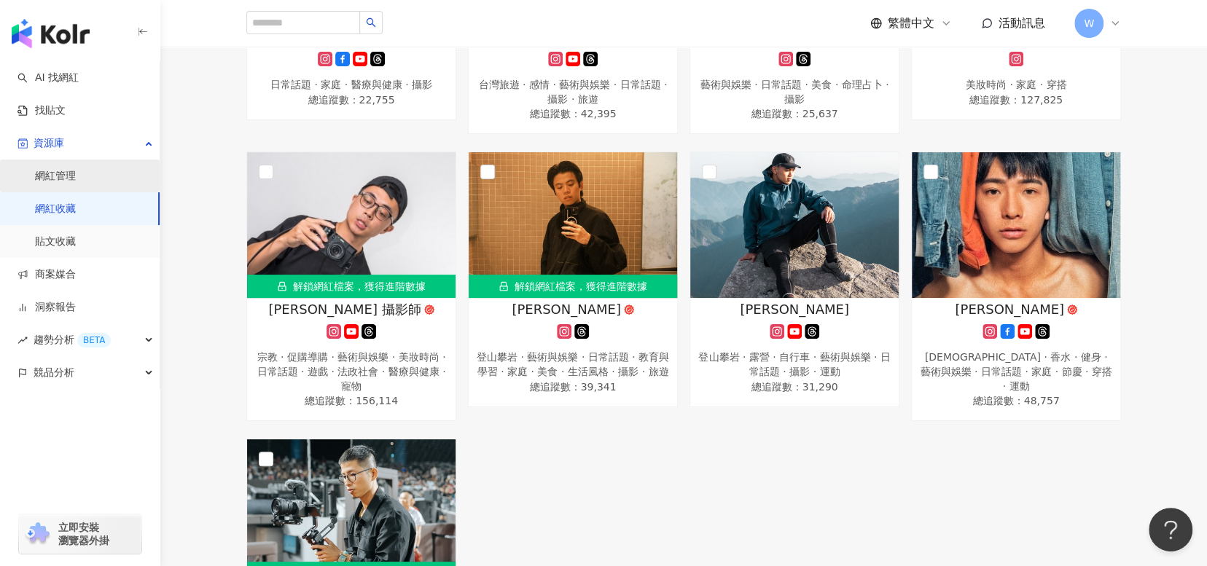
click at [76, 184] on link "網紅管理" at bounding box center [55, 176] width 41 height 15
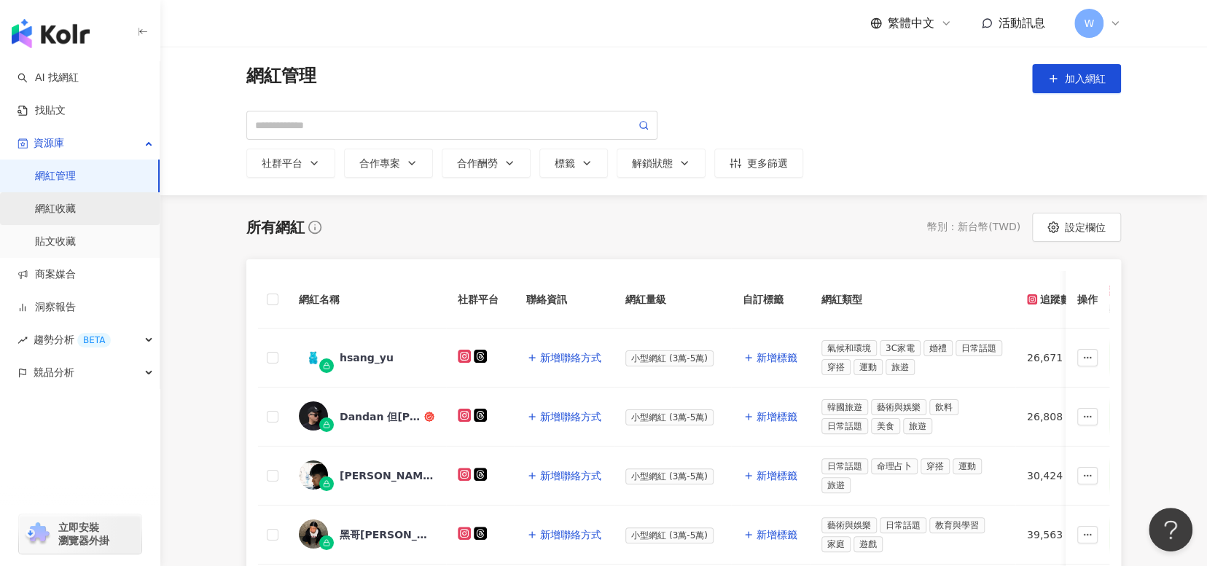
click at [76, 207] on link "網紅收藏" at bounding box center [55, 209] width 41 height 15
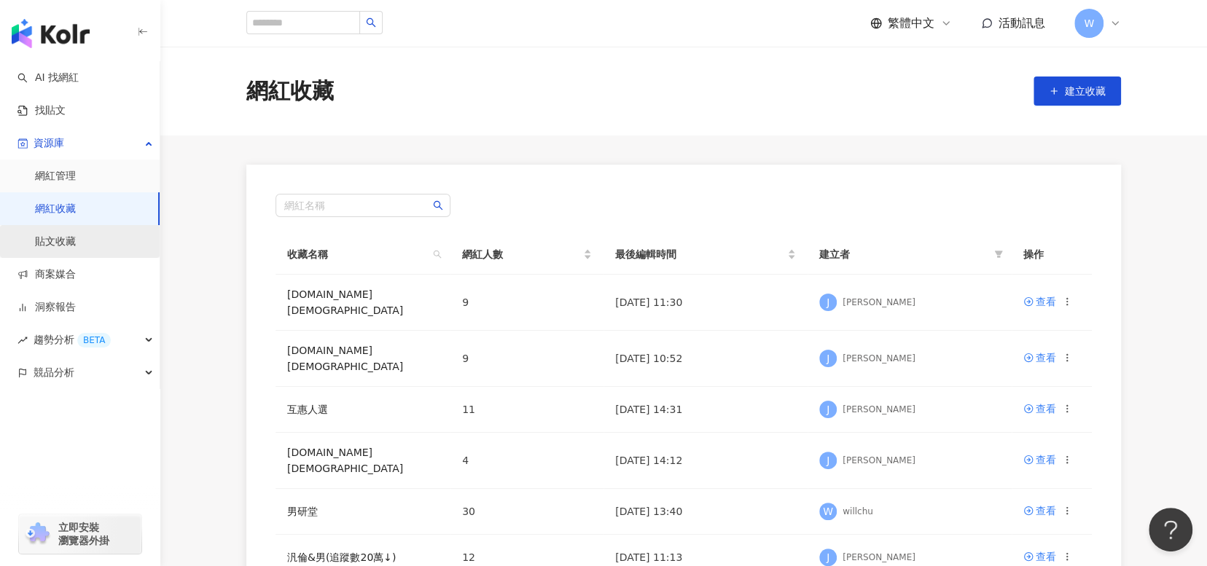
click at [76, 238] on link "貼文收藏" at bounding box center [55, 242] width 41 height 15
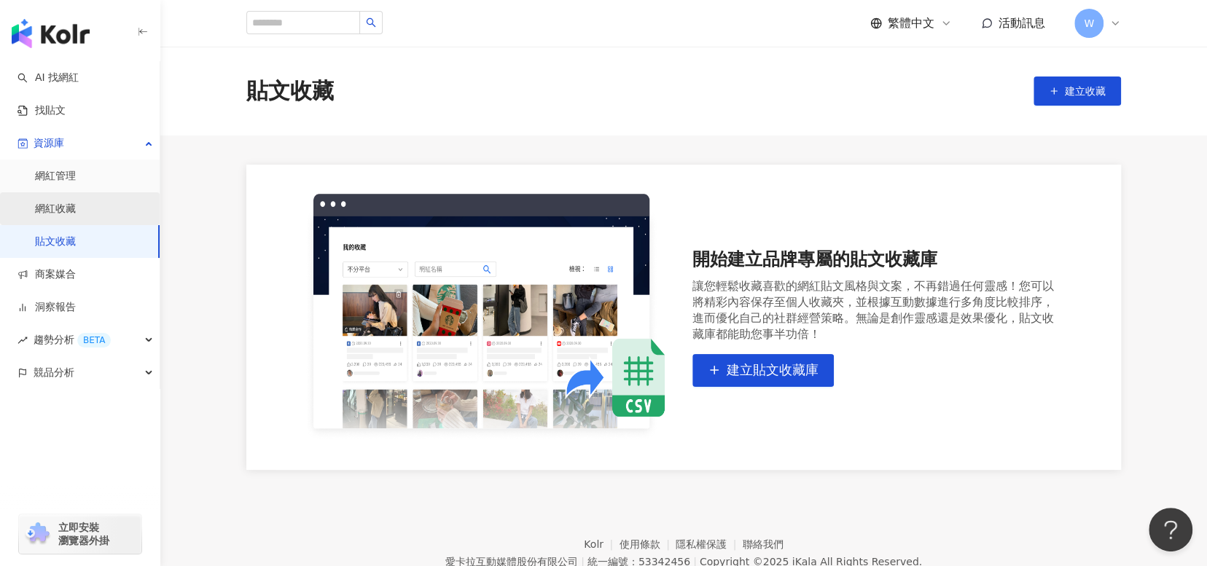
click at [76, 216] on link "網紅收藏" at bounding box center [55, 209] width 41 height 15
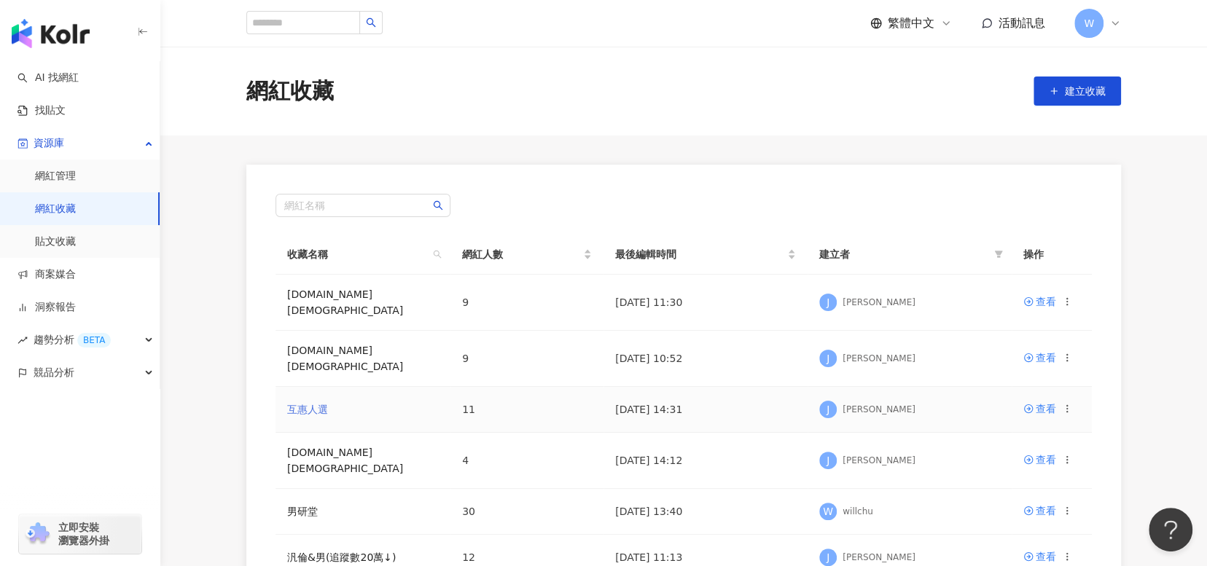
click at [319, 404] on link "互惠人選" at bounding box center [307, 410] width 41 height 12
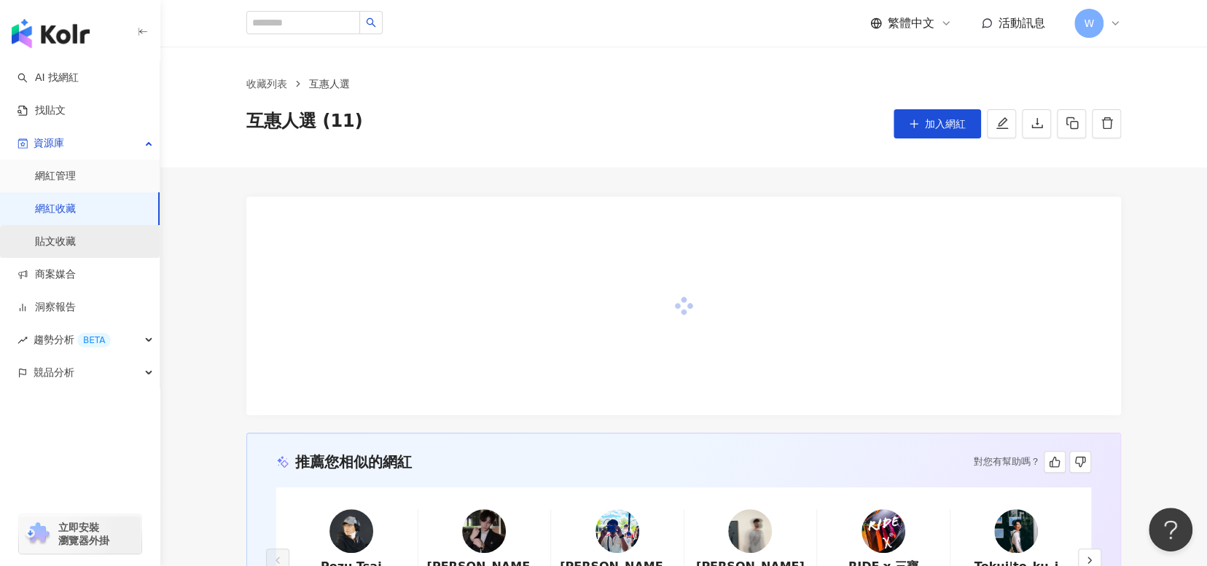
click at [76, 242] on link "貼文收藏" at bounding box center [55, 242] width 41 height 15
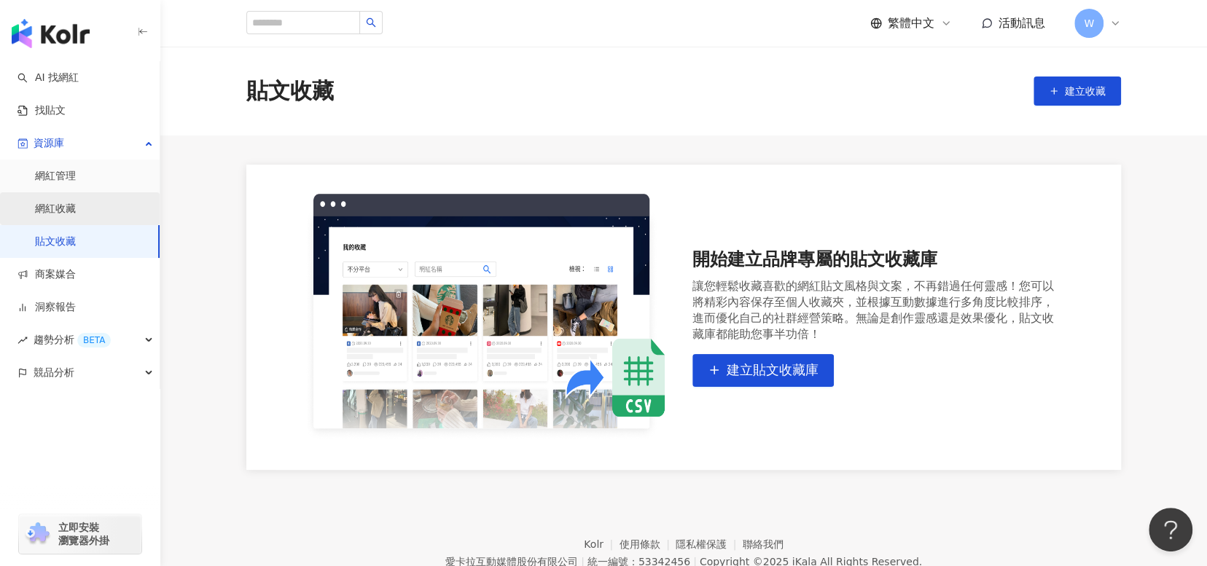
click at [76, 210] on link "網紅收藏" at bounding box center [55, 209] width 41 height 15
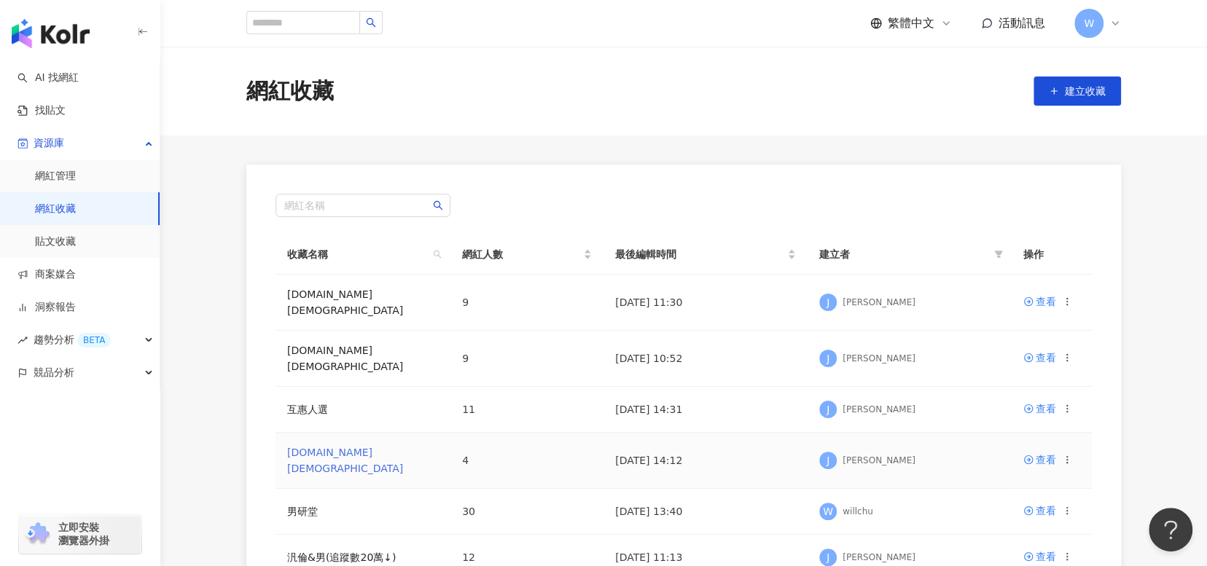
click at [336, 447] on link "交通工具.LGBT" at bounding box center [345, 461] width 116 height 28
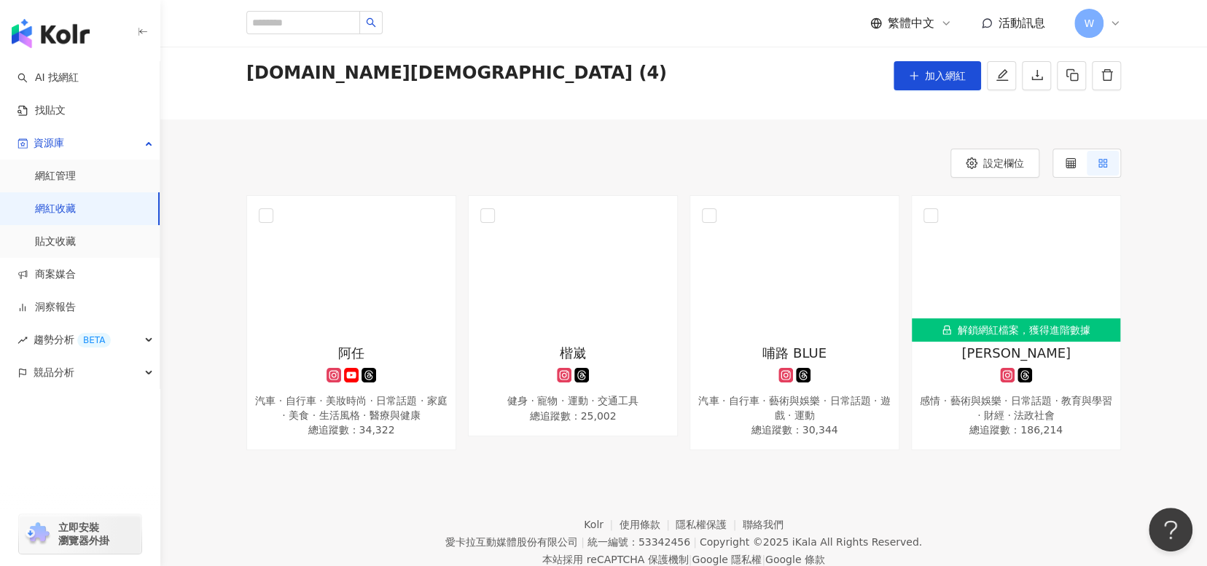
scroll to position [92, 0]
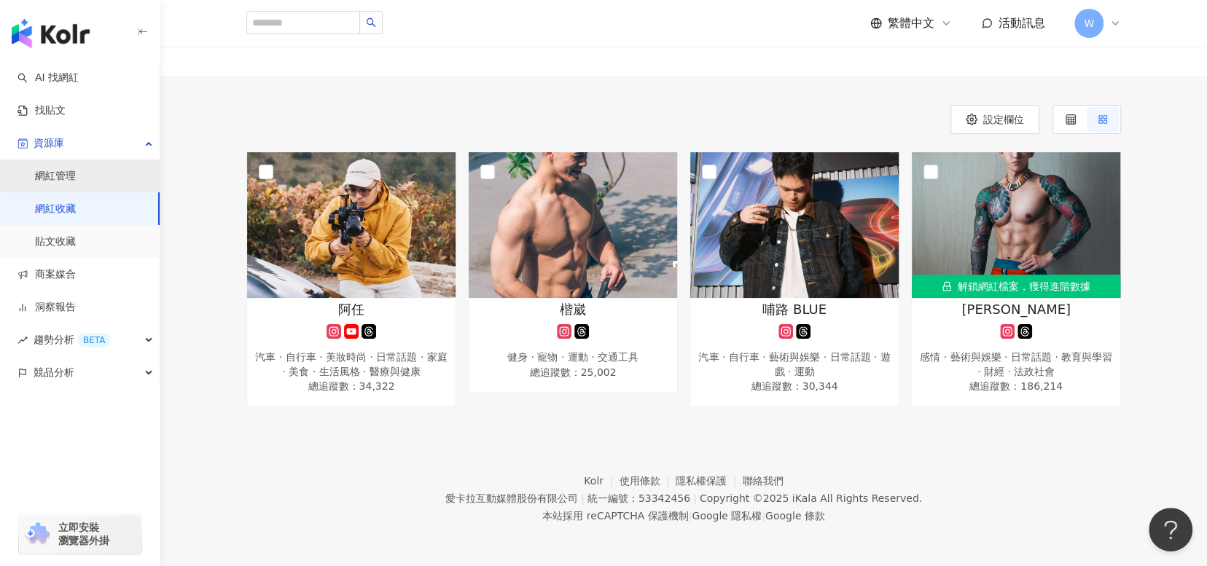
click at [76, 174] on link "網紅管理" at bounding box center [55, 176] width 41 height 15
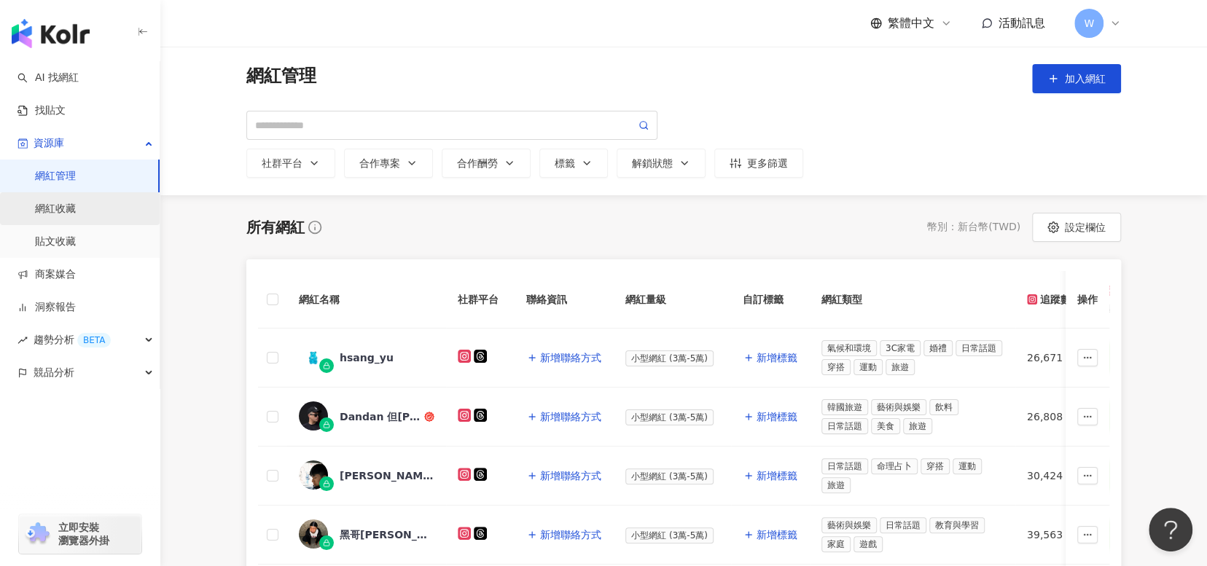
click at [76, 216] on link "網紅收藏" at bounding box center [55, 209] width 41 height 15
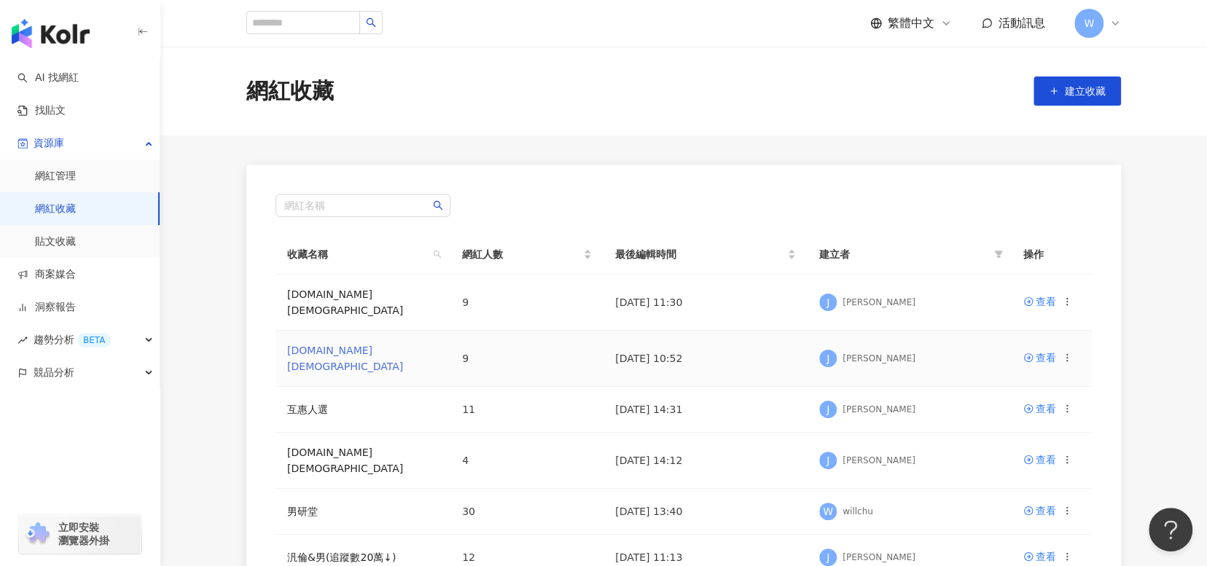
click at [325, 345] on link "攝影.LGBT" at bounding box center [345, 359] width 116 height 28
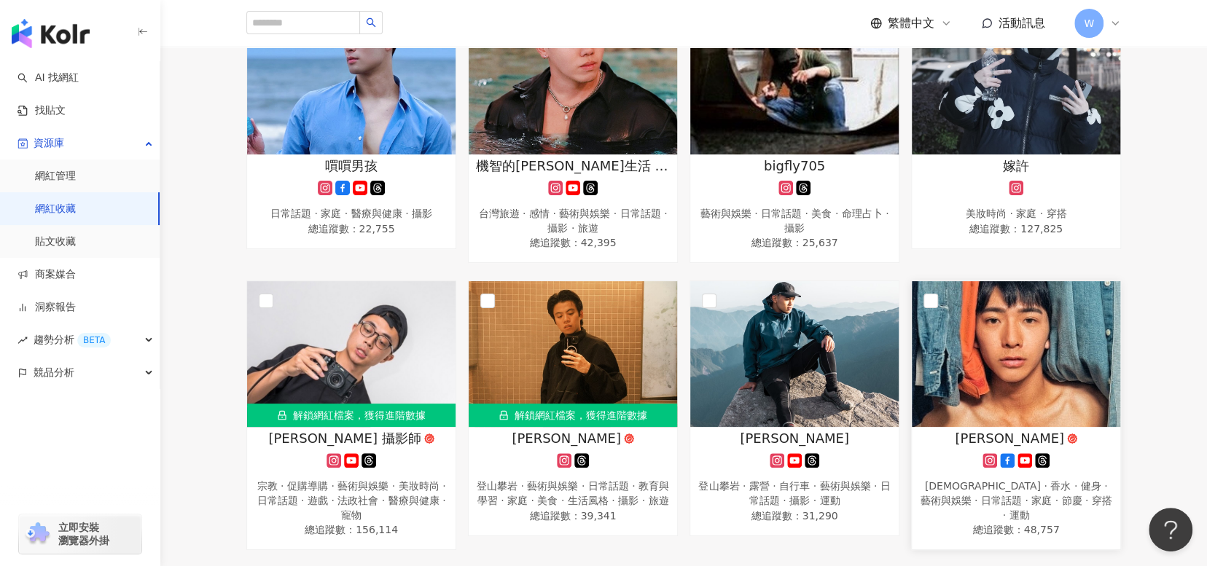
scroll to position [364, 0]
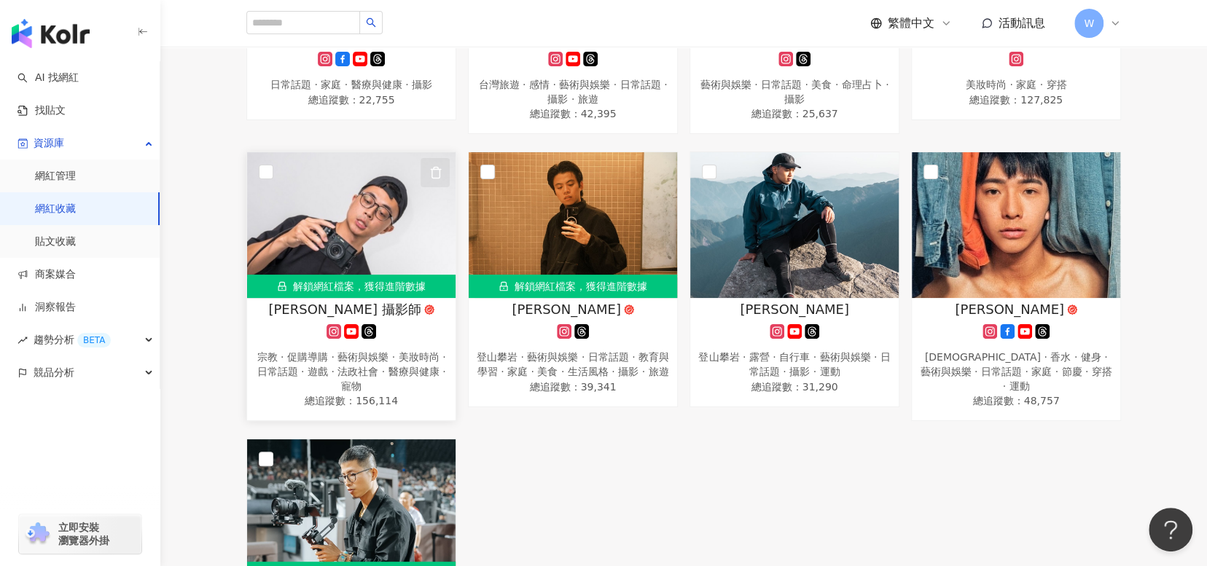
click at [435, 173] on icon "button" at bounding box center [435, 172] width 13 height 13
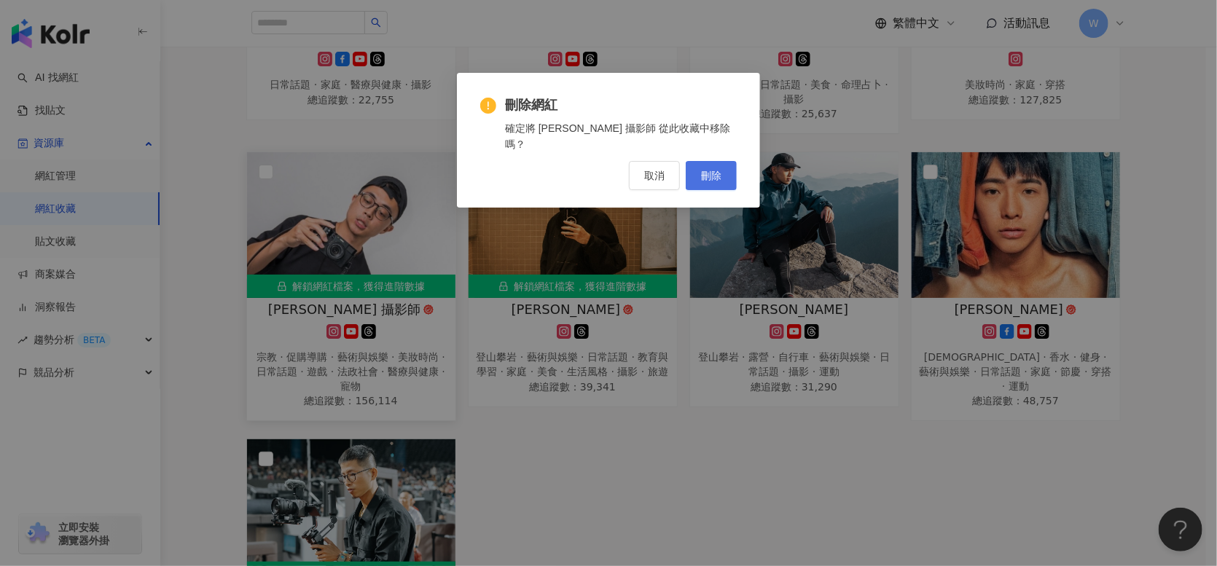
click at [730, 168] on button "刪除" at bounding box center [711, 175] width 51 height 29
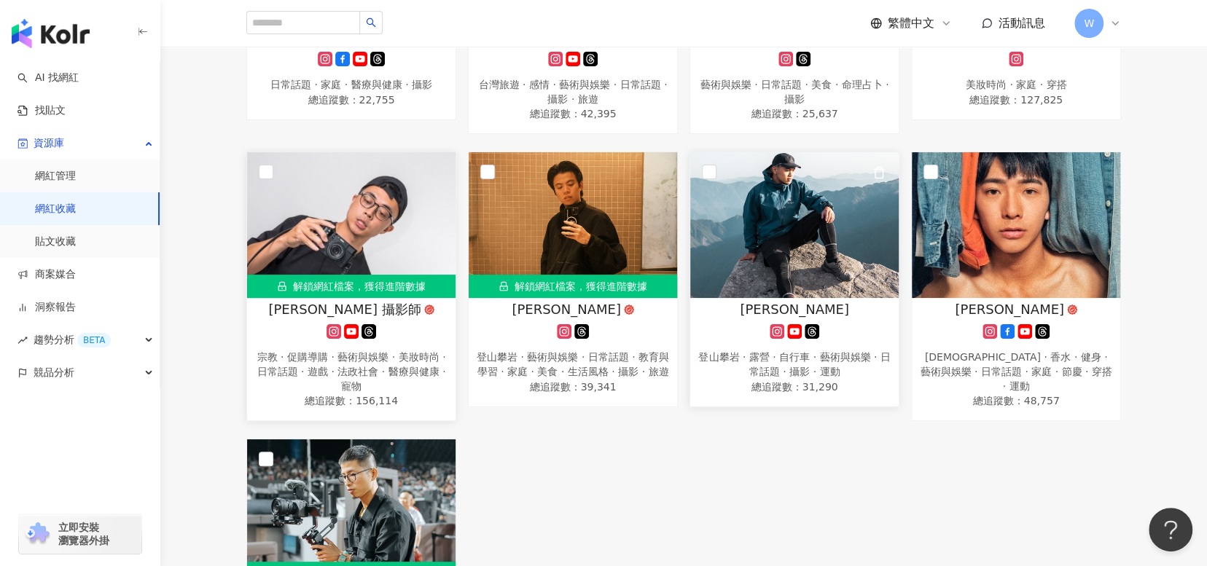
scroll to position [510, 0]
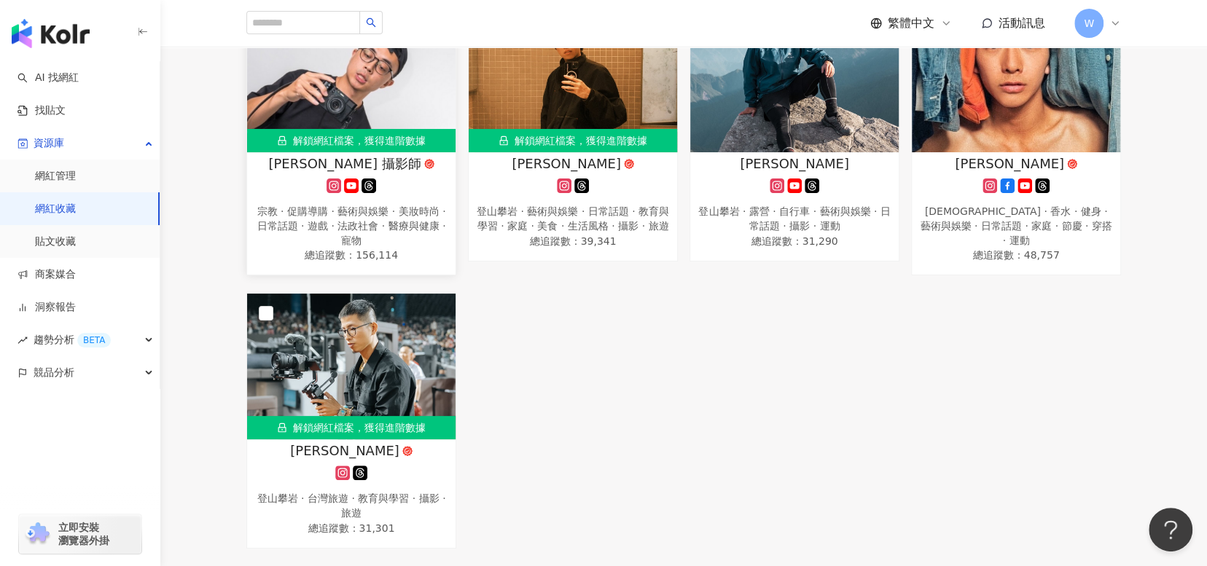
click at [733, 382] on div "嘪嘪男孩 日常話題 · 家庭 · 醫療與健康 · 攝影 總追蹤數 ： 22,755 機智的亞當生活 Wise Adam’s Life 台灣旅遊 · 感情 · …" at bounding box center [683, 140] width 886 height 815
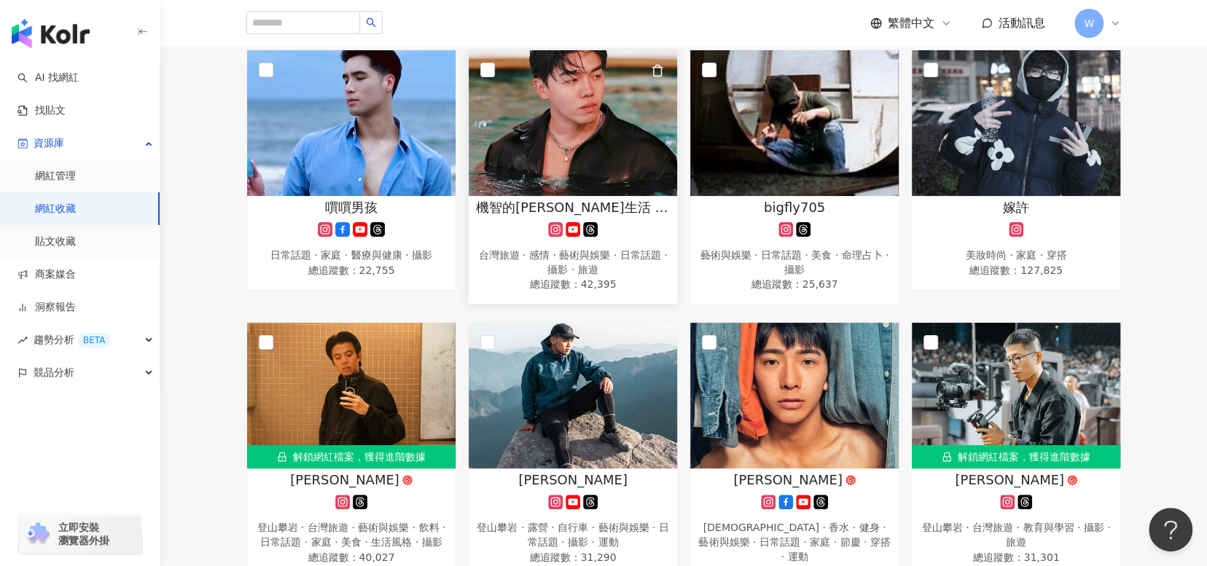
scroll to position [160, 0]
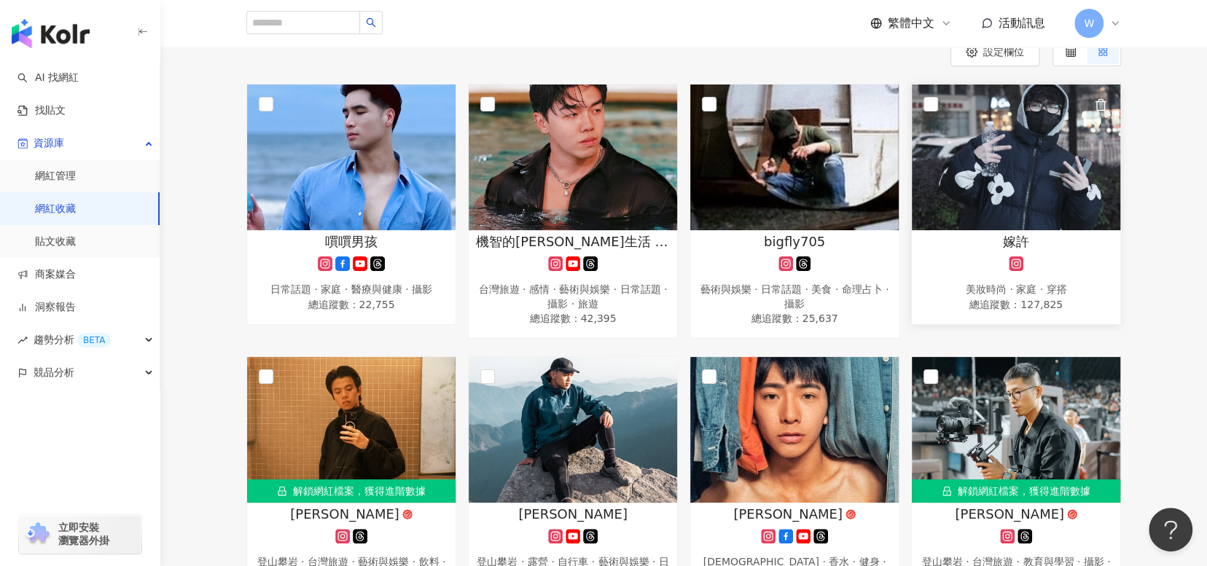
click at [1100, 106] on icon "button" at bounding box center [1100, 104] width 13 height 13
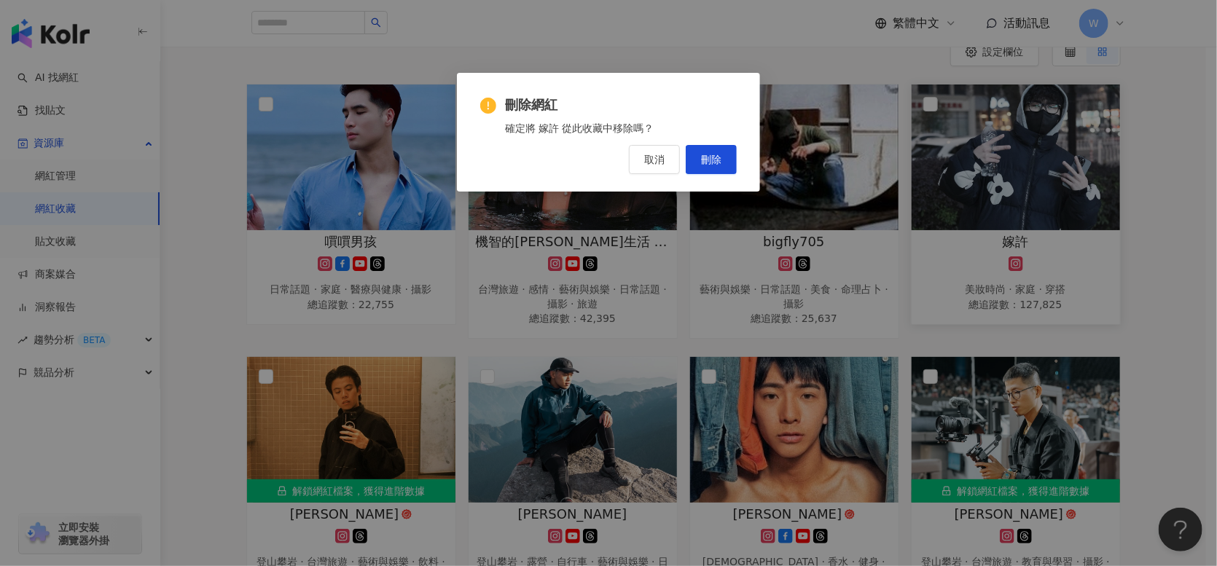
click at [713, 157] on span "刪除" at bounding box center [711, 160] width 20 height 12
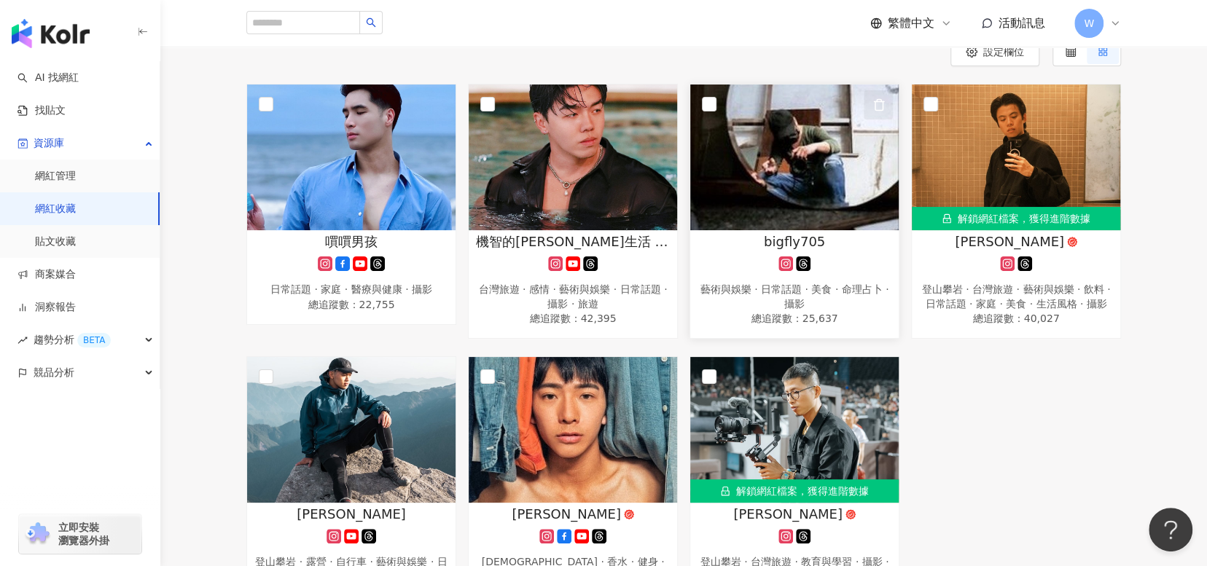
click at [876, 101] on icon "button" at bounding box center [878, 104] width 13 height 13
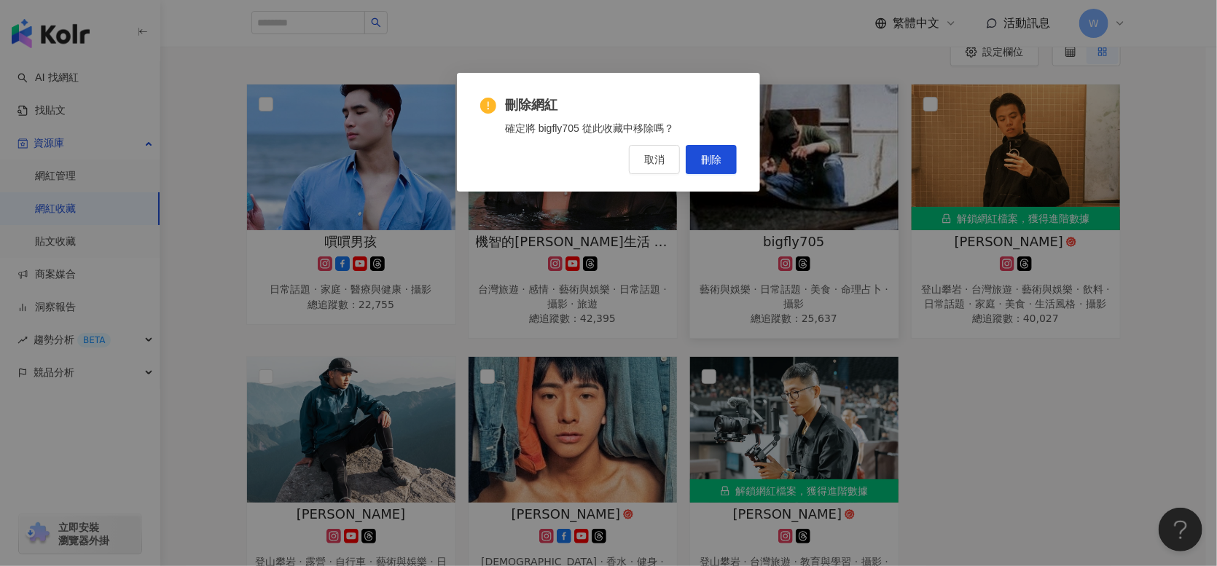
click at [728, 144] on div "刪除網紅 確定將 bigfly705 從此收藏中移除嗎？ 取消 刪除" at bounding box center [608, 135] width 256 height 78
click at [725, 150] on button "刪除" at bounding box center [711, 159] width 51 height 29
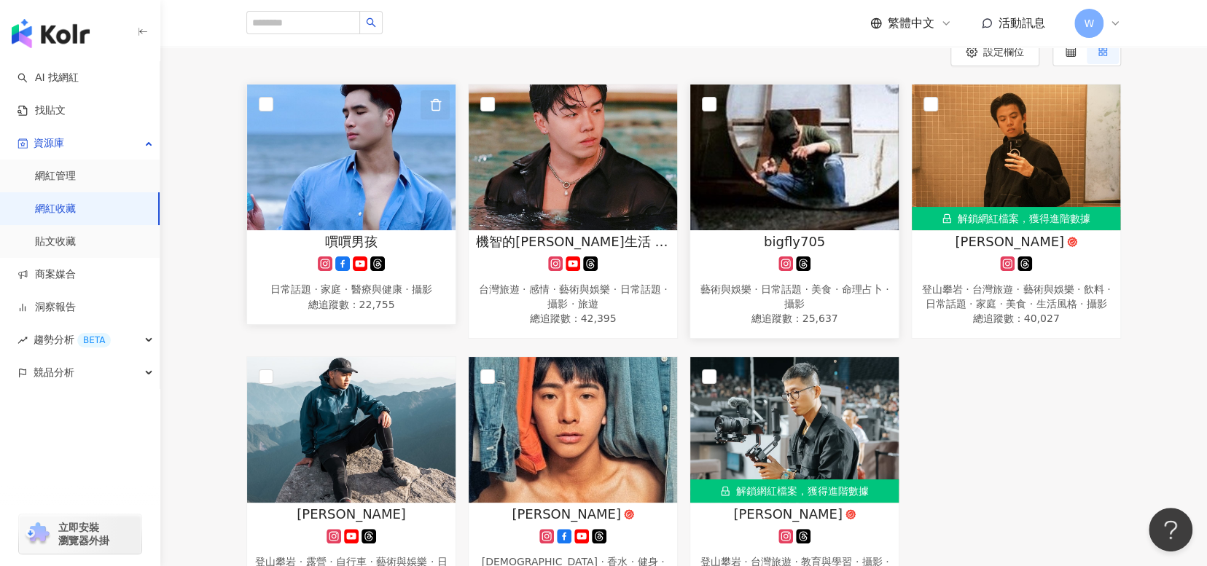
click at [426, 110] on button "button" at bounding box center [434, 104] width 29 height 29
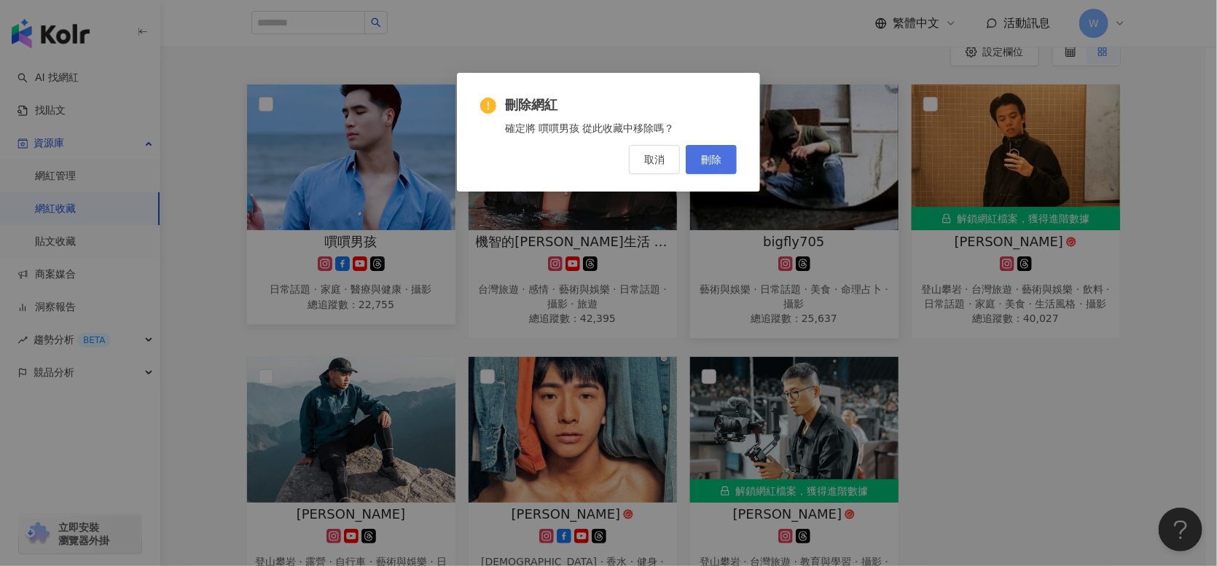
click at [715, 154] on span "刪除" at bounding box center [711, 160] width 20 height 12
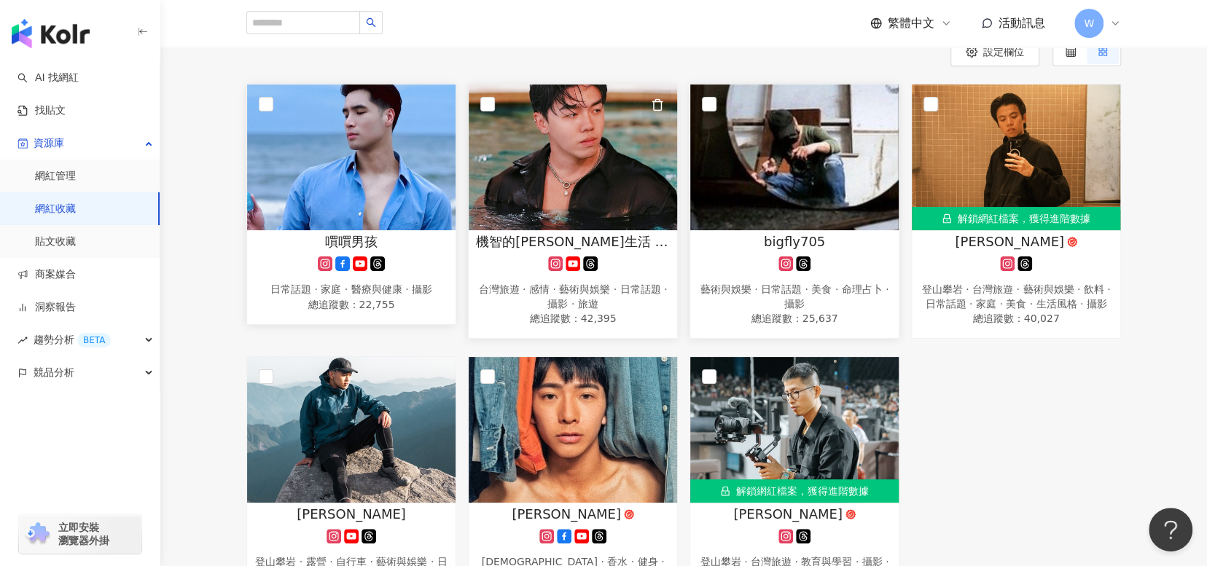
click at [659, 106] on icon "button" at bounding box center [657, 104] width 13 height 13
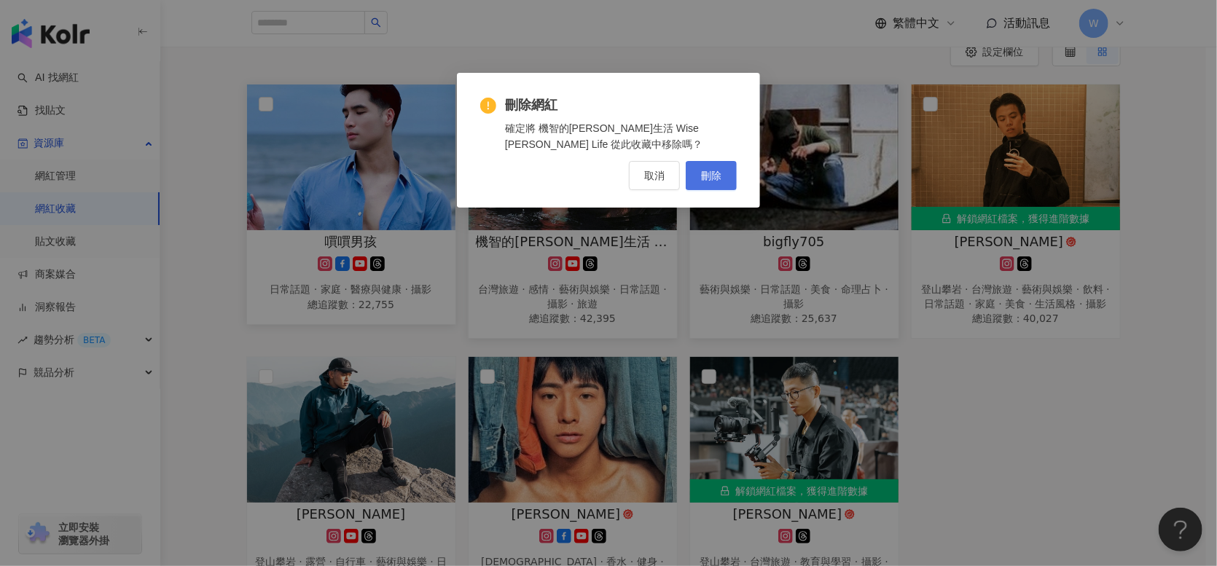
click at [716, 166] on button "刪除" at bounding box center [711, 175] width 51 height 29
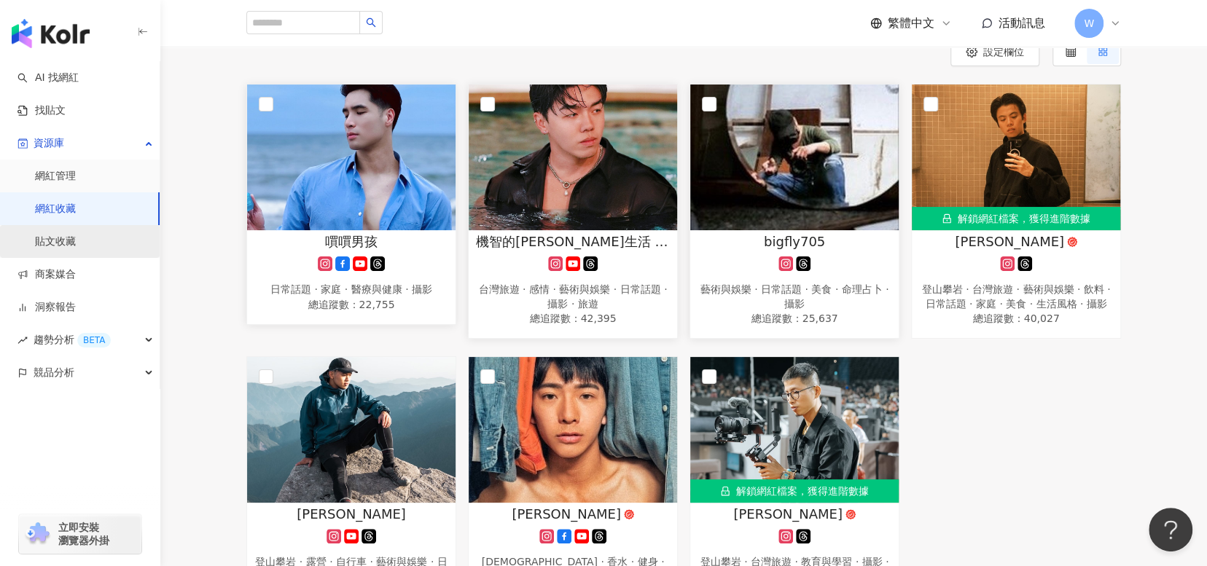
click at [76, 246] on link "貼文收藏" at bounding box center [55, 242] width 41 height 15
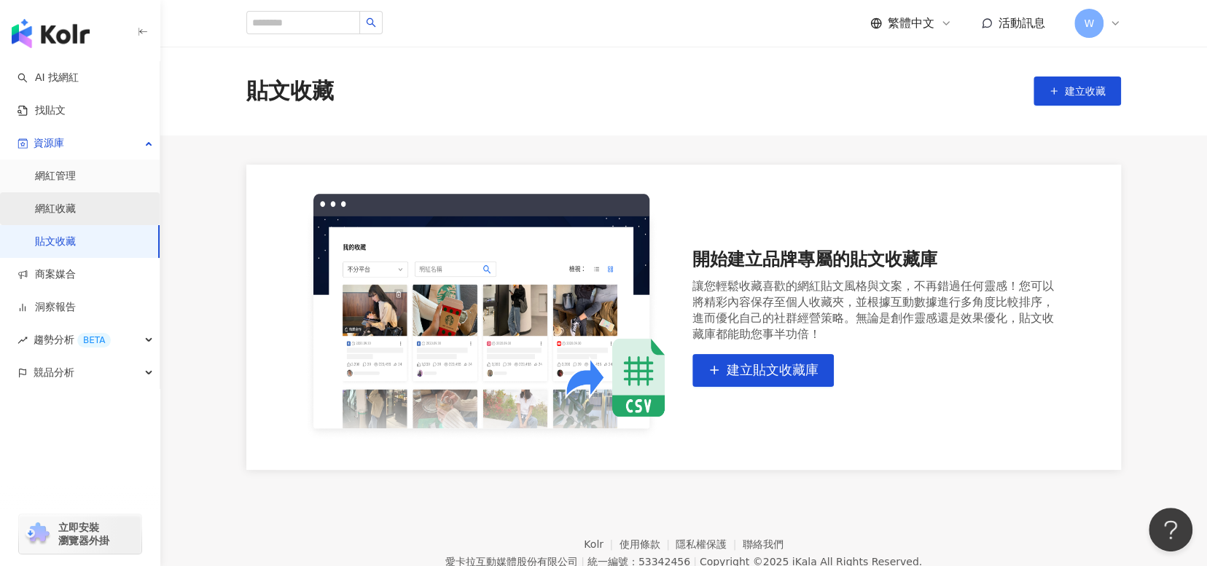
click at [76, 205] on link "網紅收藏" at bounding box center [55, 209] width 41 height 15
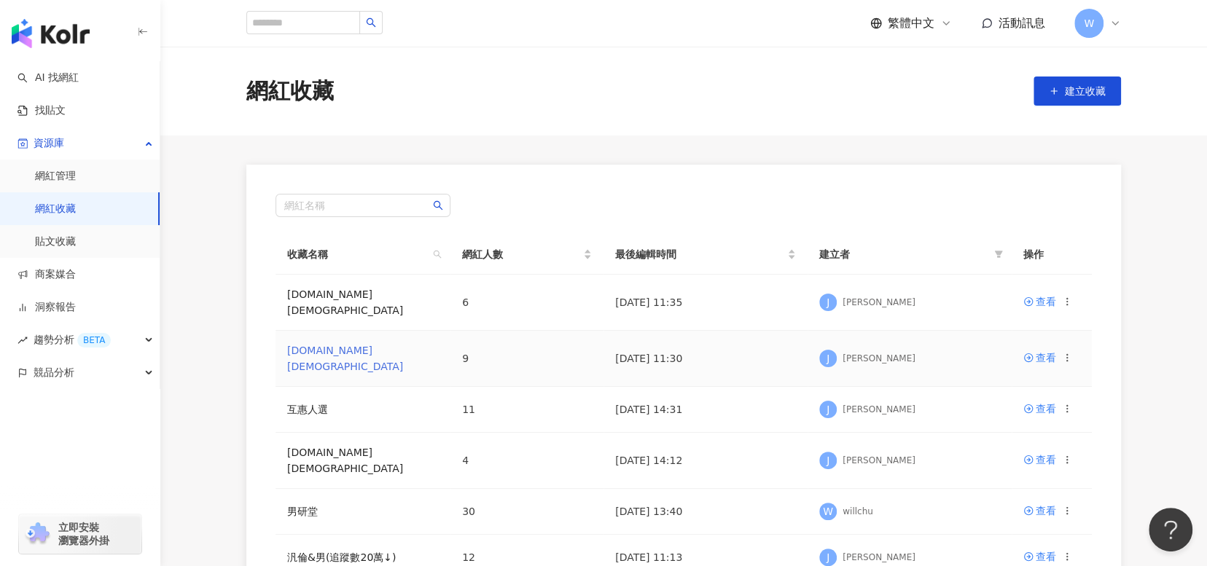
click at [337, 345] on link "日常話題.LGBT" at bounding box center [345, 359] width 116 height 28
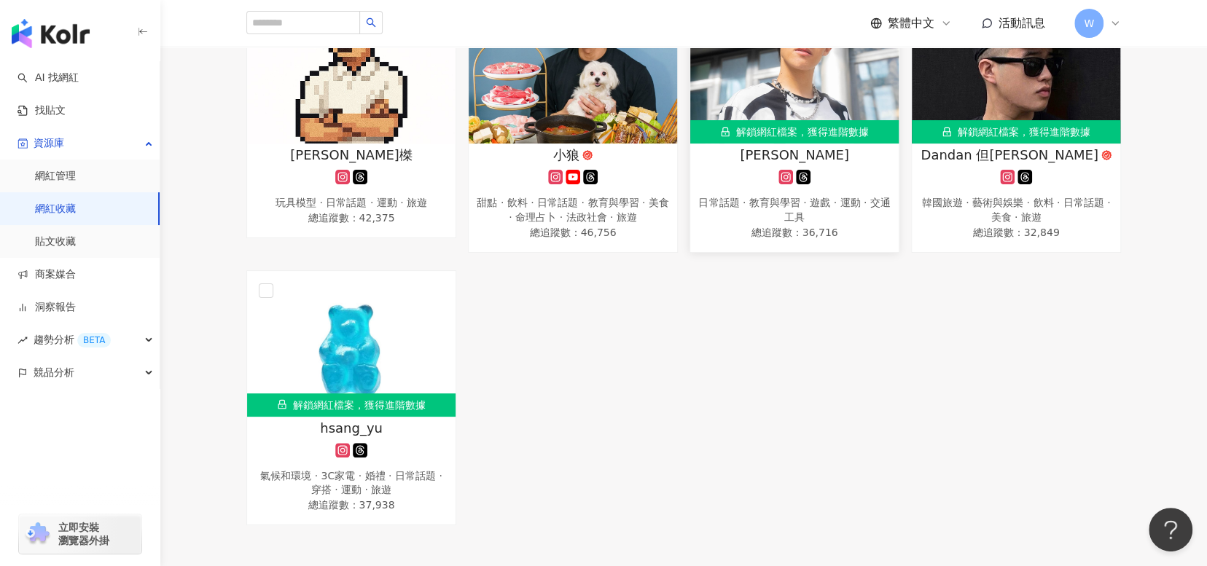
scroll to position [437, 0]
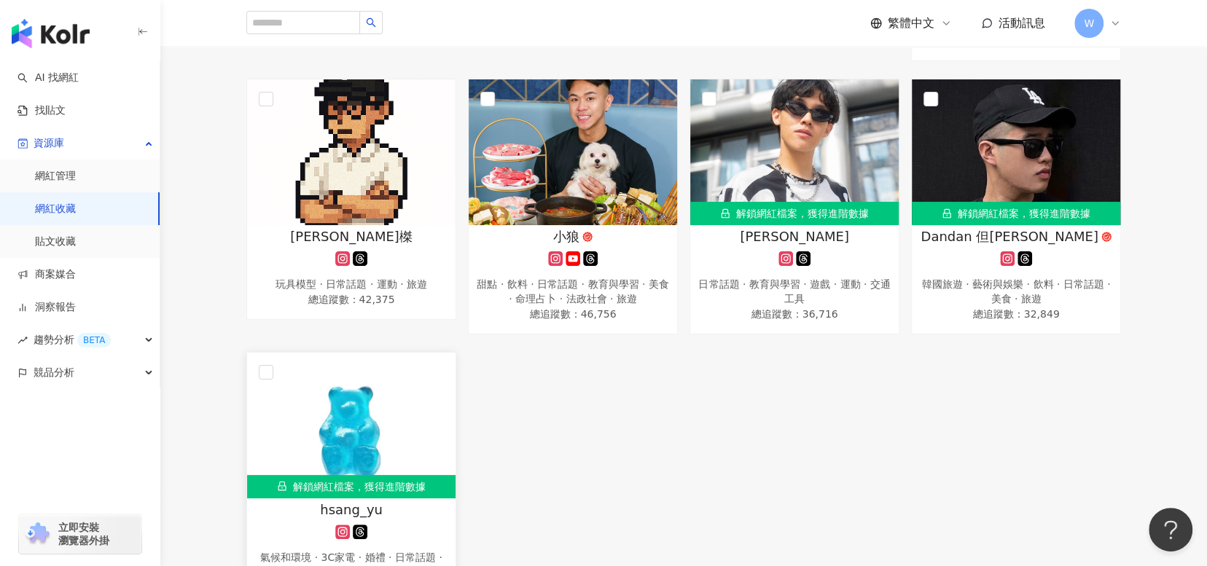
click at [402, 401] on img at bounding box center [351, 426] width 208 height 146
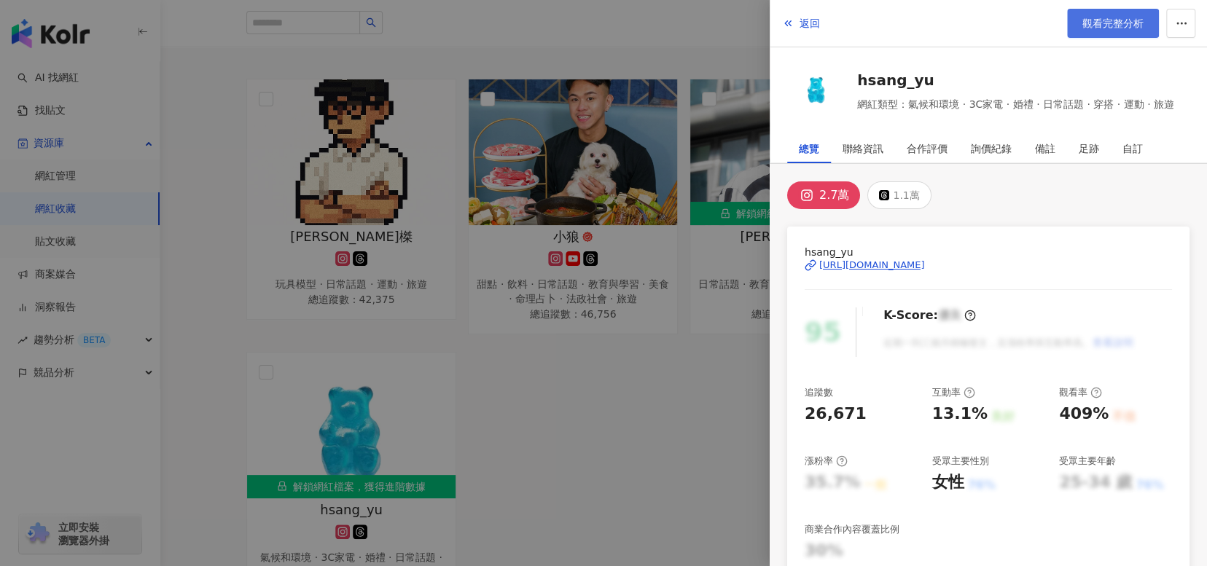
click at [1108, 22] on span "觀看完整分析" at bounding box center [1112, 23] width 61 height 12
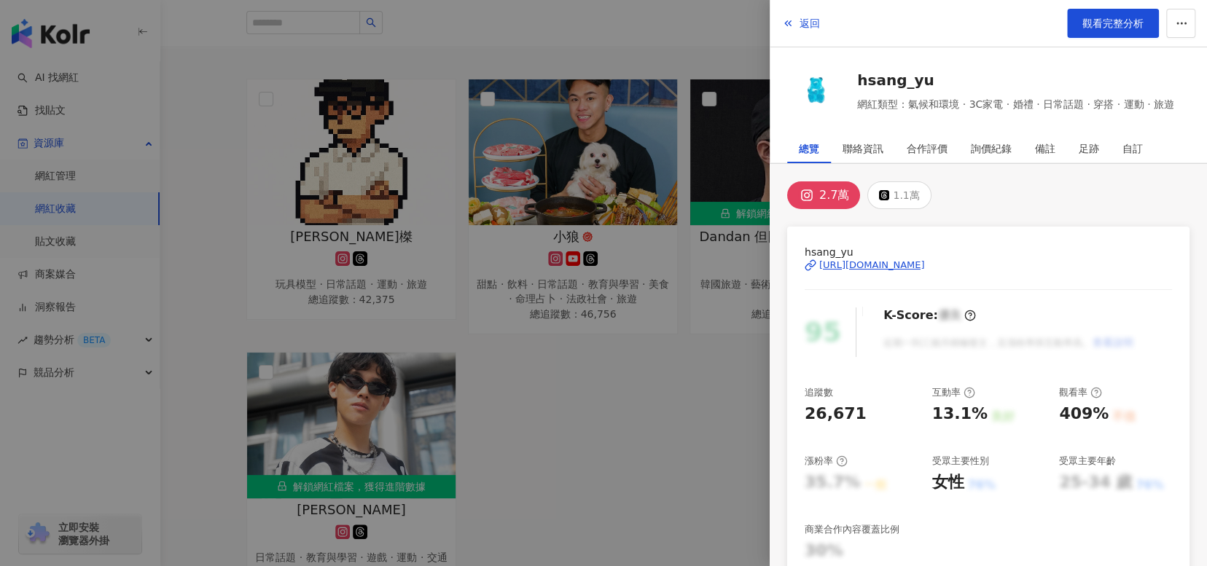
click at [607, 435] on div at bounding box center [603, 283] width 1207 height 566
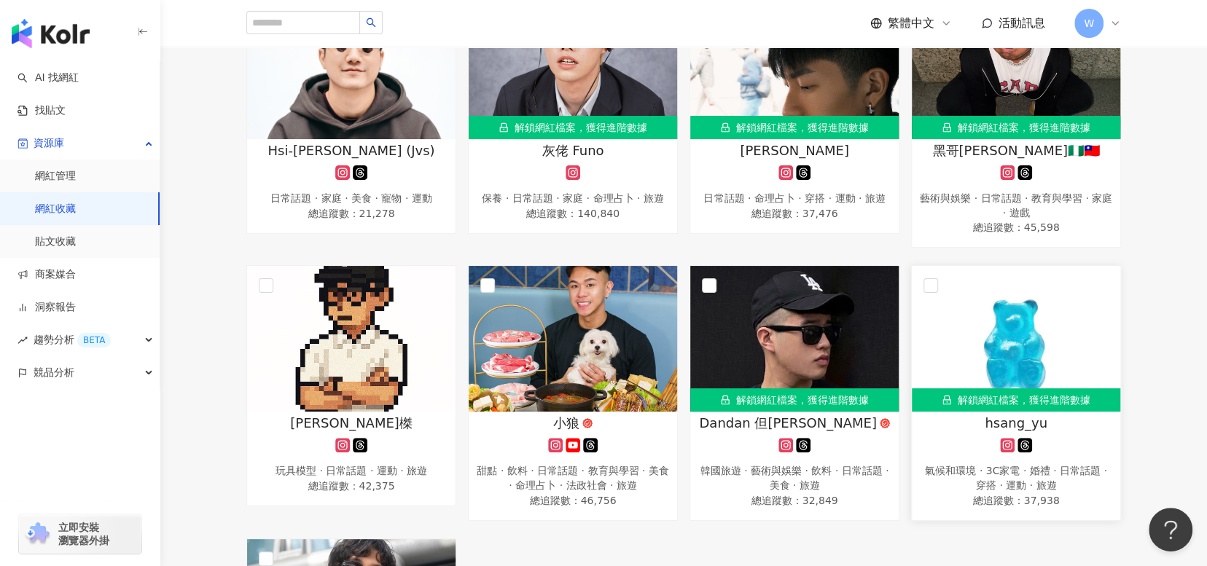
scroll to position [219, 0]
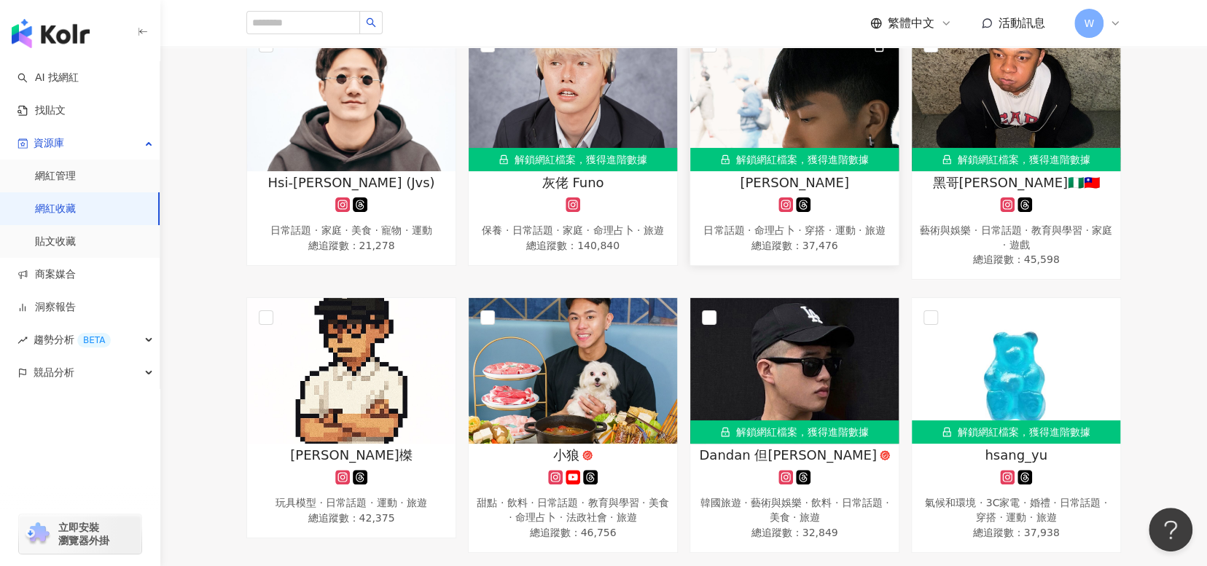
click at [850, 189] on div "[PERSON_NAME]" at bounding box center [794, 182] width 194 height 18
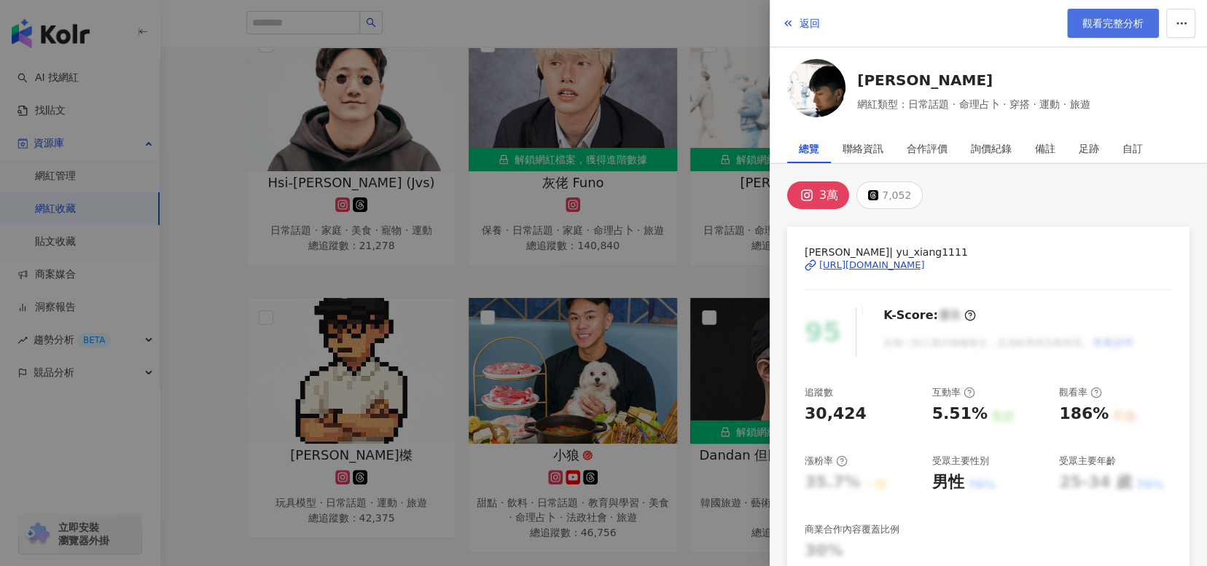
click at [1131, 27] on span "觀看完整分析" at bounding box center [1112, 23] width 61 height 12
click at [1085, 214] on div "3萬 7,052 黃昱翔 | yu_xiang1111 https://www.instagram.com/yu_xiang1111/ 95 K-Score …" at bounding box center [987, 535] width 437 height 742
click at [245, 281] on div at bounding box center [603, 283] width 1207 height 566
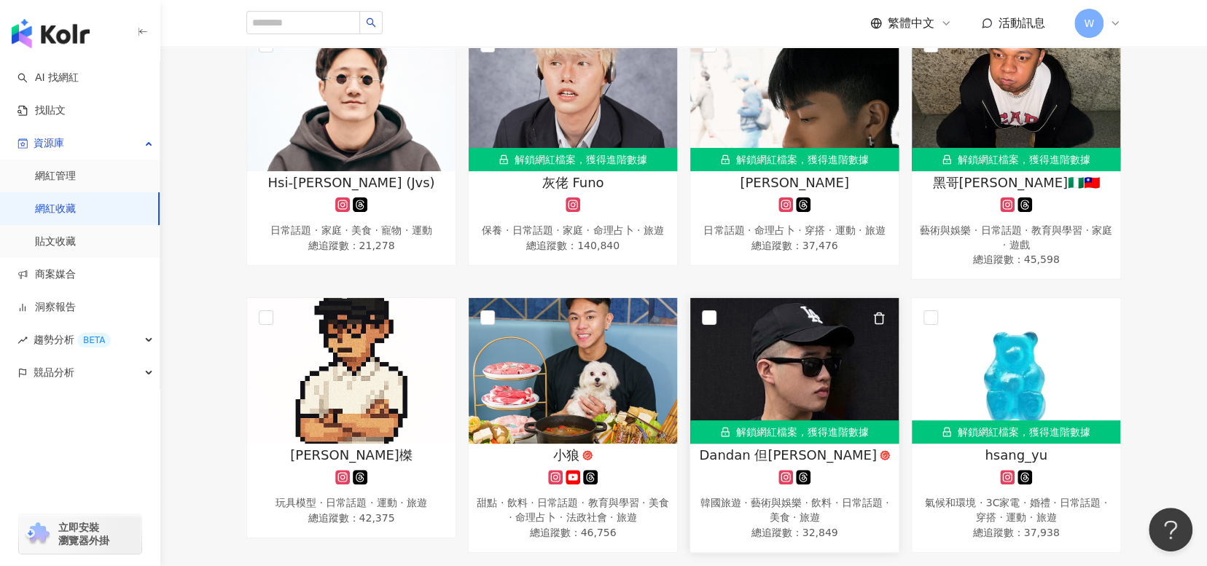
click at [837, 402] on img at bounding box center [794, 371] width 208 height 146
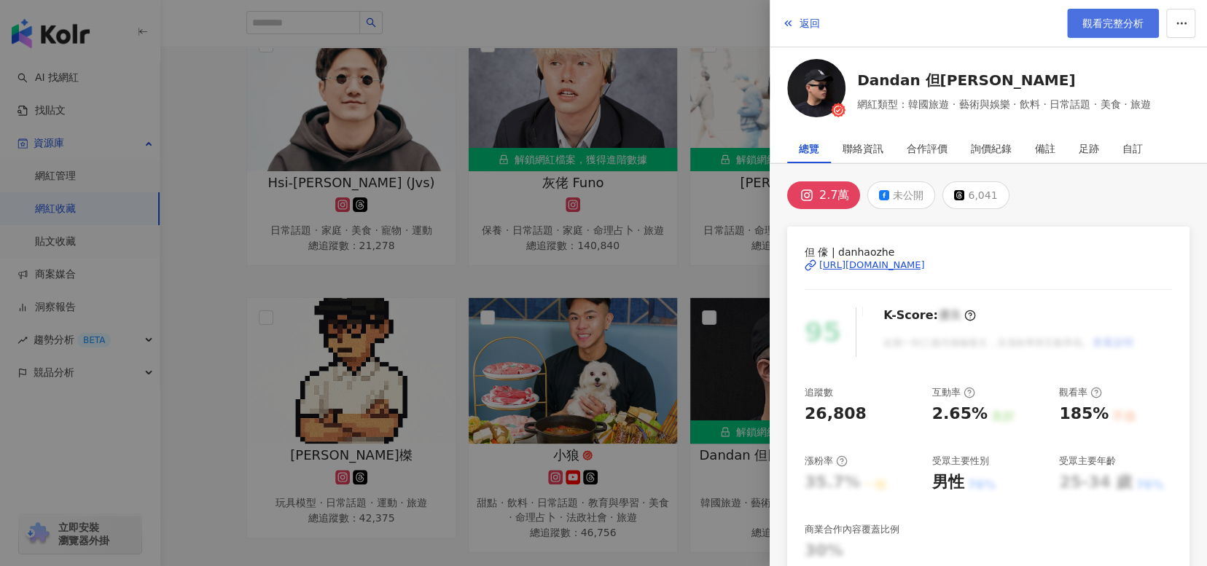
click at [1096, 29] on span "觀看完整分析" at bounding box center [1112, 23] width 61 height 12
click at [788, 26] on icon "button" at bounding box center [788, 23] width 12 height 12
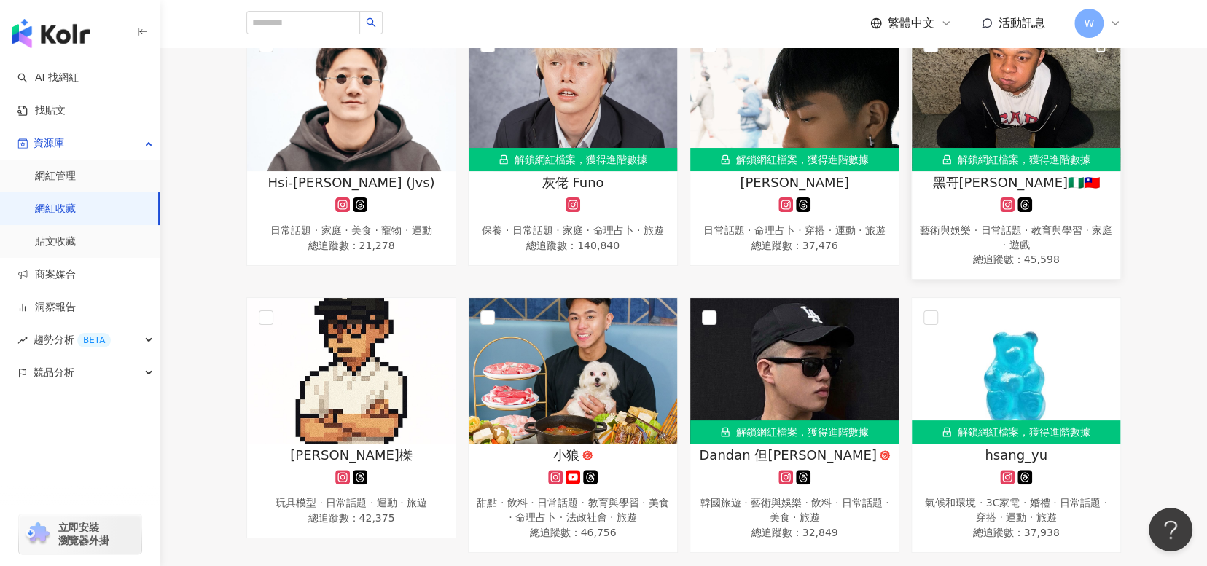
click at [1064, 207] on div at bounding box center [1016, 204] width 194 height 15
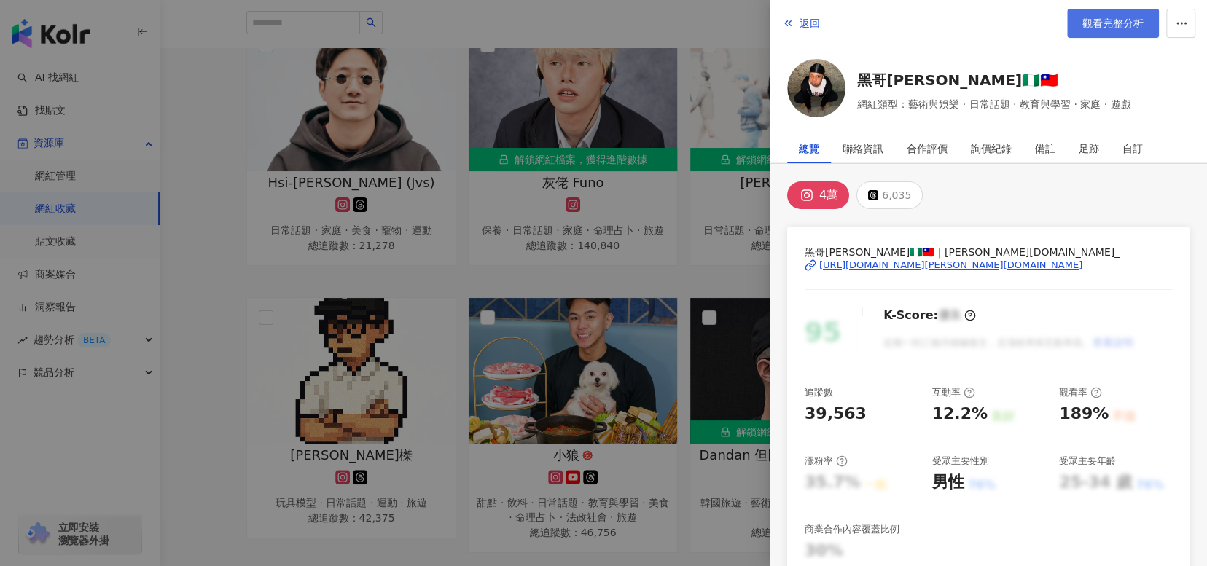
click at [1097, 26] on span "觀看完整分析" at bounding box center [1112, 23] width 61 height 12
click at [232, 374] on div at bounding box center [603, 283] width 1207 height 566
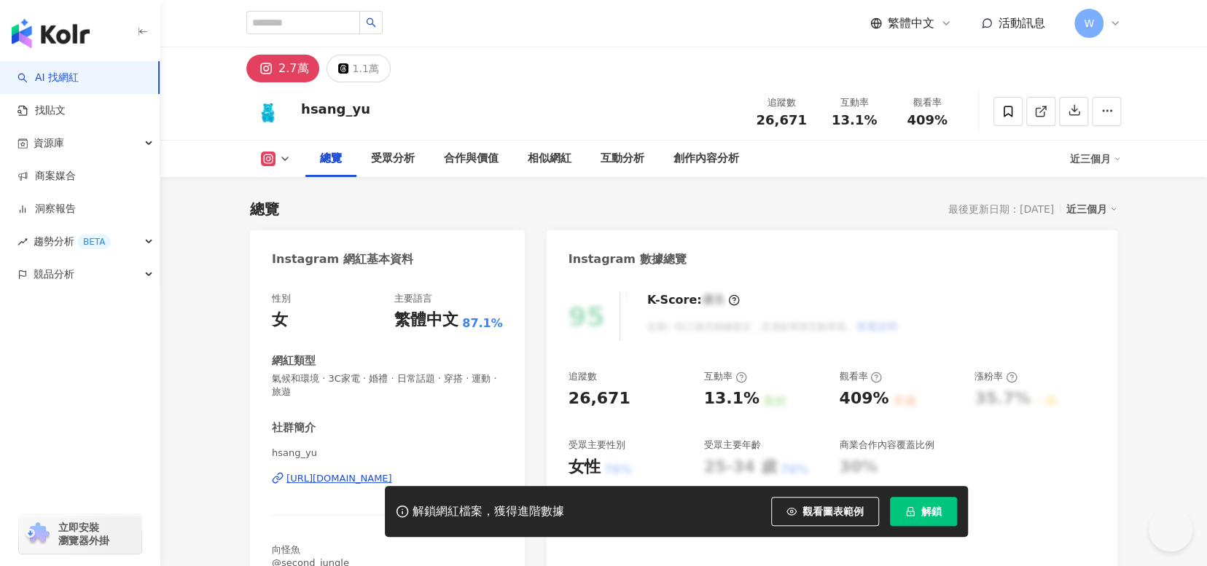
scroll to position [146, 0]
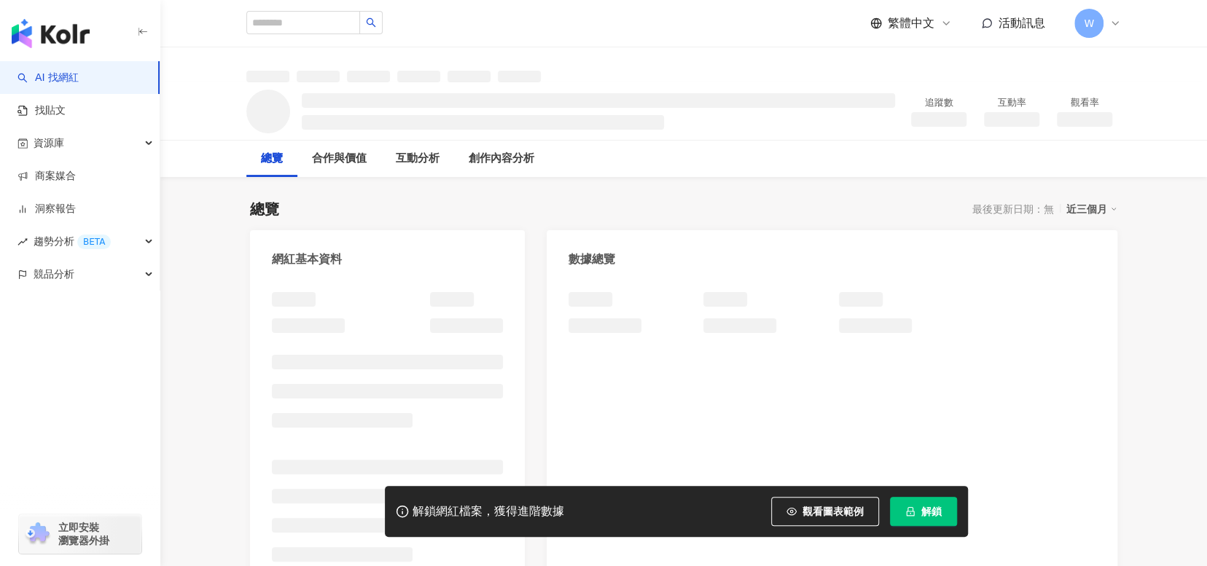
click at [928, 512] on span "解鎖" at bounding box center [931, 512] width 20 height 12
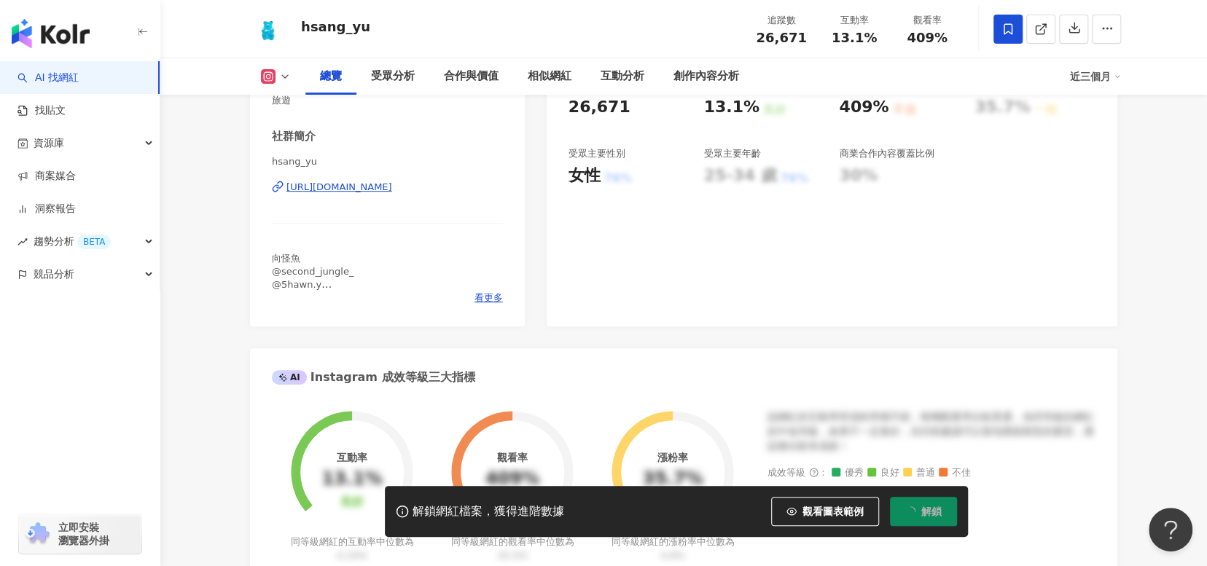
scroll to position [219, 0]
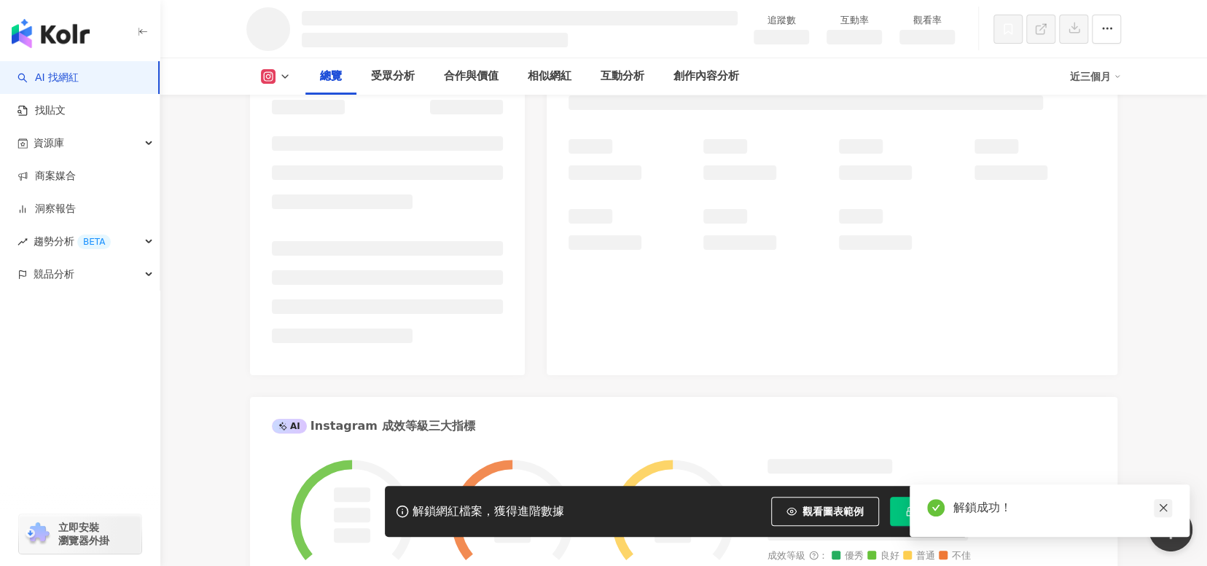
click at [1161, 507] on icon "close" at bounding box center [1163, 508] width 8 height 8
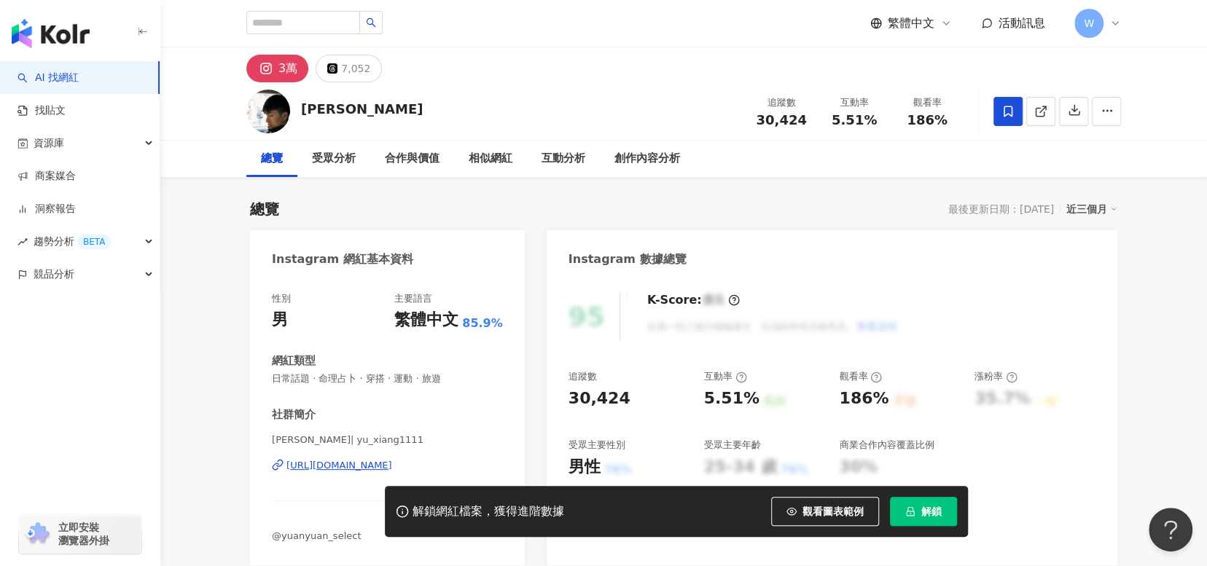
click at [918, 513] on button "解鎖" at bounding box center [923, 511] width 67 height 29
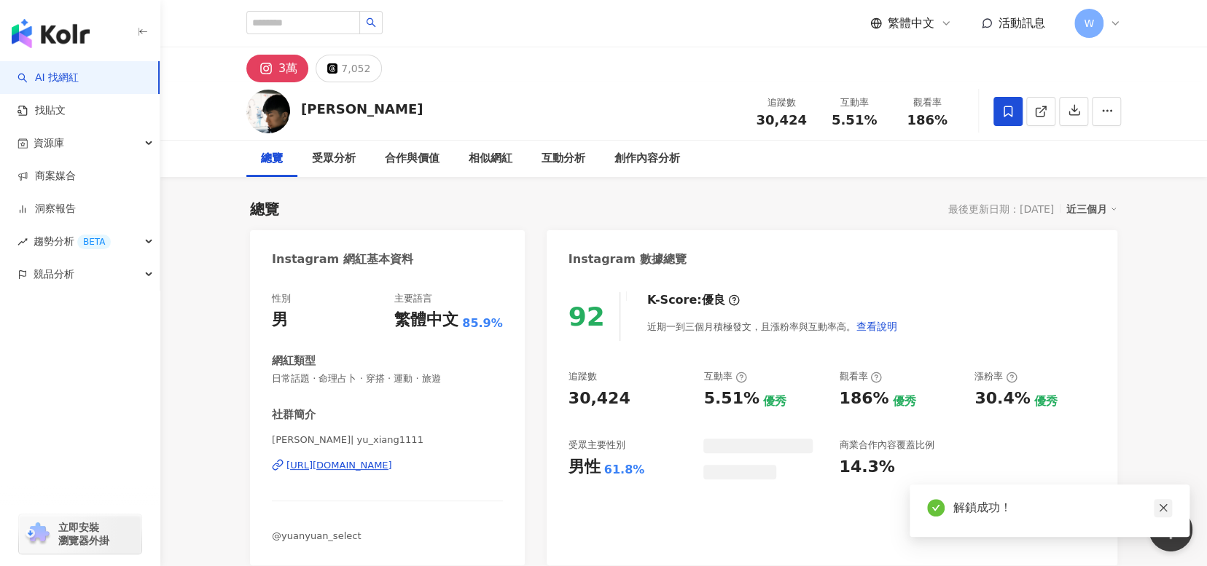
click at [1166, 509] on icon "close" at bounding box center [1163, 508] width 10 height 10
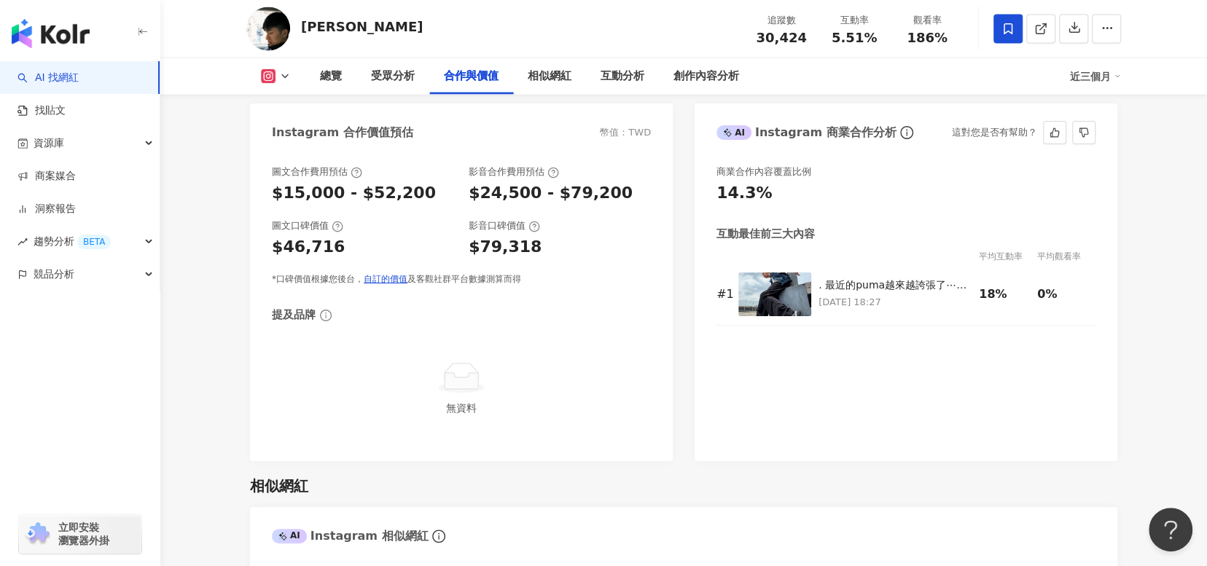
scroll to position [1967, 0]
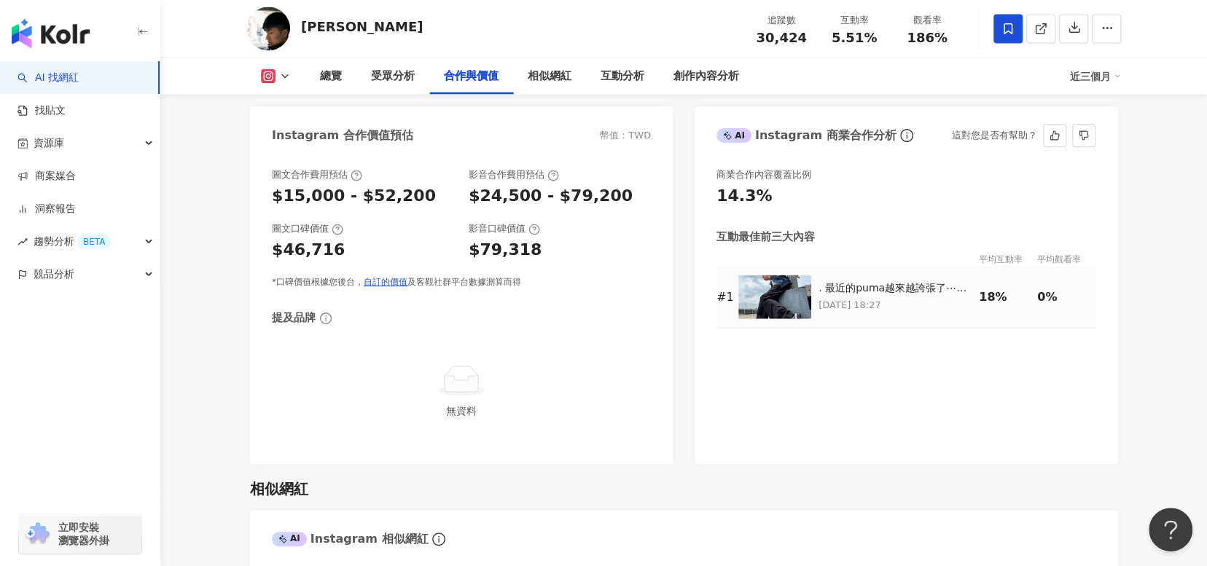
click at [944, 300] on p "[DATE] 18:27" at bounding box center [894, 305] width 153 height 16
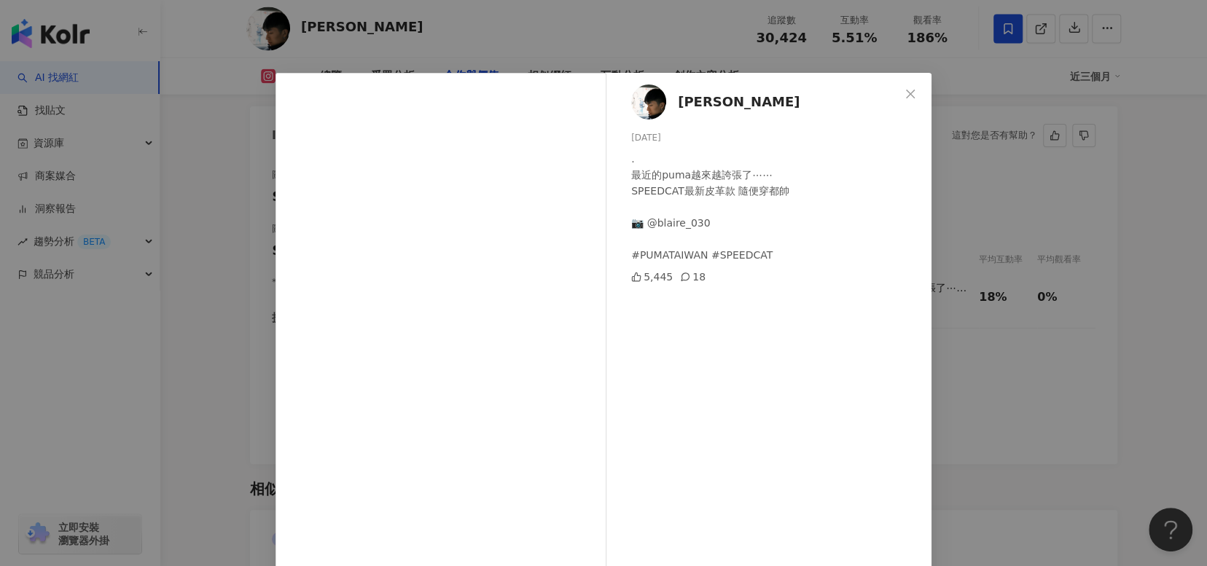
click at [1049, 461] on div "[PERSON_NAME] [DATE] . 最近的puma越來越誇張了⋯⋯ SPEEDCAT最新皮革款 隨便穿都帥 📷 @blaire_030 #PUMAT…" at bounding box center [603, 283] width 1207 height 566
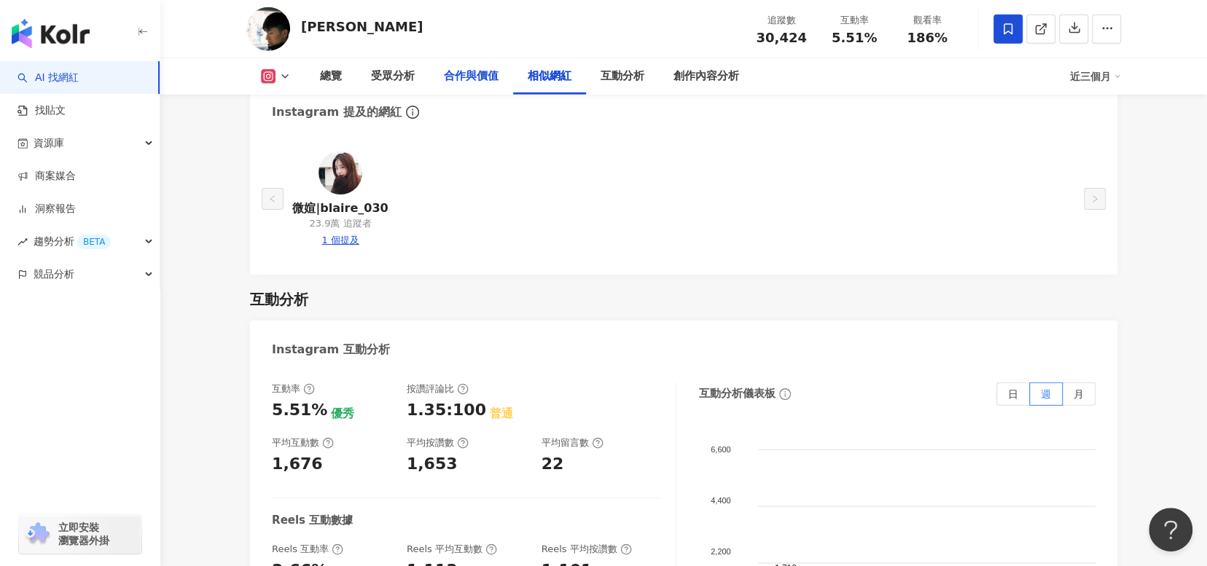
scroll to position [2550, 0]
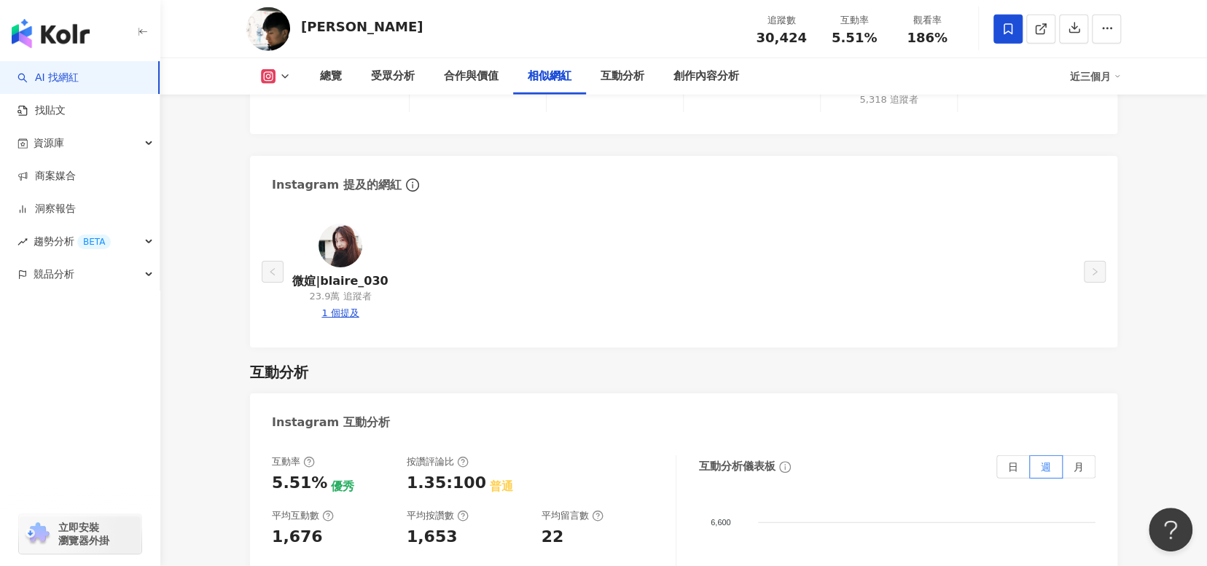
click at [359, 290] on div "23.9萬 追蹤者" at bounding box center [340, 296] width 62 height 13
click at [353, 243] on img at bounding box center [340, 246] width 44 height 44
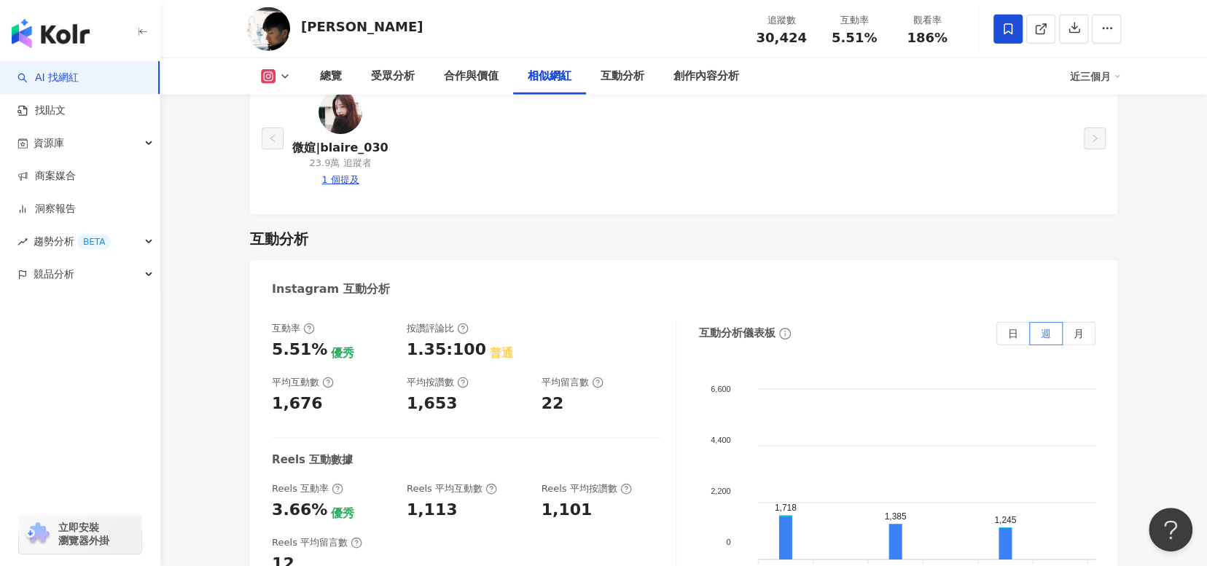
scroll to position [2623, 0]
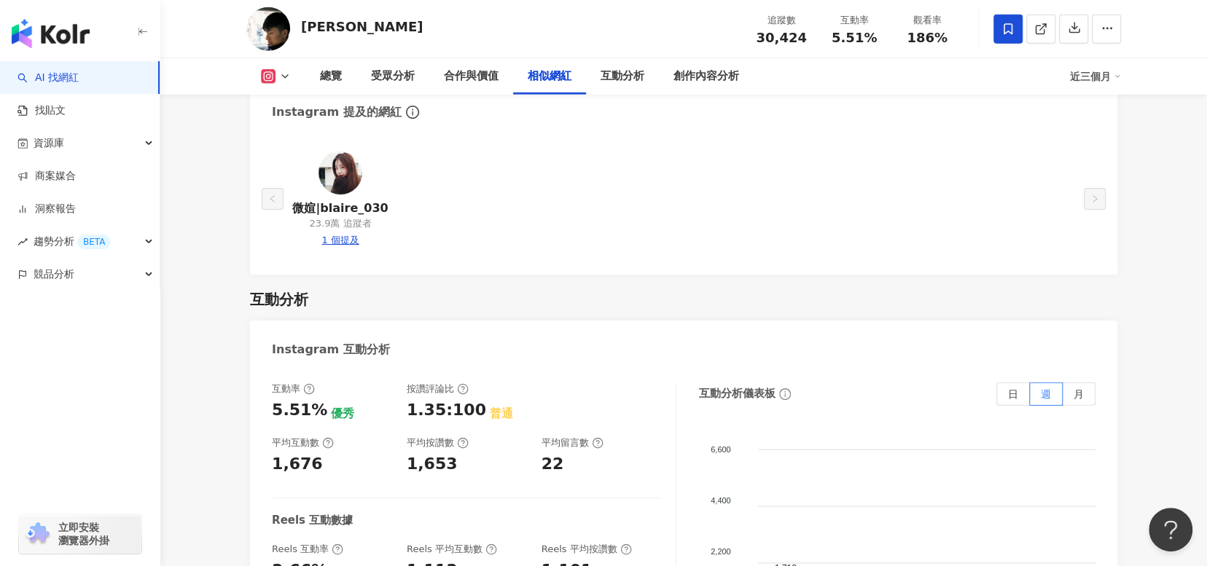
click at [330, 234] on div "1 個提及" at bounding box center [339, 240] width 37 height 13
type input "**********"
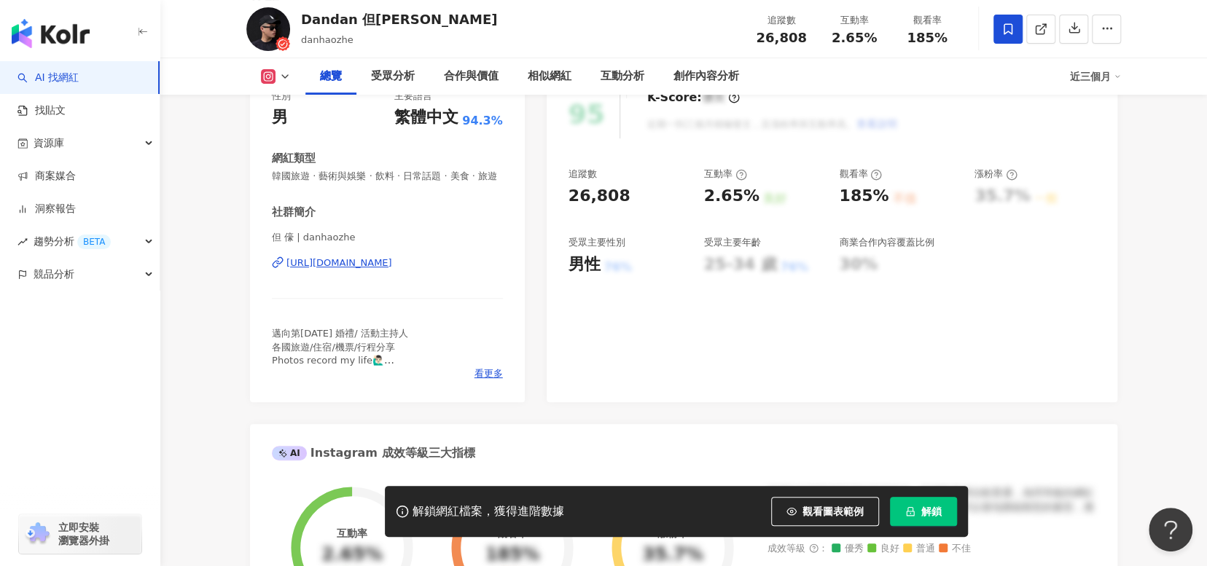
scroll to position [364, 0]
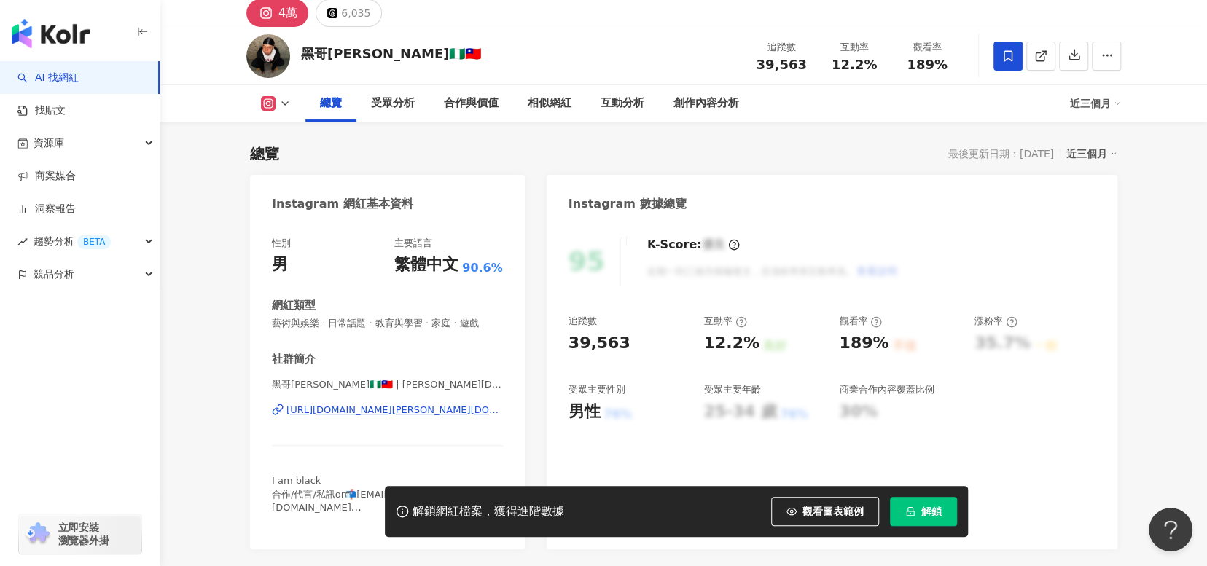
scroll to position [146, 0]
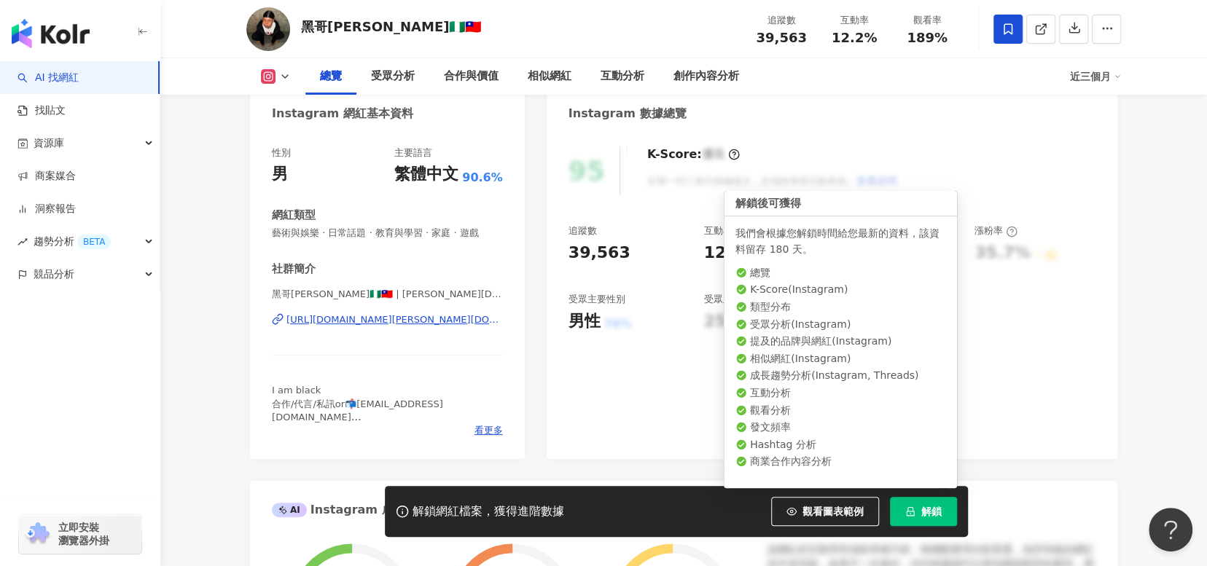
click at [947, 520] on button "解鎖" at bounding box center [923, 511] width 67 height 29
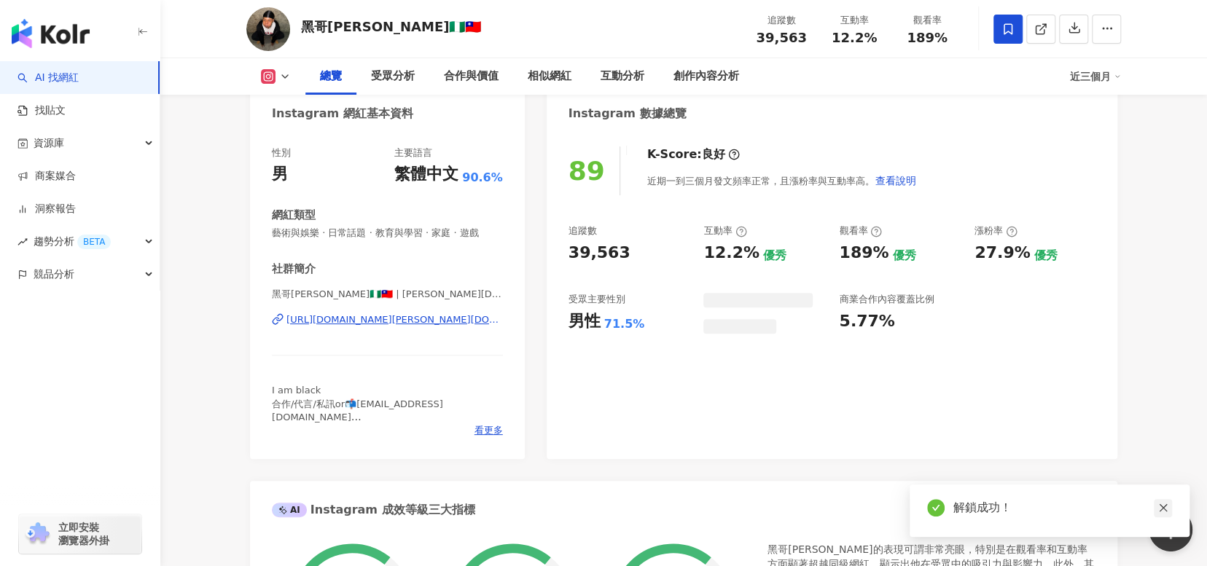
click at [1162, 507] on icon "close" at bounding box center [1163, 508] width 8 height 8
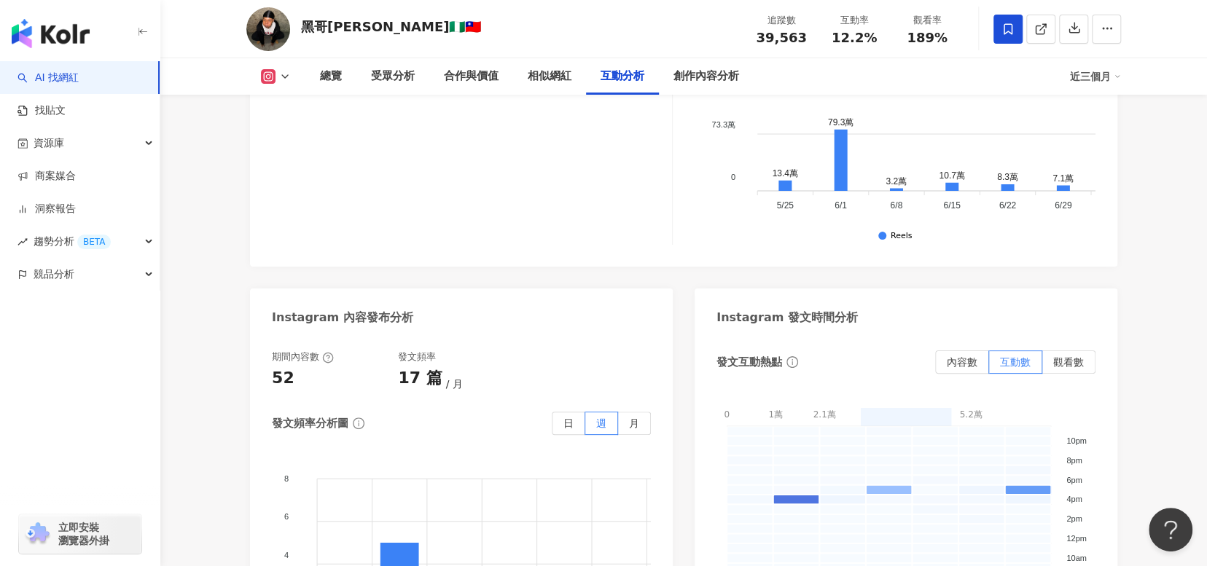
scroll to position [3498, 0]
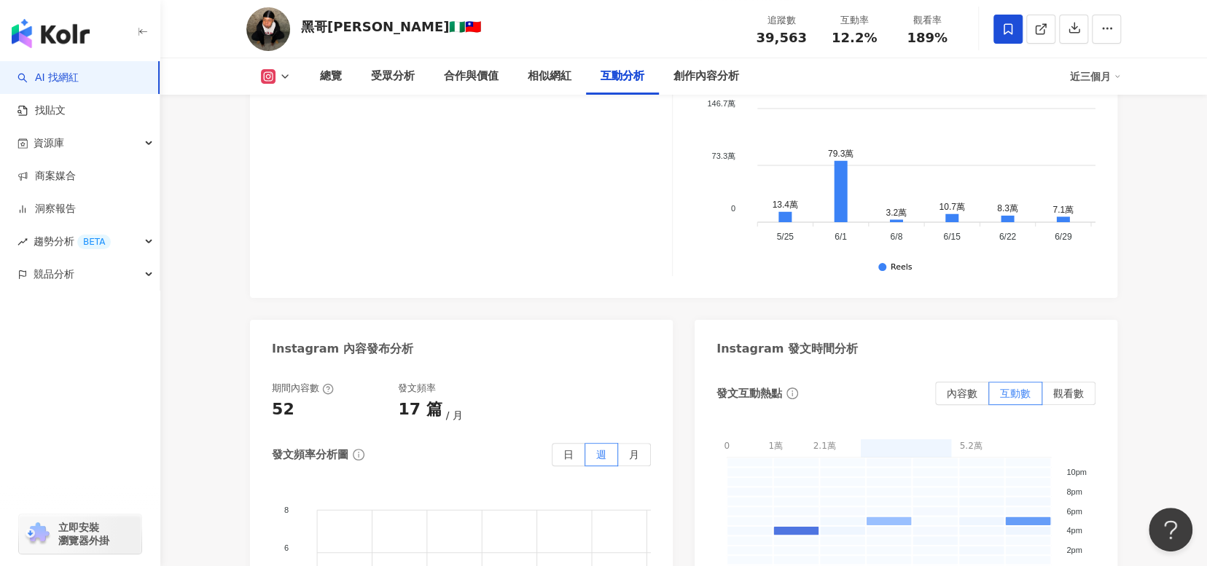
click at [767, 313] on div "Instagram 互動分析 互動率 12.2% 優秀 按讚評論比 1.02:100 不佳 平均互動數 4,812 平均按讚數 4,763 平均留言數 49 …" at bounding box center [683, 141] width 867 height 1231
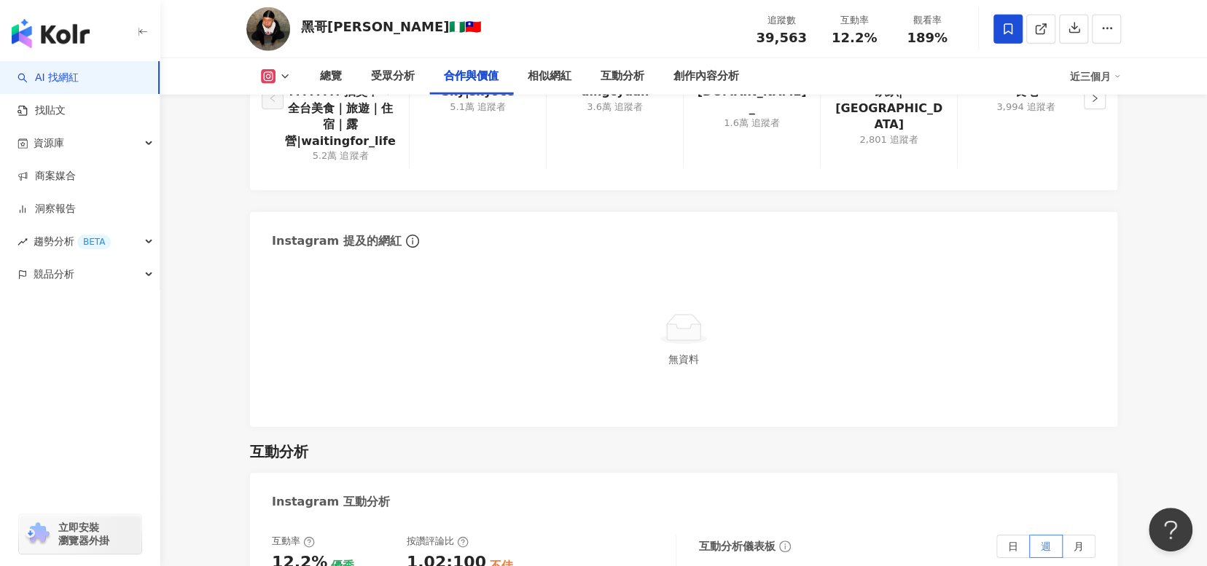
scroll to position [1967, 0]
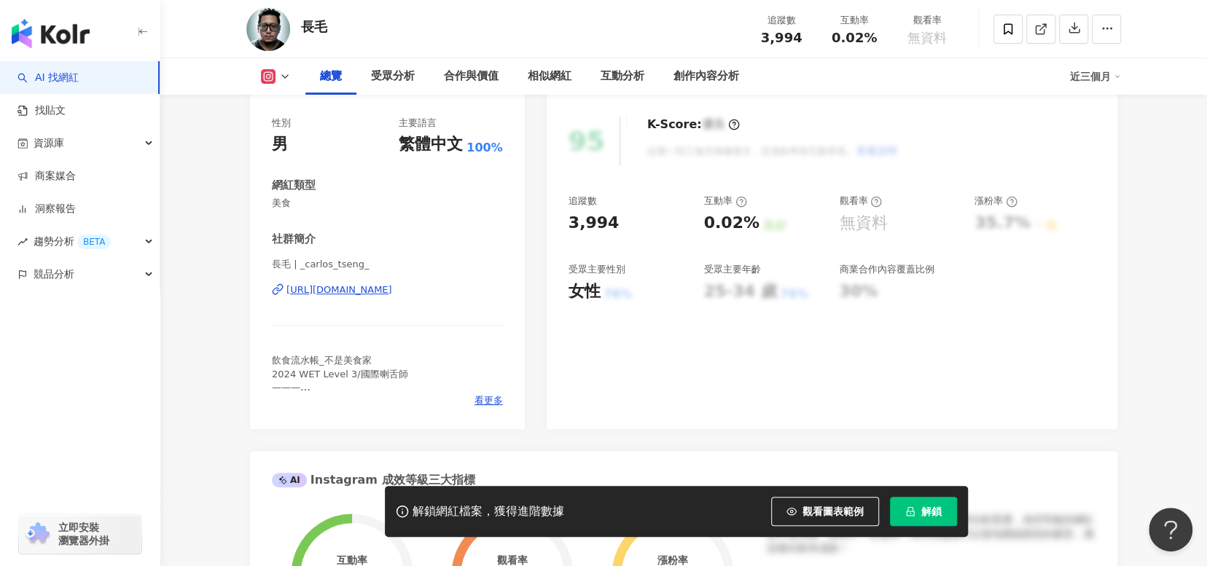
scroll to position [73, 0]
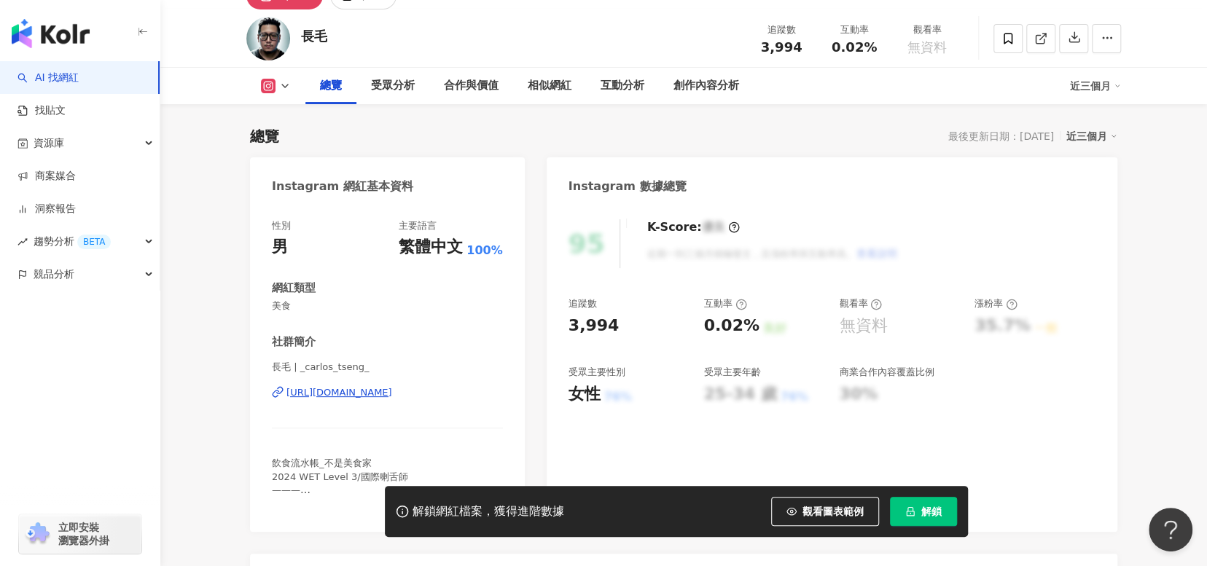
click at [359, 394] on div "[URL][DOMAIN_NAME]" at bounding box center [339, 392] width 106 height 13
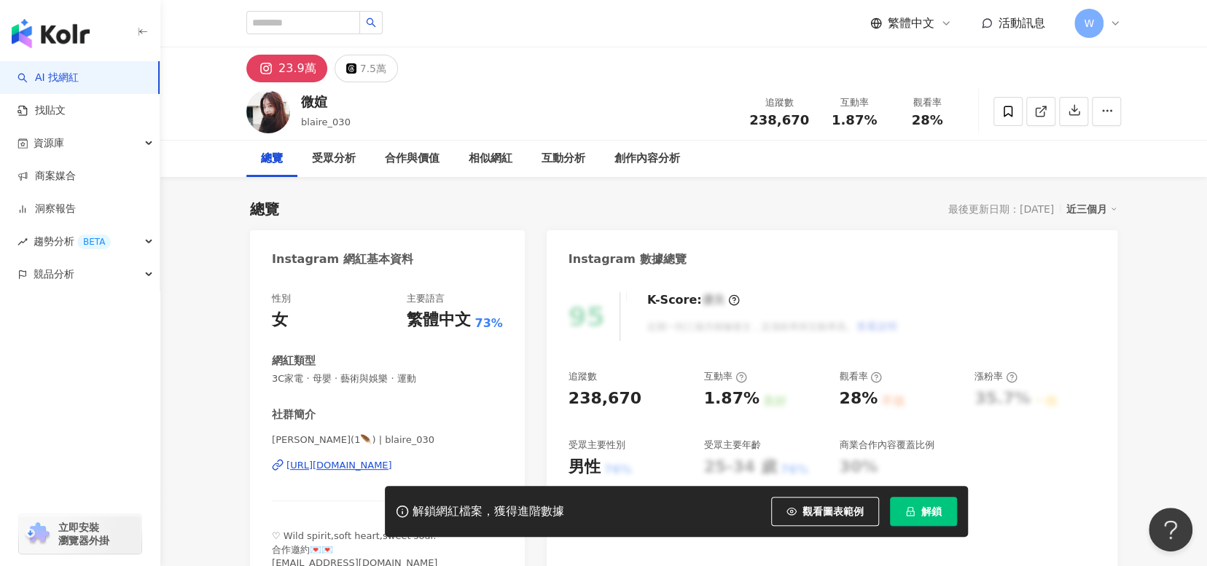
click at [392, 462] on div "[URL][DOMAIN_NAME]" at bounding box center [339, 465] width 106 height 13
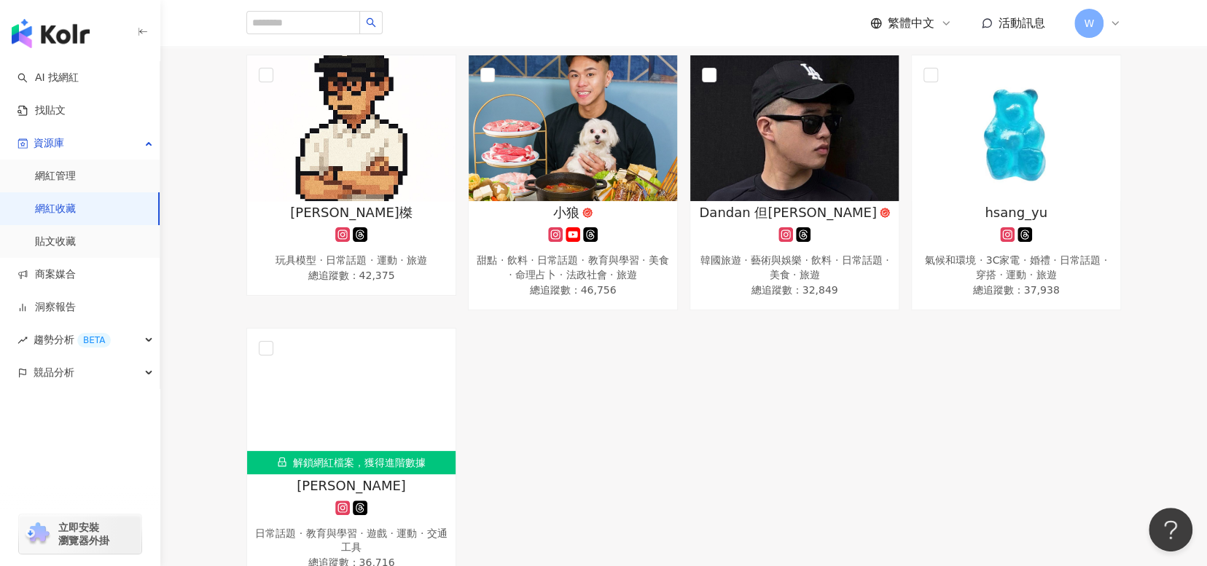
scroll to position [510, 0]
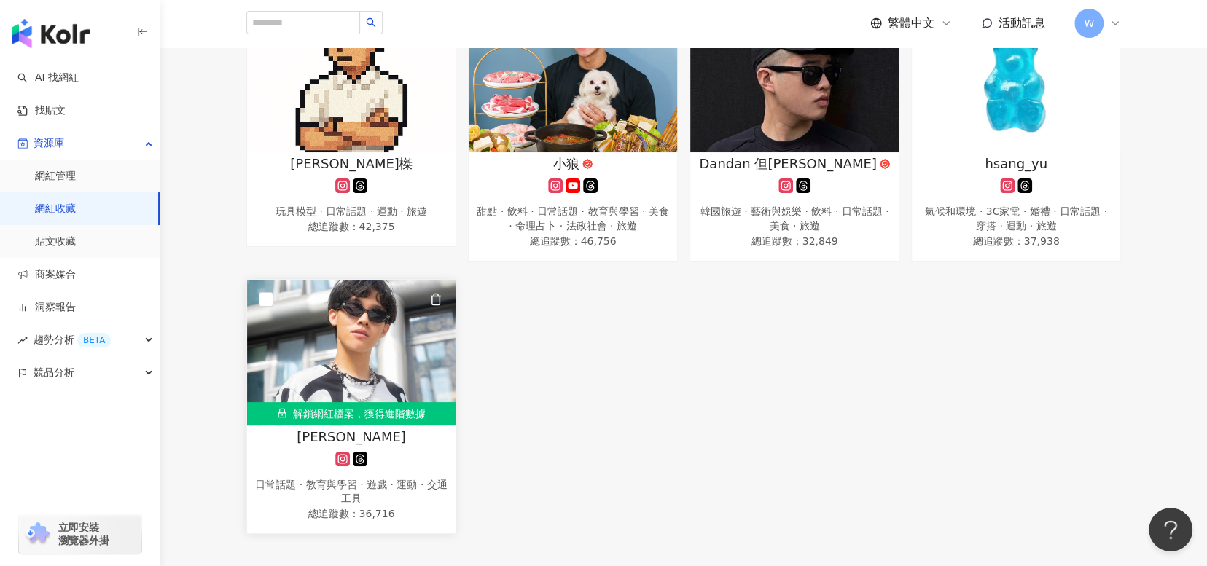
click at [346, 365] on img at bounding box center [351, 353] width 208 height 146
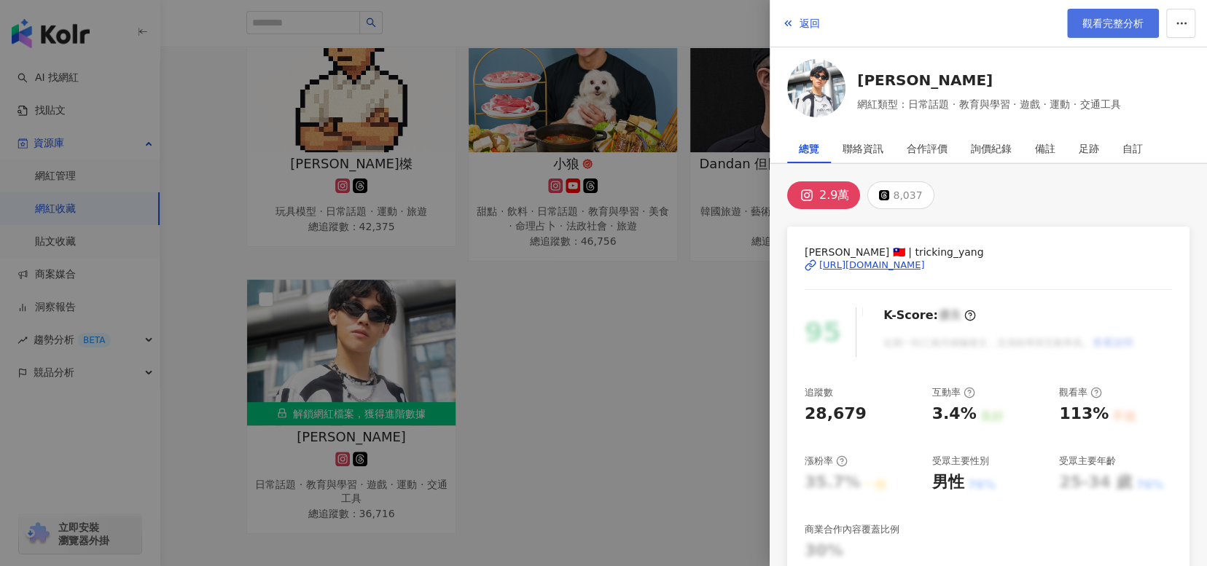
click at [1127, 23] on span "觀看完整分析" at bounding box center [1112, 23] width 61 height 12
click at [568, 371] on div at bounding box center [603, 283] width 1207 height 566
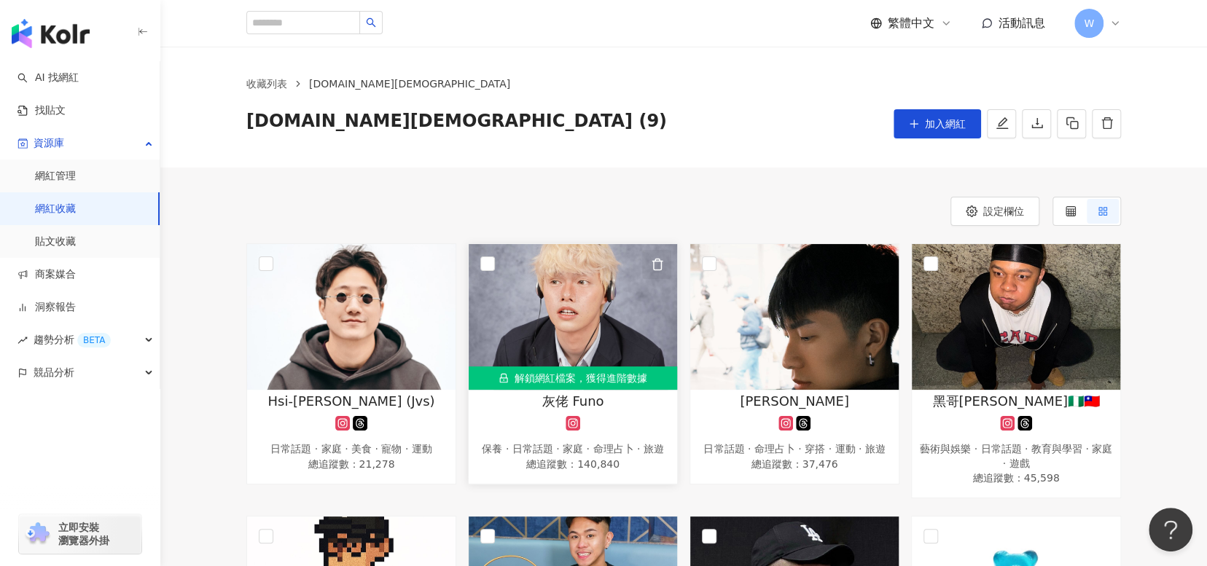
click at [654, 262] on icon "button" at bounding box center [658, 264] width 8 height 11
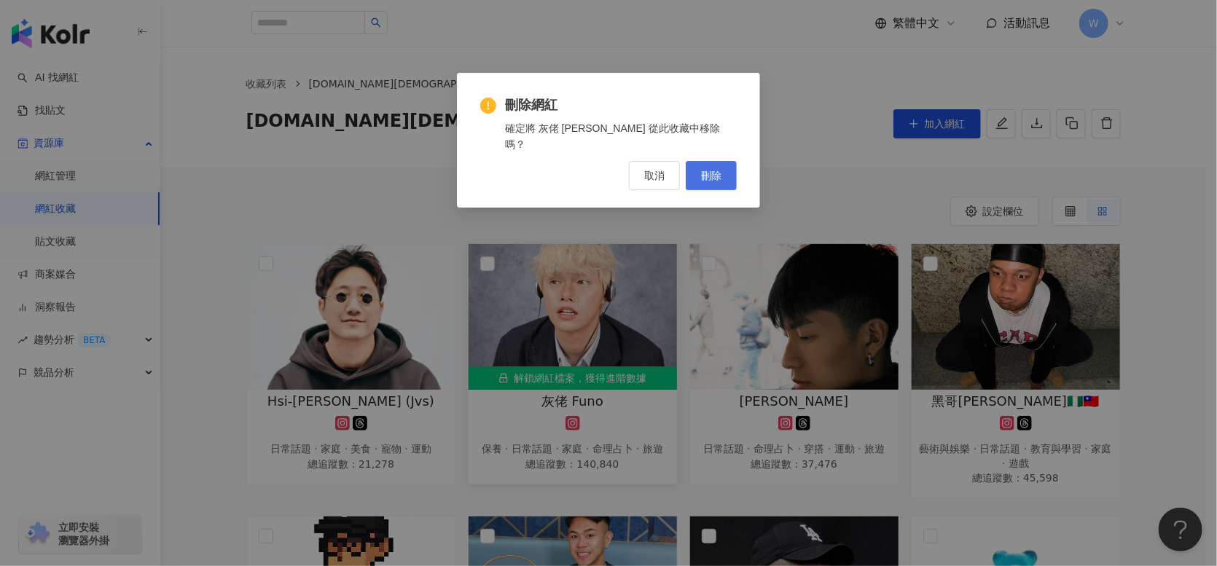
click at [733, 163] on button "刪除" at bounding box center [711, 175] width 51 height 29
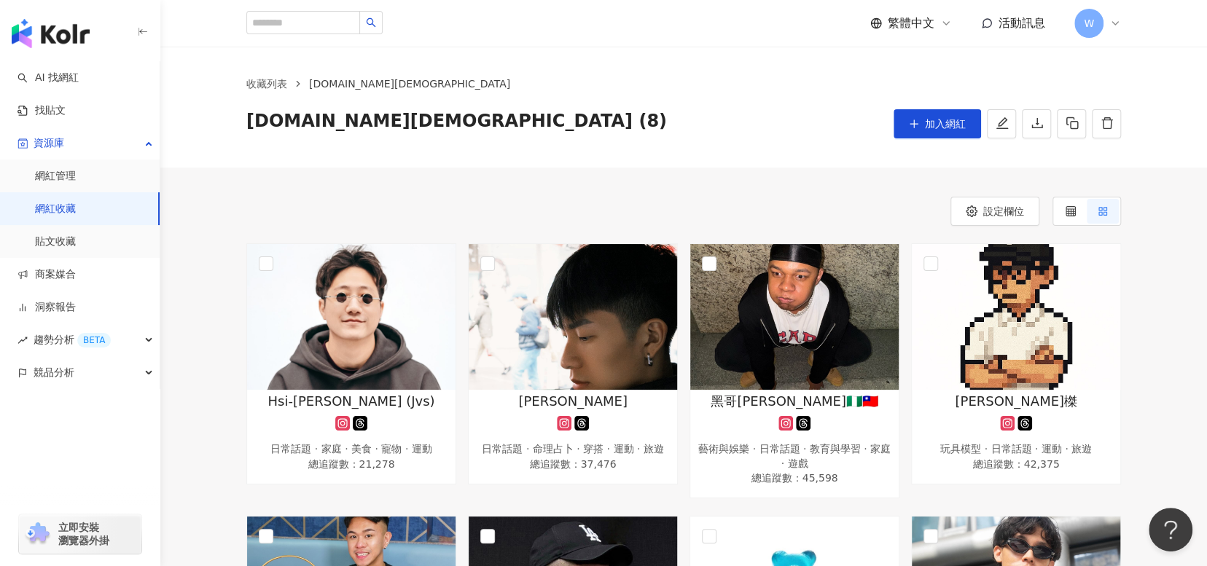
scroll to position [219, 0]
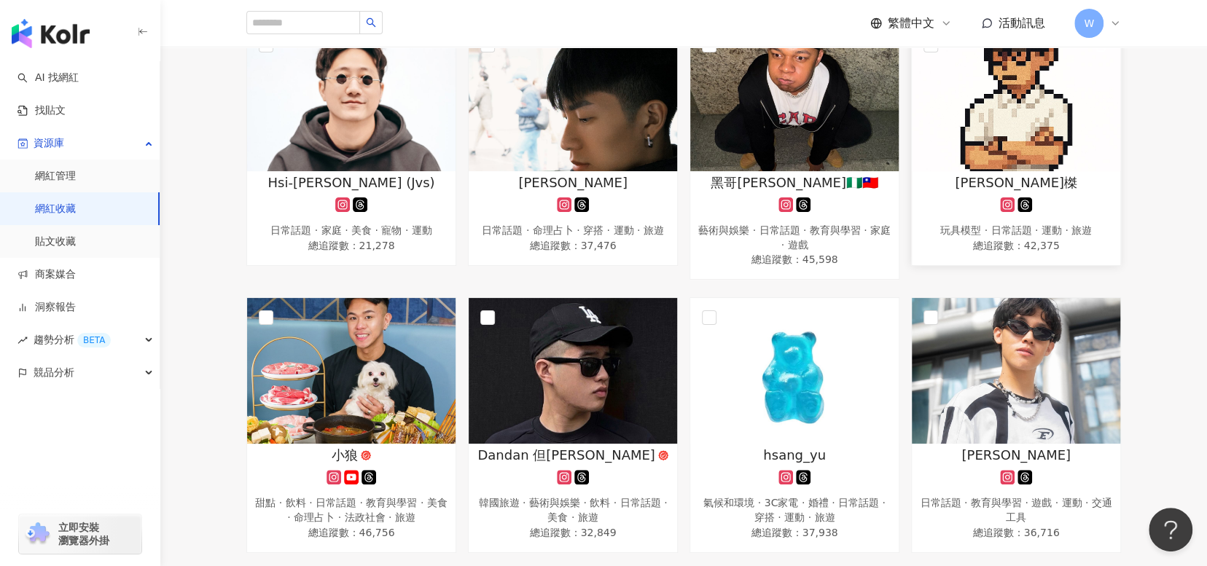
click at [1074, 141] on img at bounding box center [1016, 99] width 208 height 146
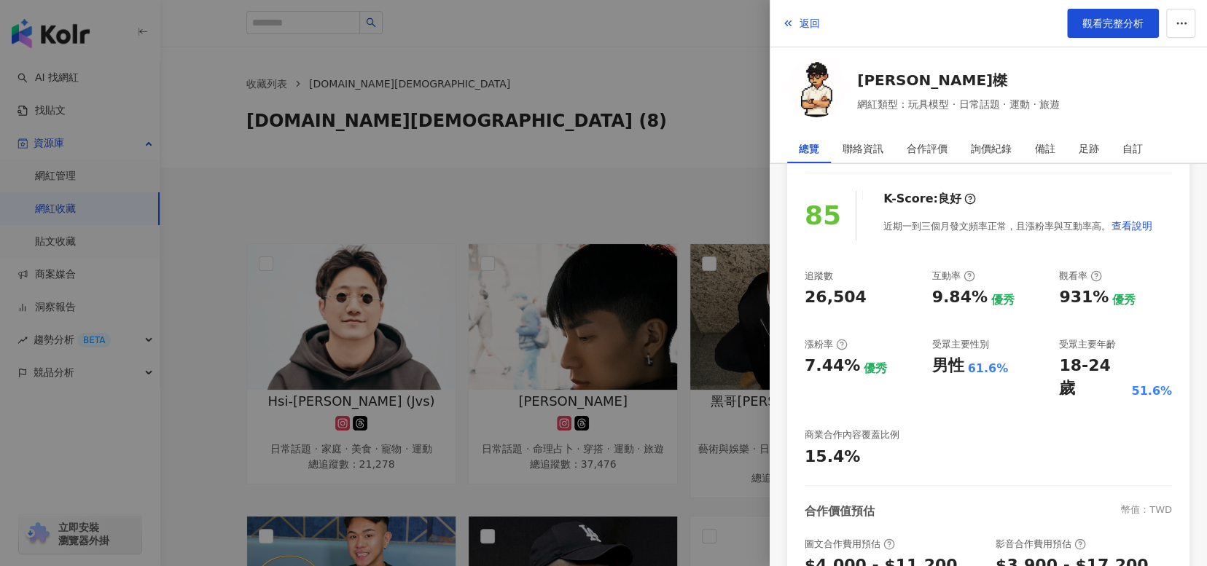
scroll to position [270, 0]
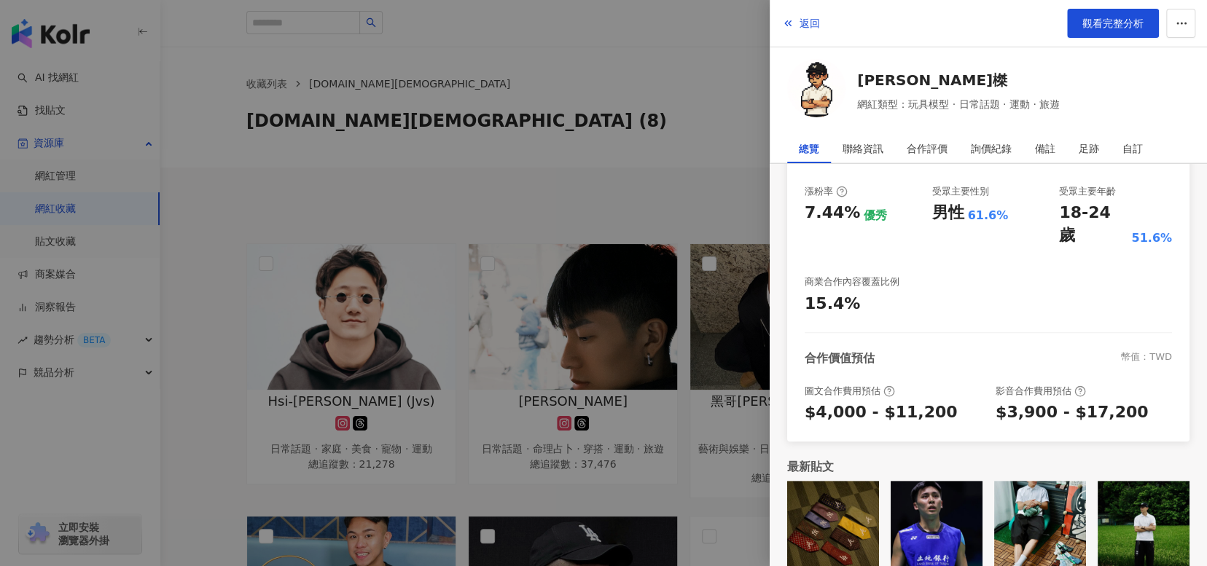
click at [778, 23] on div "返回 觀看完整分析" at bounding box center [987, 23] width 437 height 47
click at [785, 23] on polyline "button" at bounding box center [786, 23] width 2 height 5
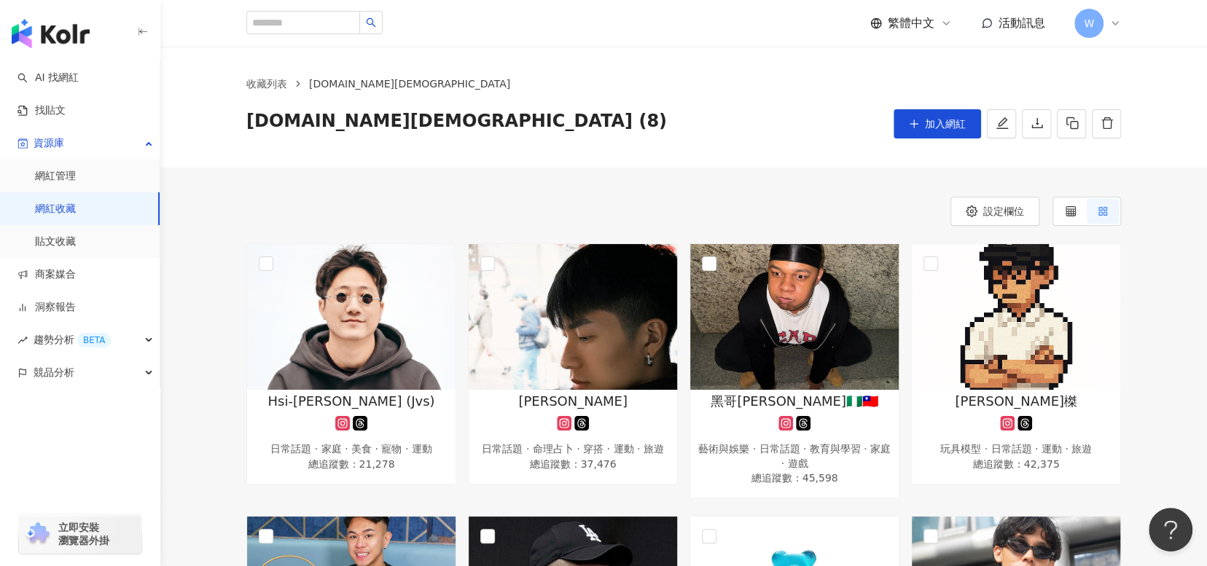
click at [223, 407] on div "Hsi-Chih Tseng (Jvs) 日常話題 · 家庭 · 美食 · 寵物 · 運動 總追蹤數 ： 21,278 Yu Xiang 日常話題 · 命理占…" at bounding box center [683, 507] width 933 height 528
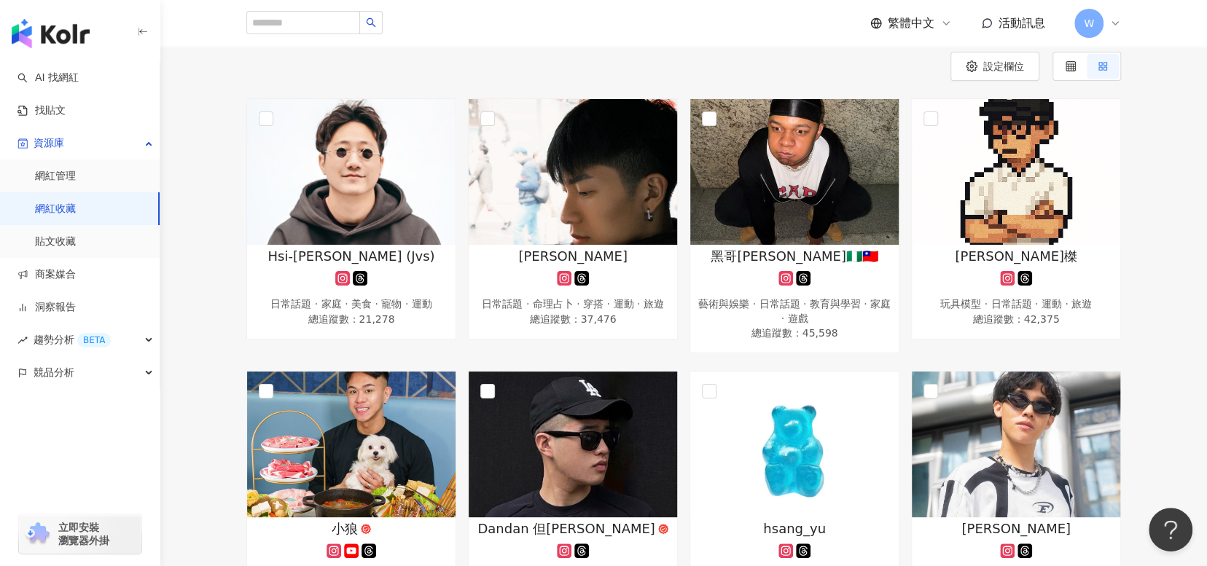
scroll to position [0, 0]
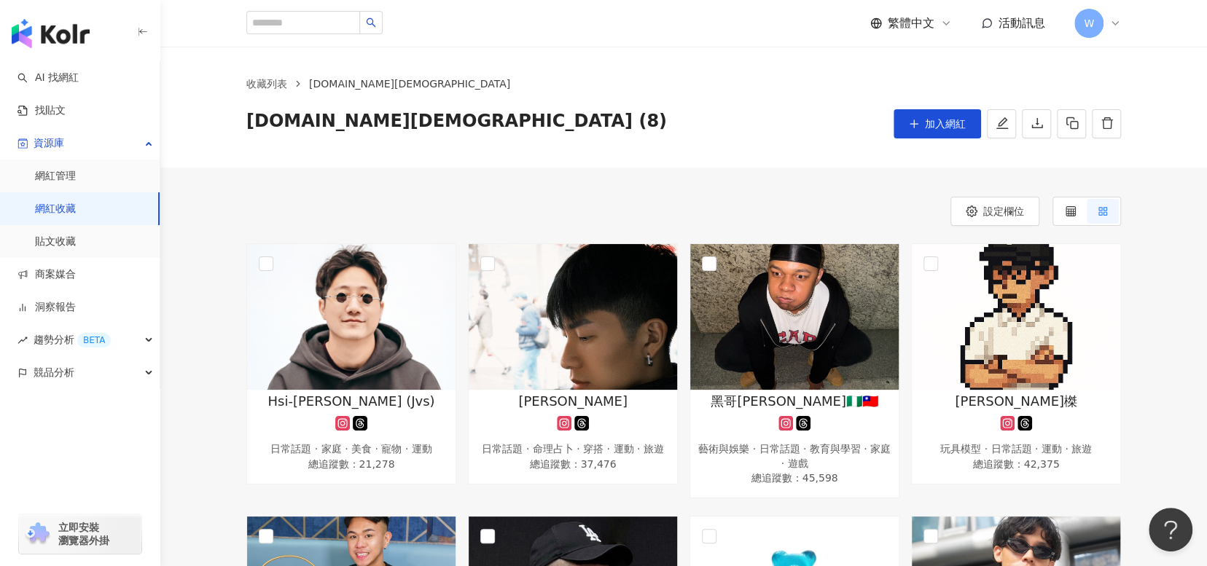
click at [63, 205] on link "網紅收藏" at bounding box center [55, 209] width 41 height 15
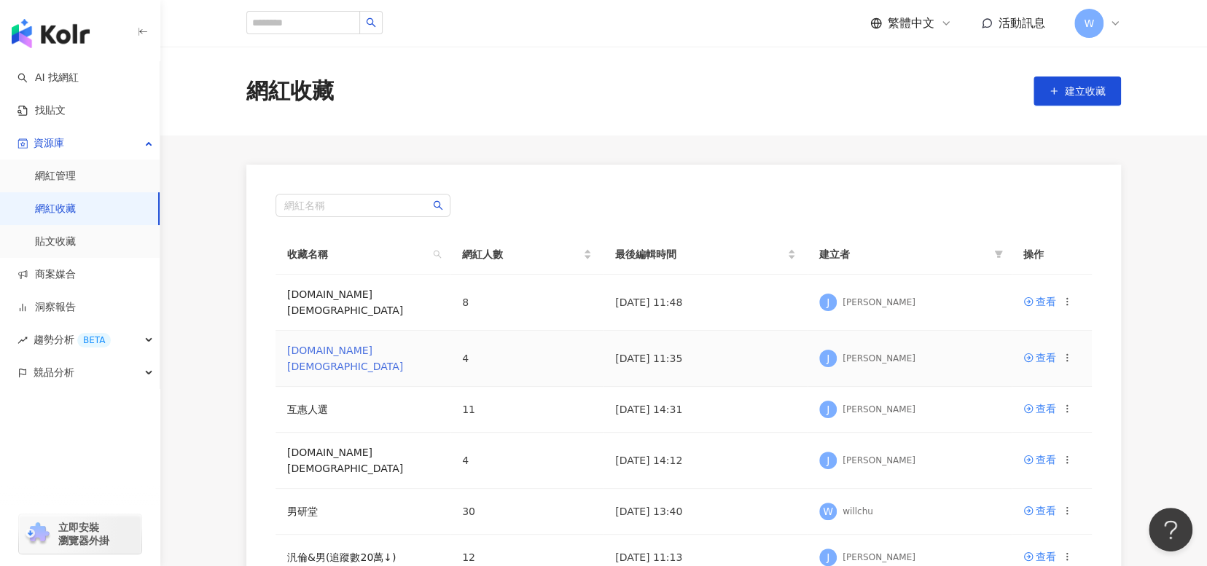
click at [306, 345] on link "攝影.LGBT" at bounding box center [345, 359] width 116 height 28
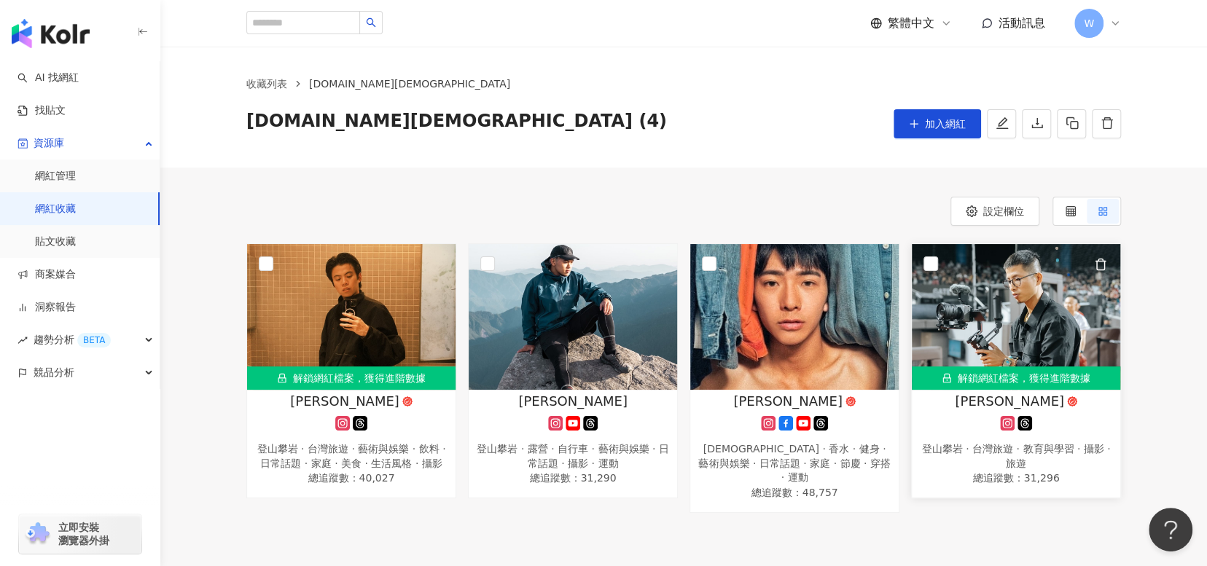
click at [1113, 345] on img at bounding box center [1016, 317] width 208 height 146
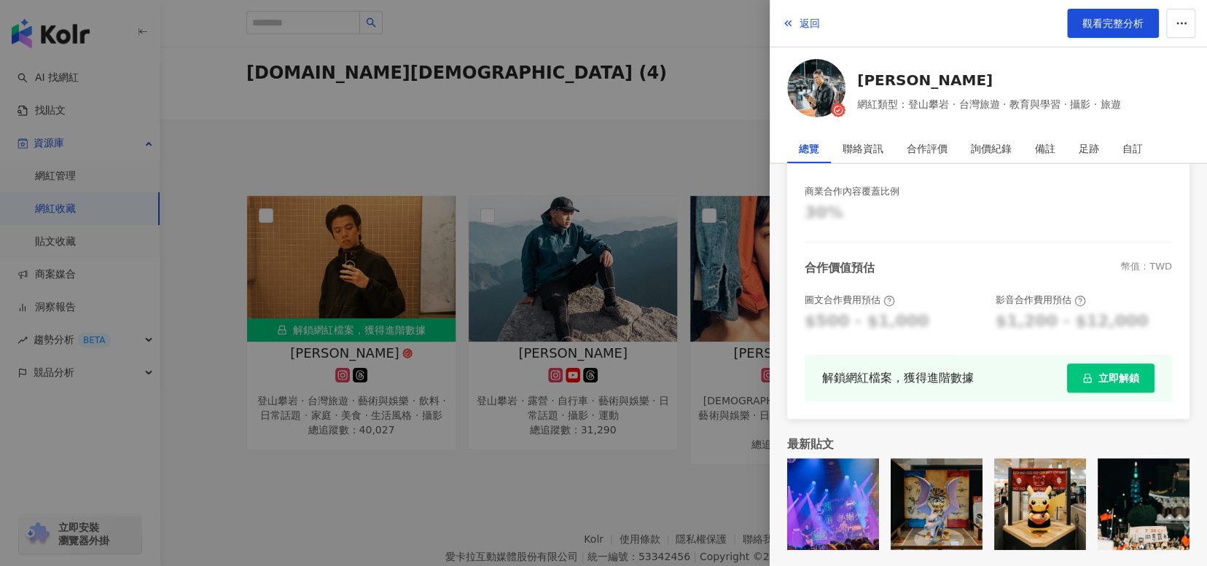
scroll to position [106, 0]
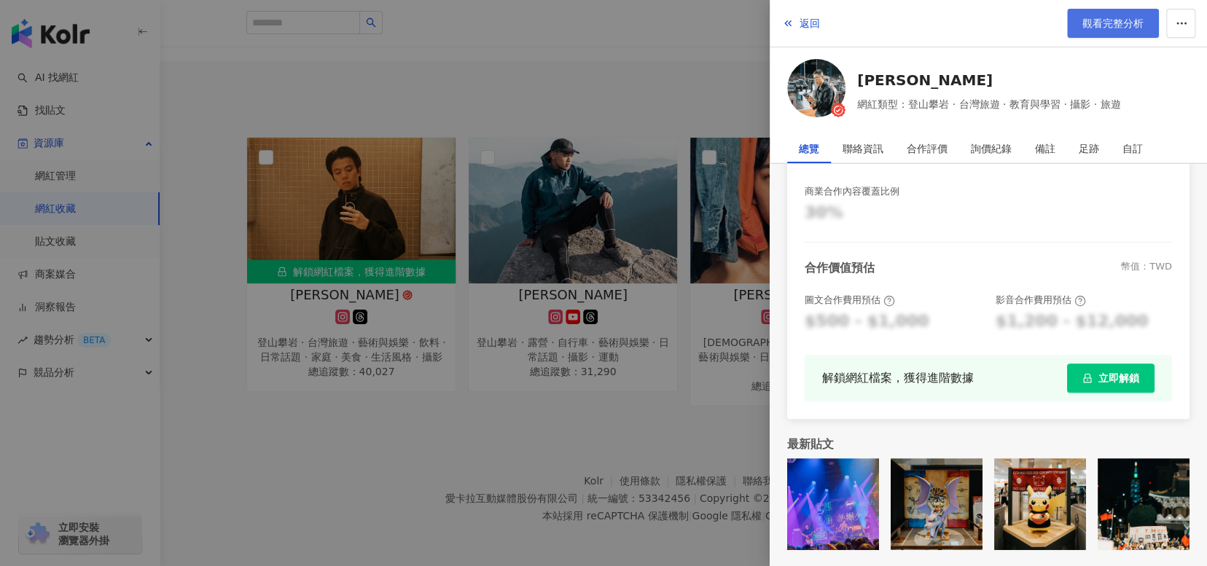
click at [1097, 31] on link "觀看完整分析" at bounding box center [1113, 23] width 92 height 29
click at [395, 441] on div at bounding box center [603, 283] width 1207 height 566
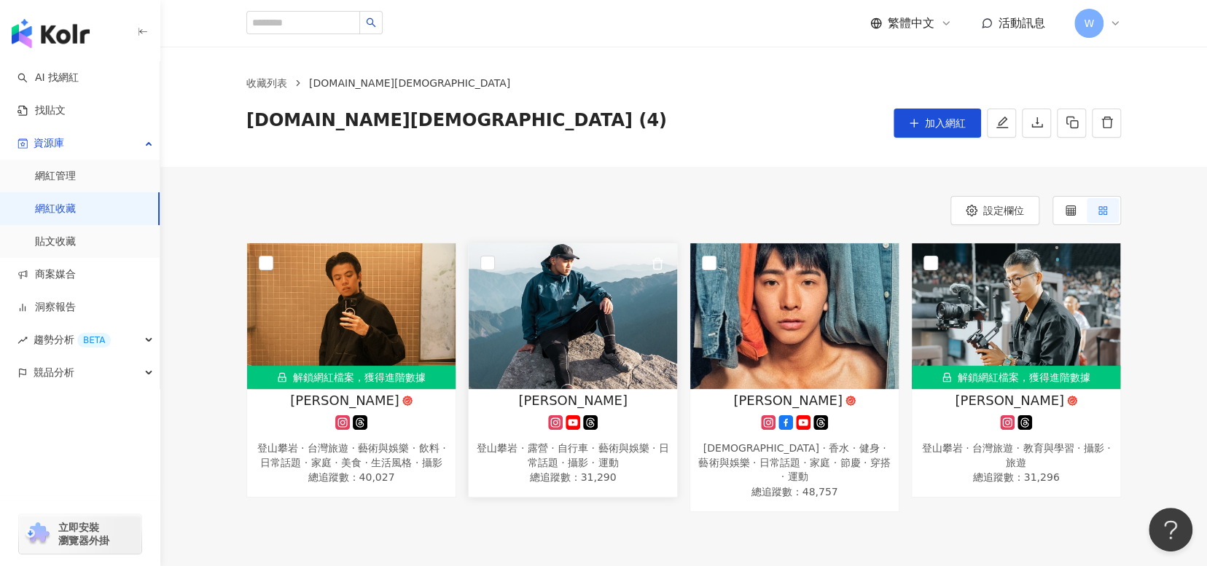
scroll to position [0, 0]
click at [1041, 301] on img at bounding box center [1016, 317] width 208 height 146
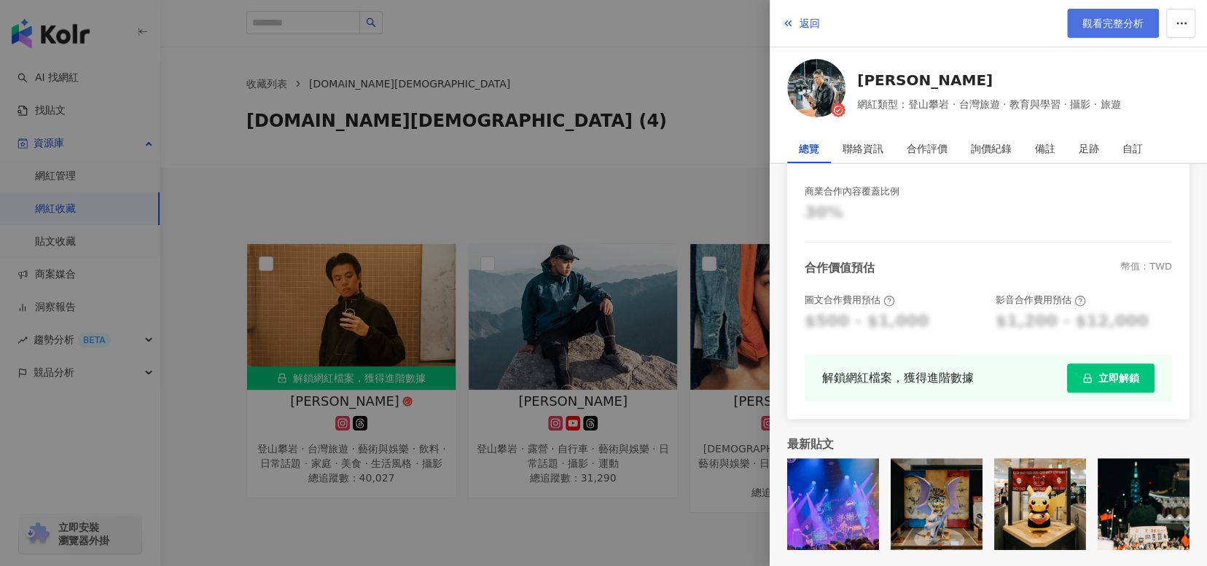
click at [1112, 23] on span "觀看完整分析" at bounding box center [1112, 23] width 61 height 12
click at [434, 157] on div at bounding box center [603, 283] width 1207 height 566
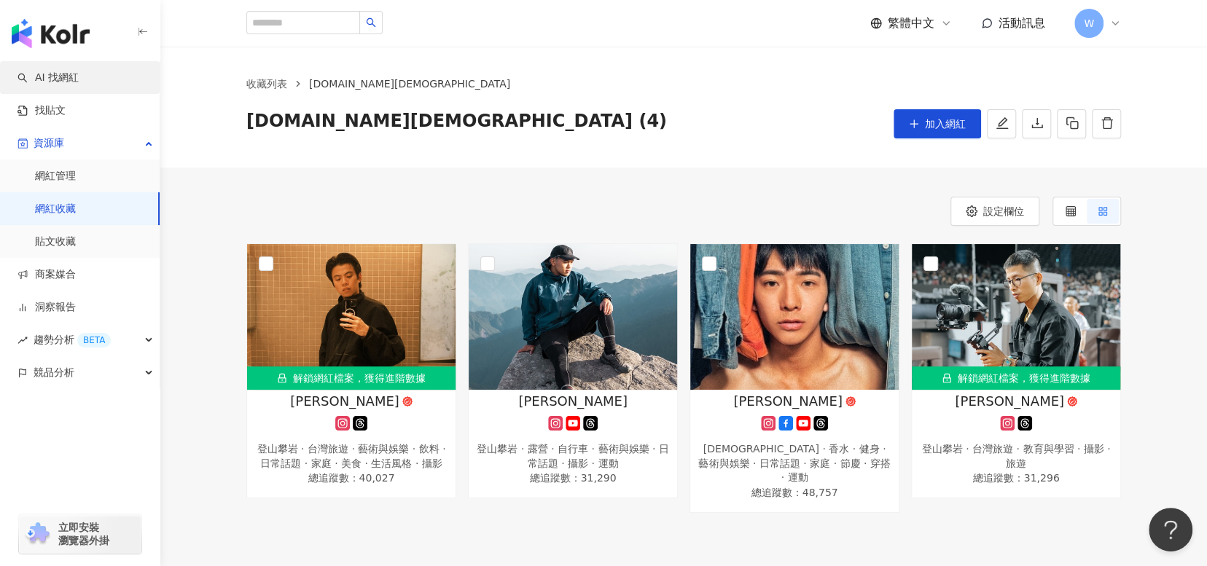
click at [73, 73] on link "AI 找網紅" at bounding box center [47, 78] width 61 height 15
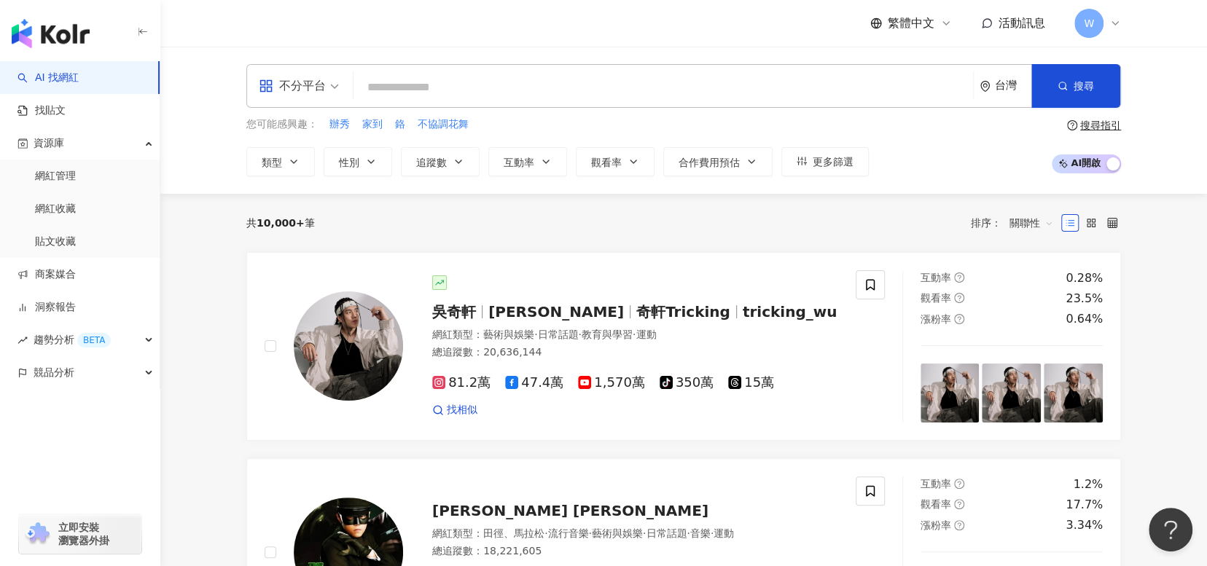
click at [449, 87] on input "search" at bounding box center [663, 88] width 608 height 28
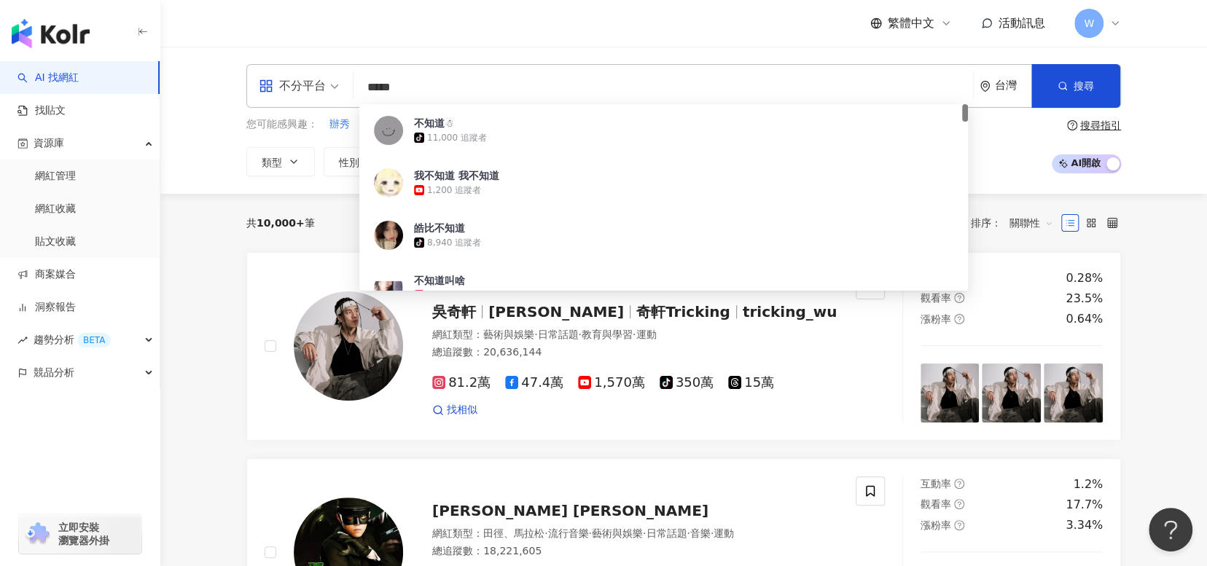
type input "****"
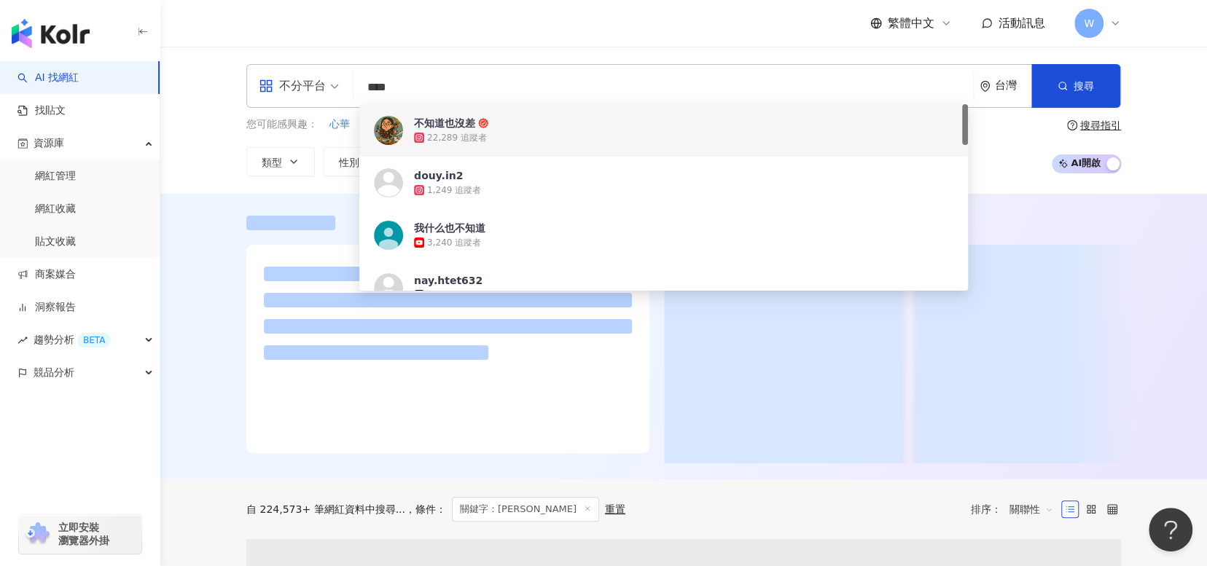
click at [608, 117] on span "不知道也沒差" at bounding box center [655, 123] width 483 height 15
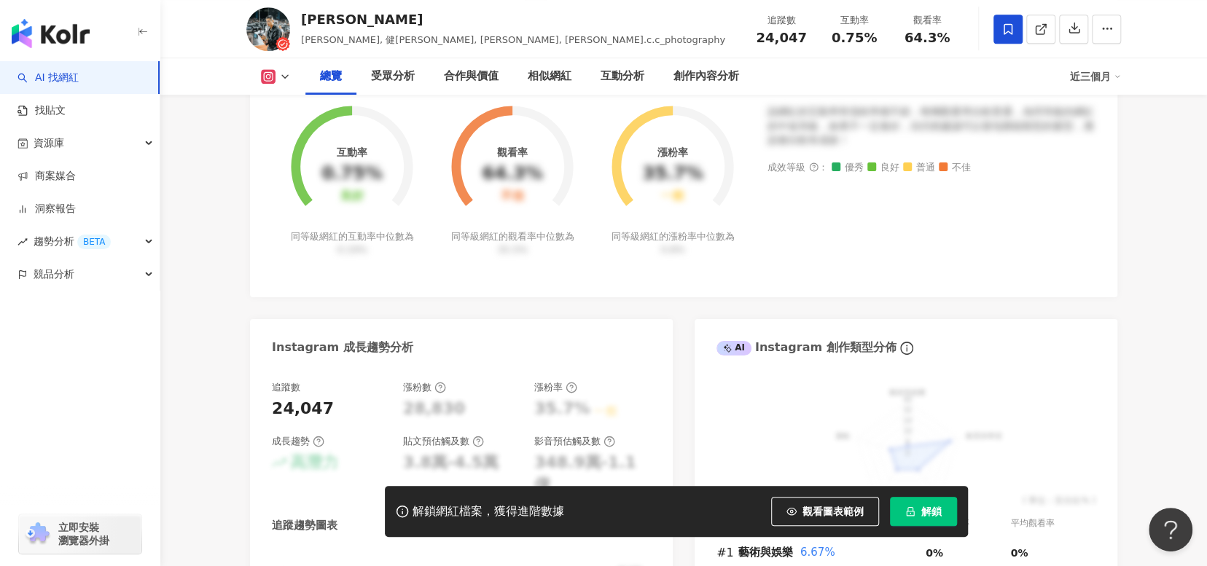
scroll to position [656, 0]
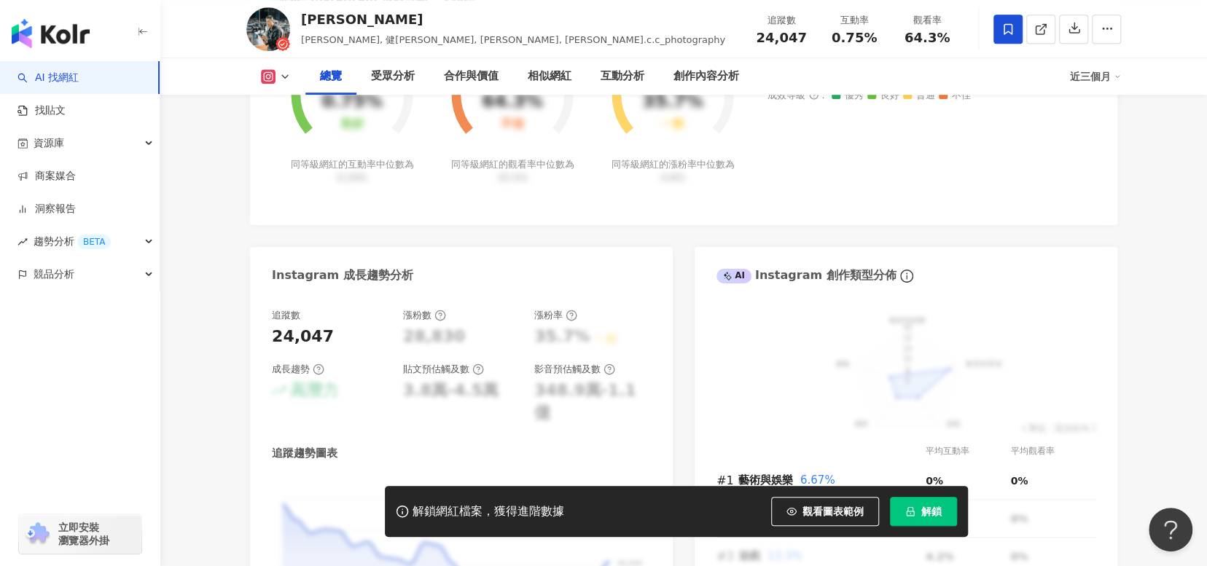
click at [945, 519] on button "解鎖" at bounding box center [923, 511] width 67 height 29
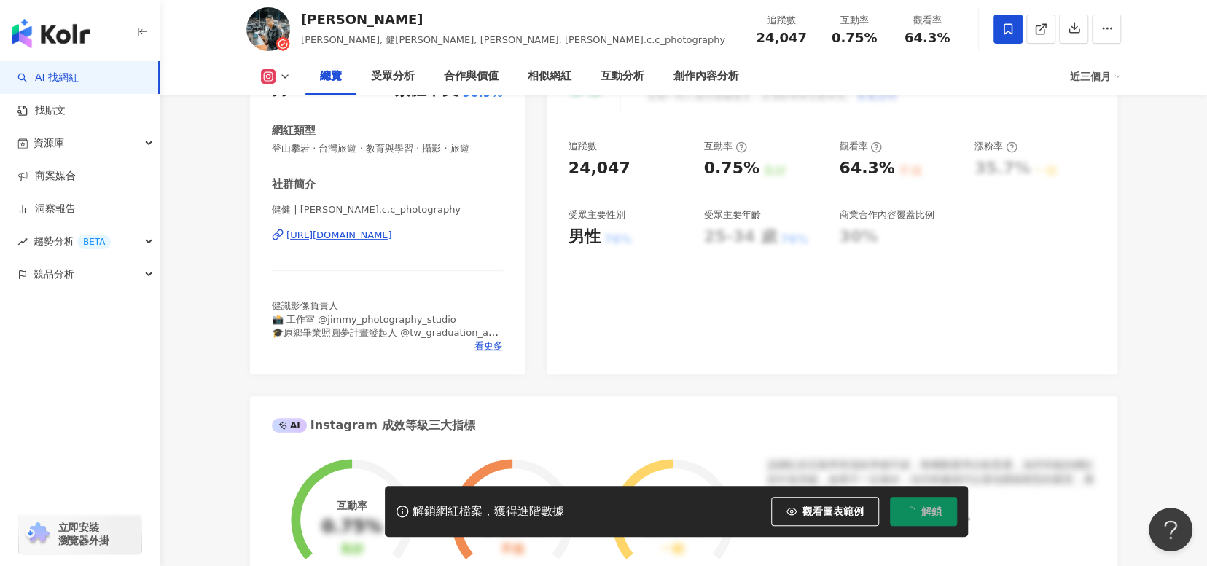
scroll to position [219, 0]
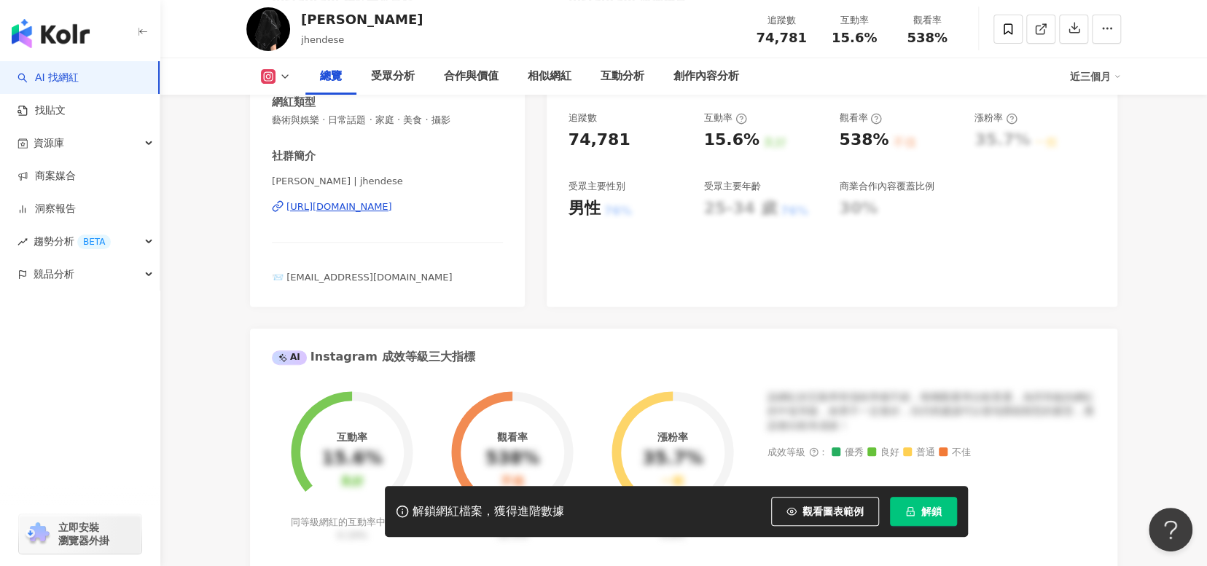
scroll to position [146, 0]
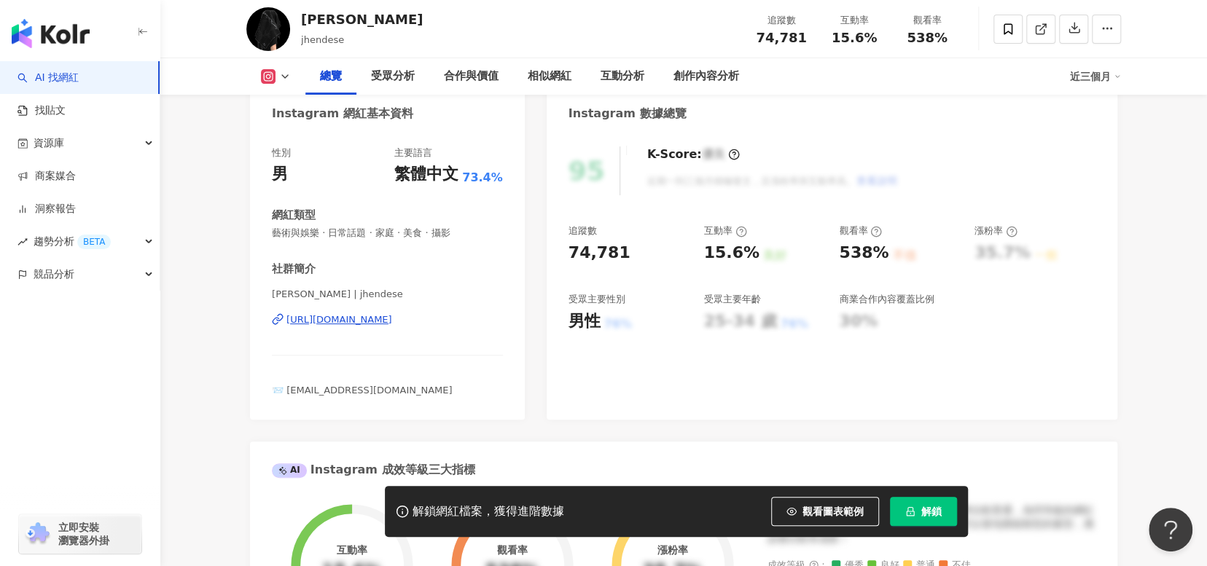
click at [385, 316] on div "[URL][DOMAIN_NAME]" at bounding box center [339, 319] width 106 height 13
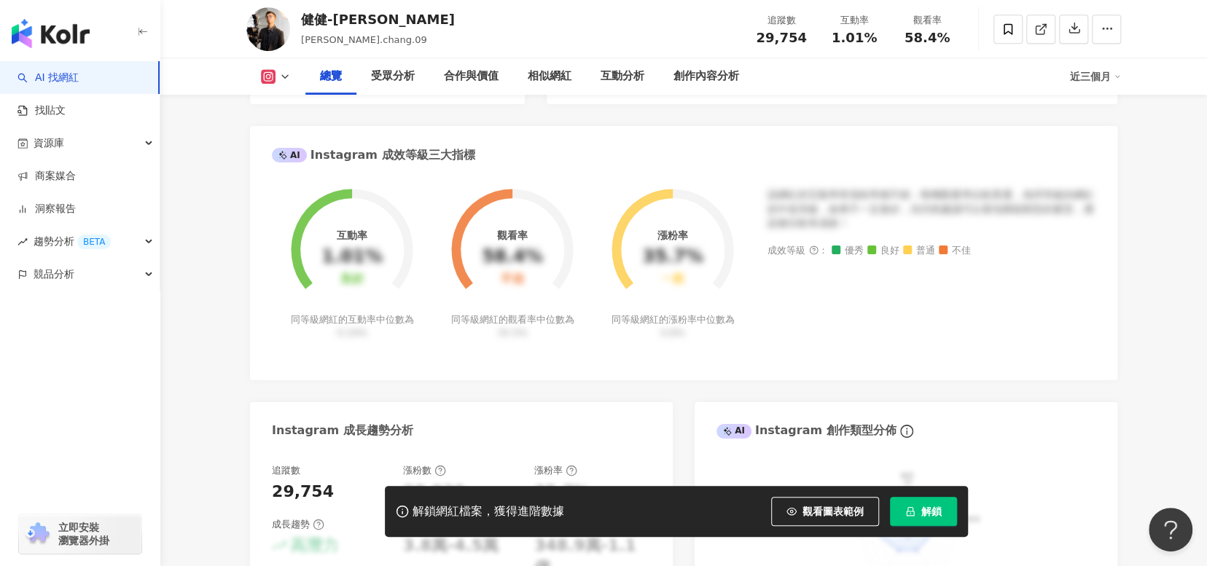
scroll to position [583, 0]
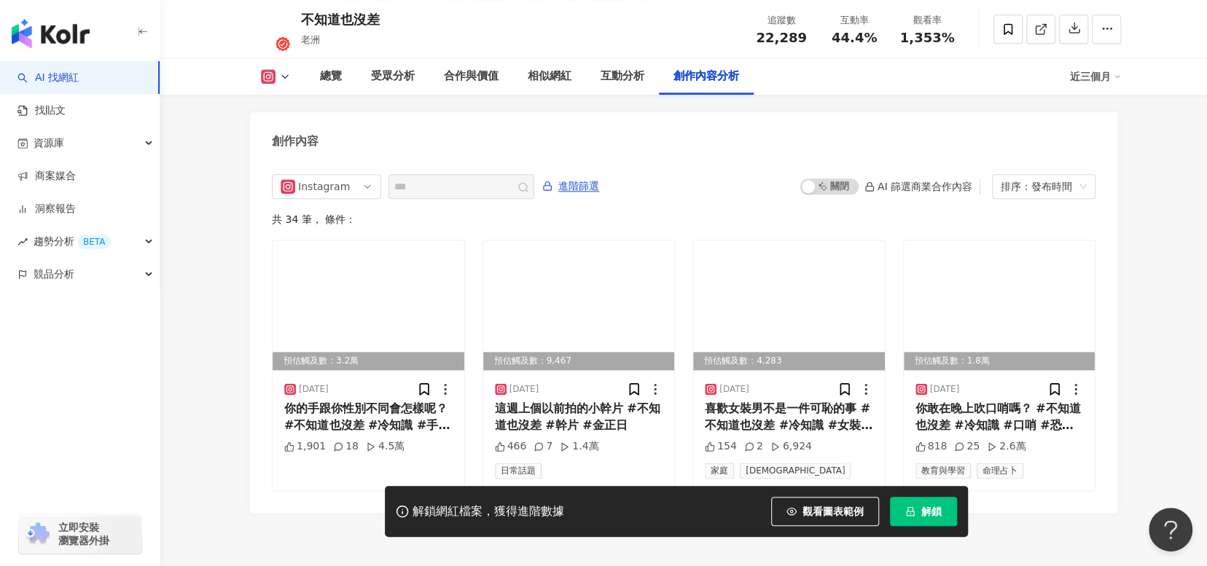
scroll to position [4410, 0]
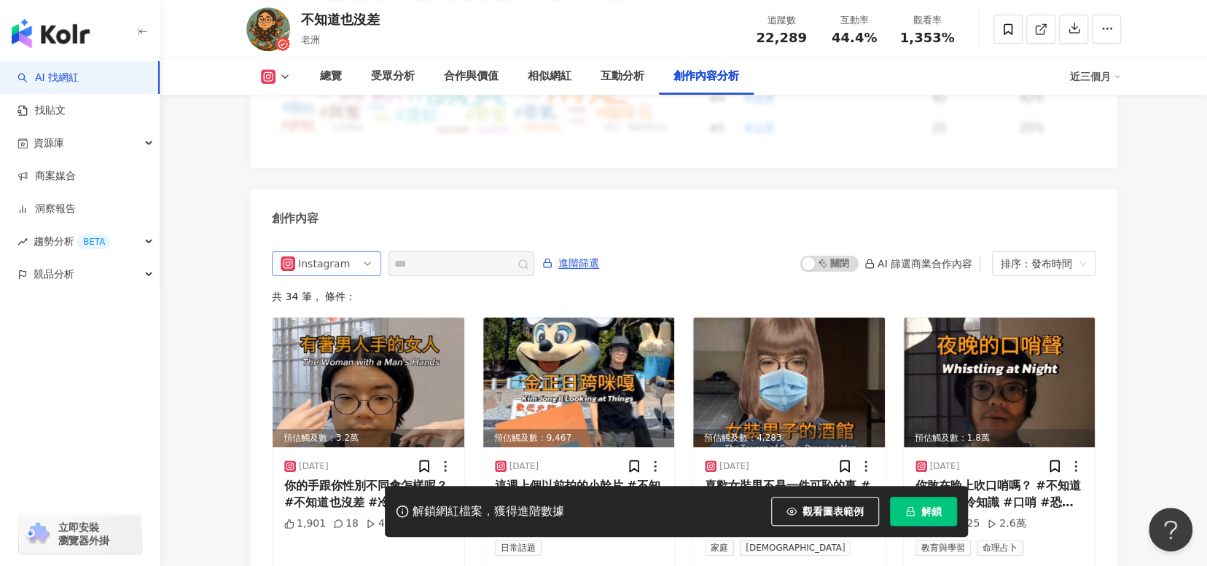
click at [356, 252] on span "Instagram" at bounding box center [327, 263] width 92 height 23
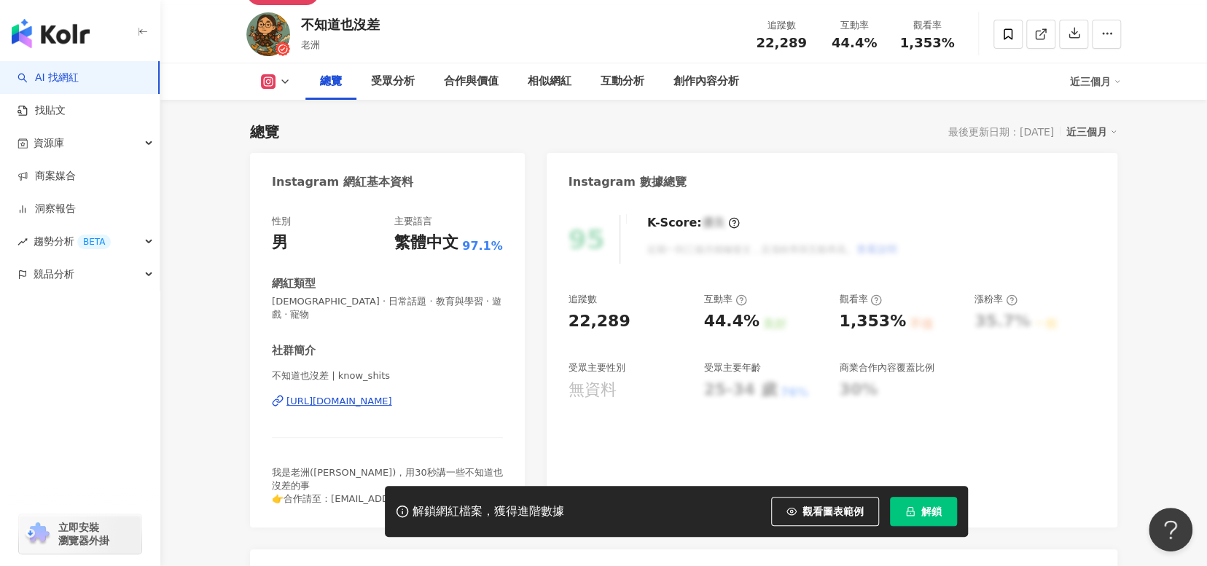
scroll to position [73, 0]
